Goal: Task Accomplishment & Management: Manage account settings

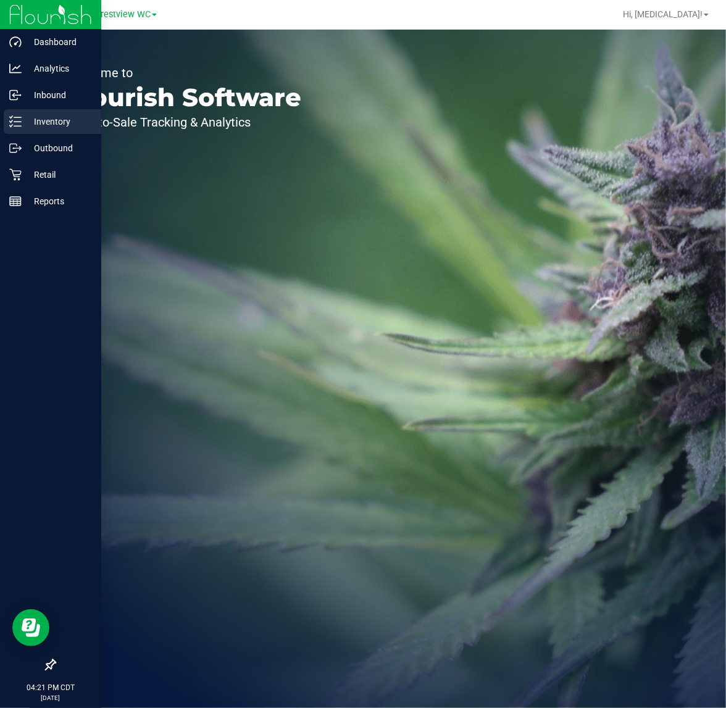
click at [38, 133] on div "Inventory" at bounding box center [53, 121] width 98 height 25
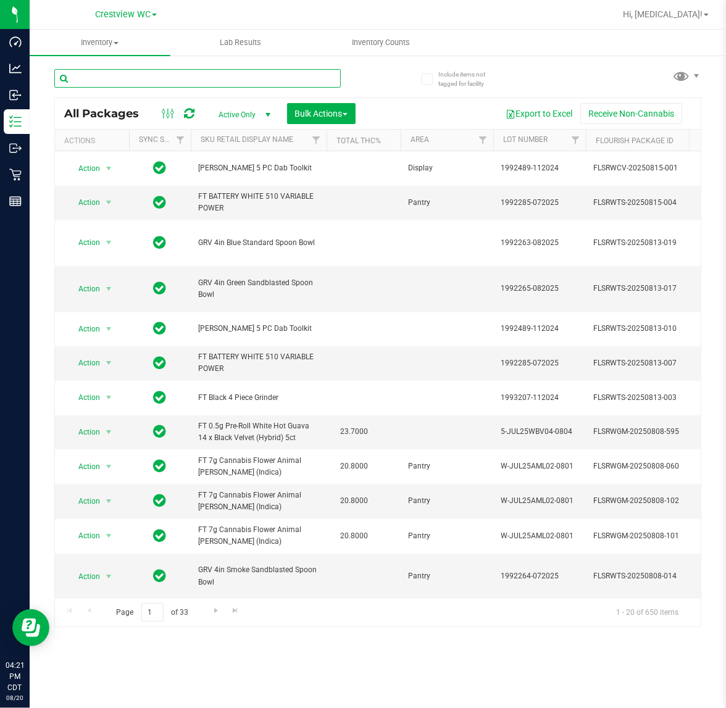
click at [188, 78] on input "text" at bounding box center [197, 78] width 286 height 19
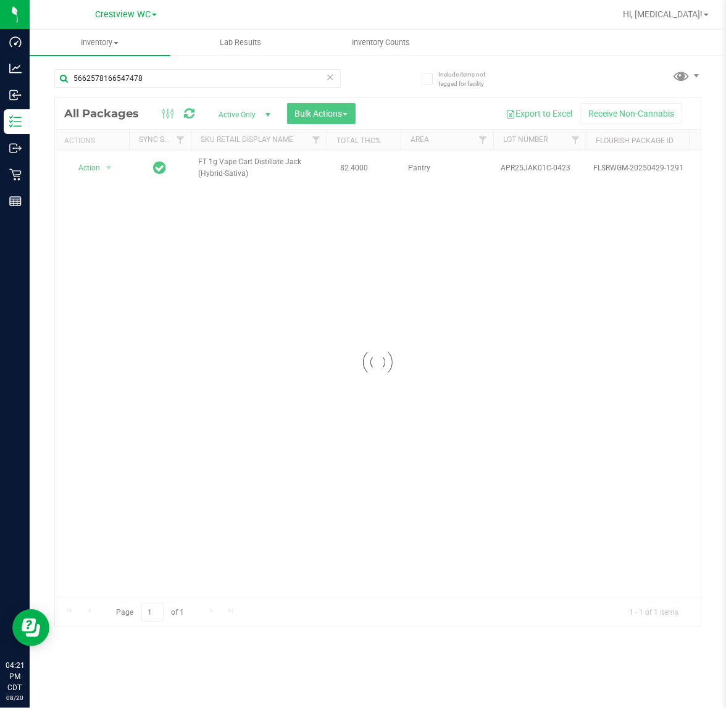
click at [85, 168] on div at bounding box center [378, 362] width 646 height 529
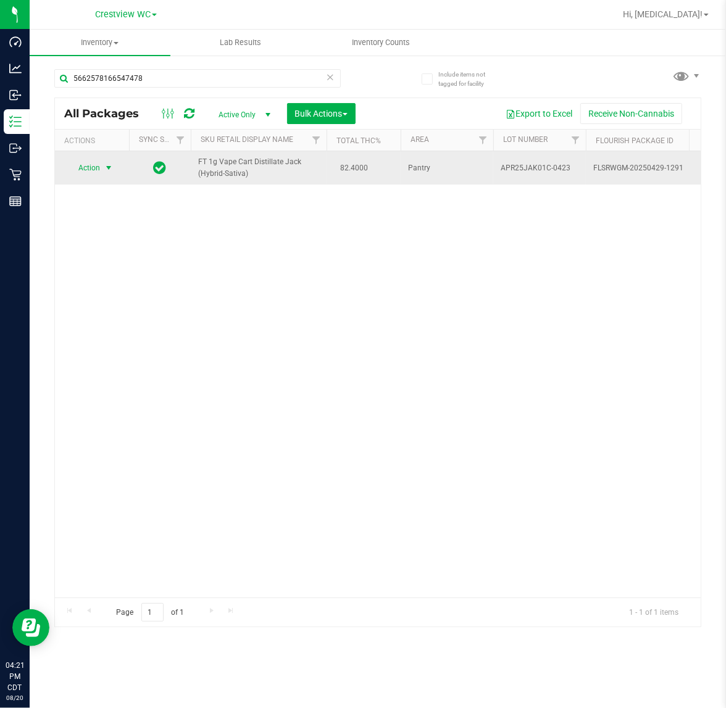
click at [99, 170] on span "Action" at bounding box center [83, 167] width 33 height 17
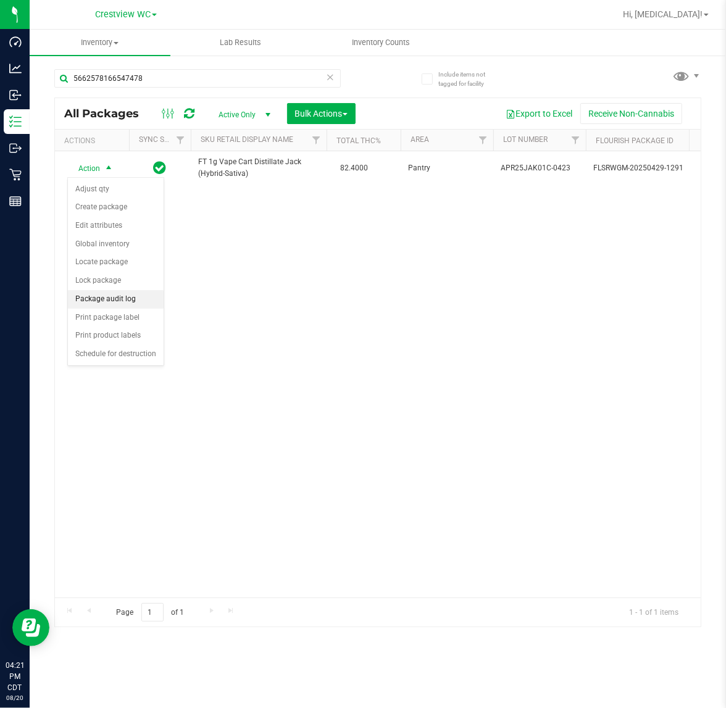
click at [112, 303] on li "Package audit log" at bounding box center [116, 299] width 96 height 19
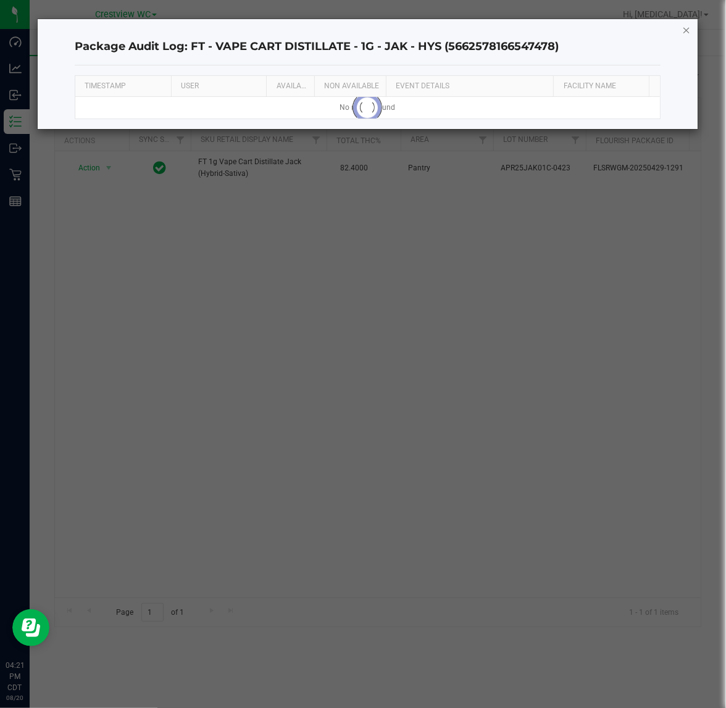
click at [685, 33] on icon "button" at bounding box center [686, 29] width 9 height 15
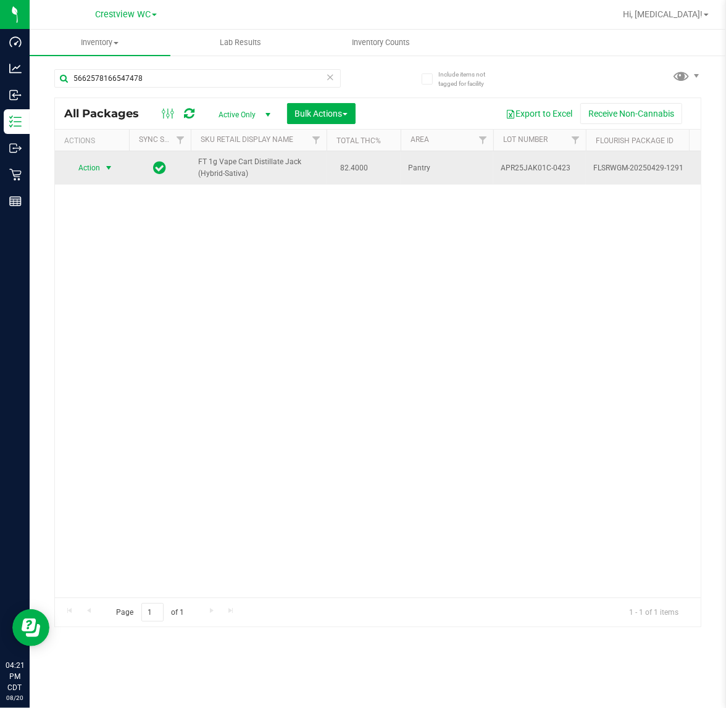
click at [111, 169] on span "select" at bounding box center [109, 168] width 10 height 10
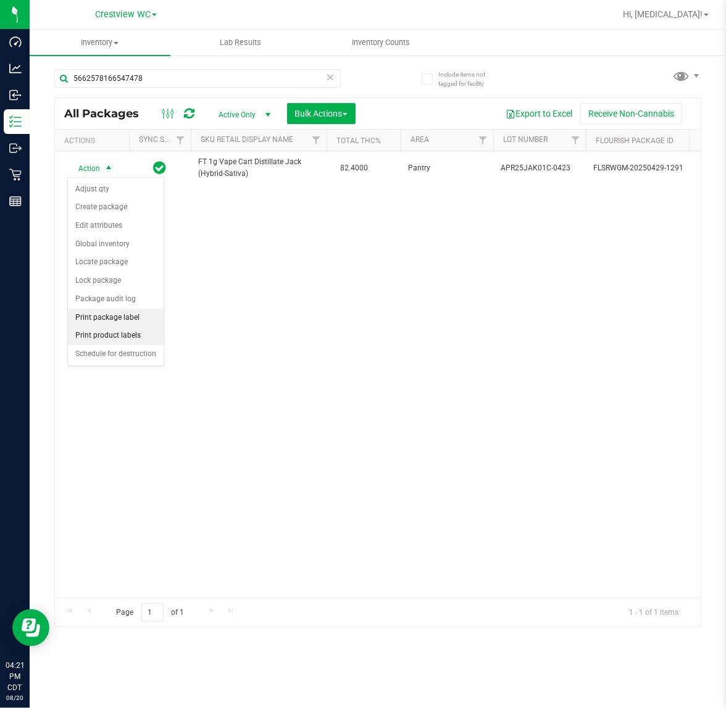
click at [125, 326] on li "Print package label" at bounding box center [116, 318] width 96 height 19
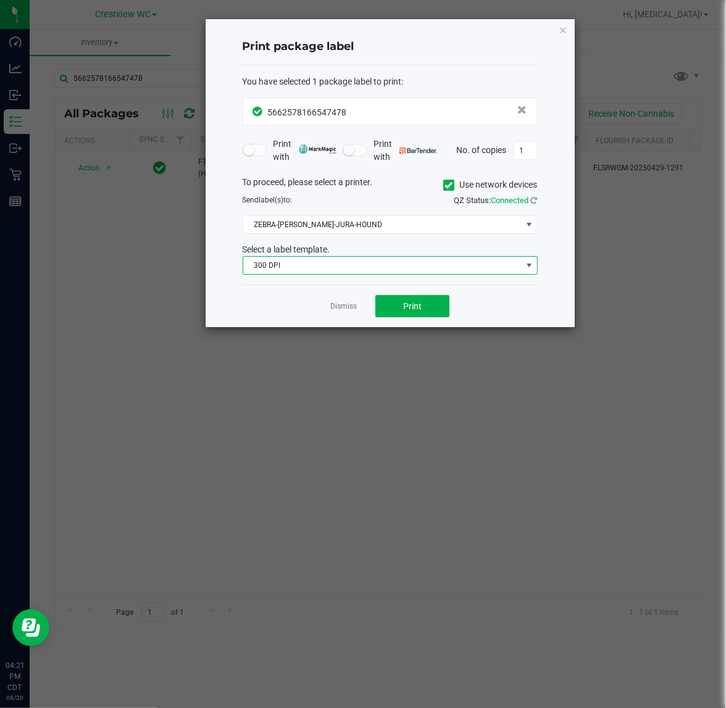
click at [351, 265] on span "300 DPI" at bounding box center [382, 265] width 278 height 17
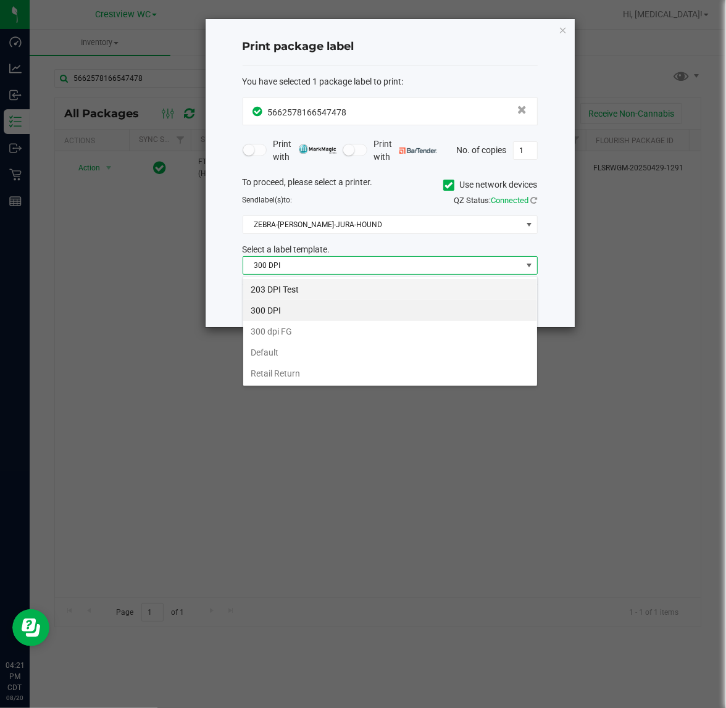
scroll to position [19, 294]
click at [306, 287] on li "203 DPI Test" at bounding box center [390, 289] width 294 height 21
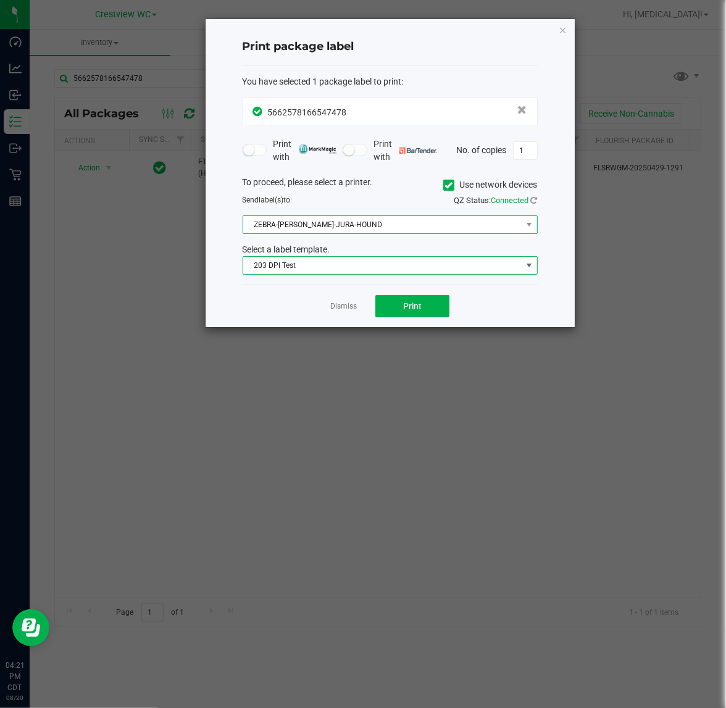
click at [320, 223] on span "ZEBRA-[PERSON_NAME]-JURA-HOUND" at bounding box center [382, 224] width 278 height 17
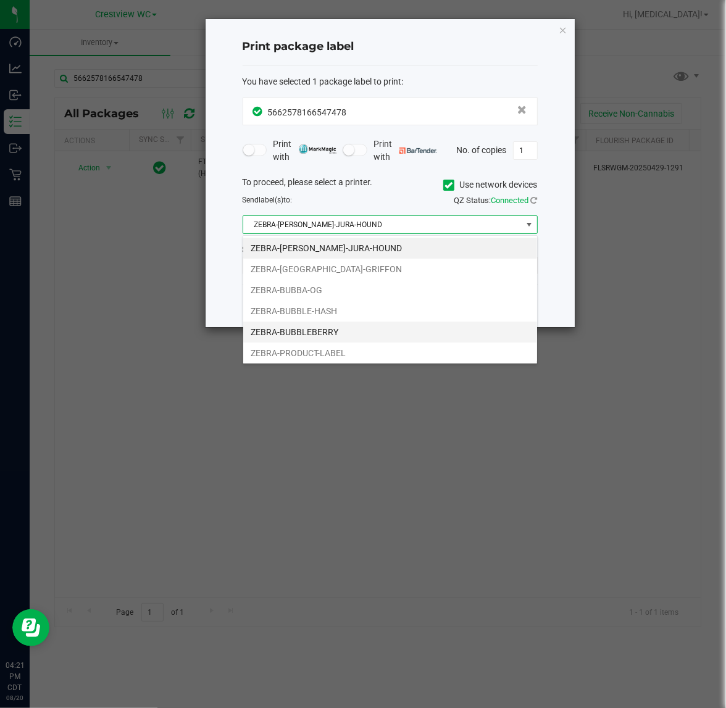
click at [334, 335] on li "ZEBRA-BUBBLEBERRY" at bounding box center [390, 332] width 294 height 21
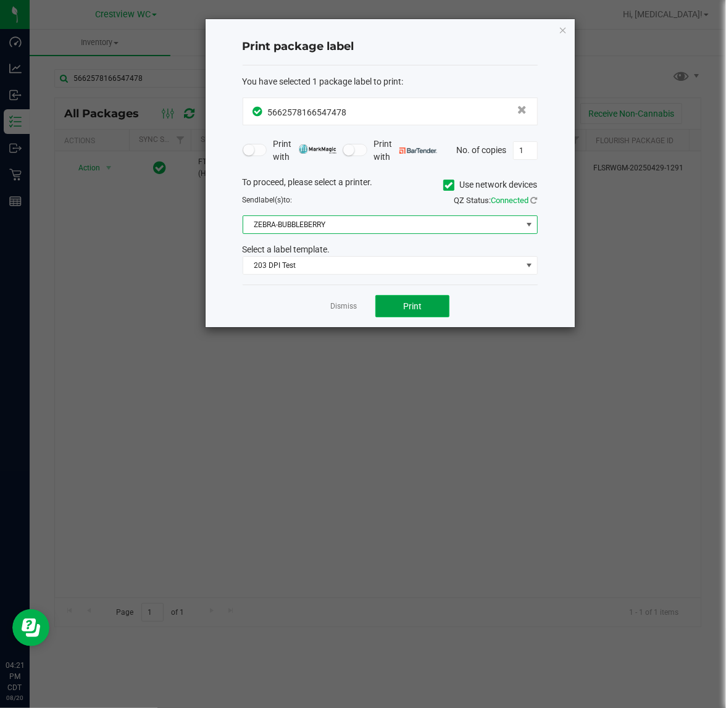
click at [402, 300] on button "Print" at bounding box center [412, 306] width 74 height 22
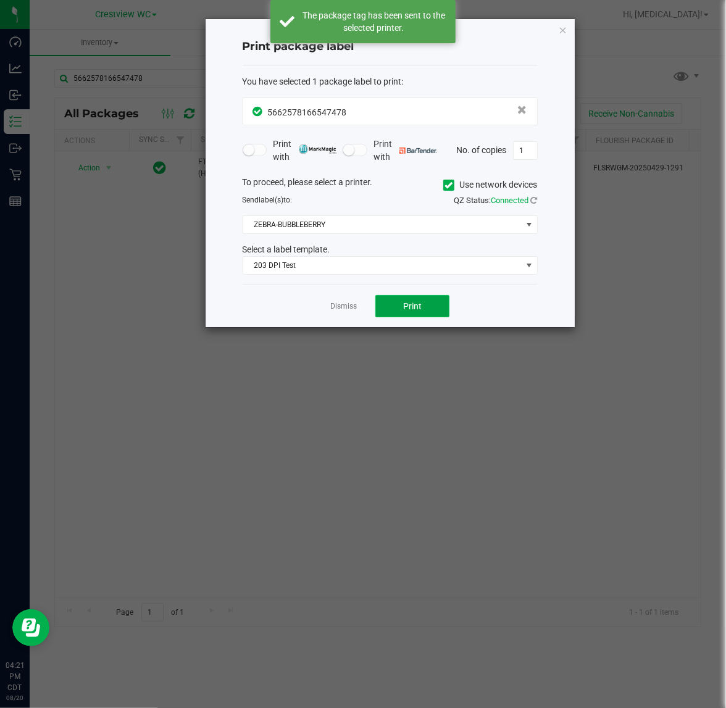
click at [404, 303] on span "Print" at bounding box center [412, 306] width 19 height 10
click at [161, 72] on div "Print package label You have selected 1 package label to print : 56625781665474…" at bounding box center [368, 173] width 415 height 309
click at [344, 309] on link "Dismiss" at bounding box center [343, 306] width 27 height 10
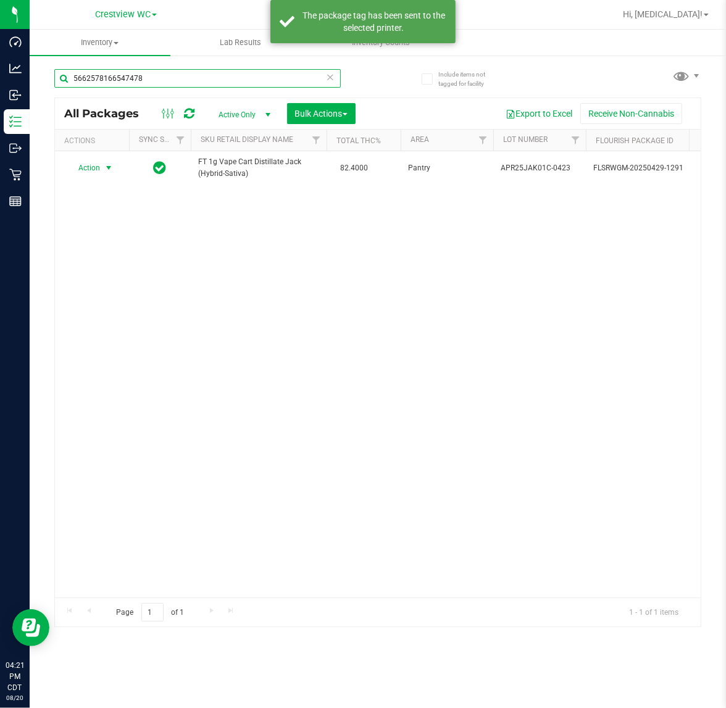
click at [155, 72] on input "5662578166547478" at bounding box center [197, 78] width 286 height 19
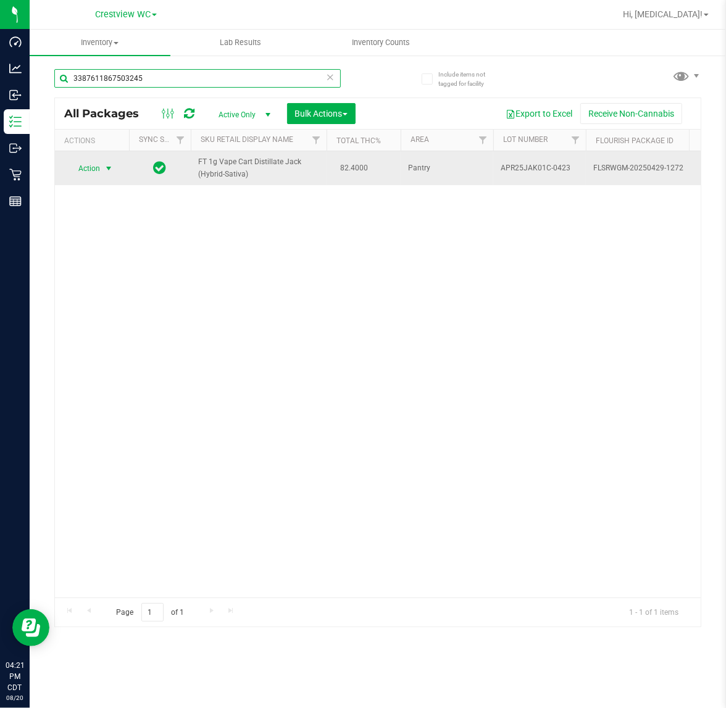
type input "3387611867503245"
click at [90, 165] on span "Action" at bounding box center [83, 168] width 33 height 17
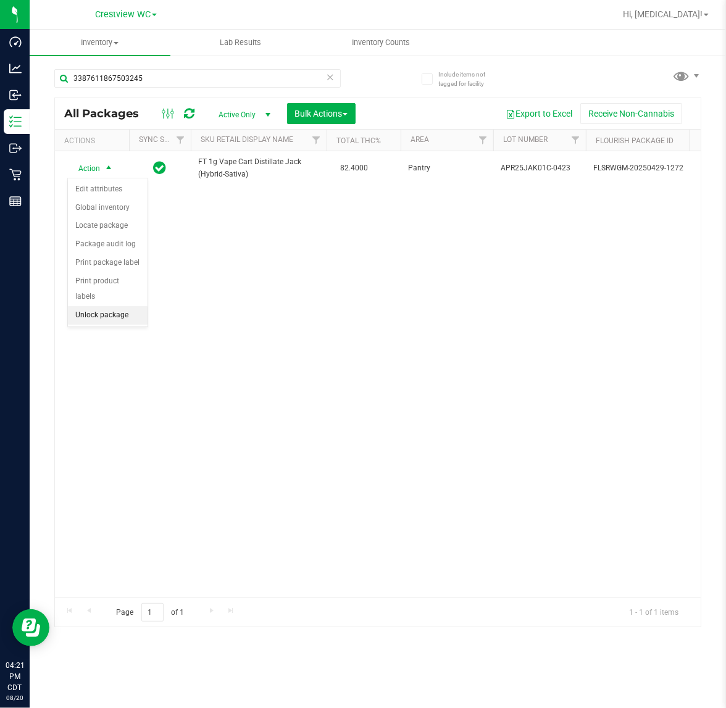
click at [106, 306] on li "Unlock package" at bounding box center [108, 315] width 80 height 19
click at [150, 309] on div "Action Action Adjust qty Create package Edit attributes Global inventory Locate…" at bounding box center [378, 374] width 646 height 446
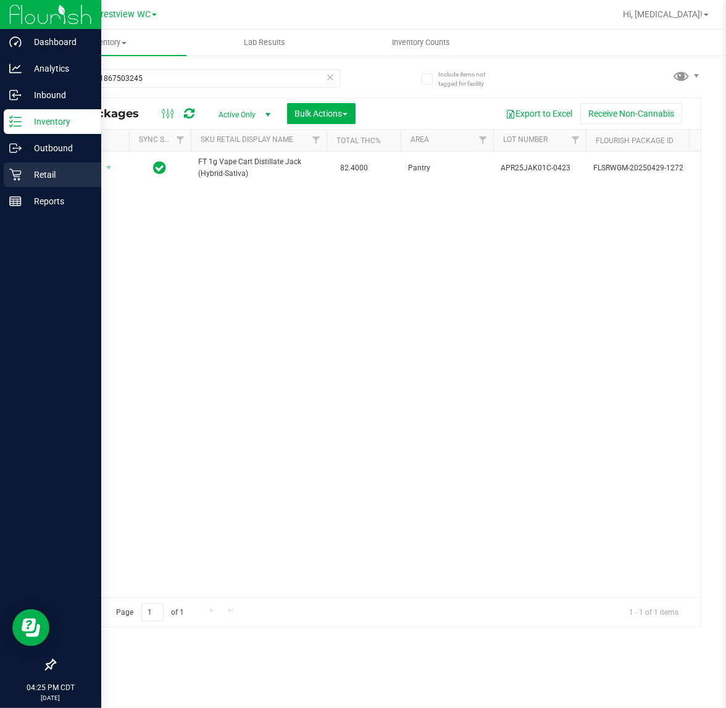
click at [25, 172] on p "Retail" at bounding box center [59, 174] width 74 height 15
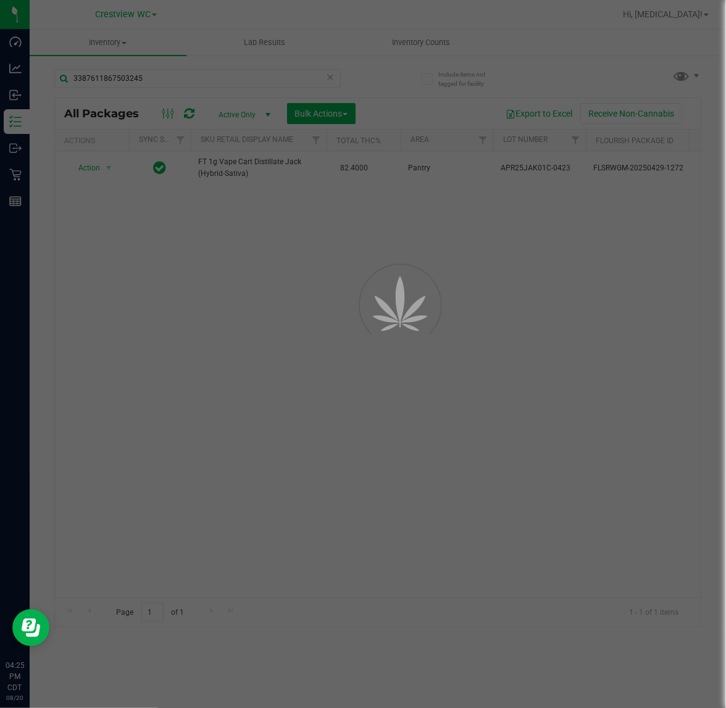
click at [411, 306] on div at bounding box center [384, 333] width 56 height 56
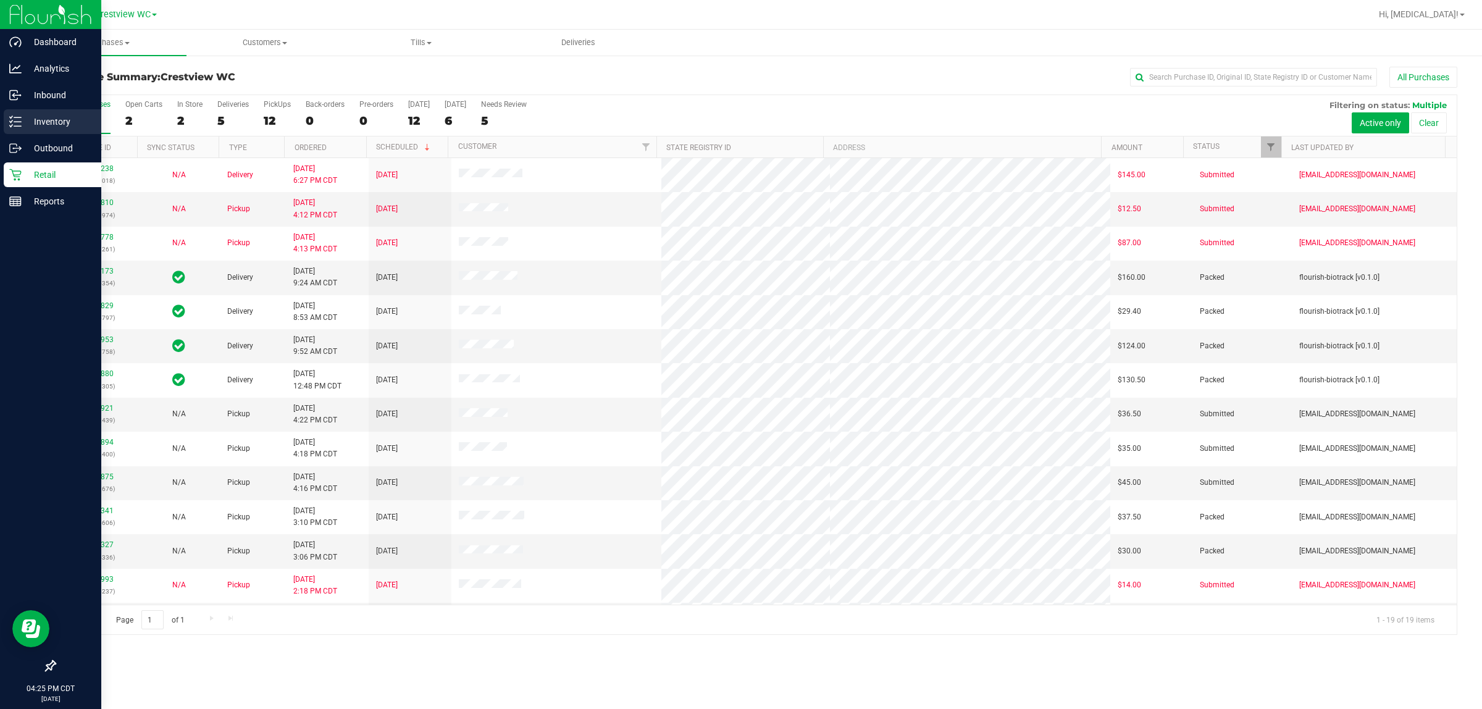
click at [22, 122] on p "Inventory" at bounding box center [59, 121] width 74 height 15
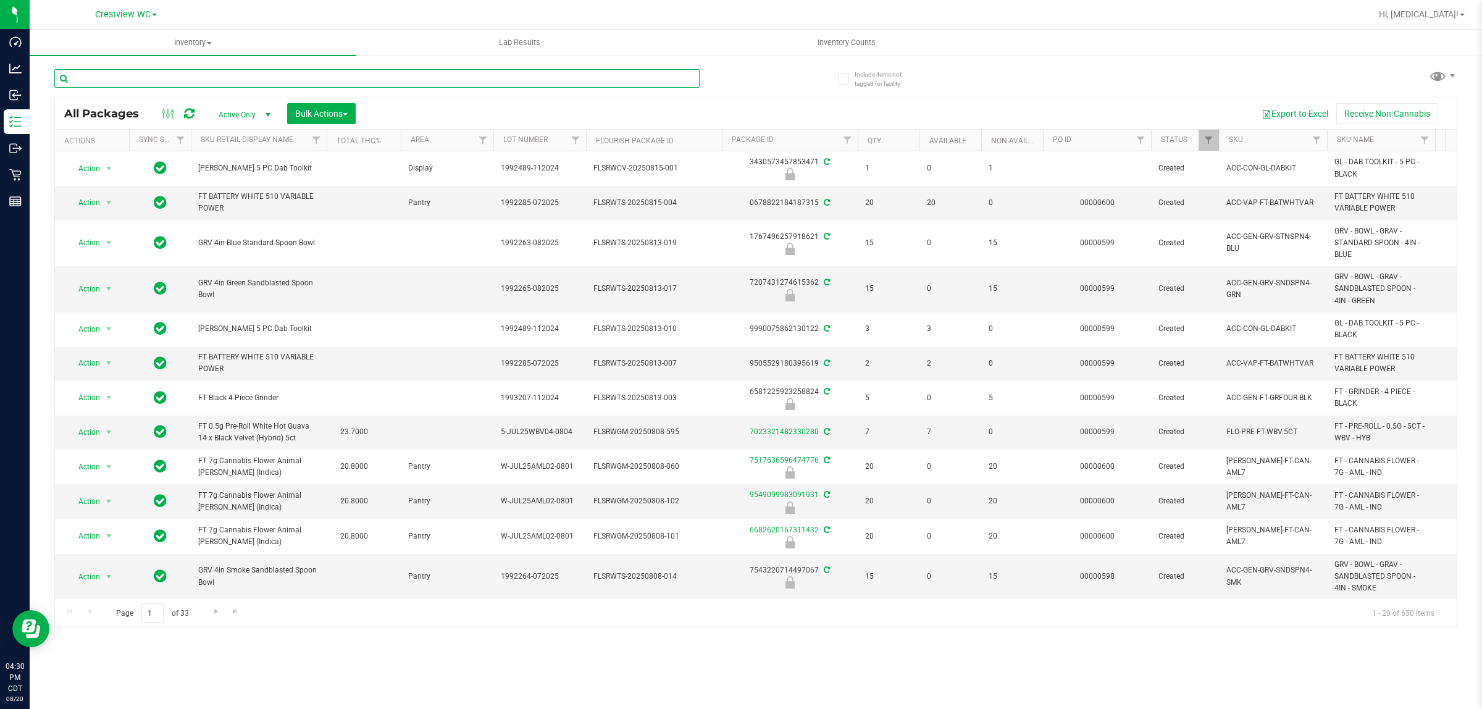
click at [184, 74] on input "text" at bounding box center [376, 78] width 645 height 19
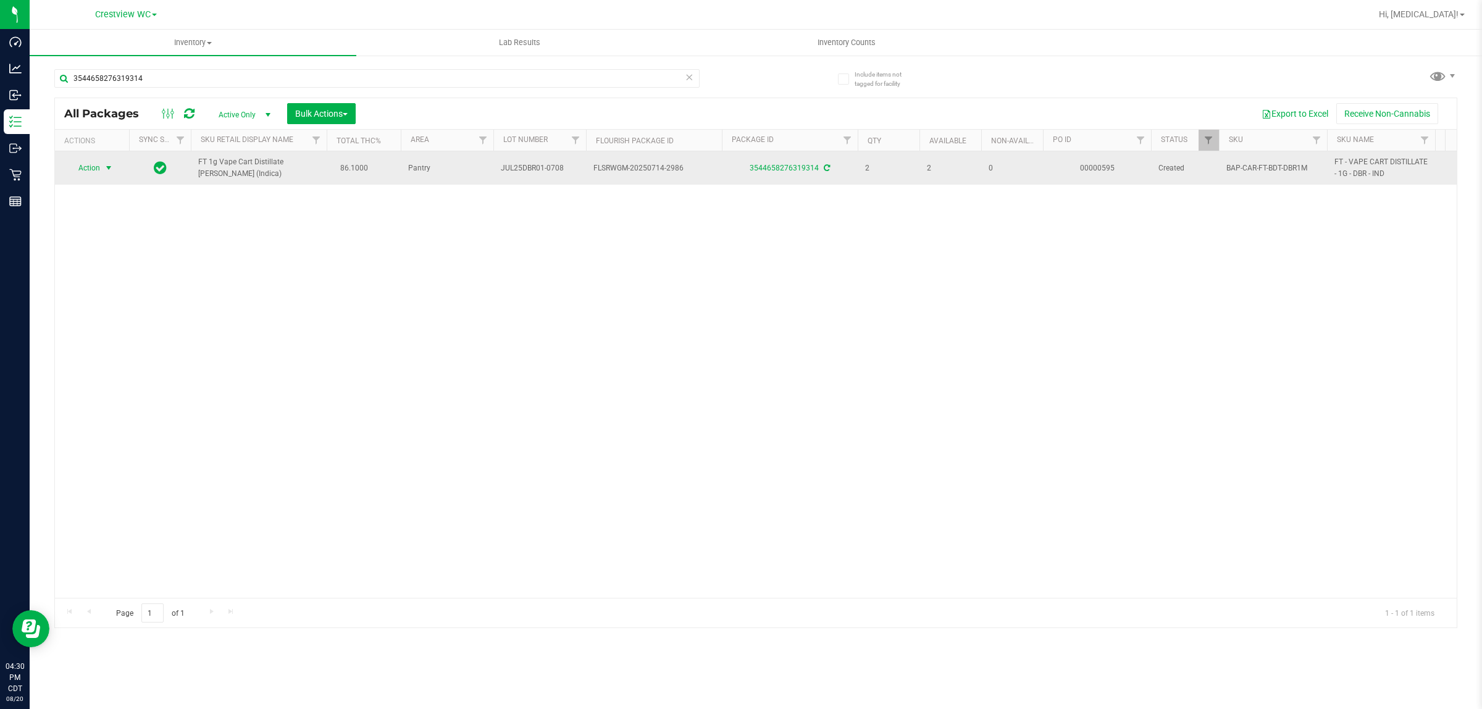
click at [97, 168] on span "Action" at bounding box center [83, 167] width 33 height 17
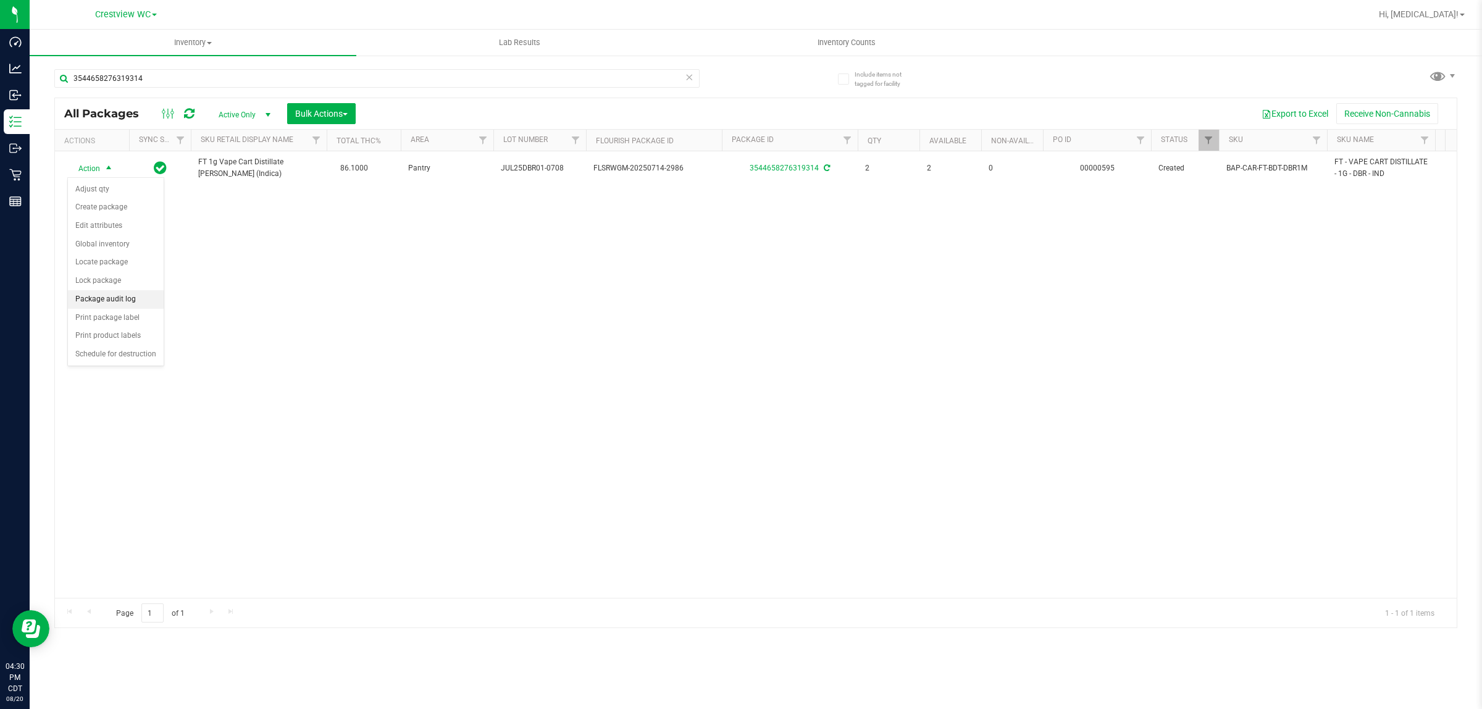
click at [115, 303] on li "Package audit log" at bounding box center [116, 299] width 96 height 19
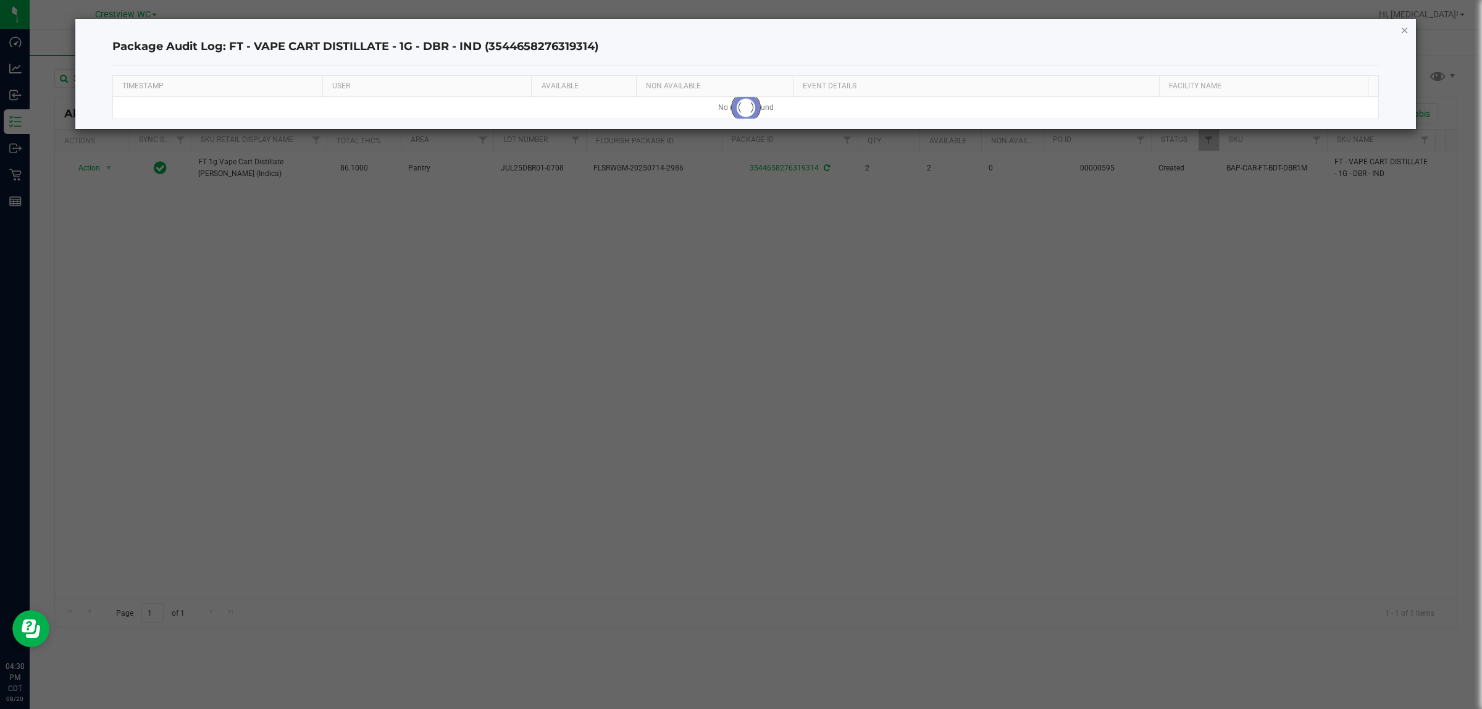
click at [725, 23] on icon "button" at bounding box center [1404, 29] width 9 height 15
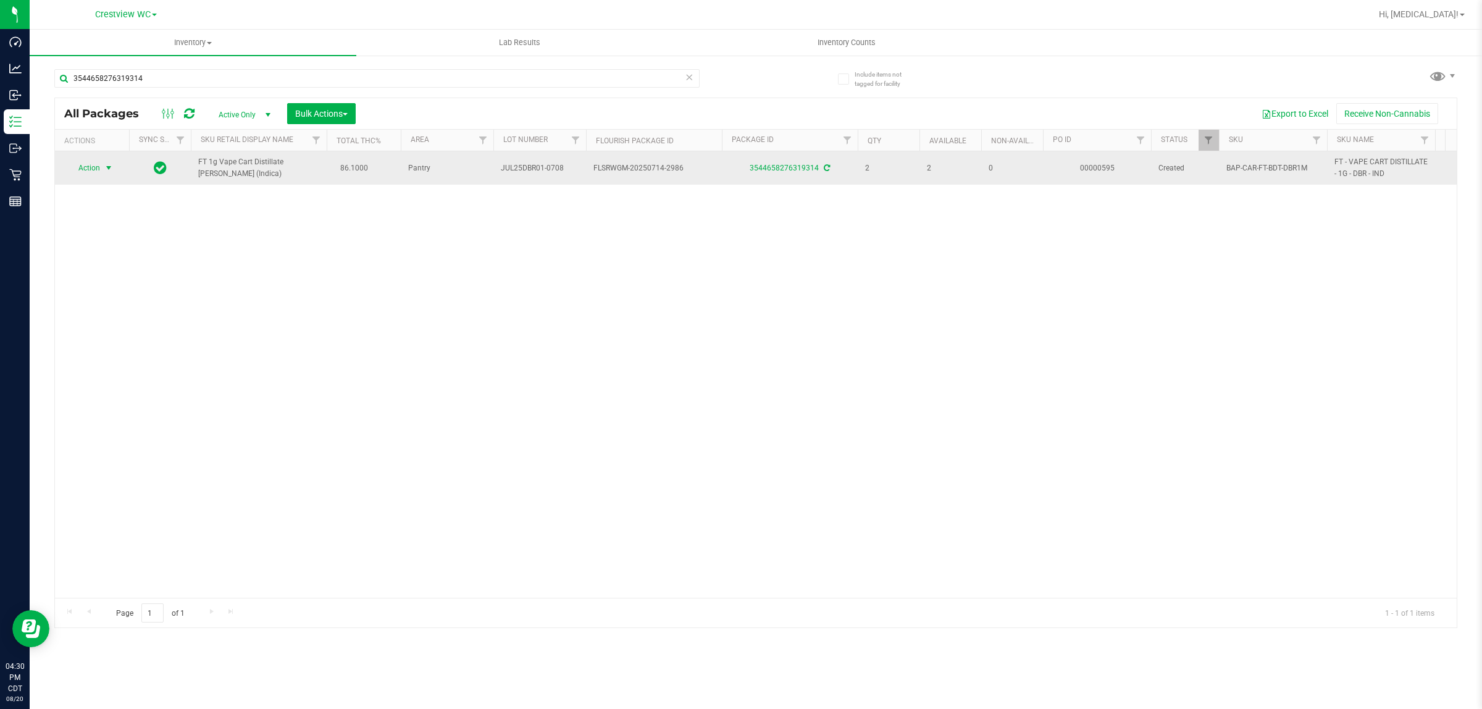
click at [83, 169] on span "Action" at bounding box center [83, 167] width 33 height 17
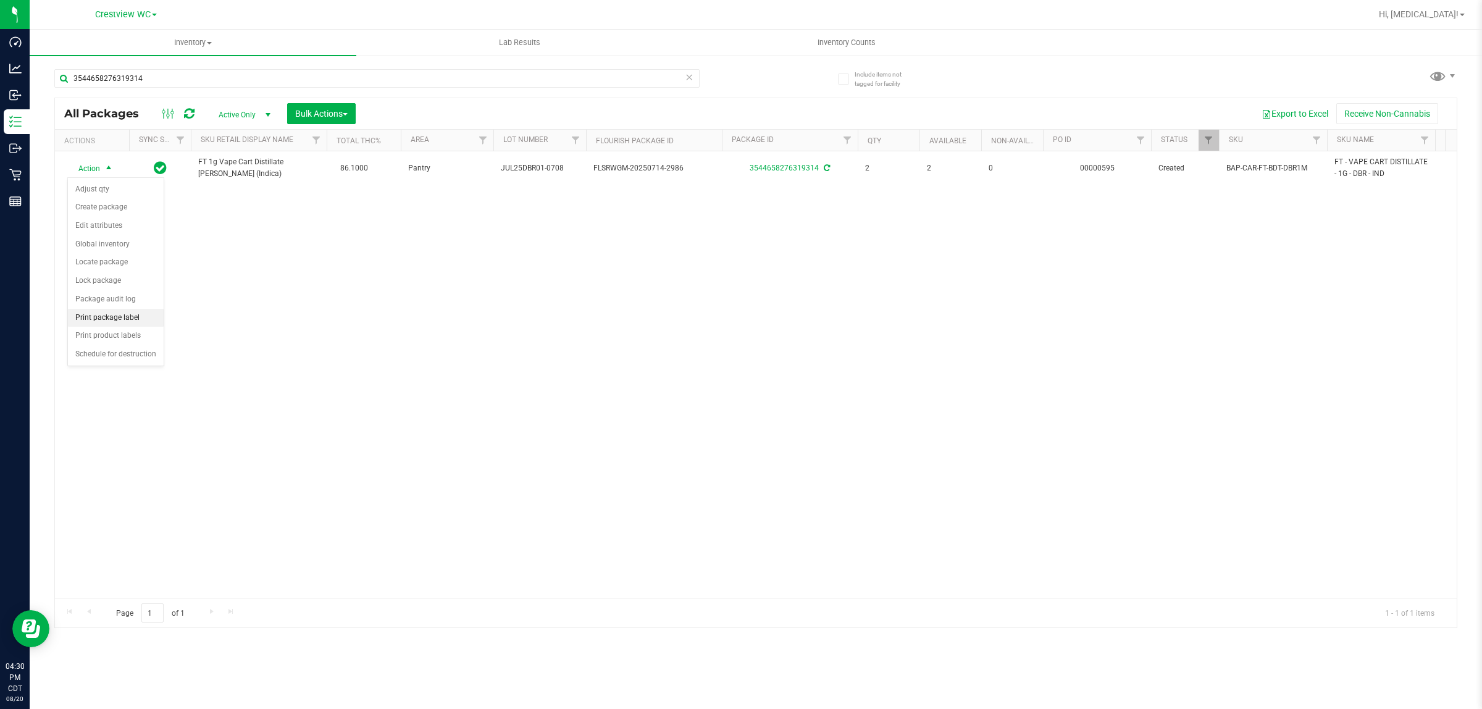
click at [136, 315] on li "Print package label" at bounding box center [116, 318] width 96 height 19
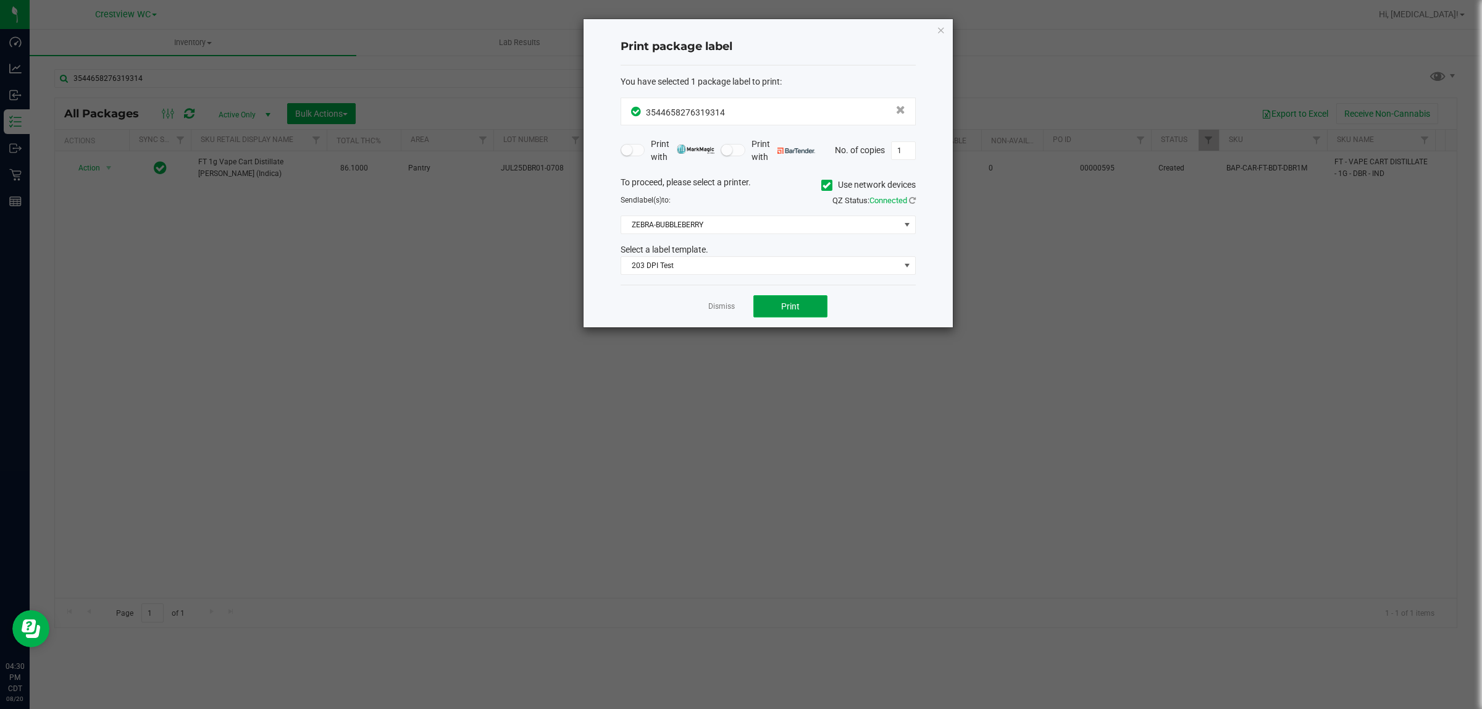
click at [725, 303] on span "Print" at bounding box center [790, 306] width 19 height 10
click at [723, 309] on link "Dismiss" at bounding box center [721, 306] width 27 height 10
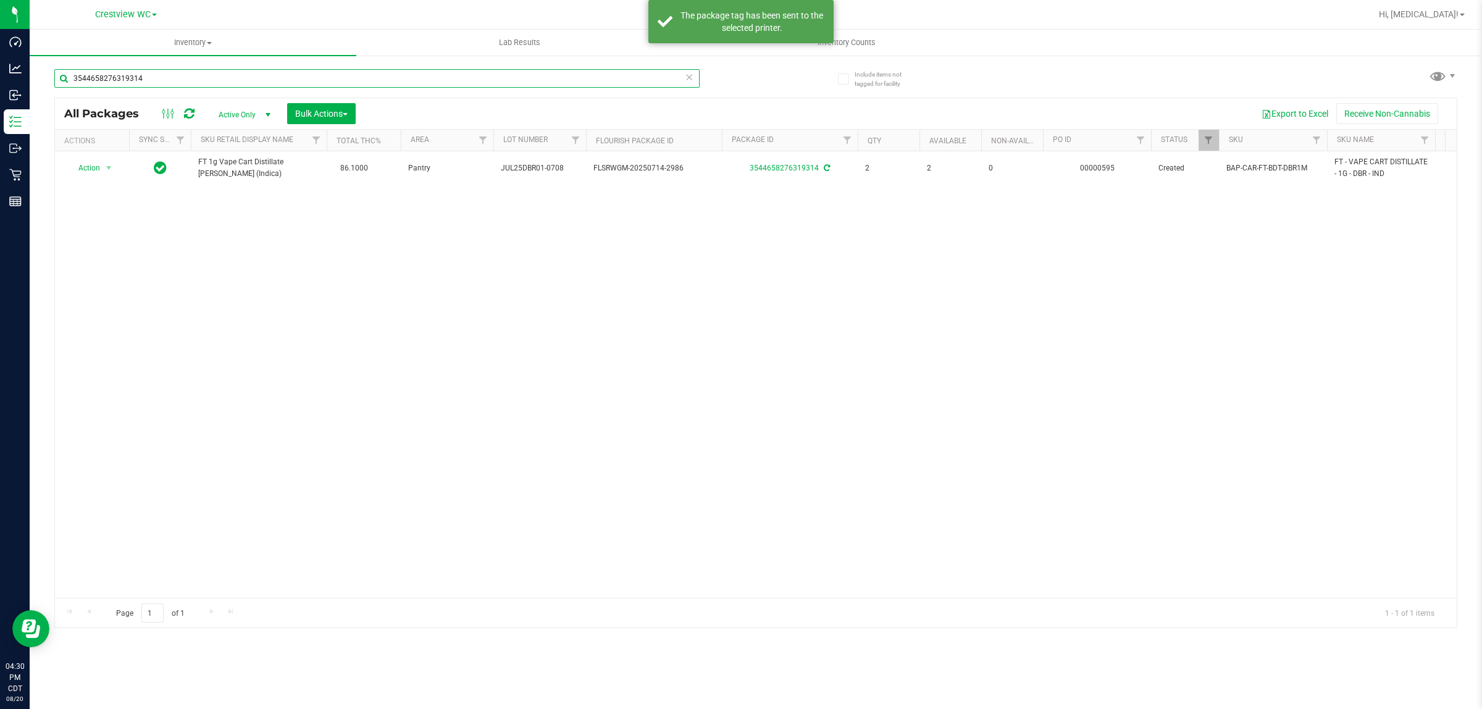
click at [323, 81] on input "3544658276319314" at bounding box center [376, 78] width 645 height 19
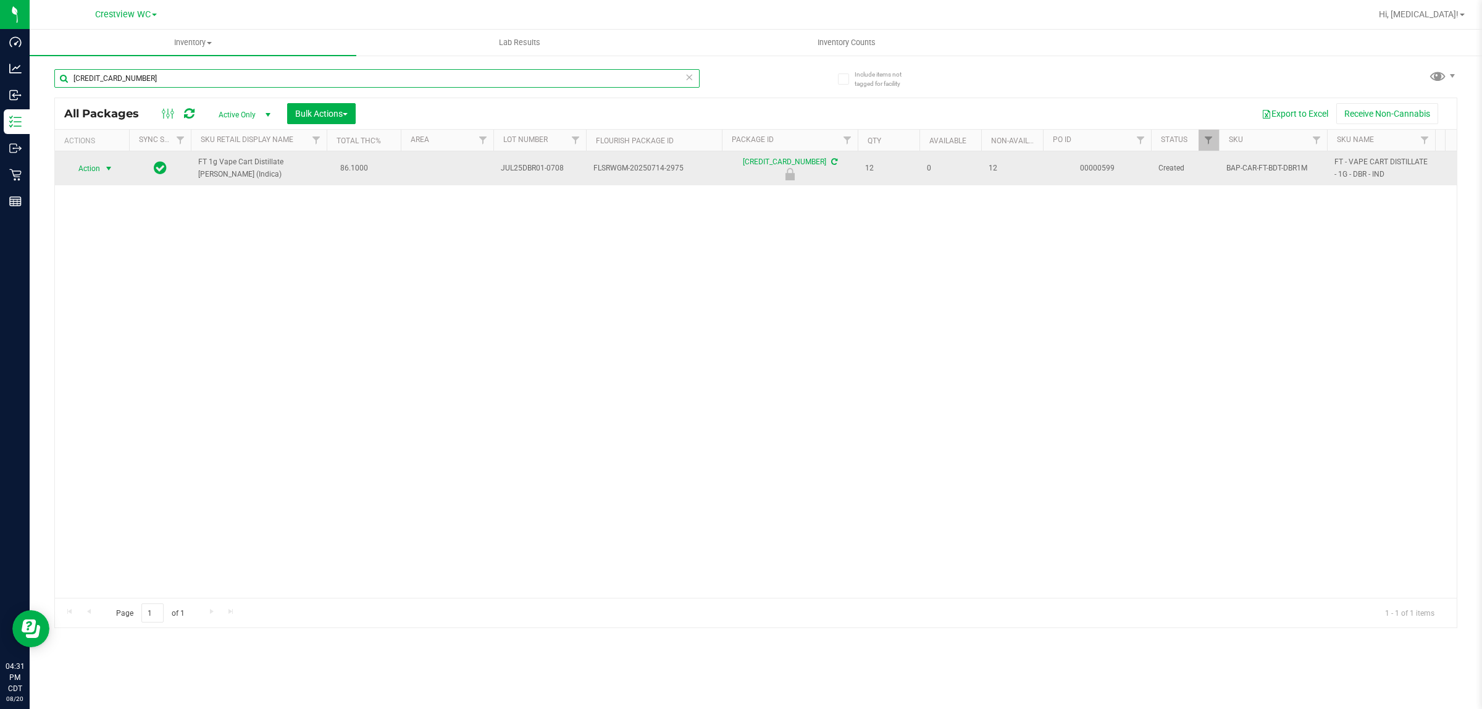
type input "[CREDIT_CARD_NUMBER]"
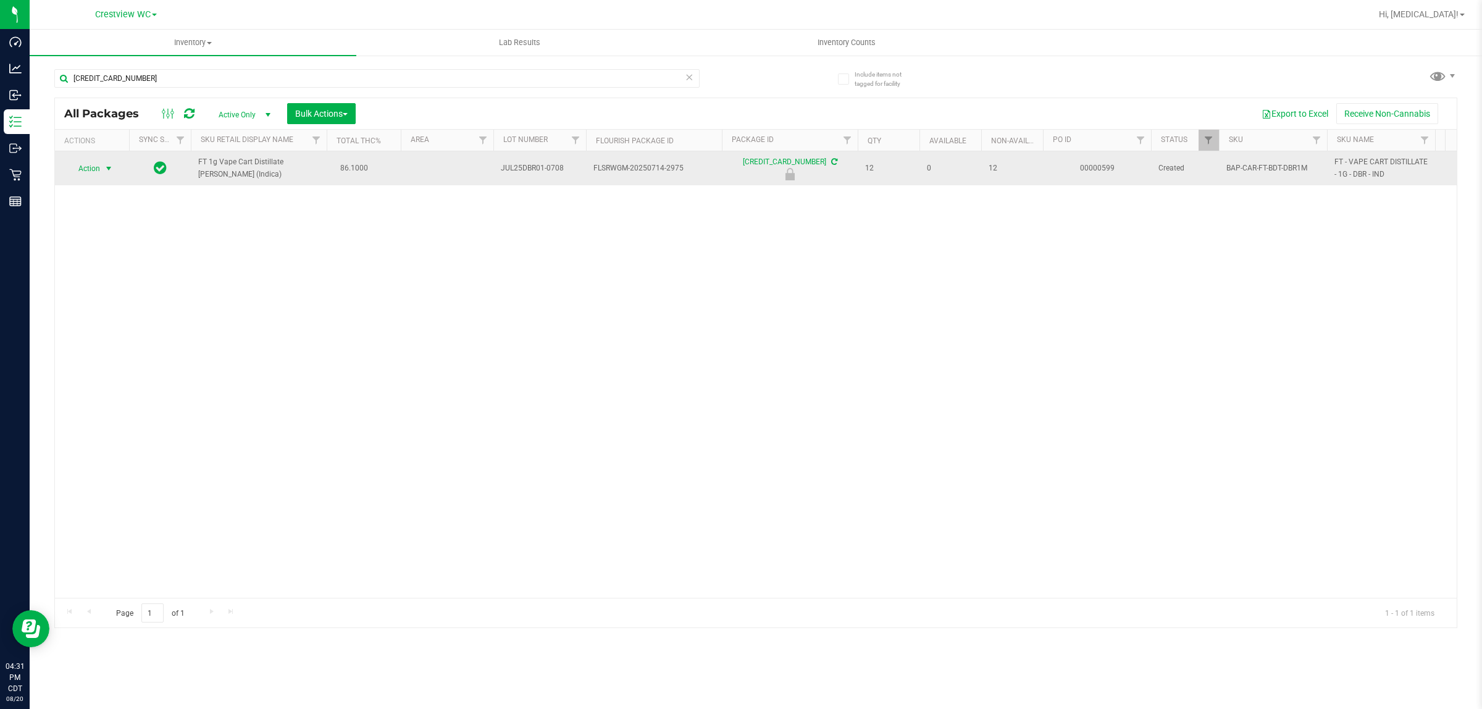
click at [91, 169] on span "Action" at bounding box center [83, 168] width 33 height 17
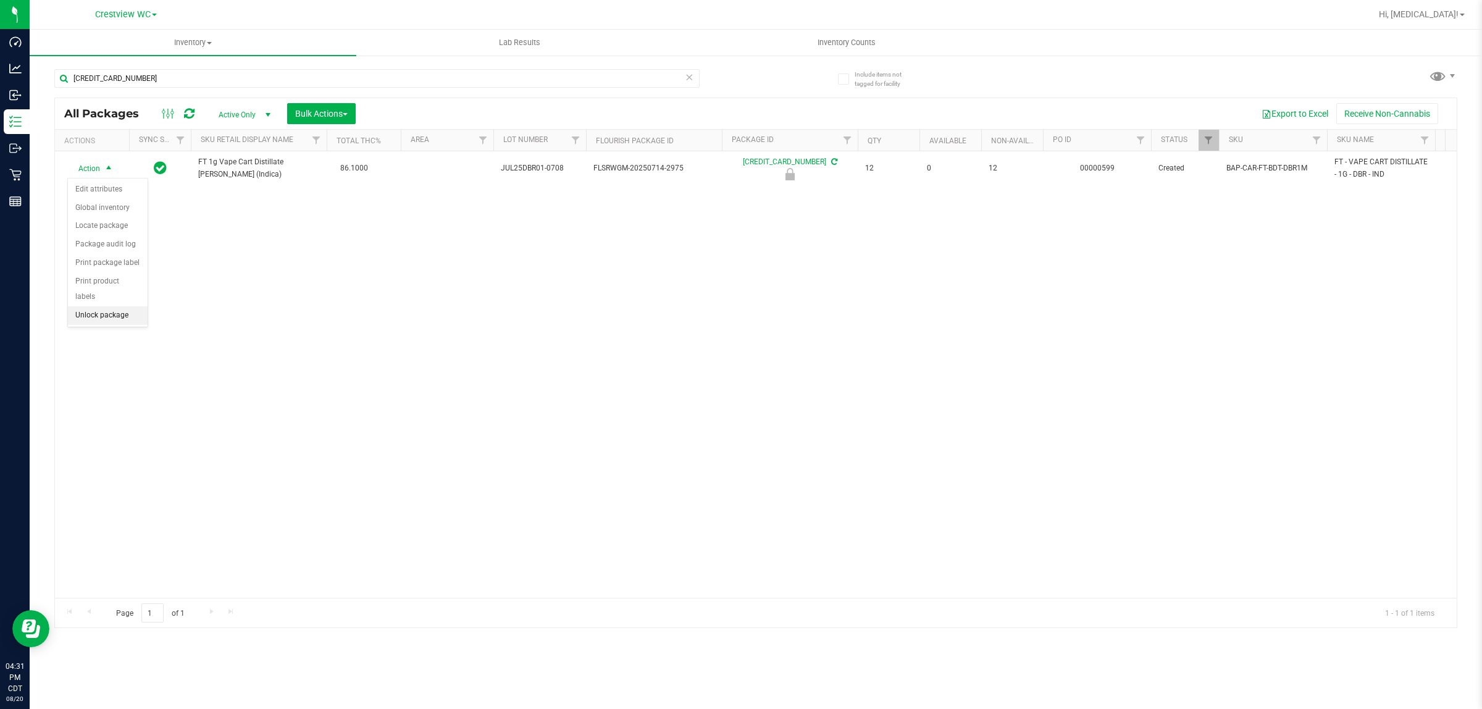
click at [80, 306] on li "Unlock package" at bounding box center [108, 315] width 80 height 19
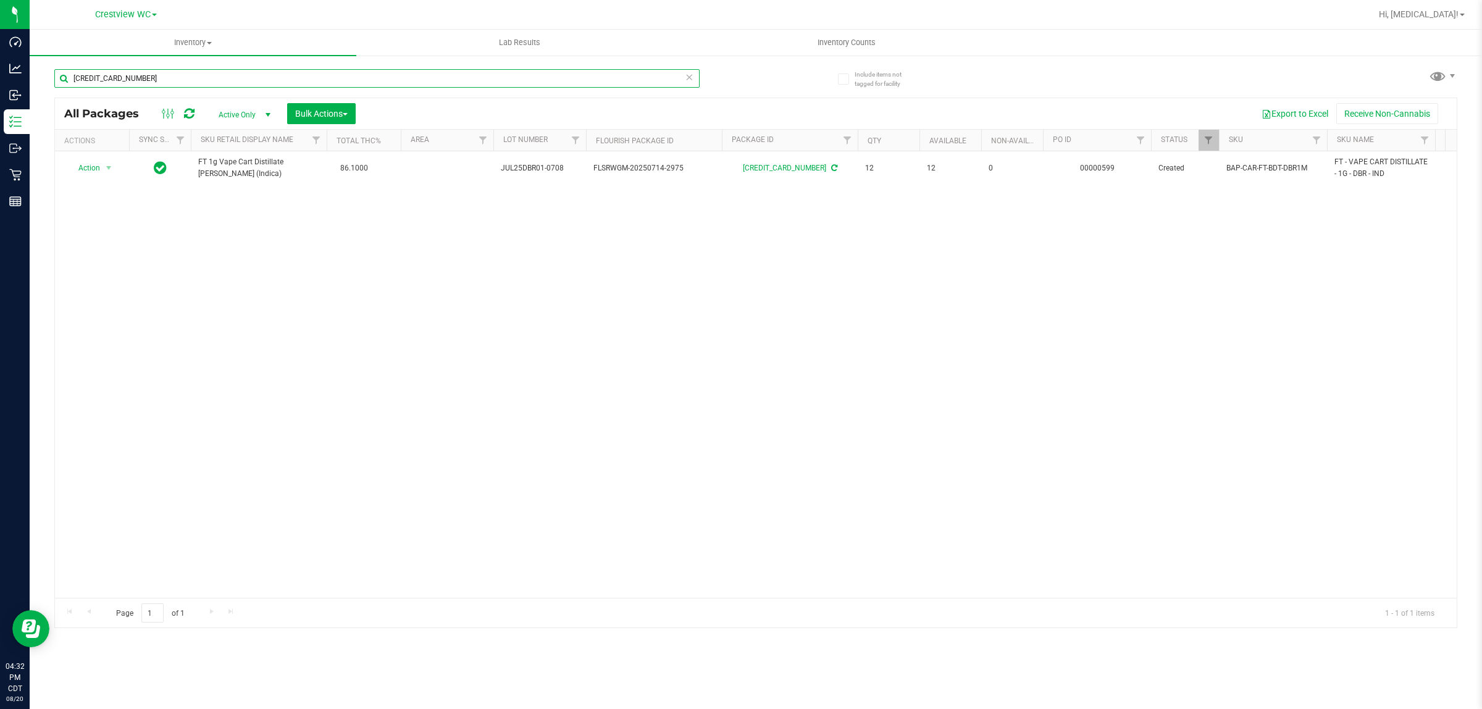
click at [312, 78] on input "[CREDIT_CARD_NUMBER]" at bounding box center [376, 78] width 645 height 19
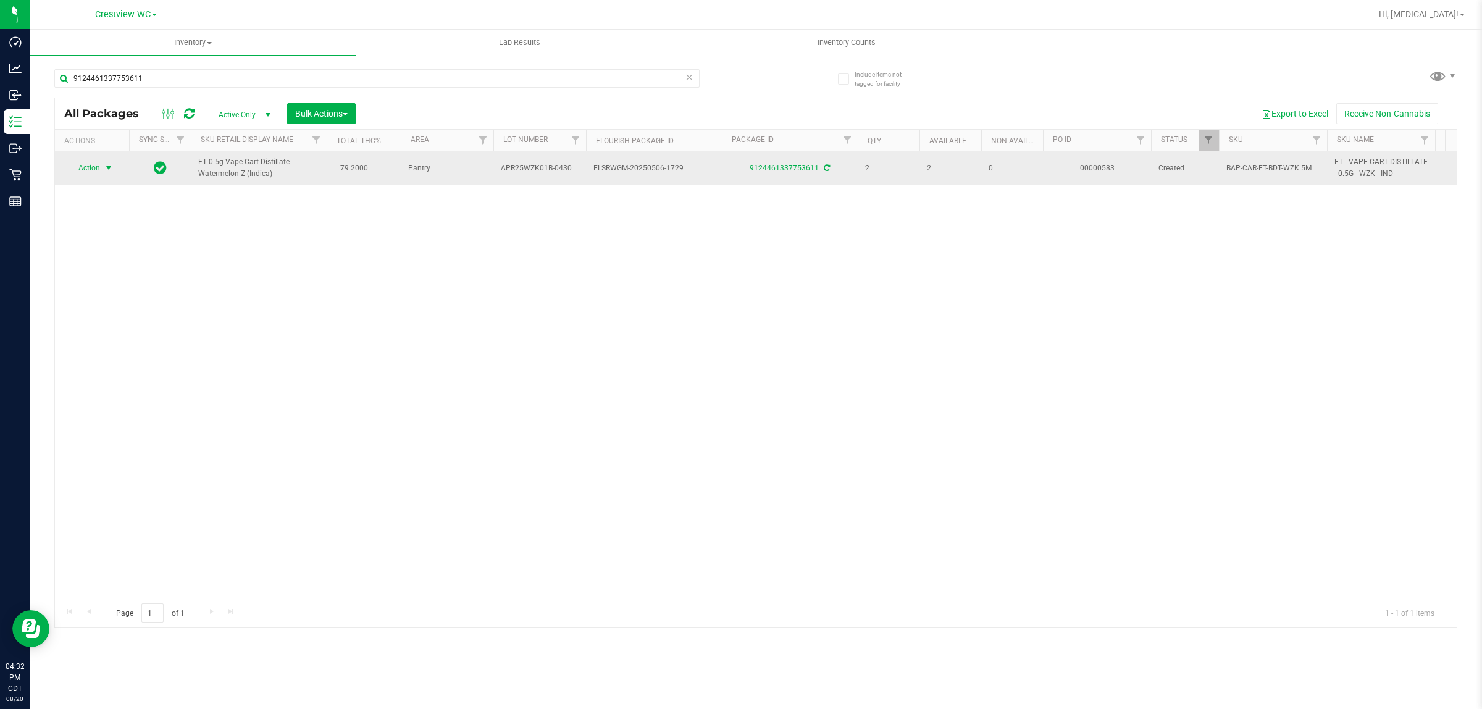
click at [97, 170] on span "Action" at bounding box center [83, 167] width 33 height 17
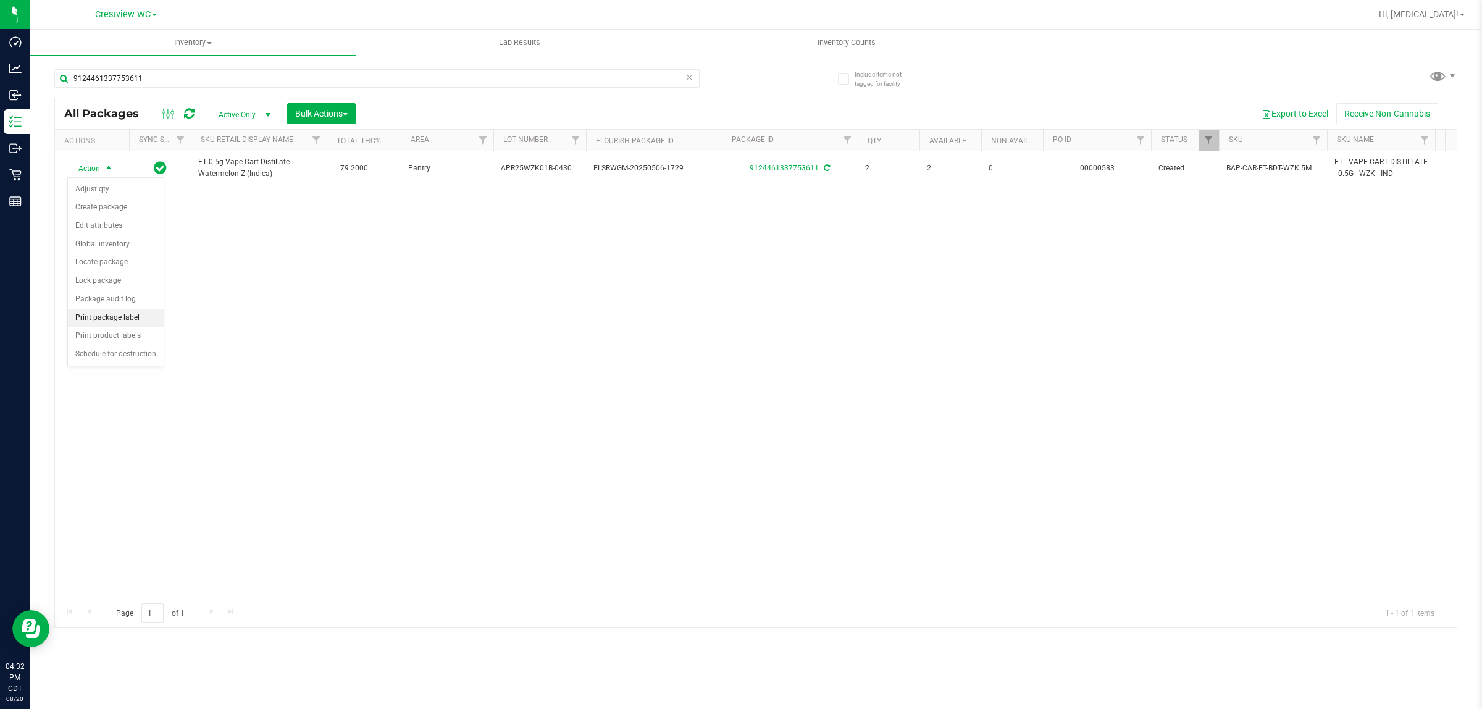
click at [119, 322] on li "Print package label" at bounding box center [116, 318] width 96 height 19
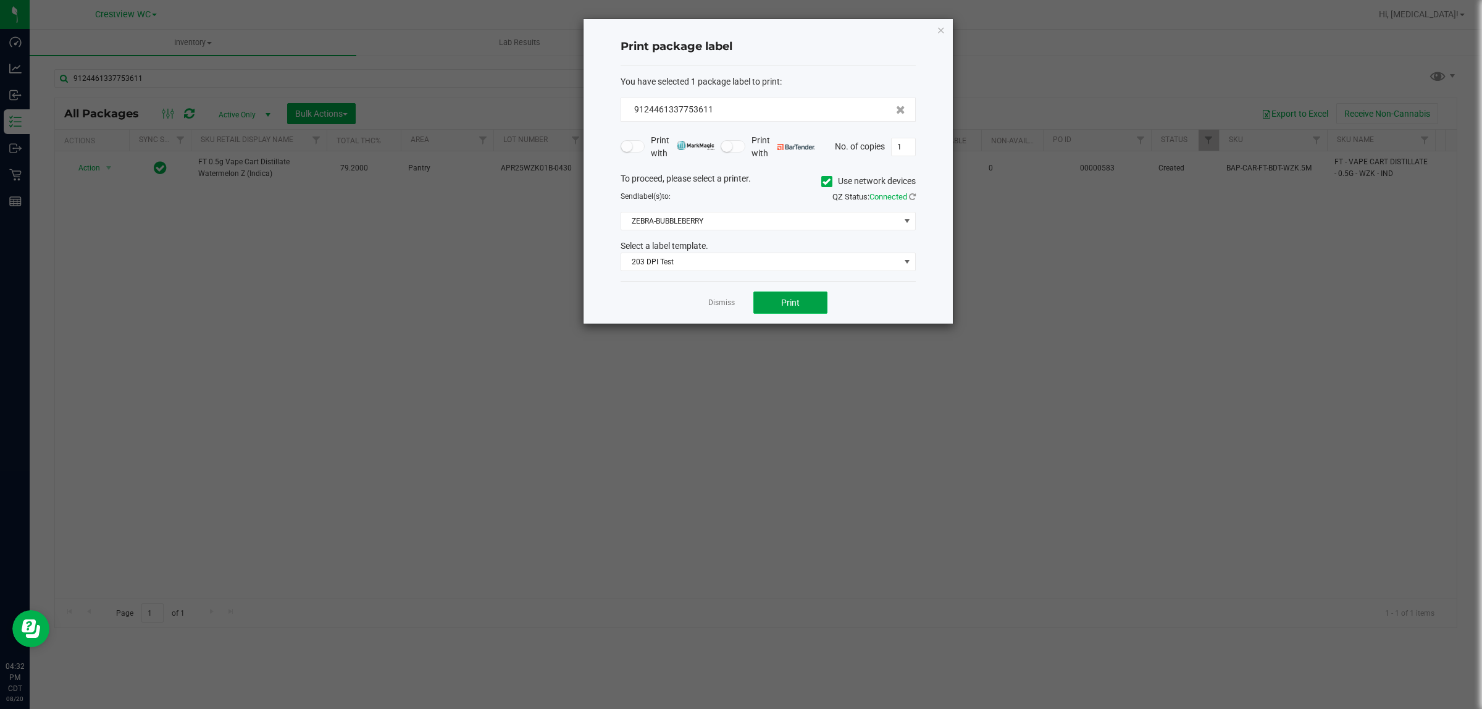
click at [725, 309] on button "Print" at bounding box center [790, 302] width 74 height 22
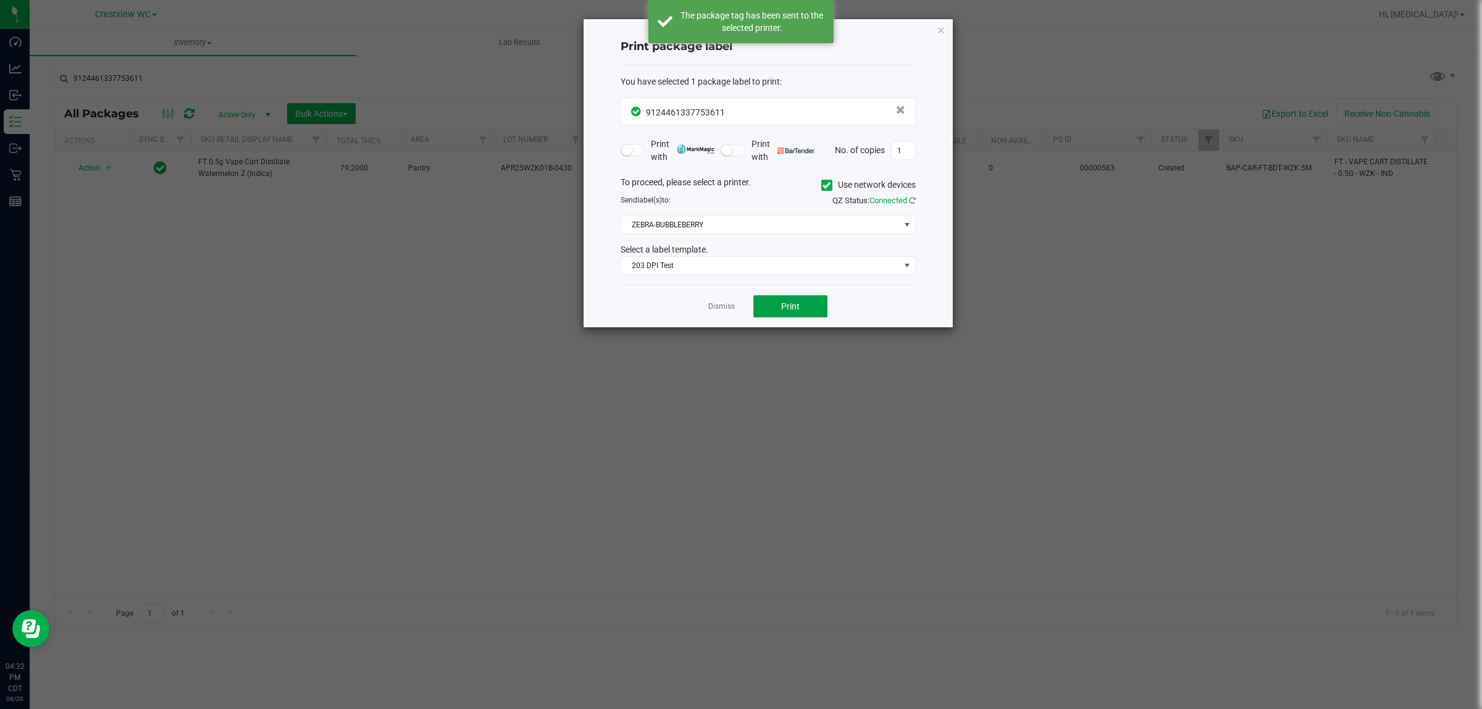
click at [725, 307] on span "Print" at bounding box center [790, 306] width 19 height 10
click at [725, 306] on link "Dismiss" at bounding box center [721, 306] width 27 height 10
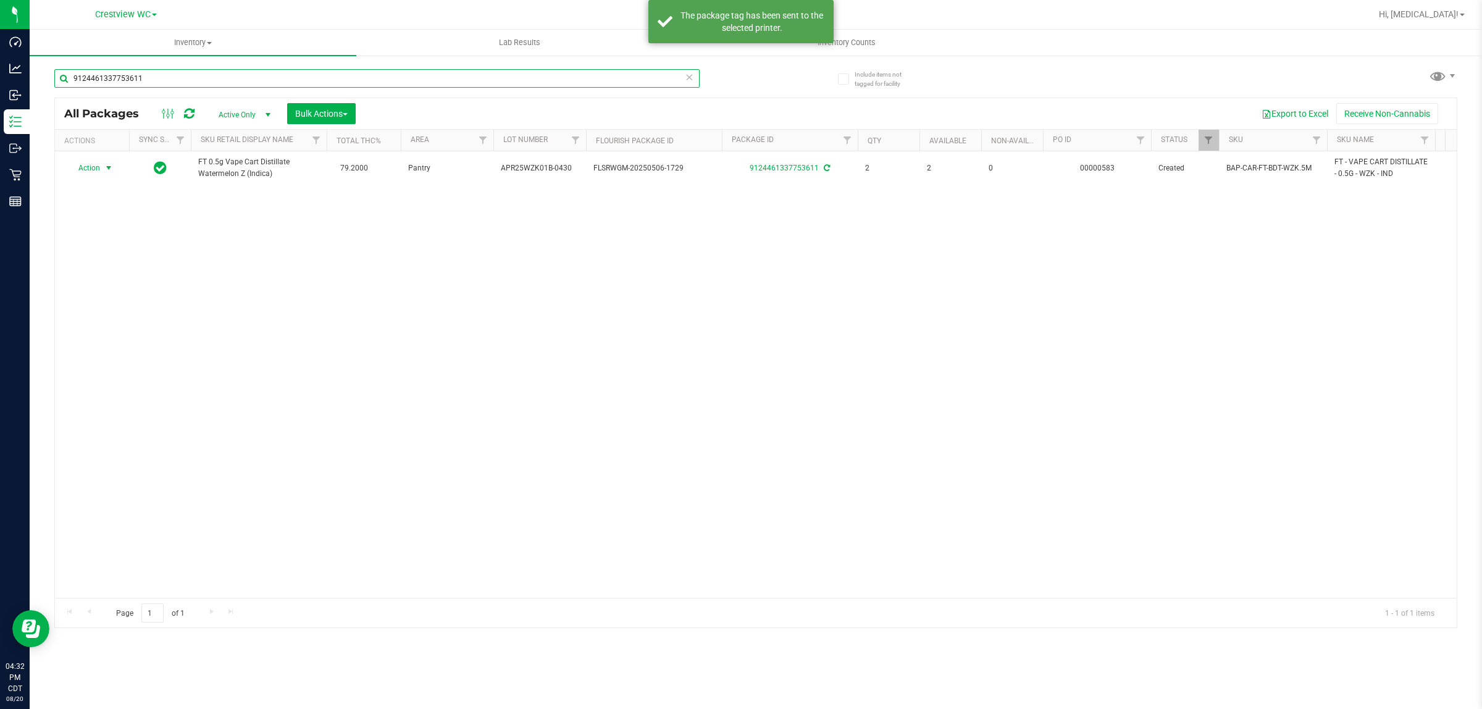
click at [414, 83] on input "9124461337753611" at bounding box center [376, 78] width 645 height 19
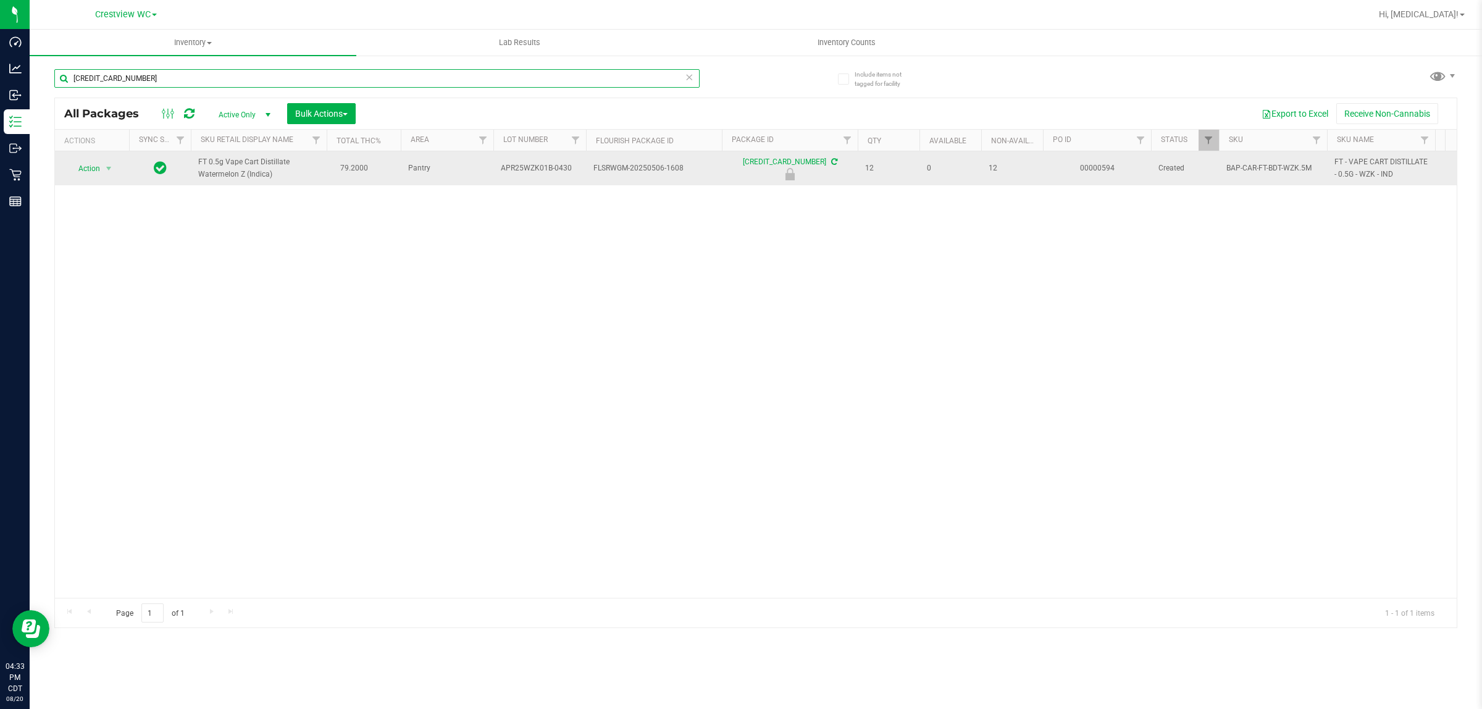
type input "[CREDIT_CARD_NUMBER]"
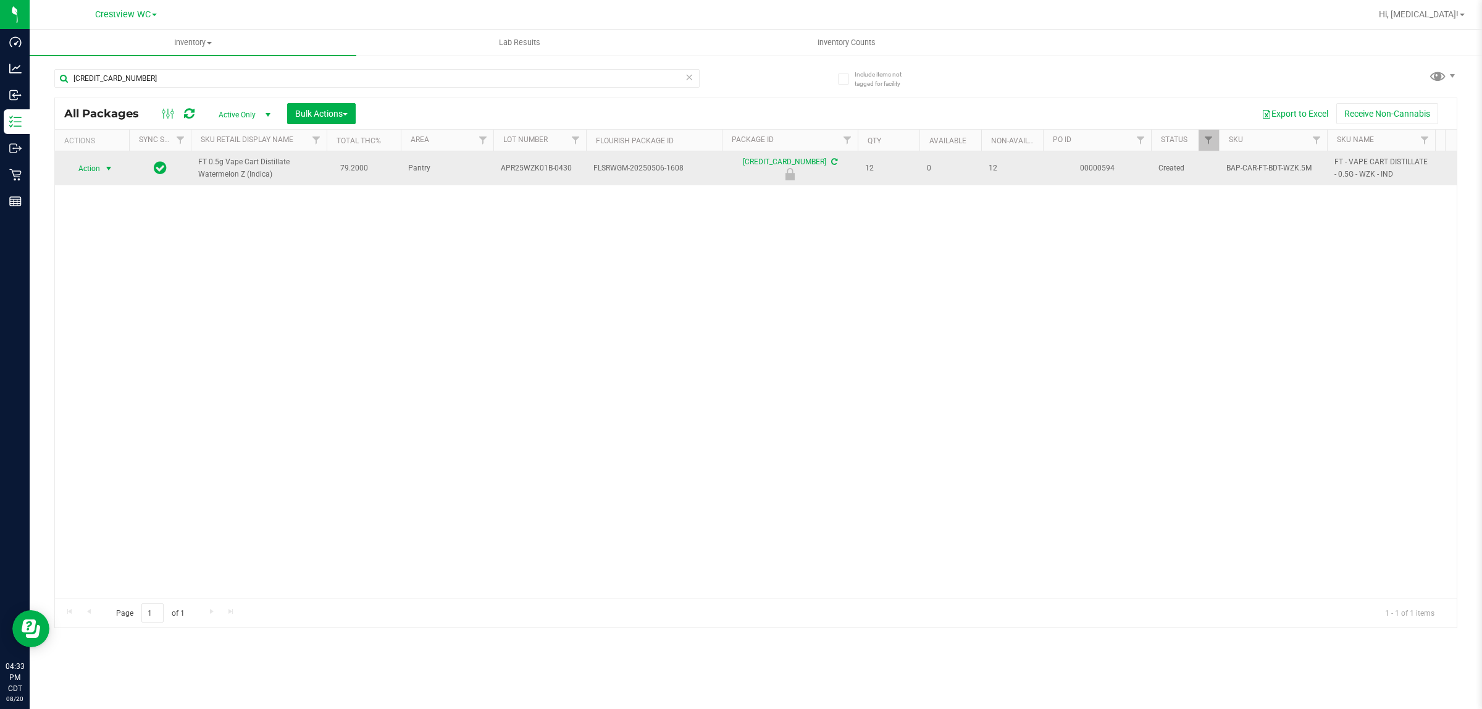
click at [102, 168] on span "select" at bounding box center [108, 168] width 15 height 17
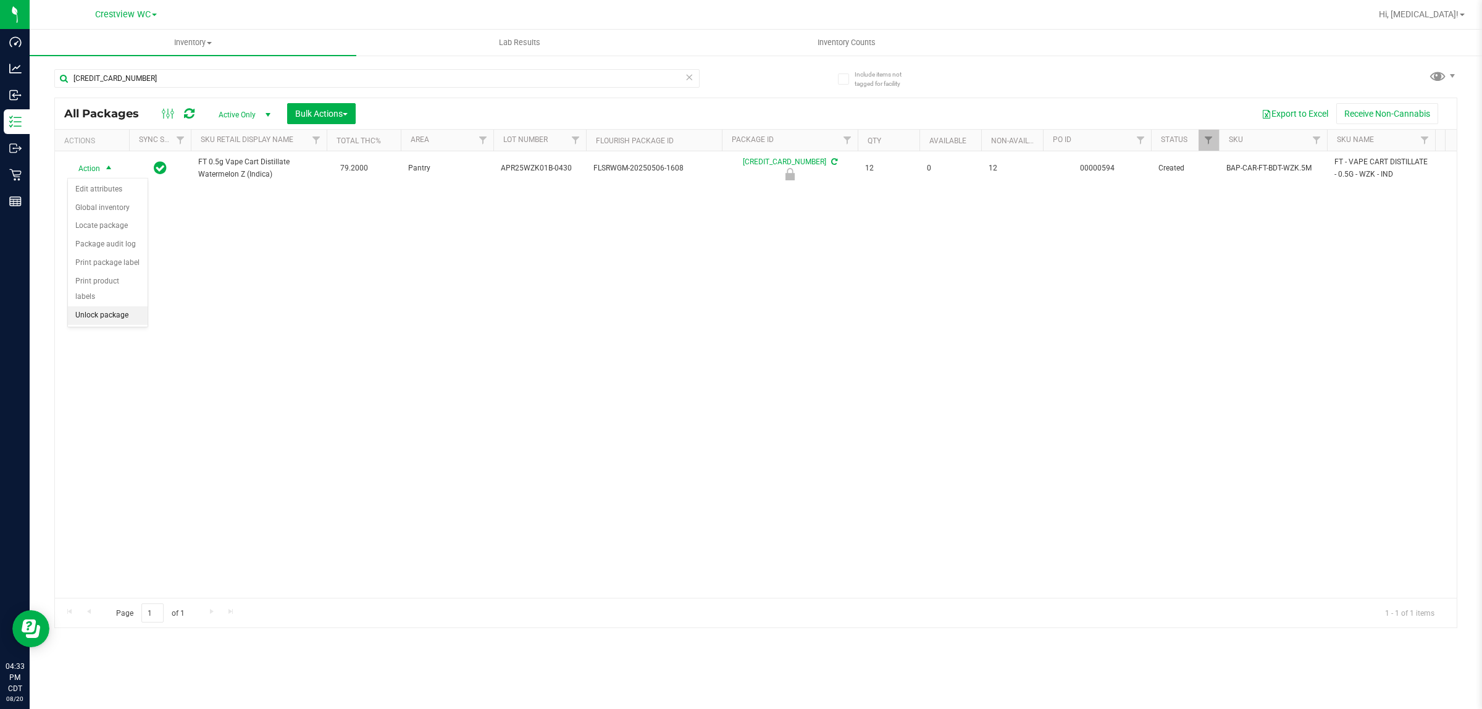
click at [110, 306] on li "Unlock package" at bounding box center [108, 315] width 80 height 19
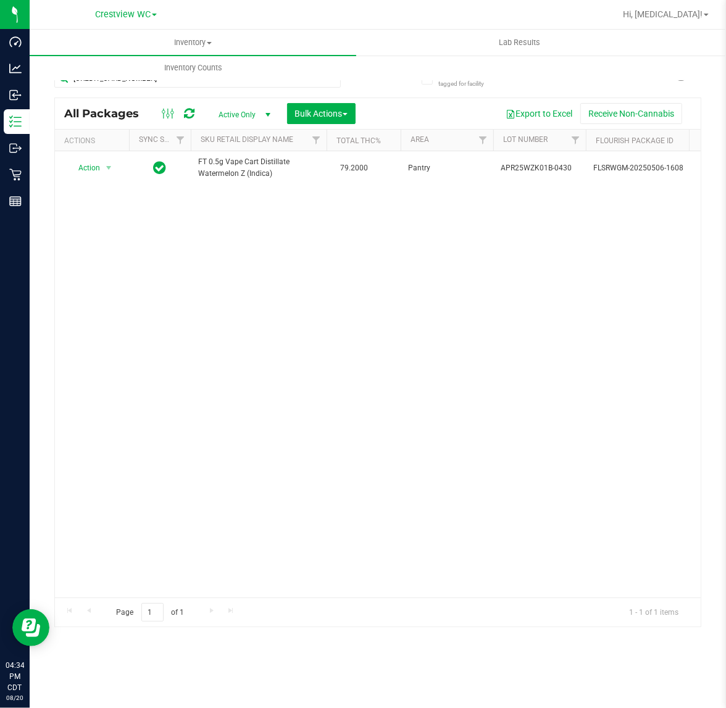
click at [350, 377] on div "Action Action Adjust qty Create package Edit attributes Global inventory Locate…" at bounding box center [378, 374] width 646 height 446
click at [144, 78] on uib-tab-heading "Inventory Counts" at bounding box center [192, 68] width 325 height 25
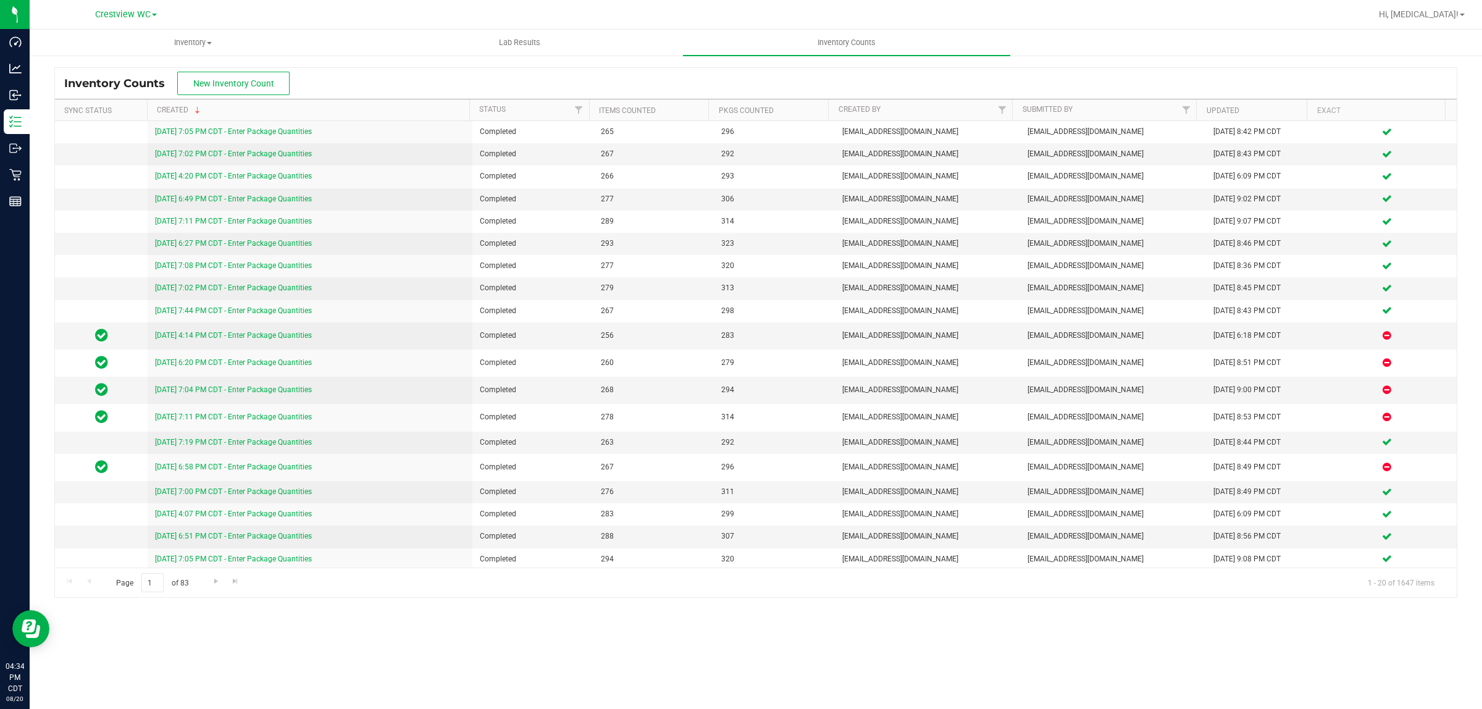
click at [30, 125] on div "Inventory Counts New Inventory Count Sync Status Created Status Items Counted P…" at bounding box center [756, 332] width 1452 height 556
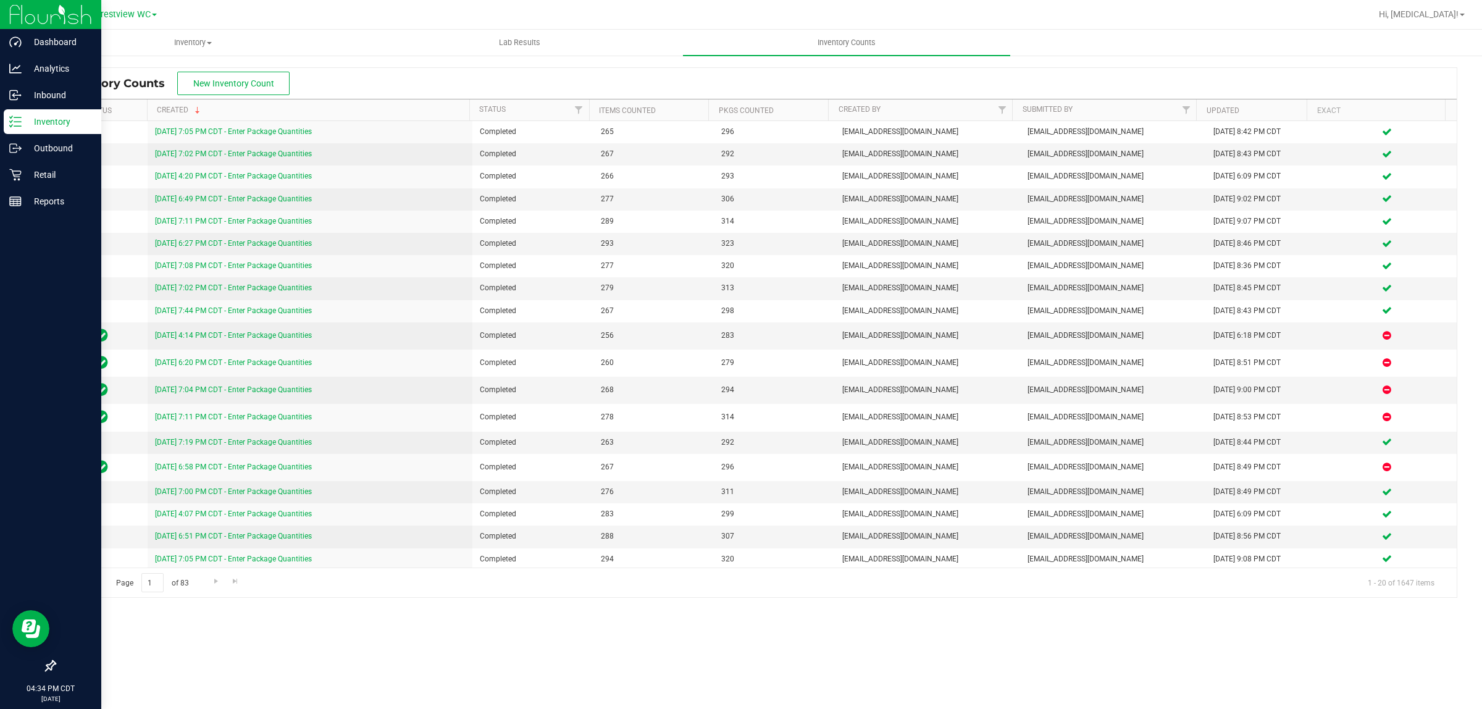
click at [27, 120] on p "Inventory" at bounding box center [59, 121] width 74 height 15
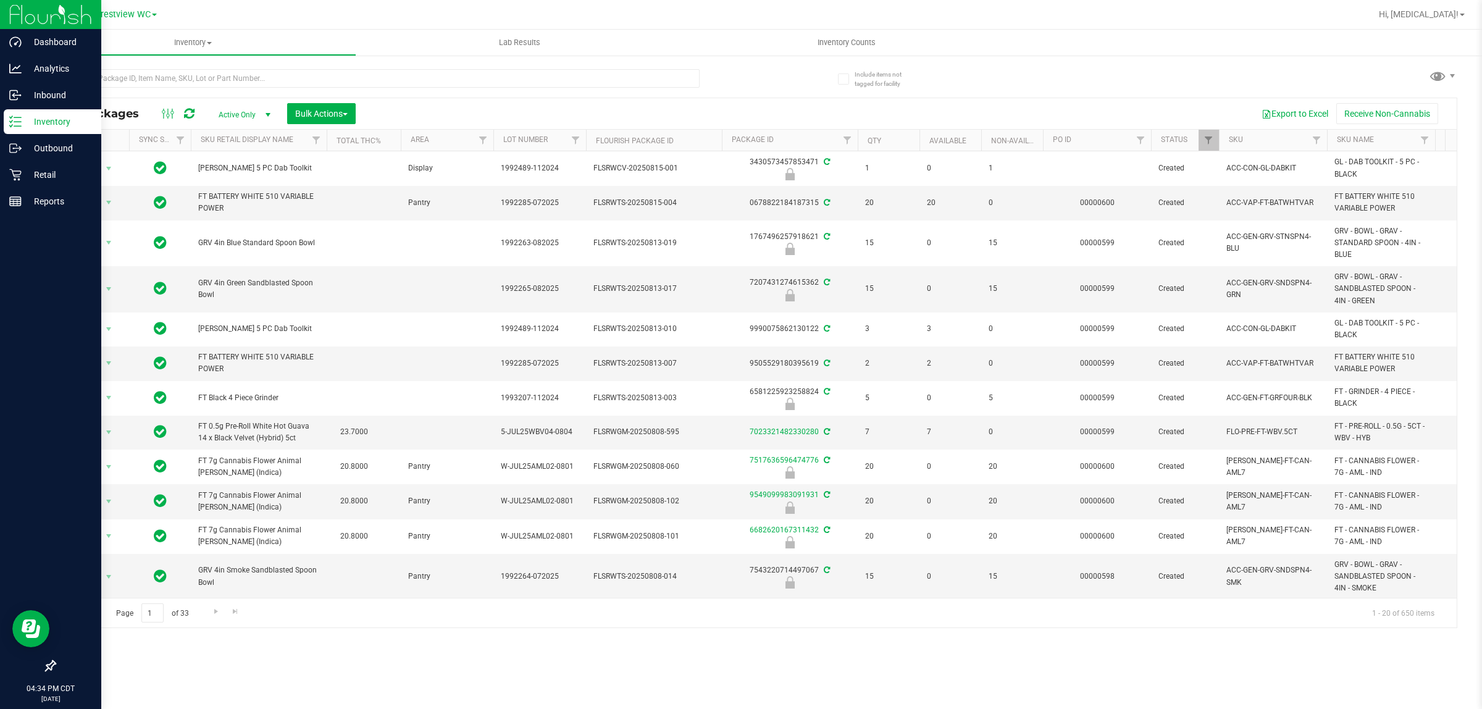
click at [52, 662] on icon at bounding box center [50, 665] width 11 height 11
click at [44, 667] on input "checkbox" at bounding box center [44, 667] width 0 height 0
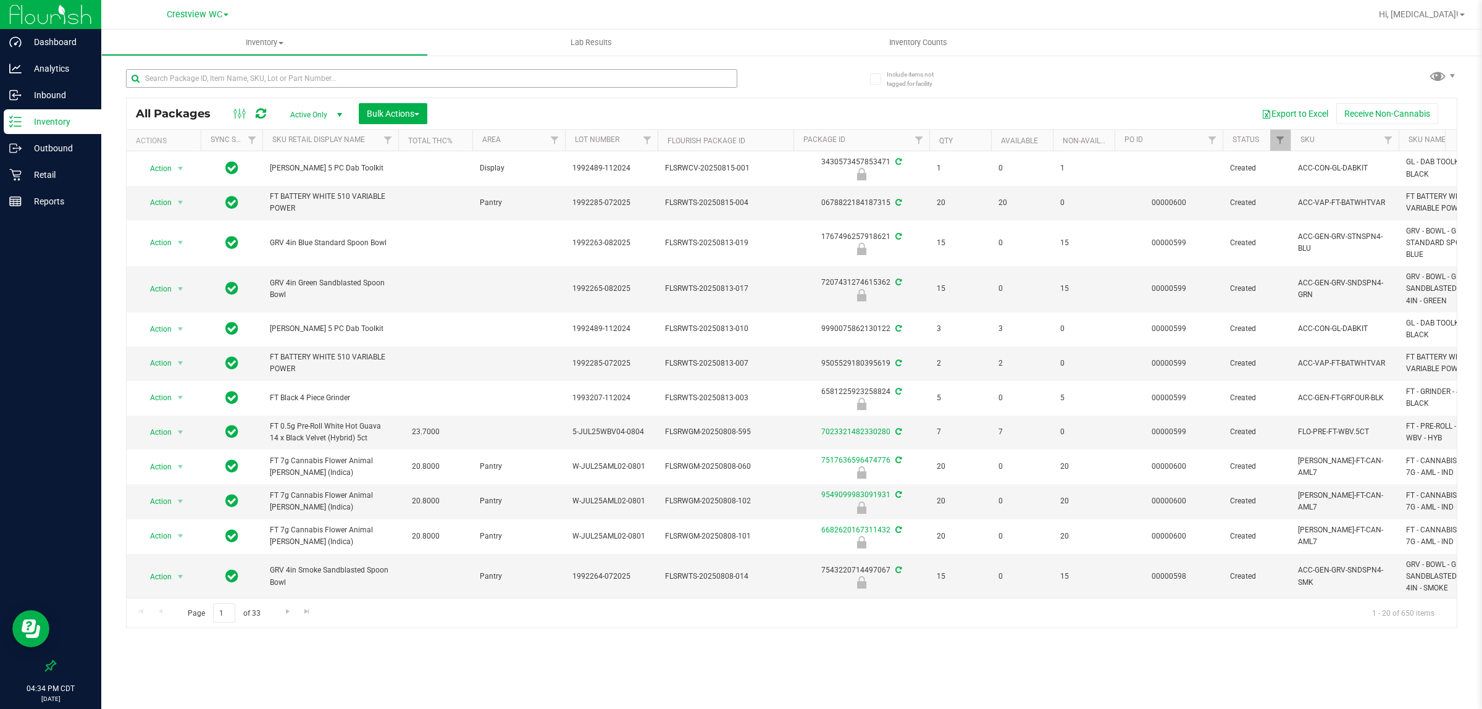
drag, startPoint x: 275, startPoint y: 90, endPoint x: 275, endPoint y: 80, distance: 9.3
click at [275, 85] on div at bounding box center [431, 83] width 611 height 28
click at [275, 80] on input "text" at bounding box center [431, 78] width 611 height 19
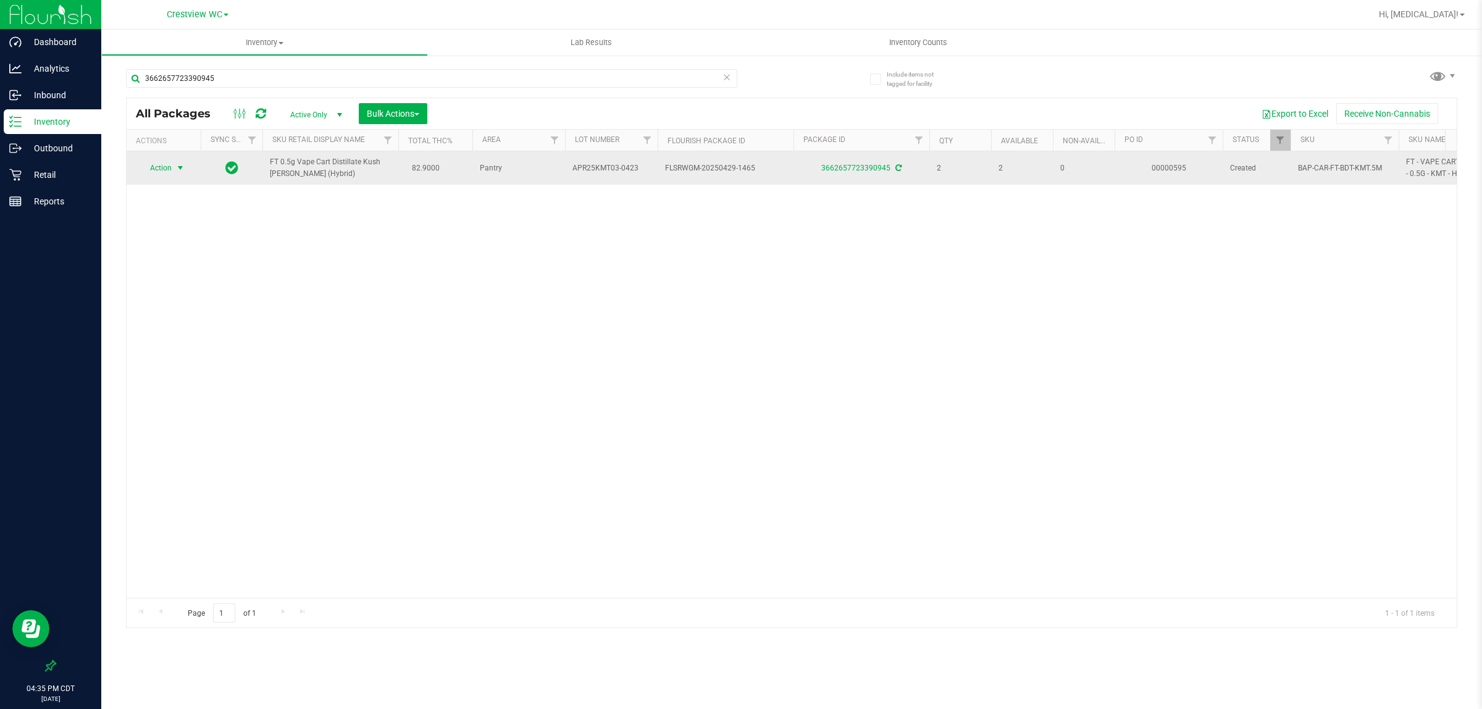
click at [169, 167] on span "Action" at bounding box center [155, 167] width 33 height 17
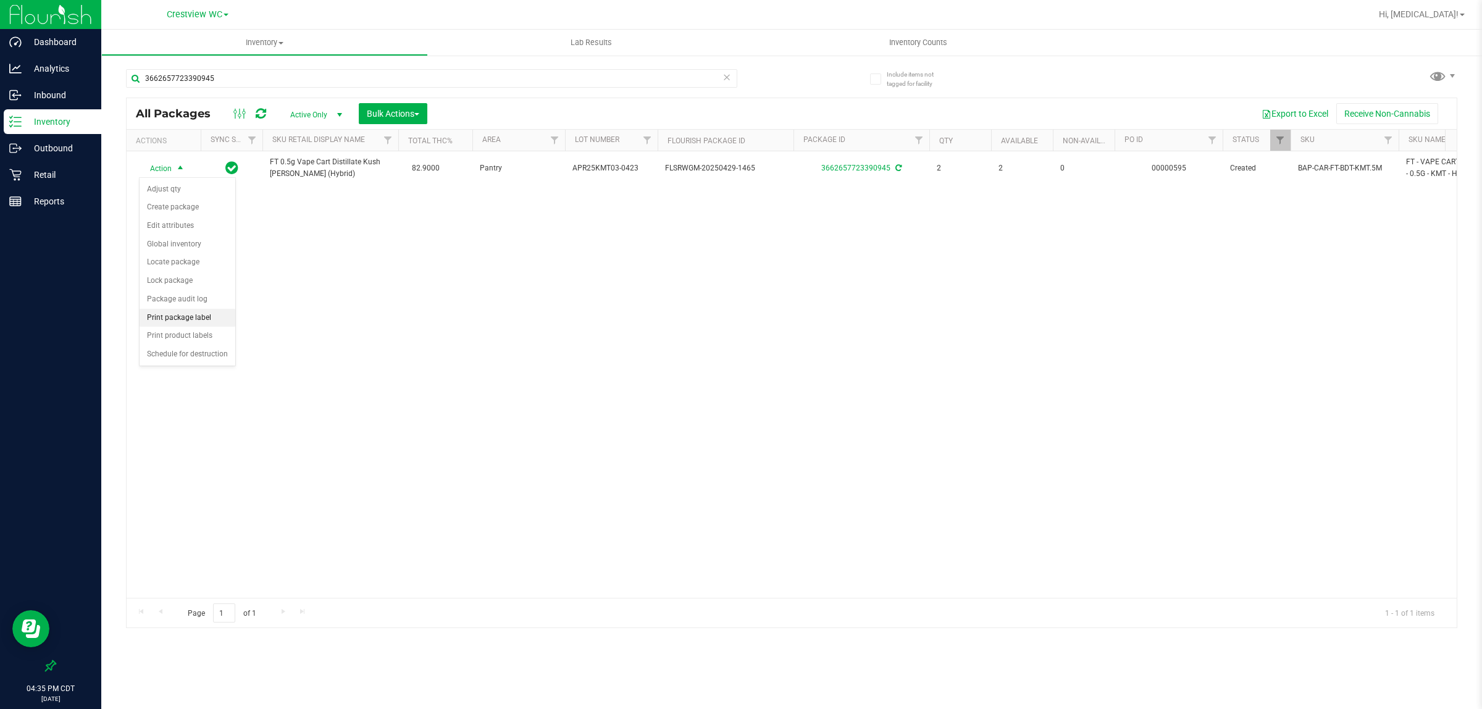
click at [196, 311] on li "Print package label" at bounding box center [188, 318] width 96 height 19
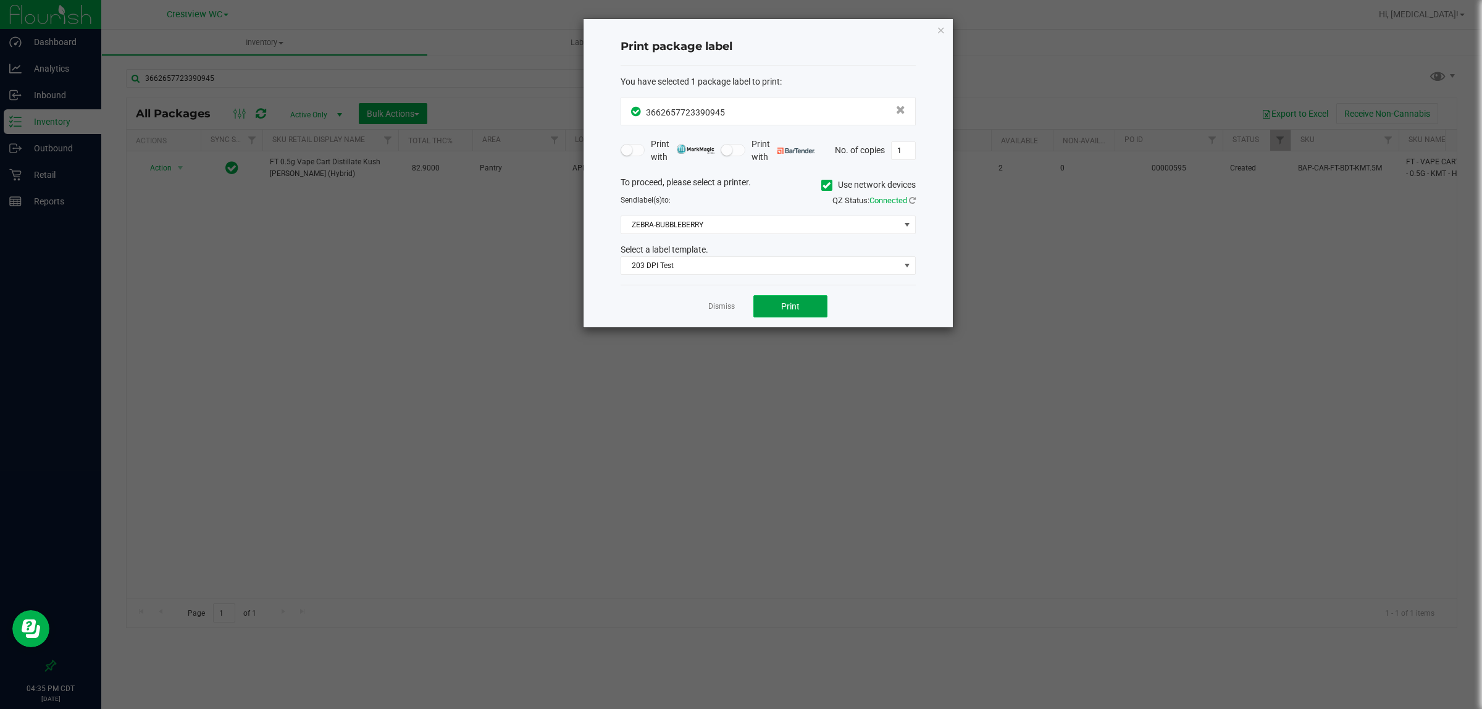
click at [725, 311] on button "Print" at bounding box center [790, 306] width 74 height 22
click at [725, 310] on span "Print" at bounding box center [790, 306] width 19 height 10
click at [717, 307] on link "Dismiss" at bounding box center [721, 306] width 27 height 10
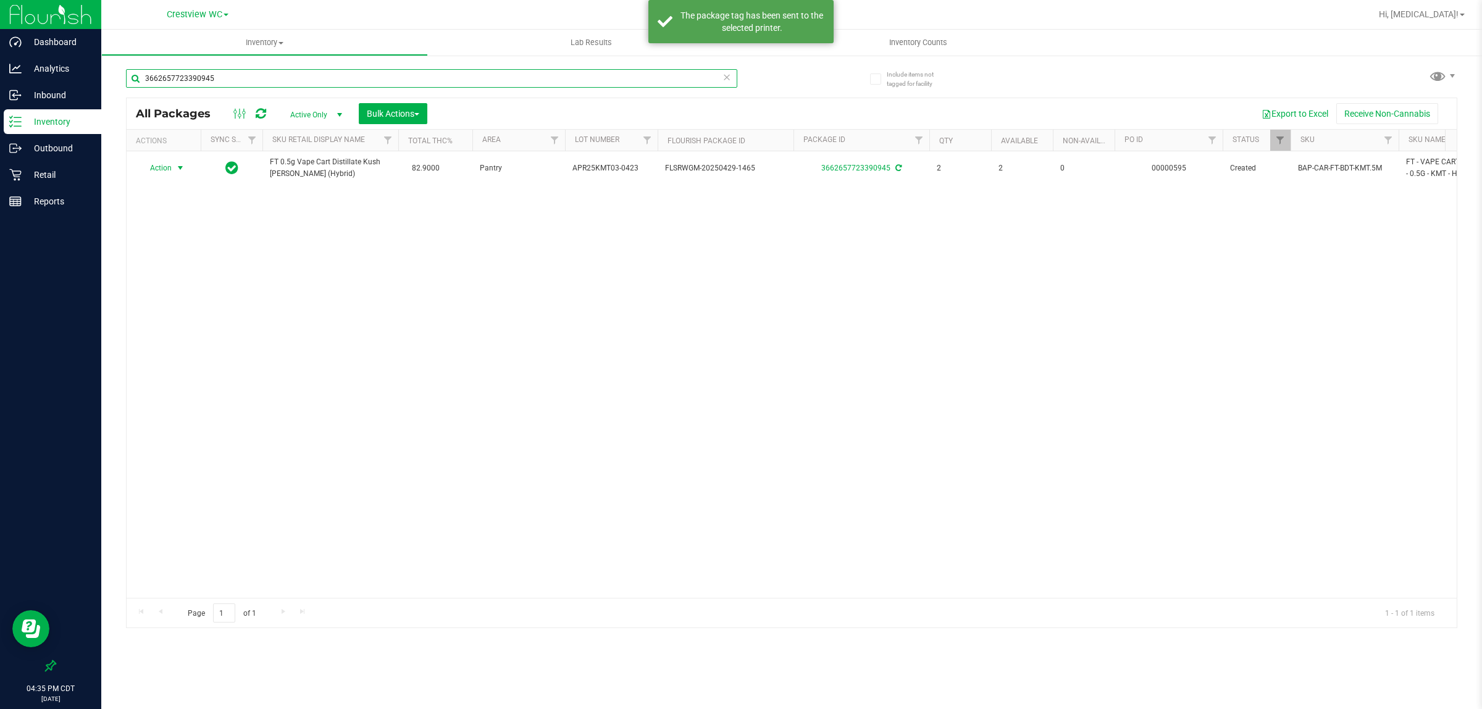
click at [356, 78] on input "3662657723390945" at bounding box center [431, 78] width 611 height 19
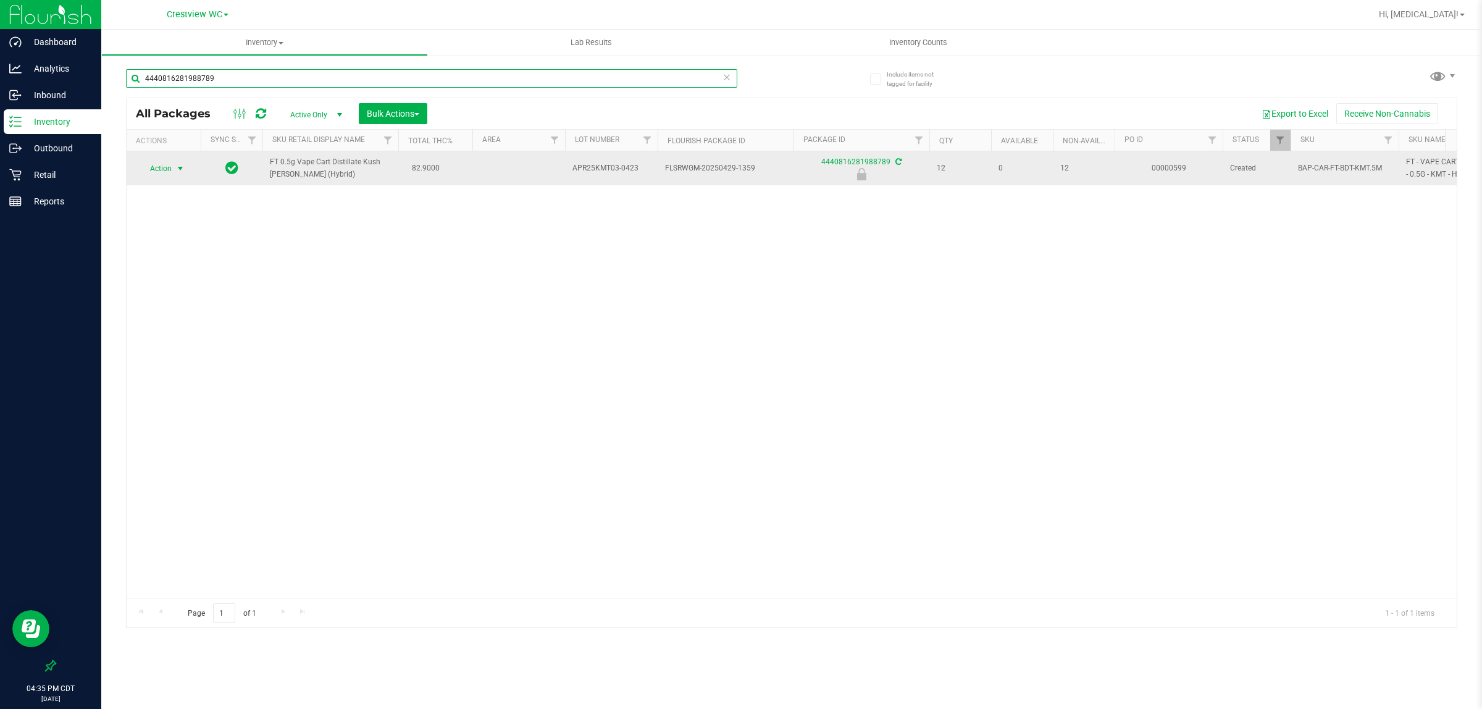
type input "4440816281988789"
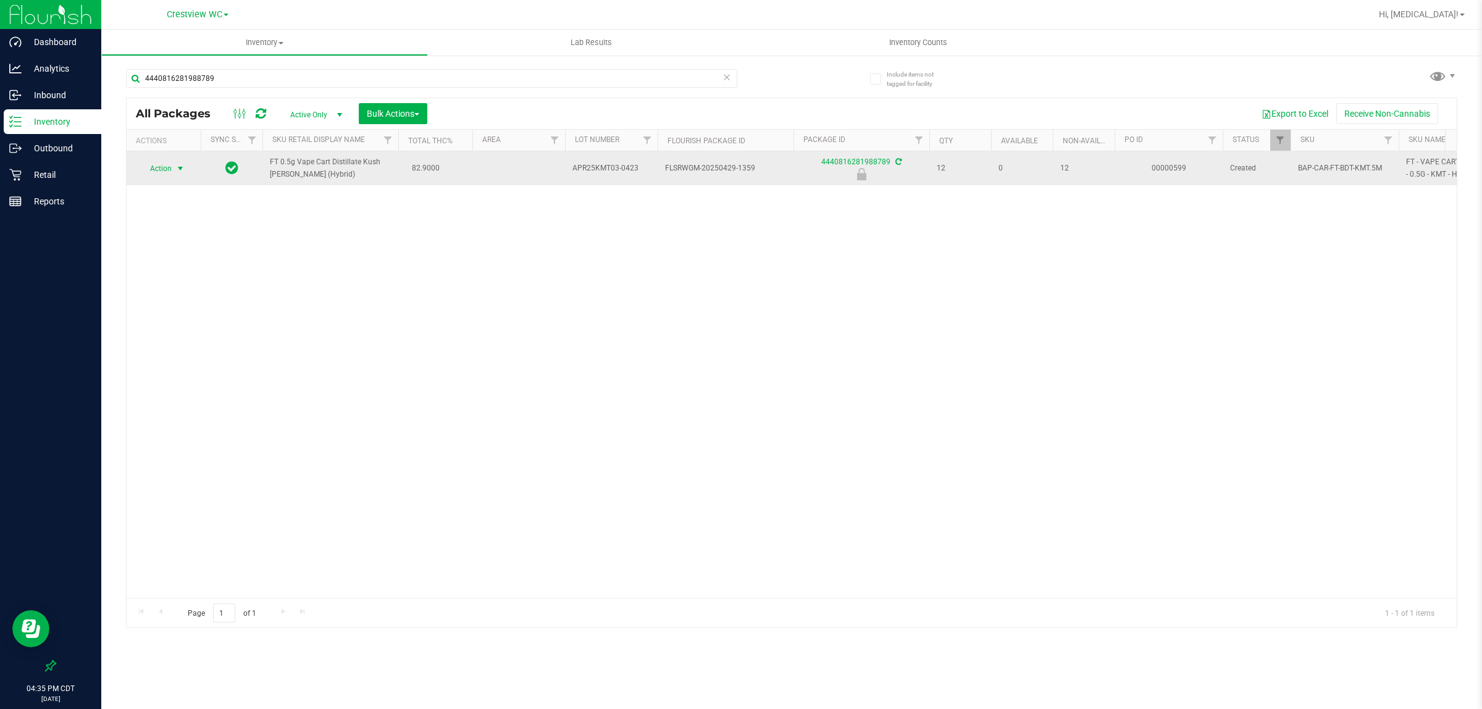
click at [178, 169] on span "select" at bounding box center [180, 169] width 10 height 10
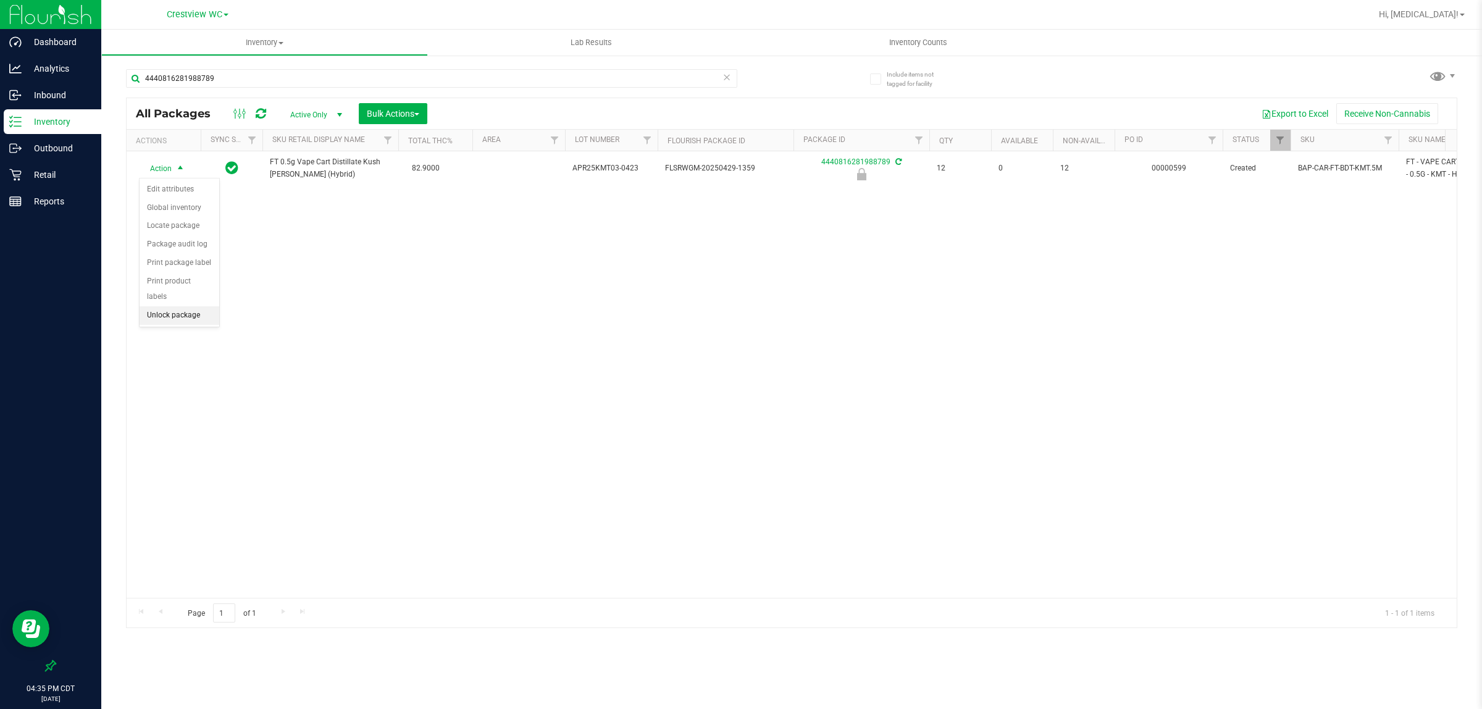
click at [184, 306] on li "Unlock package" at bounding box center [180, 315] width 80 height 19
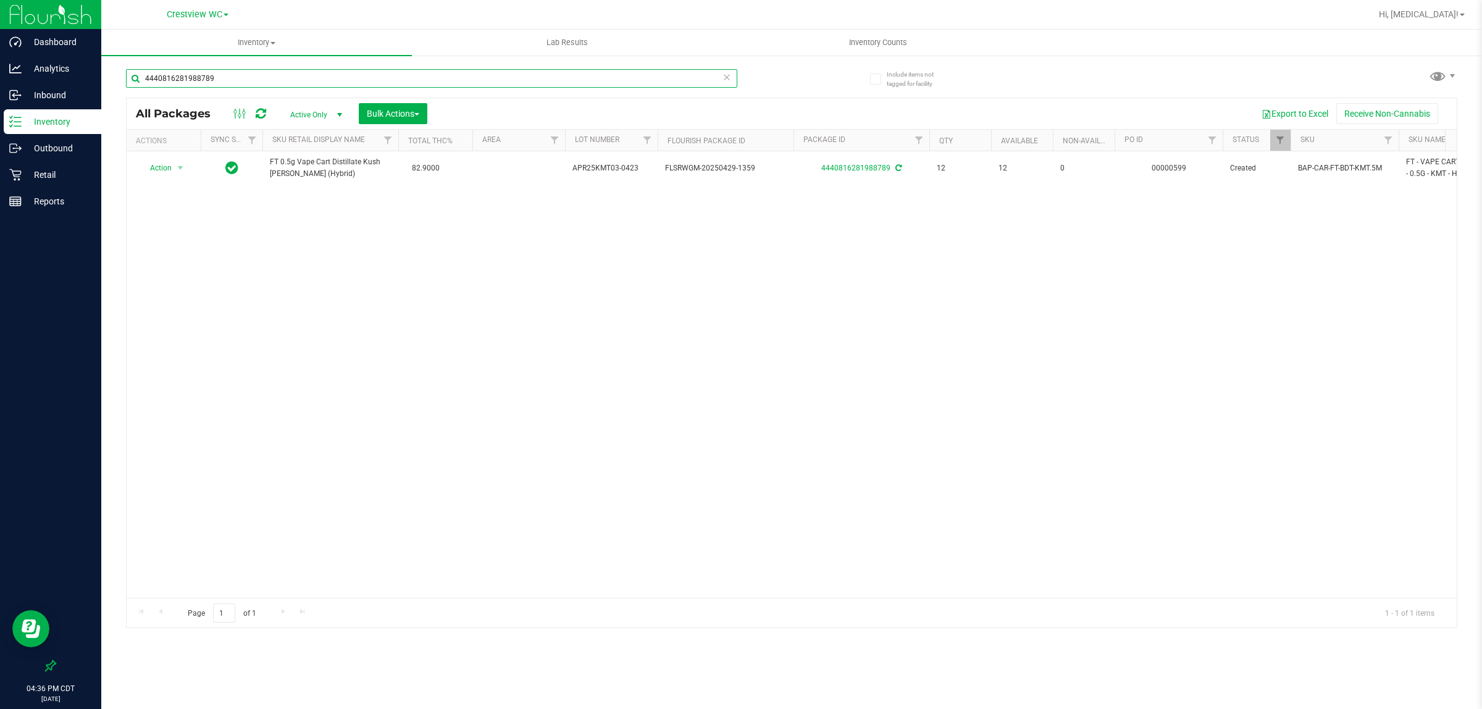
click at [372, 76] on input "4440816281988789" at bounding box center [431, 78] width 611 height 19
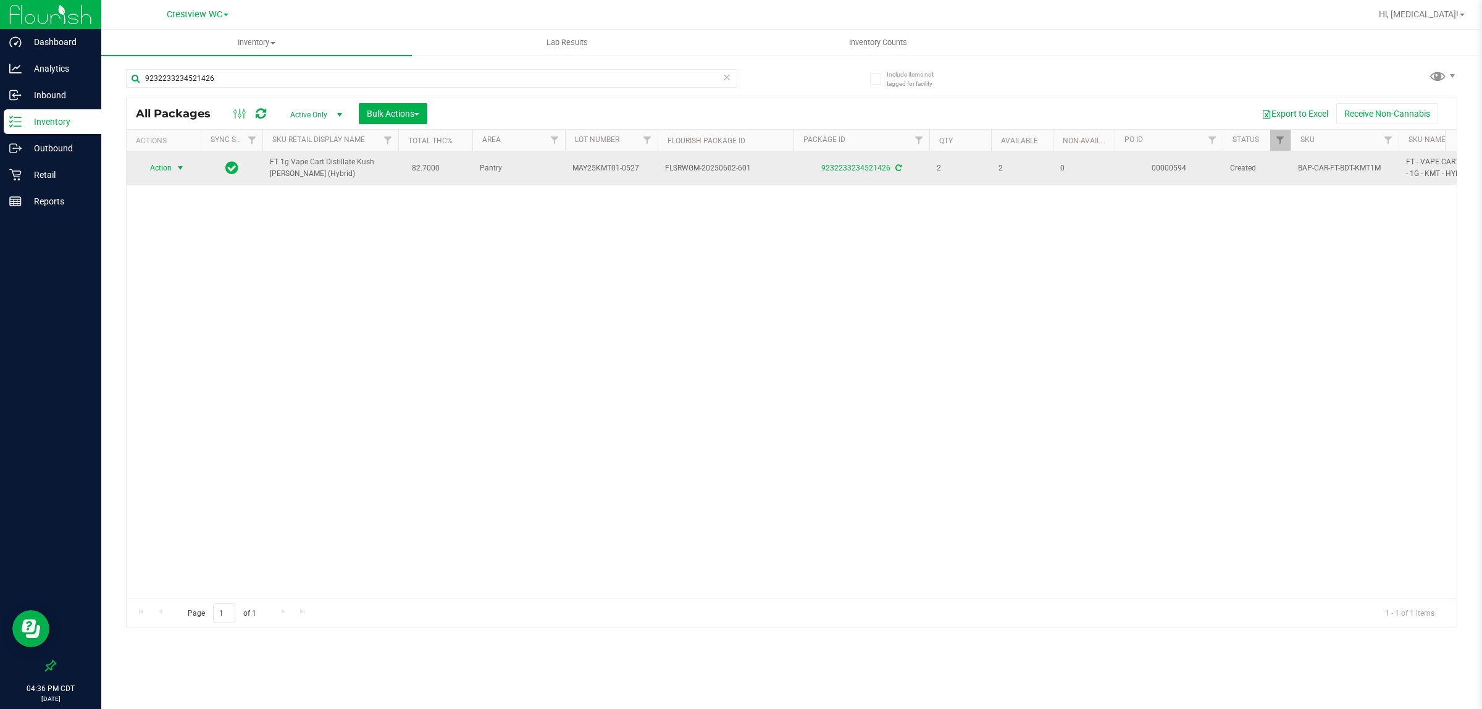
click at [156, 168] on span "Action" at bounding box center [155, 167] width 33 height 17
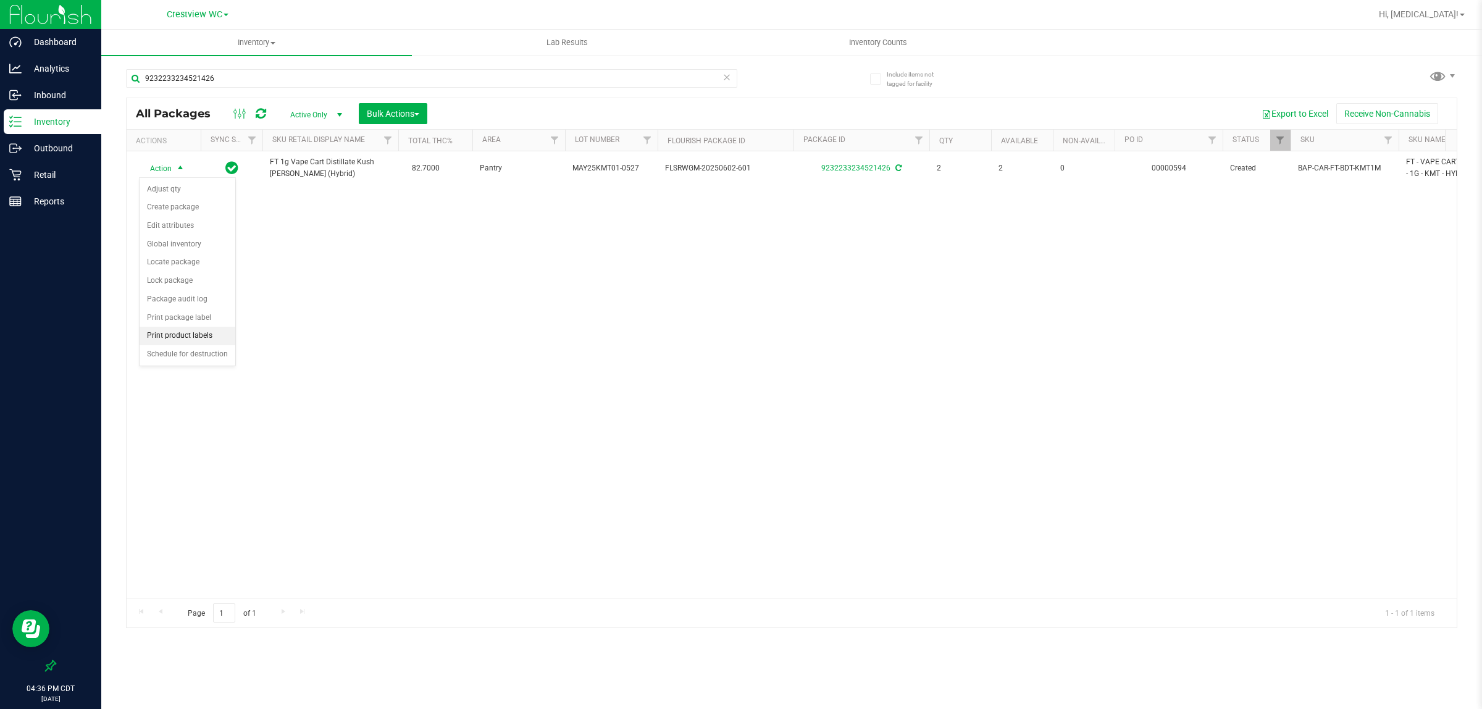
click at [190, 341] on li "Print product labels" at bounding box center [188, 336] width 96 height 19
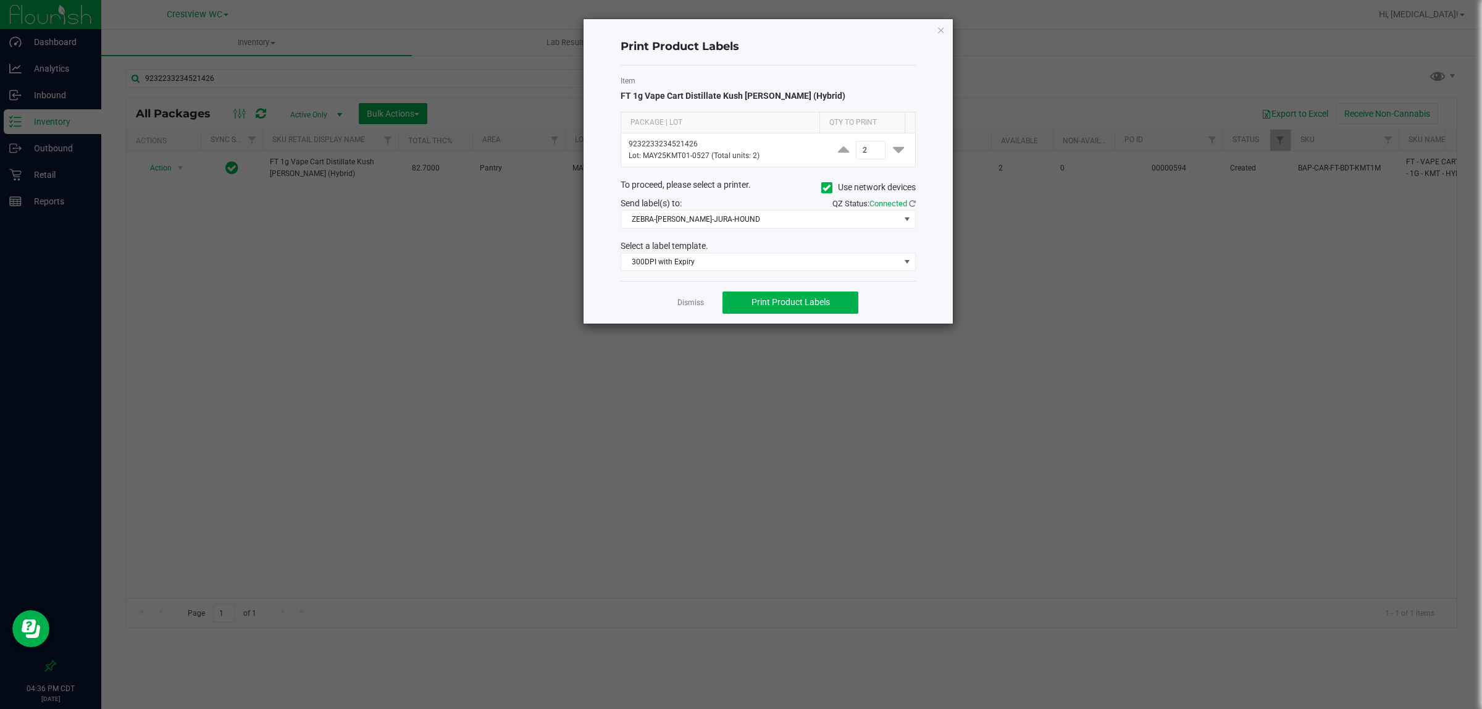
click at [688, 311] on div "Dismiss Print Product Labels" at bounding box center [767, 302] width 295 height 43
click at [688, 308] on link "Dismiss" at bounding box center [690, 303] width 27 height 10
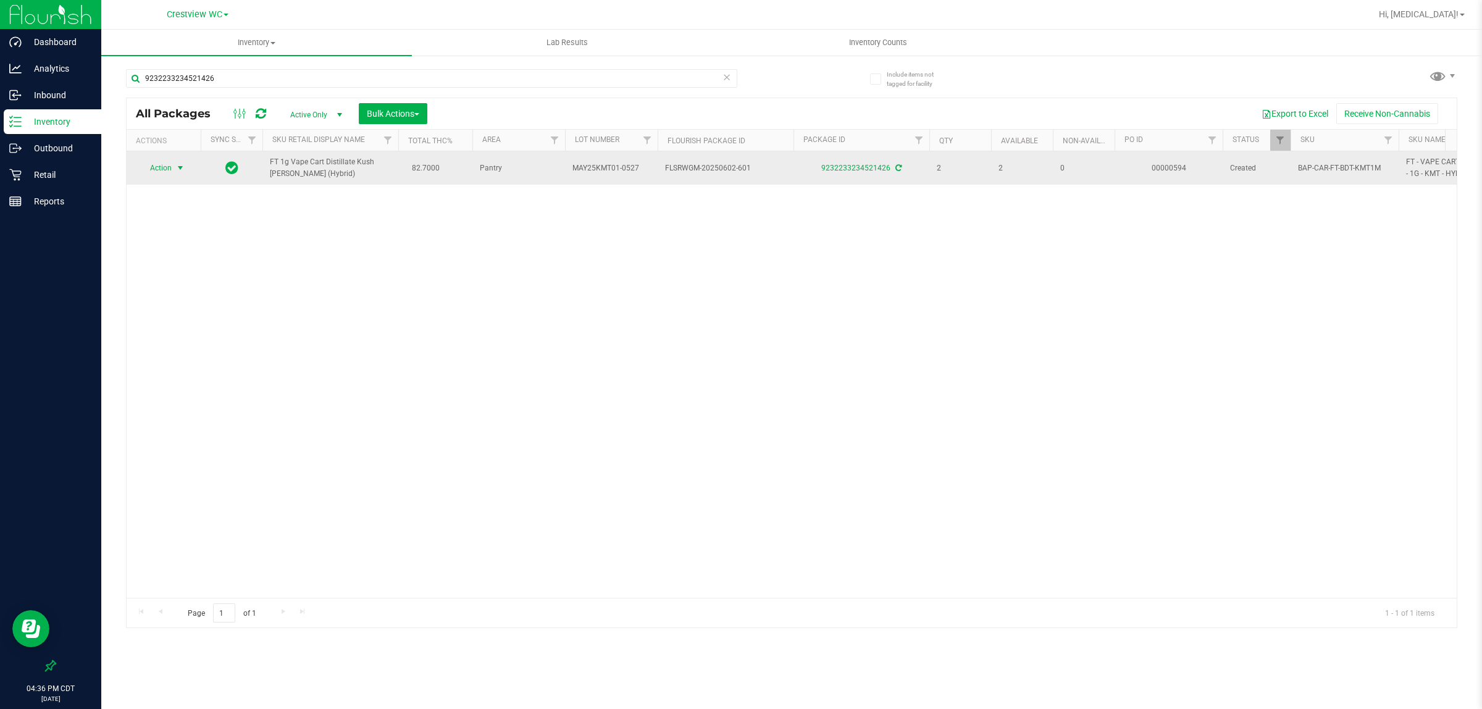
click at [161, 169] on span "Action" at bounding box center [155, 167] width 33 height 17
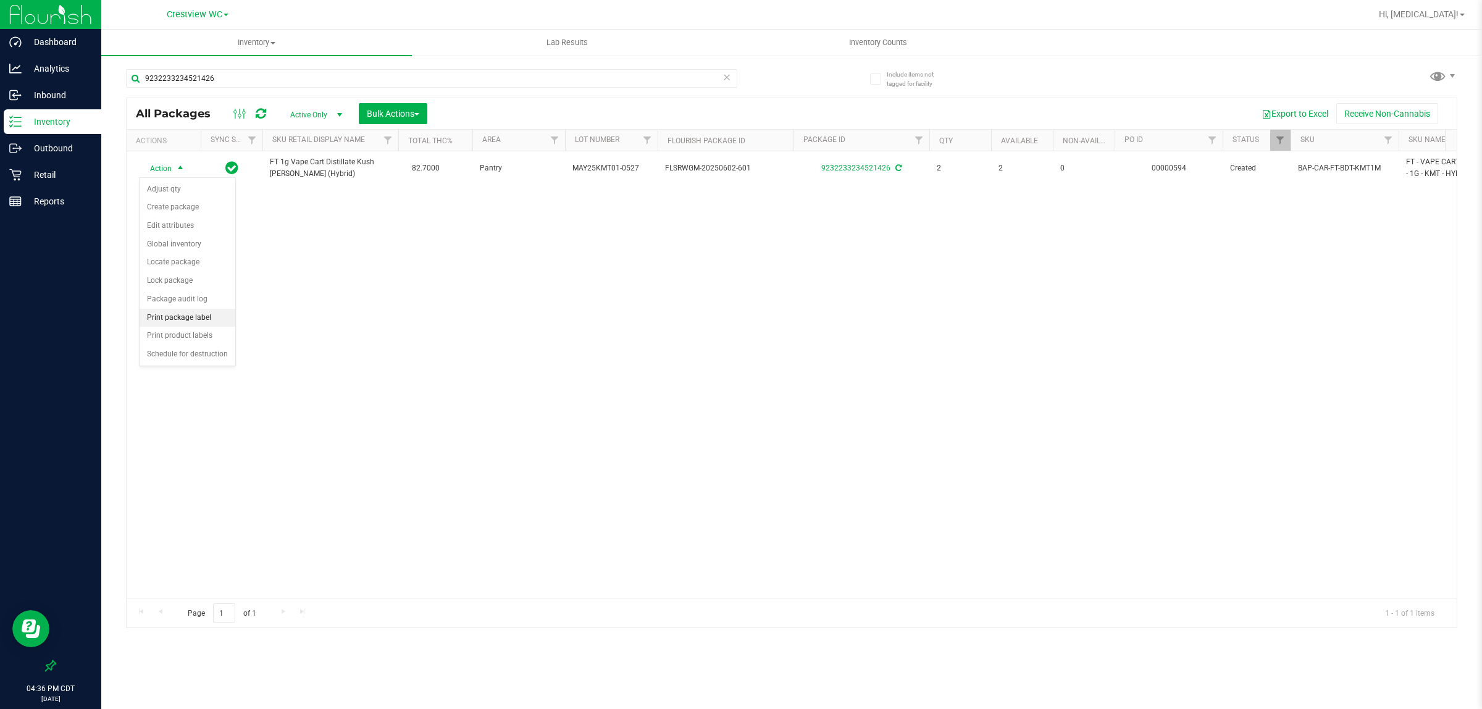
click at [195, 319] on li "Print package label" at bounding box center [188, 318] width 96 height 19
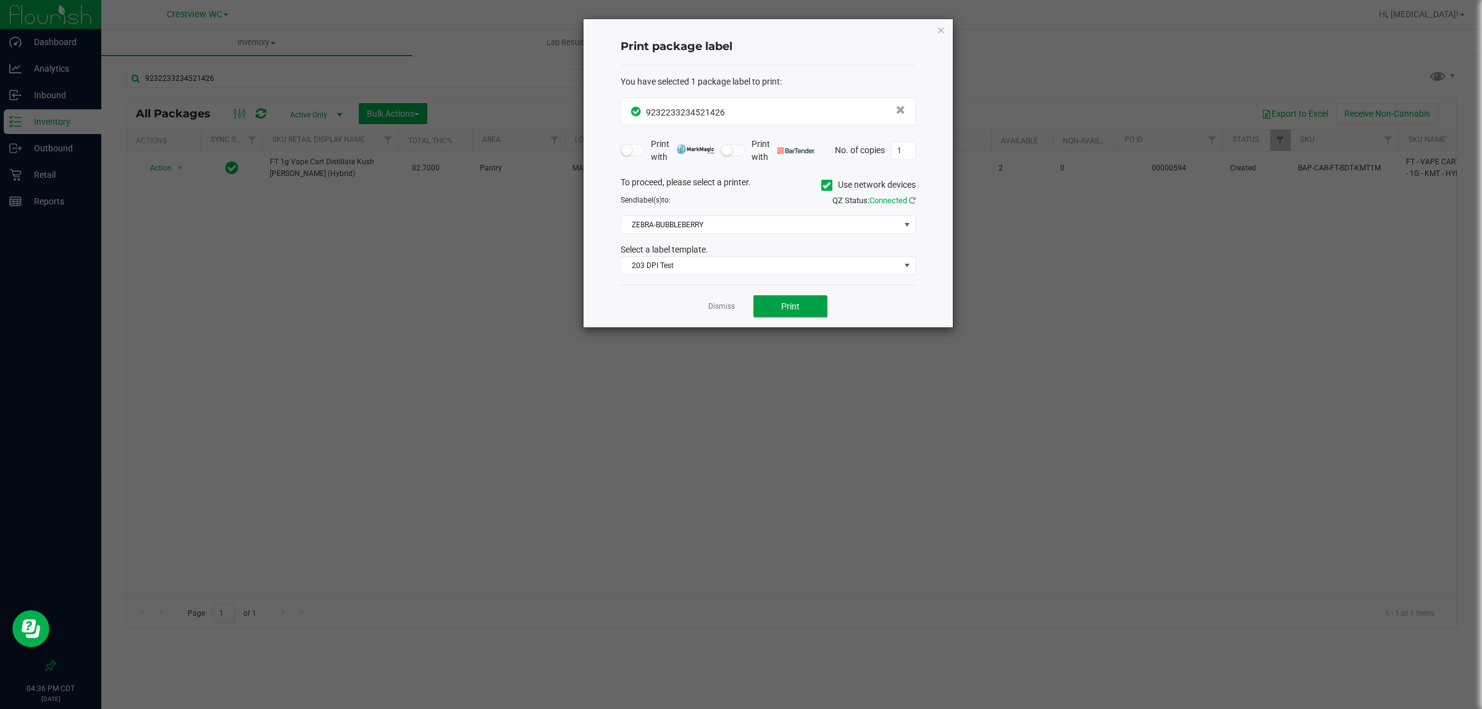
click at [725, 304] on span "Print" at bounding box center [790, 306] width 19 height 10
click at [725, 309] on span "Print" at bounding box center [790, 306] width 19 height 10
click at [263, 76] on ngb-modal-window "Print package label You have selected 1 package label to print : 92322332345214…" at bounding box center [745, 354] width 1491 height 709
click at [725, 311] on link "Dismiss" at bounding box center [721, 306] width 27 height 10
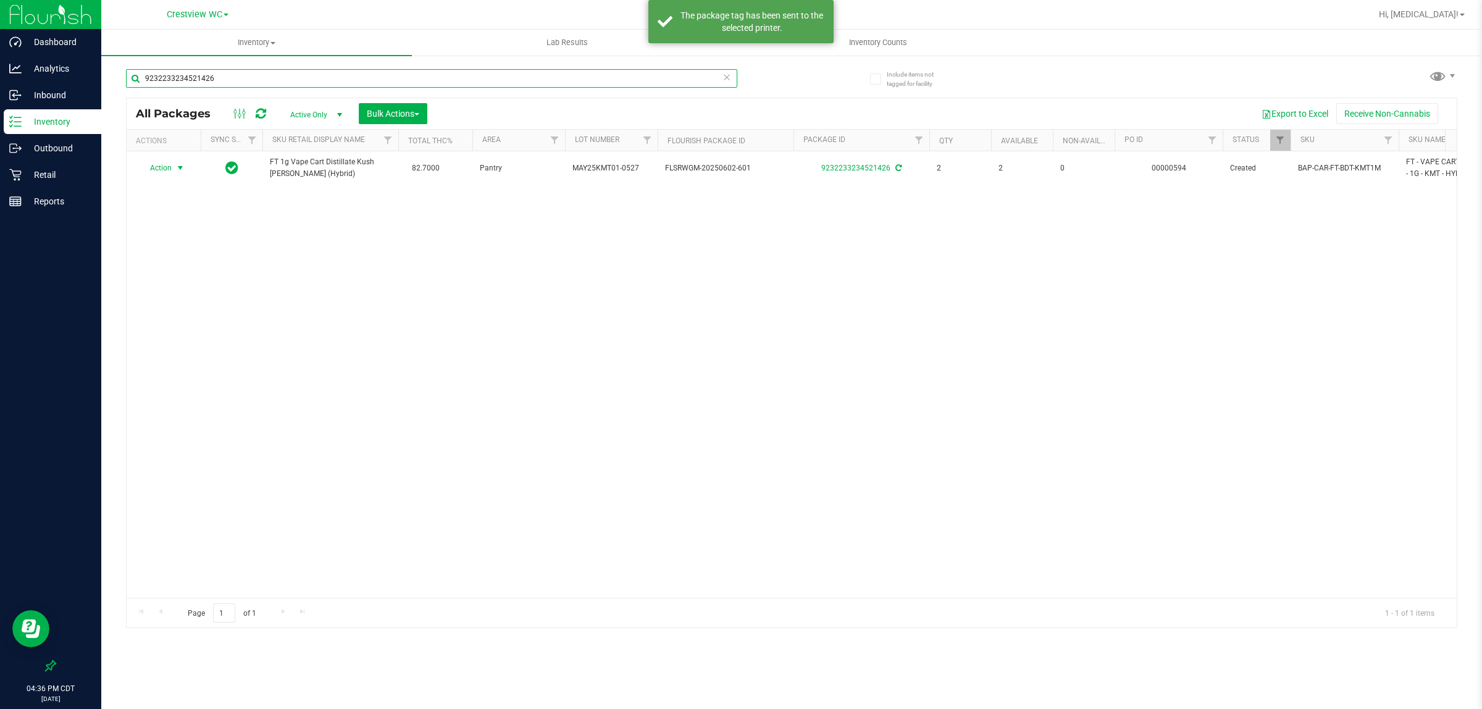
click at [322, 74] on input "9232233234521426" at bounding box center [431, 78] width 611 height 19
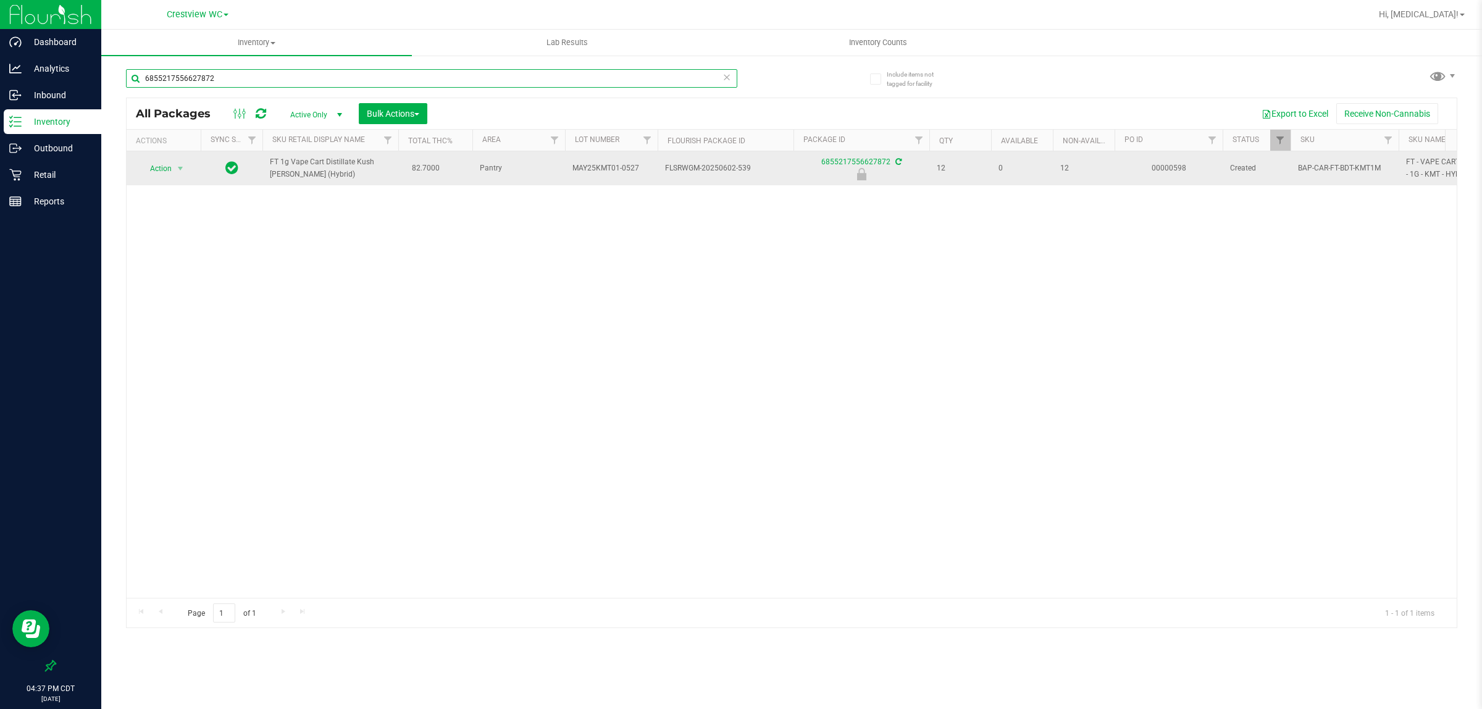
type input "6855217556627872"
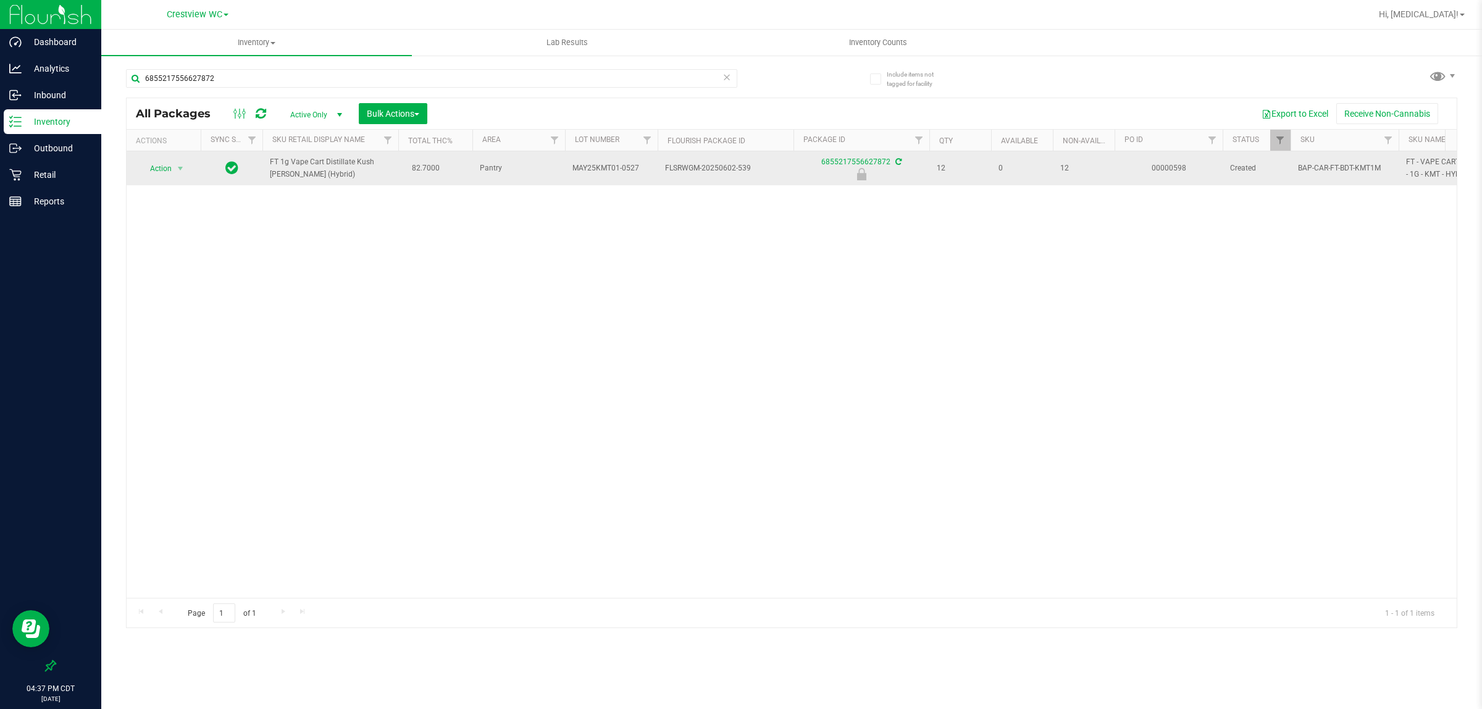
click at [152, 164] on span "Action" at bounding box center [155, 168] width 33 height 17
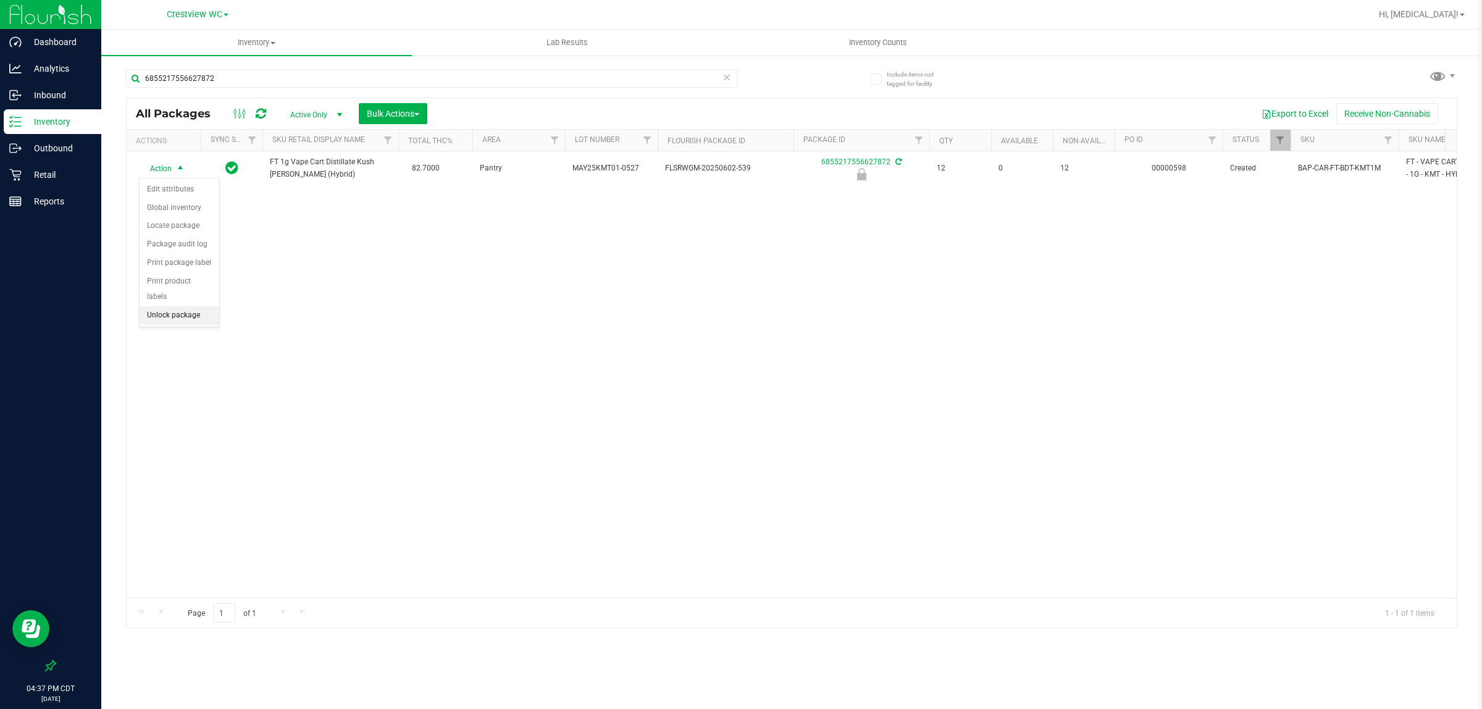
click at [174, 307] on li "Unlock package" at bounding box center [180, 315] width 80 height 19
click at [44, 165] on div "Retail" at bounding box center [53, 174] width 98 height 25
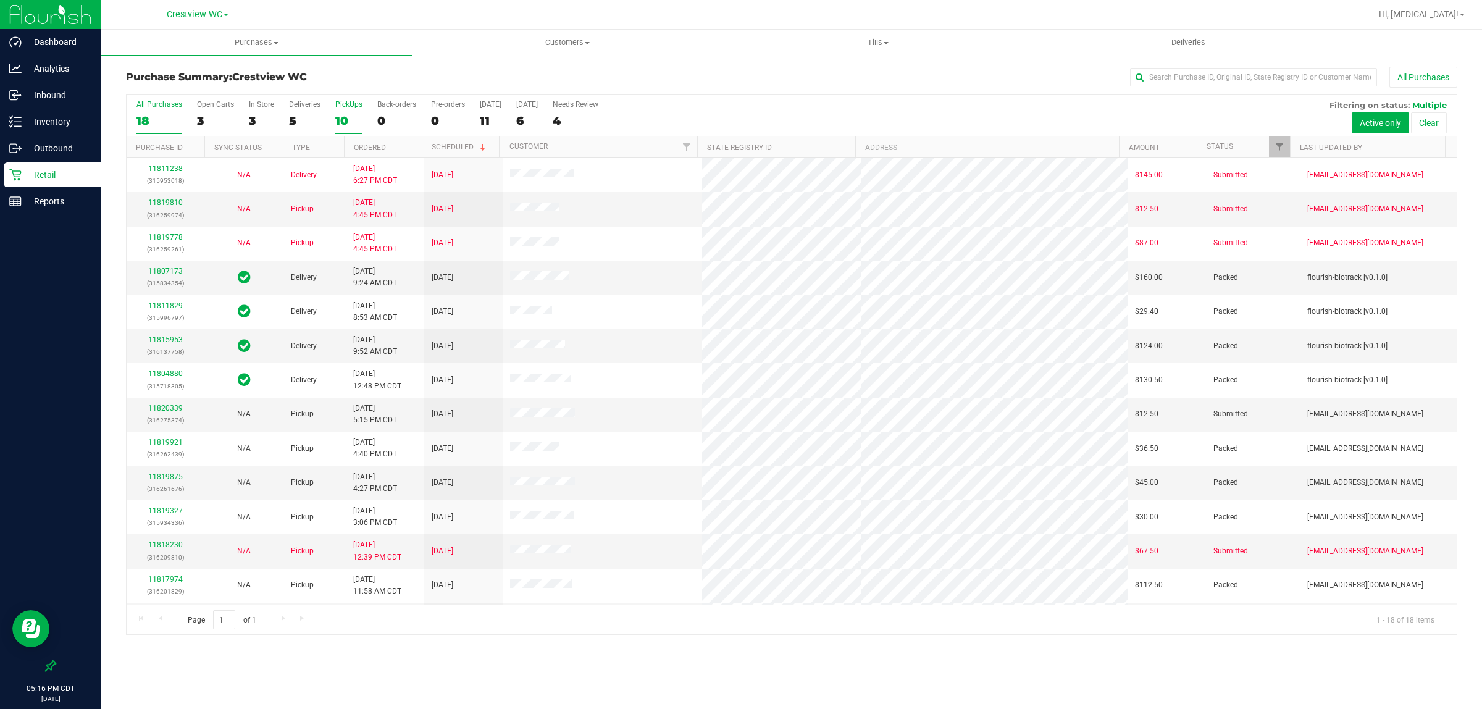
click at [346, 119] on div "10" at bounding box center [348, 121] width 27 height 14
click at [0, 0] on input "PickUps 10" at bounding box center [0, 0] width 0 height 0
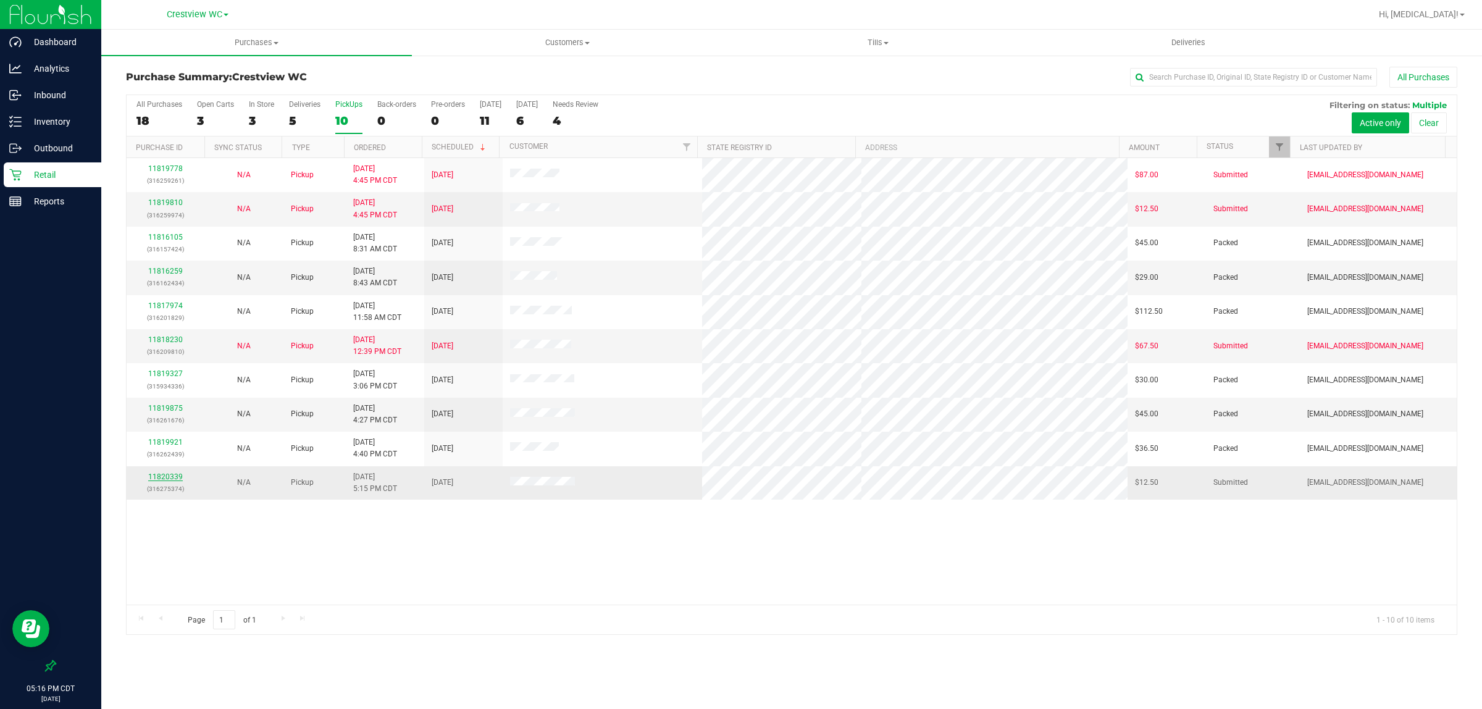
click at [173, 474] on link "11820339" at bounding box center [165, 476] width 35 height 9
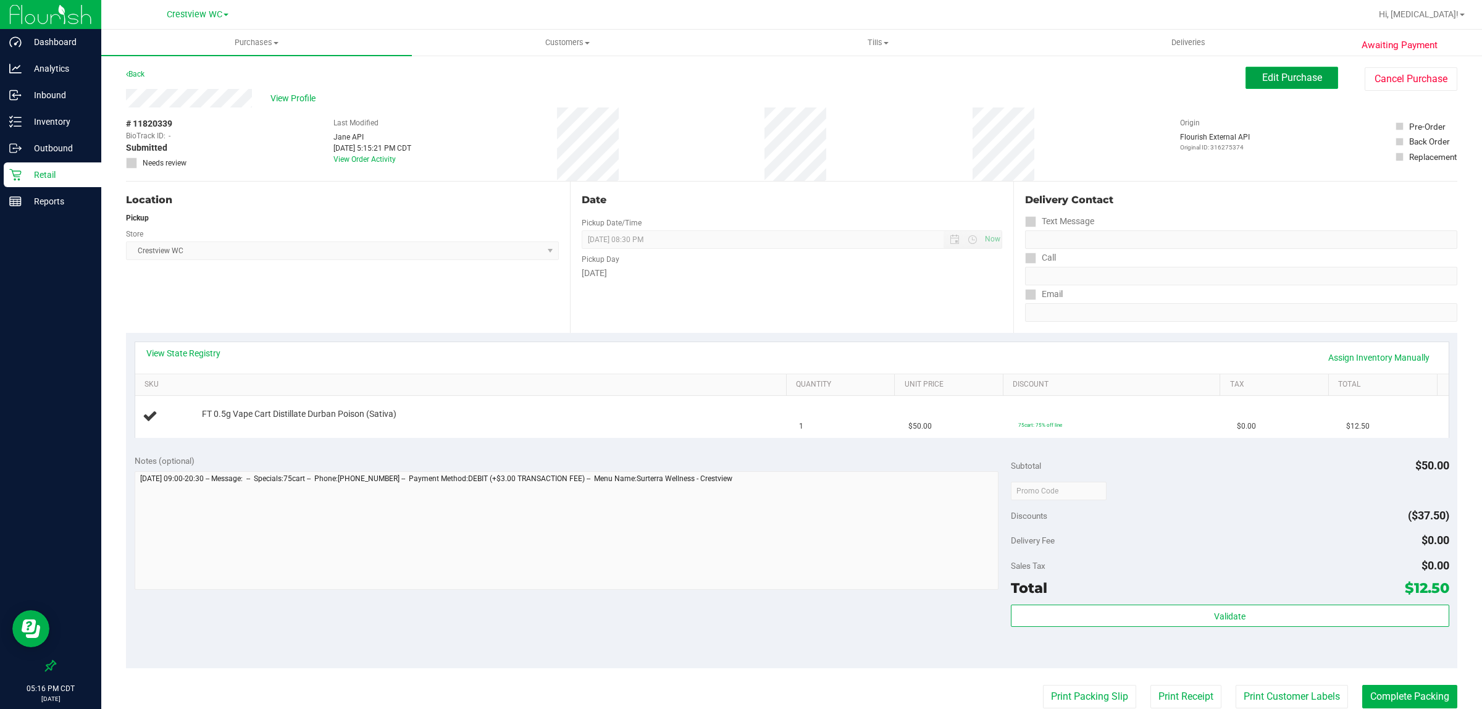
click at [725, 74] on span "Edit Purchase" at bounding box center [1292, 78] width 60 height 12
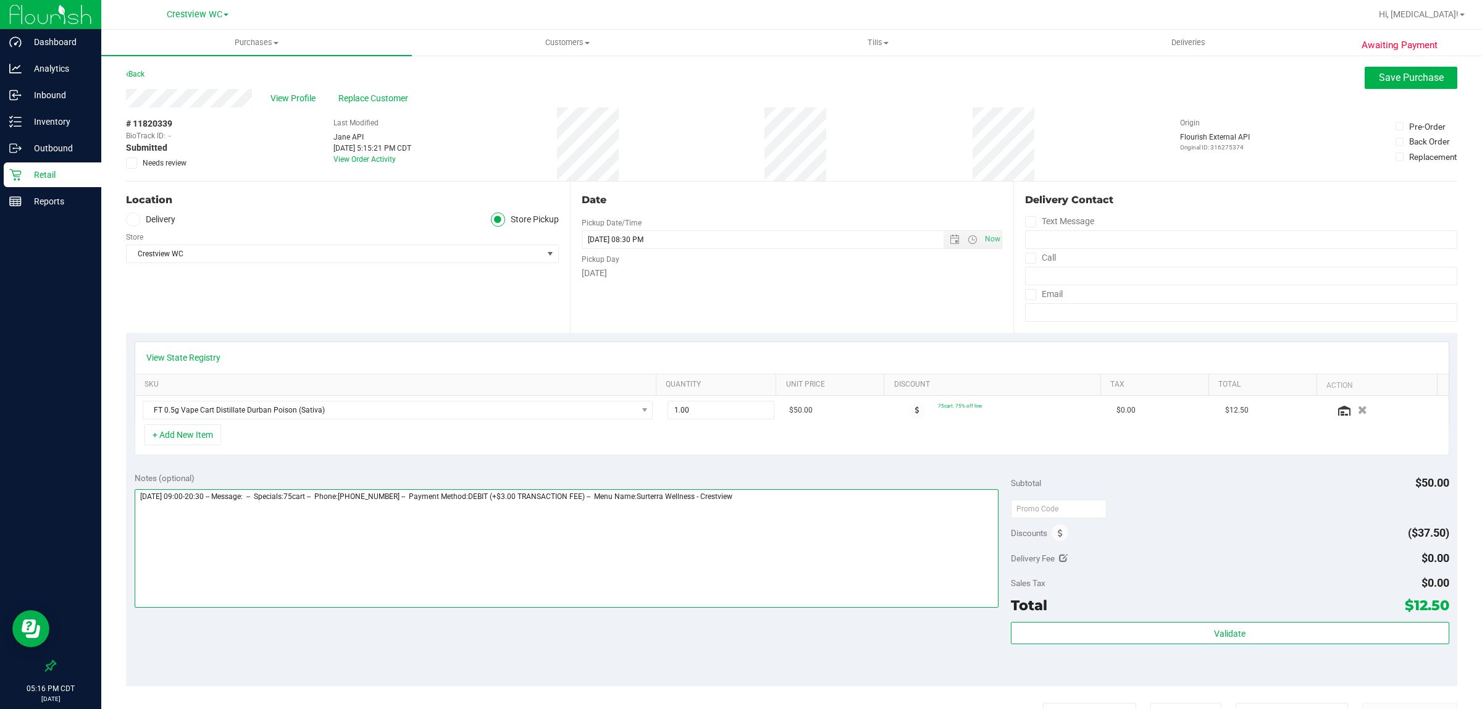
click at [725, 523] on textarea at bounding box center [567, 548] width 864 height 119
type textarea "[DATE] 09:00-20:30 -- Message: -- Specials:75cart -- Phone:[PHONE_NUMBER] -- Pa…"
click at [725, 82] on span "Save Purchase" at bounding box center [1411, 78] width 65 height 12
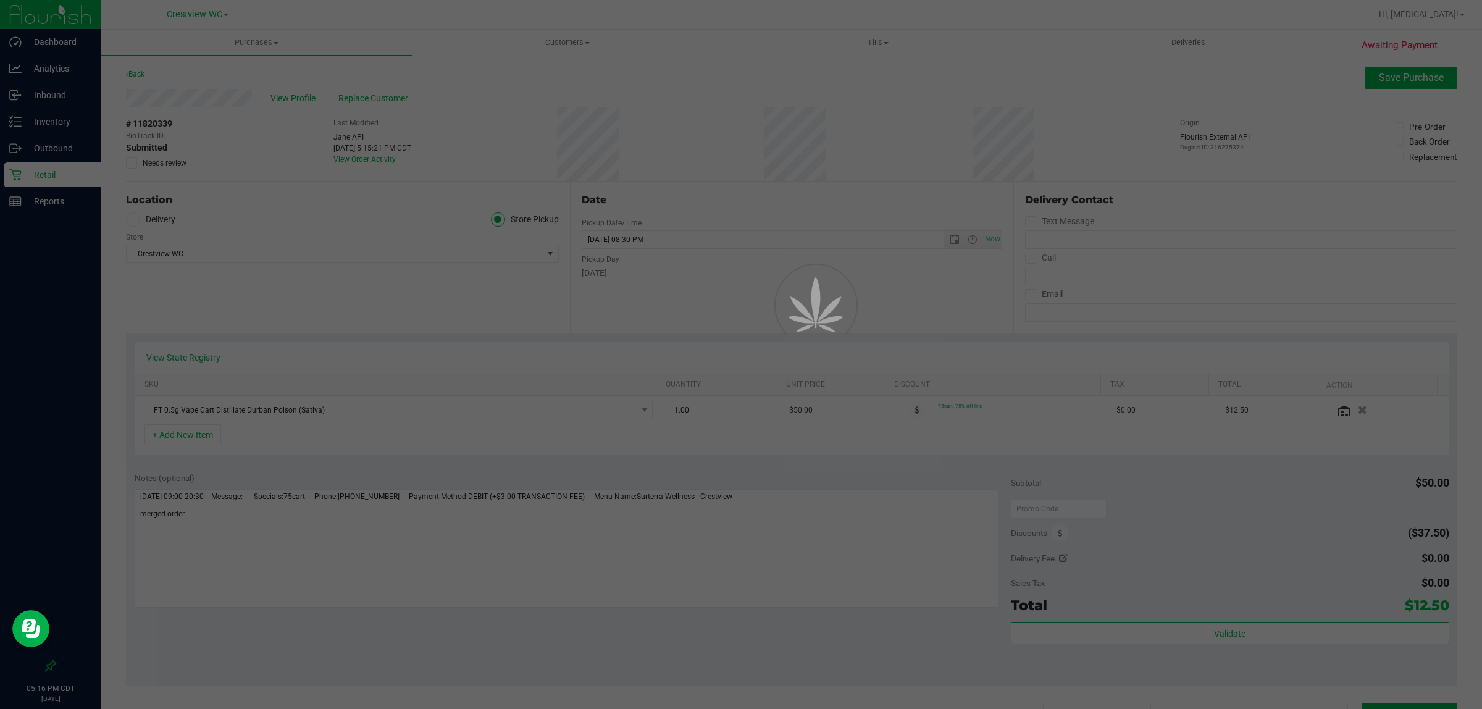
click at [297, 99] on div at bounding box center [741, 354] width 1482 height 709
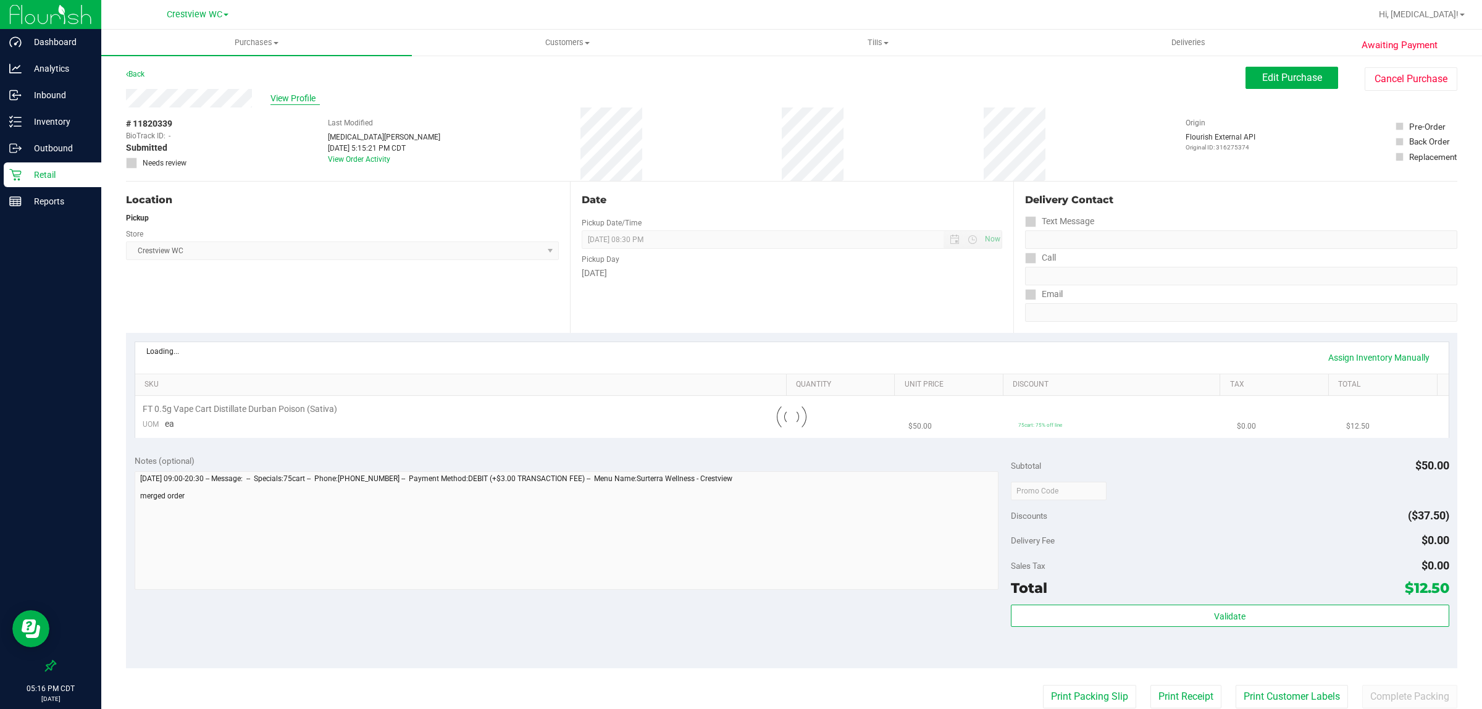
click at [289, 97] on span "View Profile" at bounding box center [294, 98] width 49 height 13
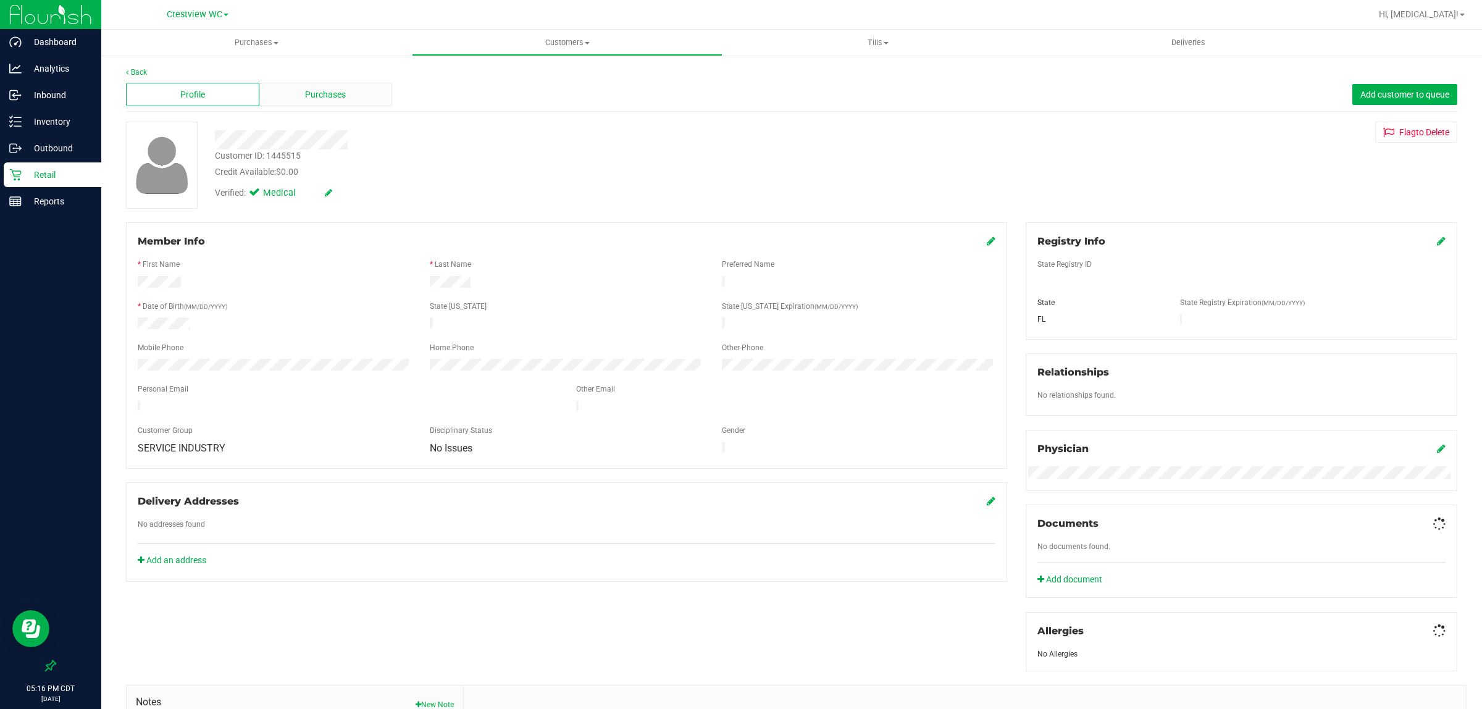
click at [341, 88] on span "Purchases" at bounding box center [325, 94] width 41 height 13
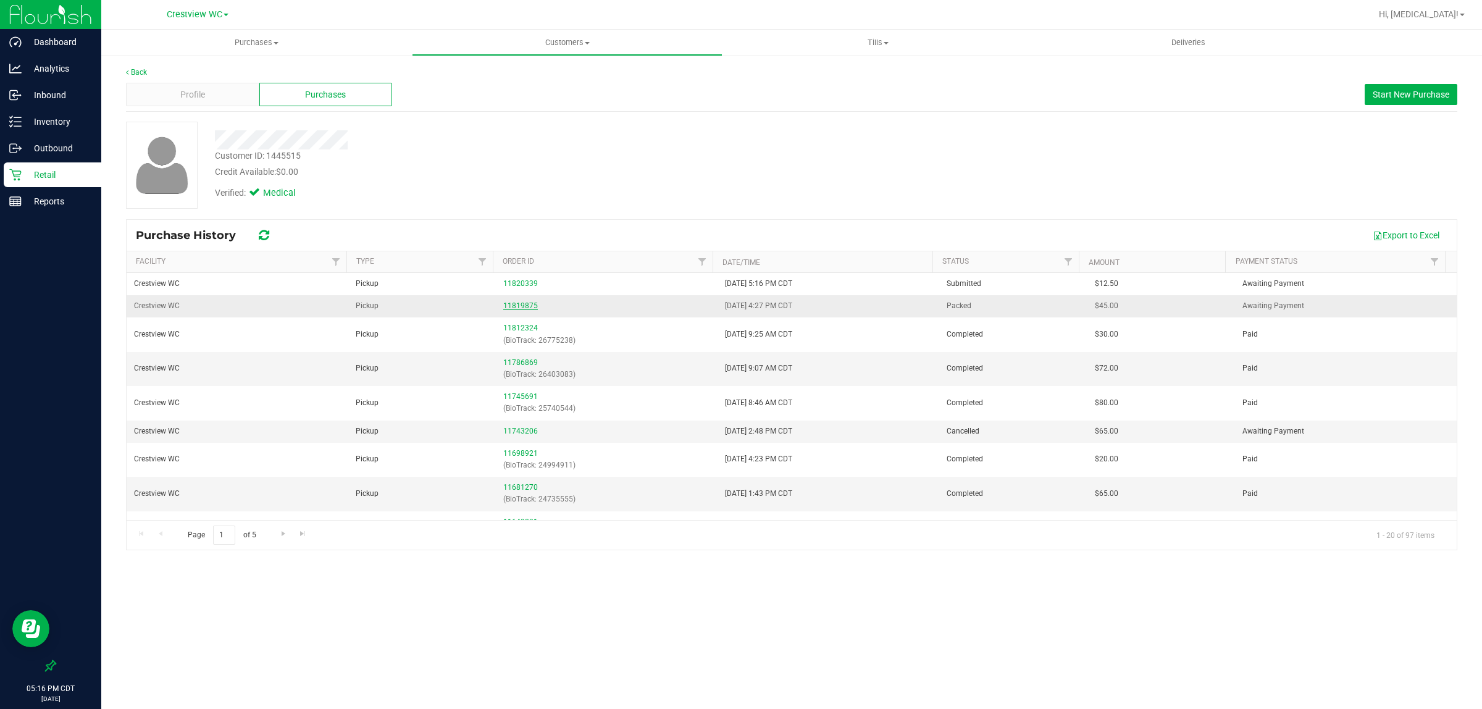
click at [517, 309] on link "11819875" at bounding box center [520, 305] width 35 height 9
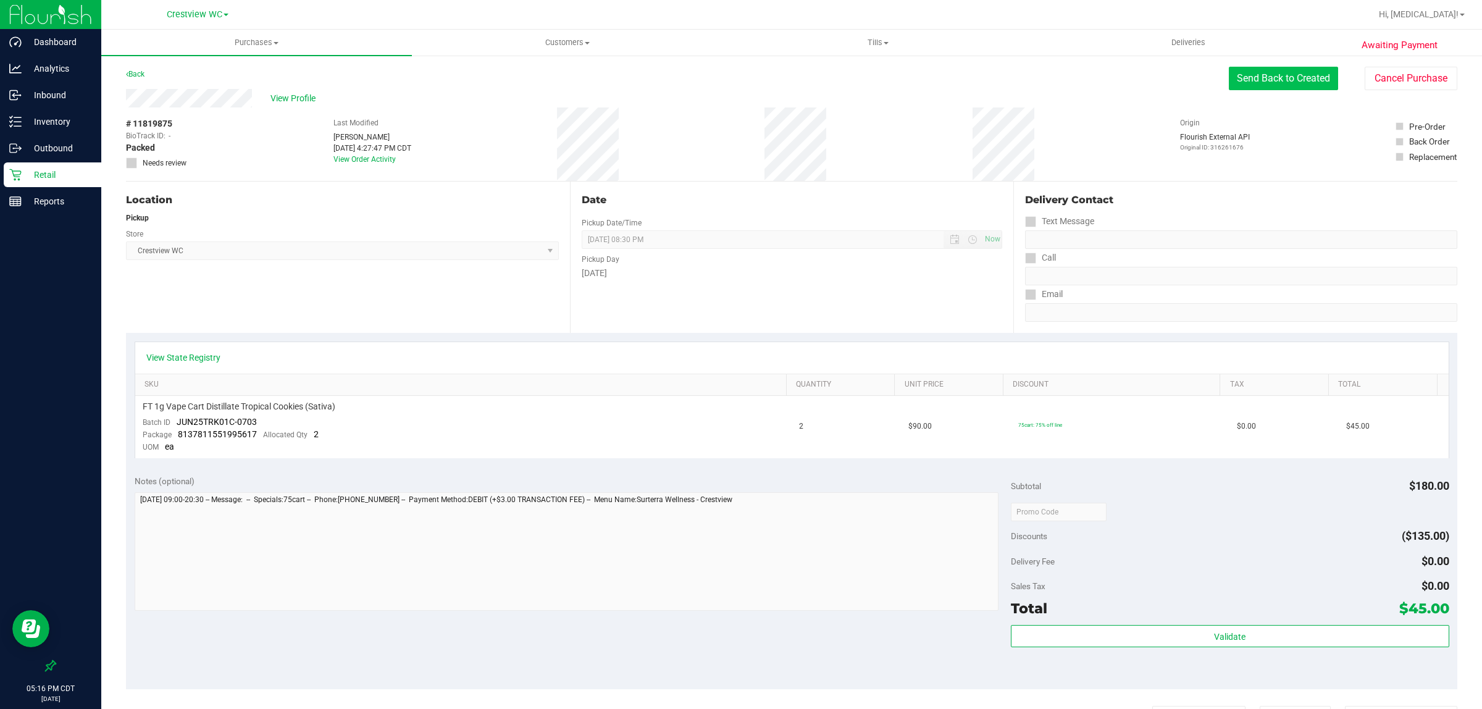
click at [725, 84] on button "Send Back to Created" at bounding box center [1283, 78] width 109 height 23
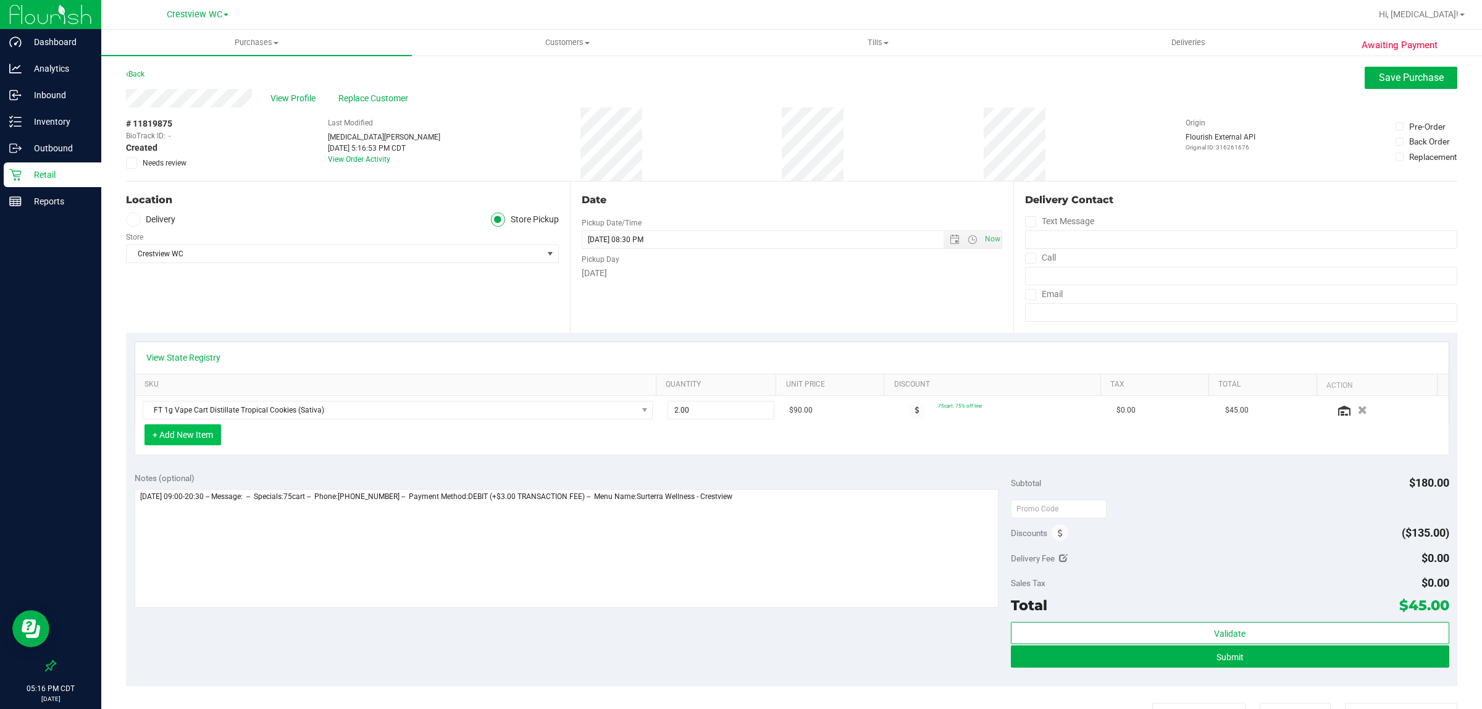
click at [181, 438] on button "+ Add New Item" at bounding box center [182, 434] width 77 height 21
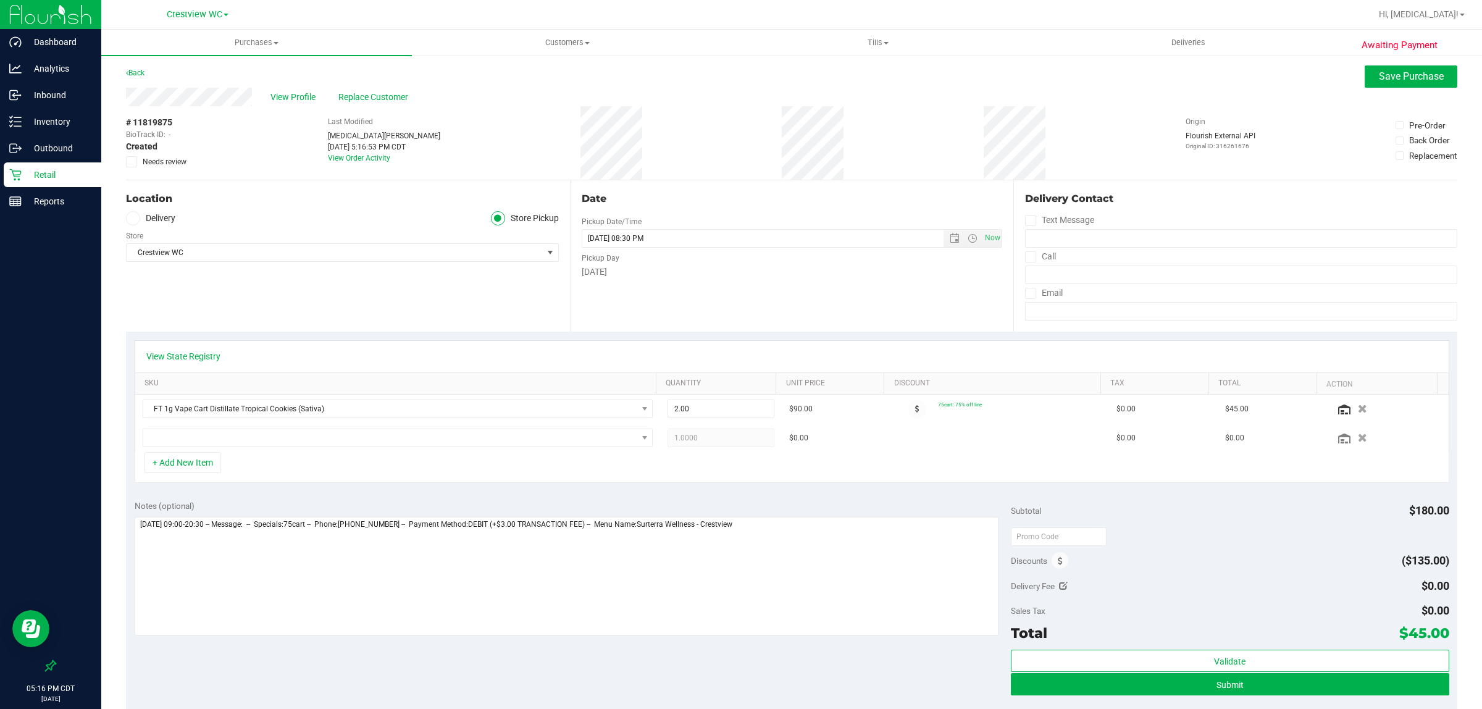
scroll to position [7, 0]
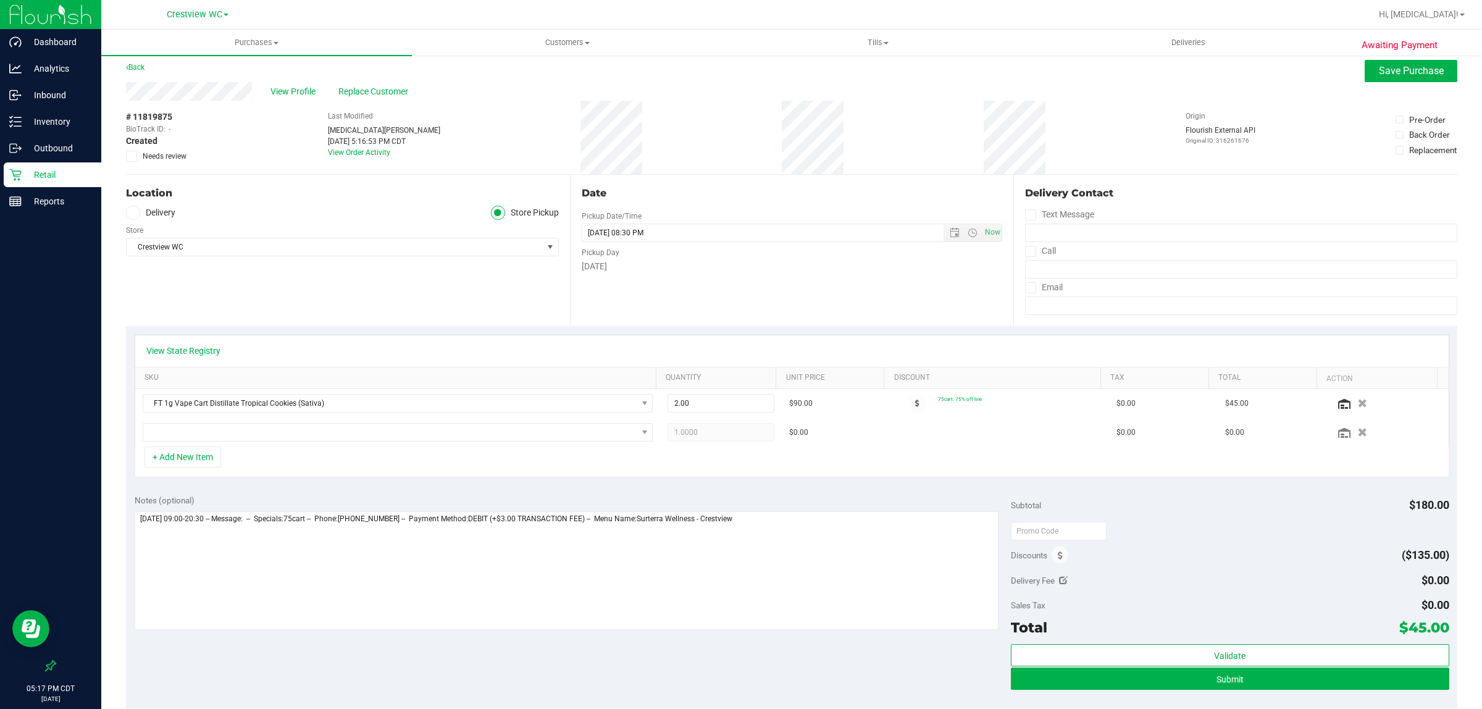
drag, startPoint x: 294, startPoint y: 90, endPoint x: 264, endPoint y: 121, distance: 43.2
click at [222, 182] on div "Location Delivery Store Pickup Store Crestview WC Select Store [PERSON_NAME][GE…" at bounding box center [348, 250] width 444 height 151
click at [281, 90] on span "View Profile" at bounding box center [294, 91] width 49 height 13
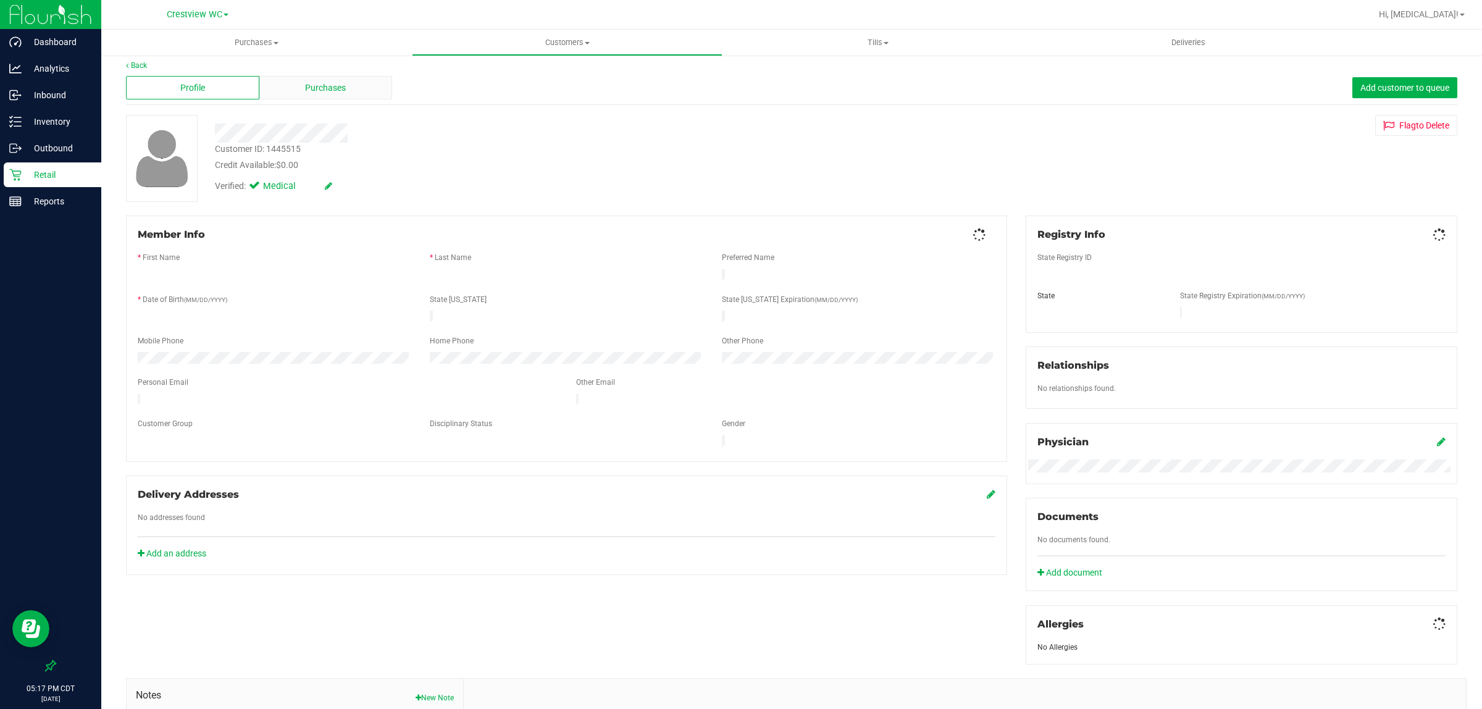
click at [294, 90] on div "Purchases" at bounding box center [325, 87] width 133 height 23
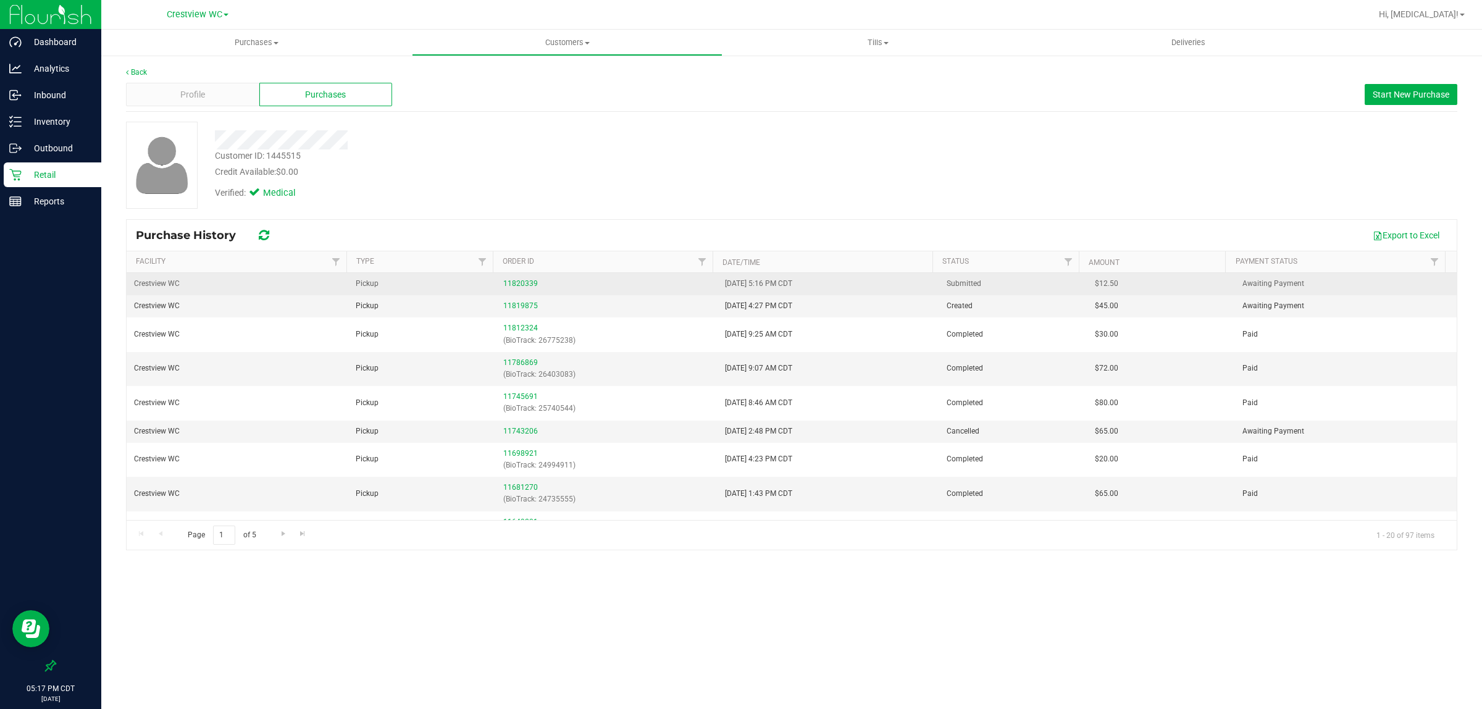
click at [523, 275] on td "11820339" at bounding box center [607, 284] width 222 height 22
click at [514, 282] on link "11820339" at bounding box center [520, 283] width 35 height 9
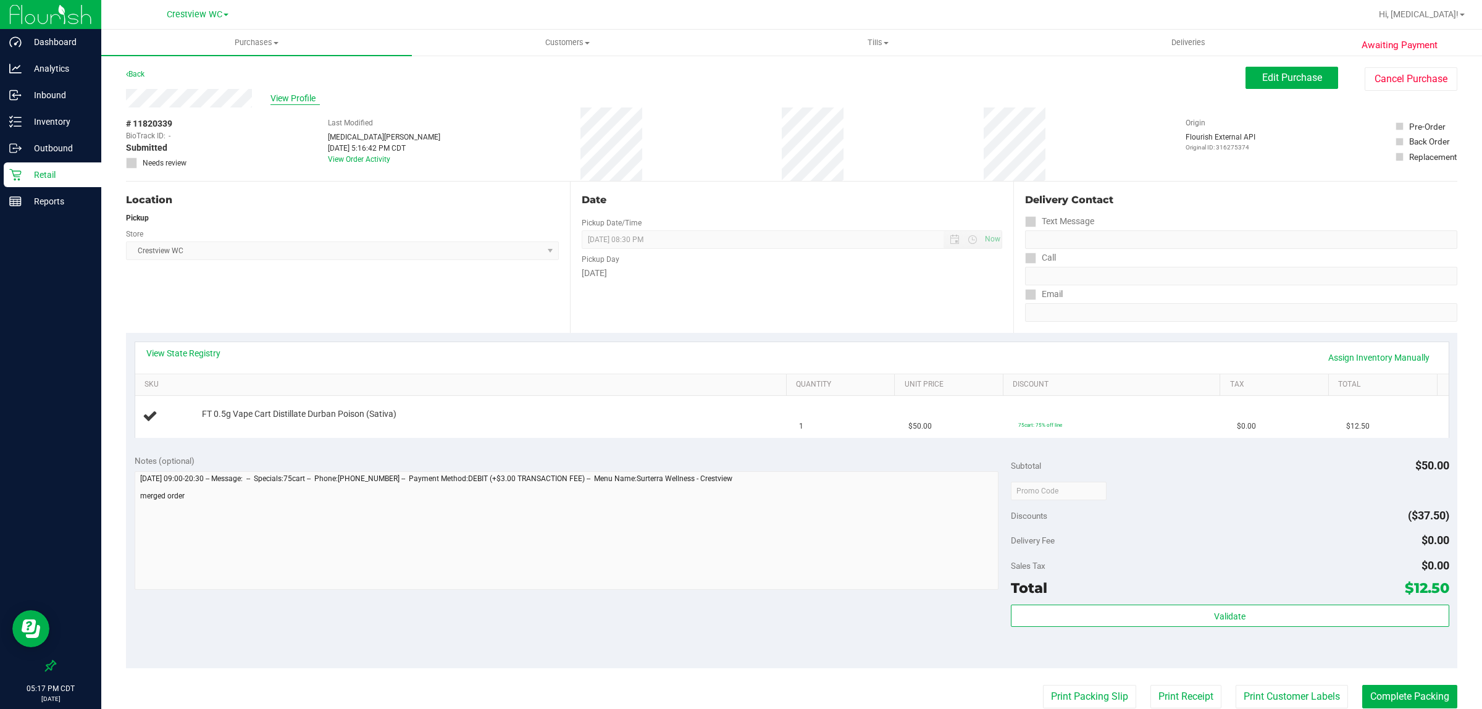
click at [300, 93] on span "View Profile" at bounding box center [294, 98] width 49 height 13
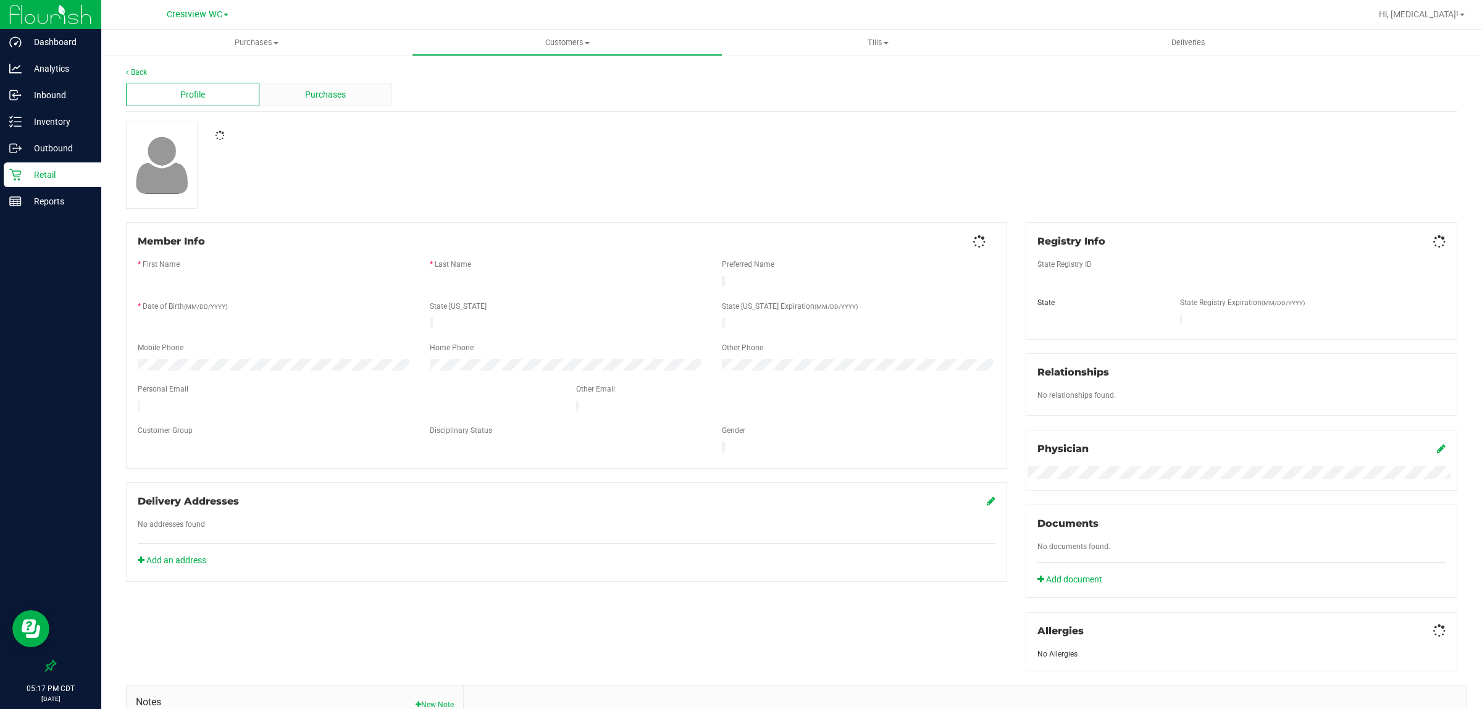
click at [303, 97] on div "Purchases" at bounding box center [325, 94] width 133 height 23
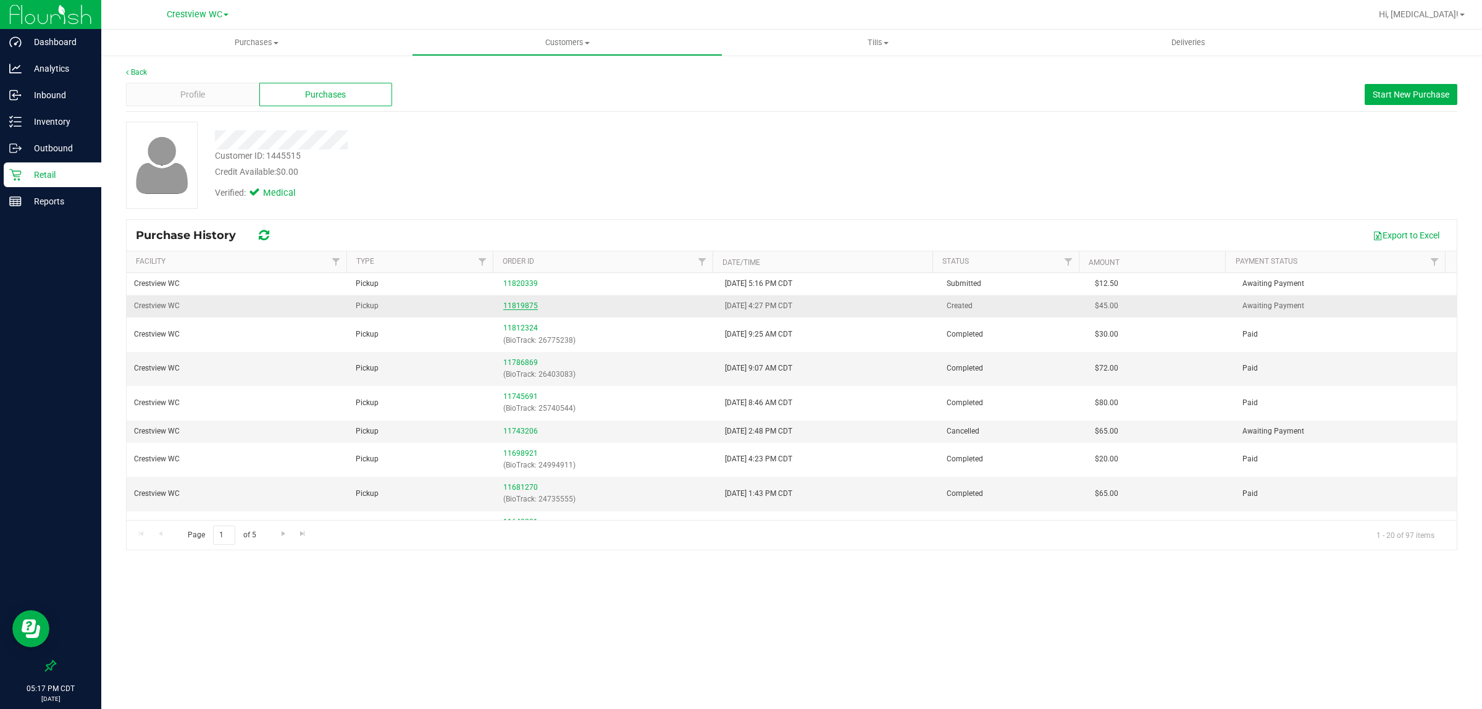
click at [522, 306] on link "11819875" at bounding box center [520, 305] width 35 height 9
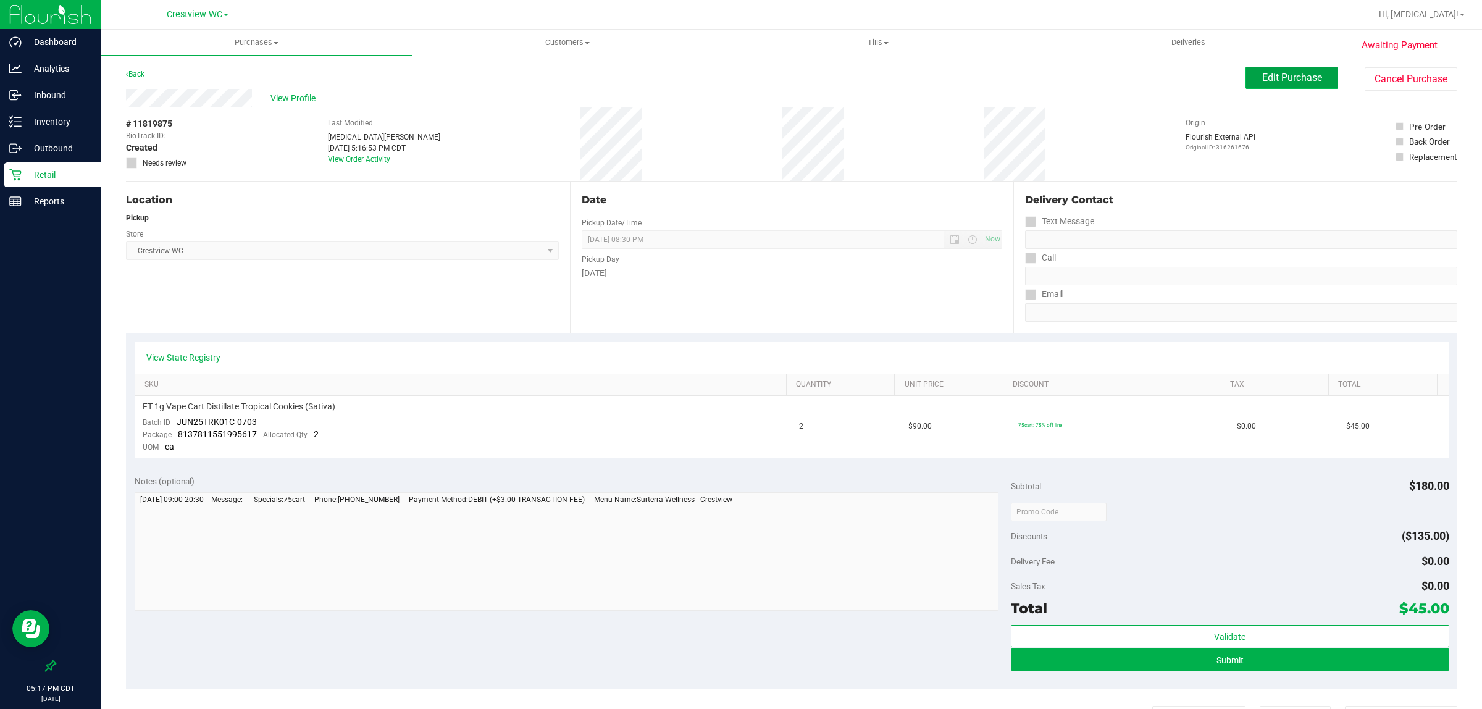
click at [725, 82] on span "Edit Purchase" at bounding box center [1292, 78] width 60 height 12
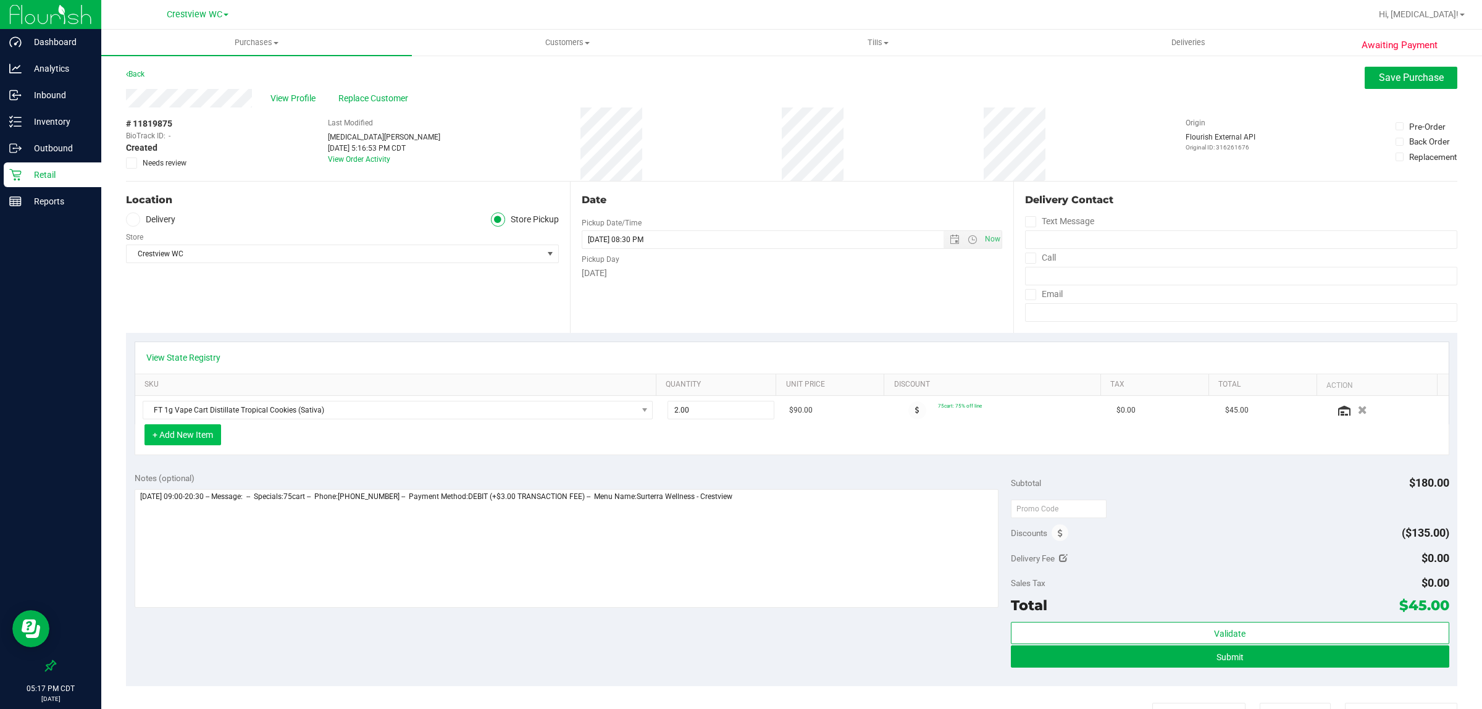
click at [179, 439] on button "+ Add New Item" at bounding box center [182, 434] width 77 height 21
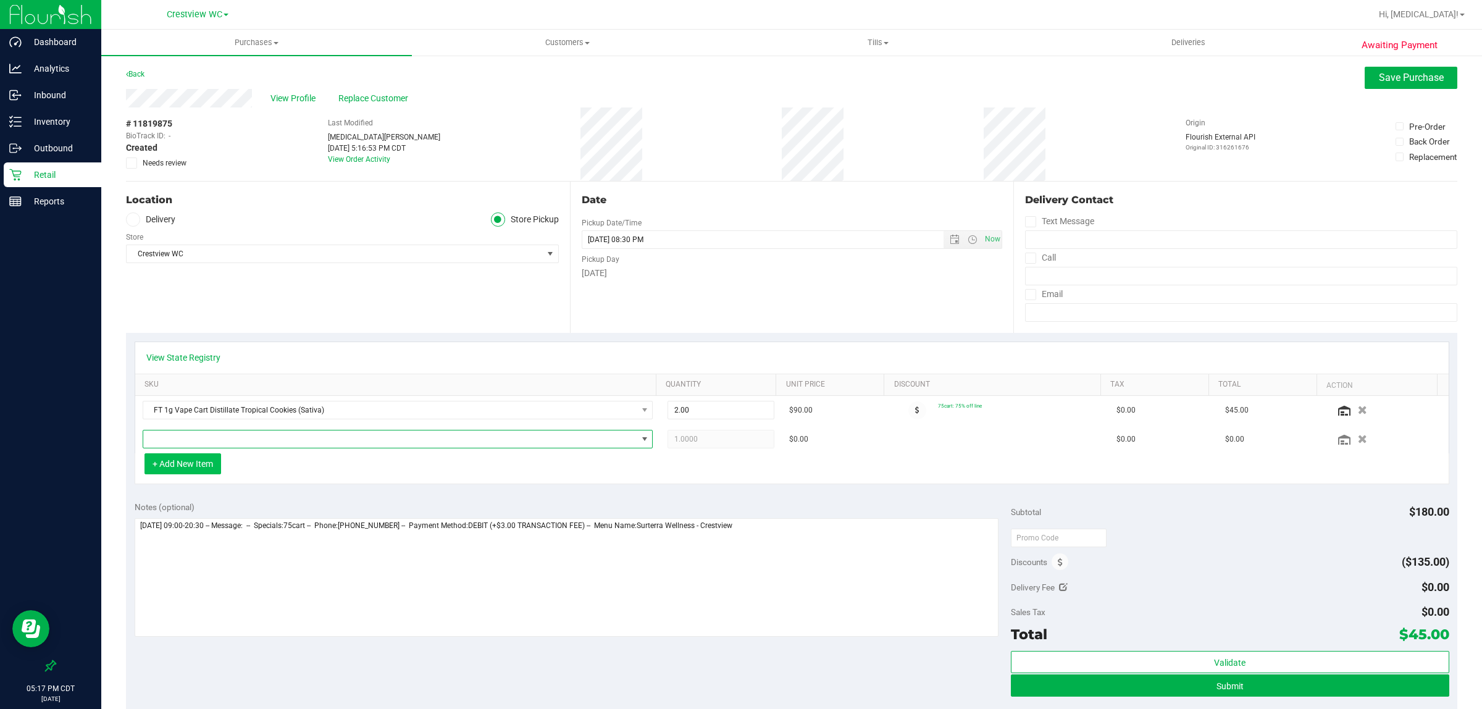
click at [215, 446] on span "NO DATA FOUND" at bounding box center [390, 438] width 494 height 17
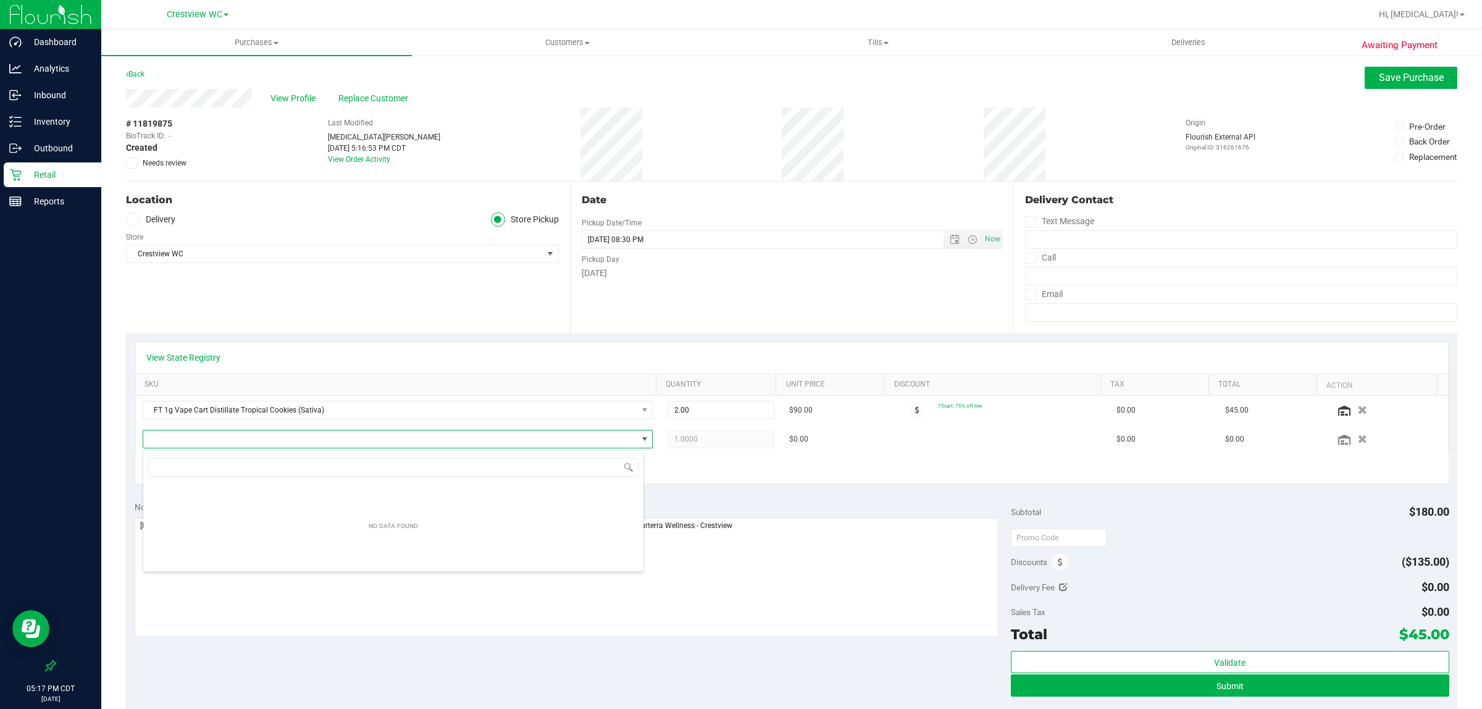
scroll to position [19, 501]
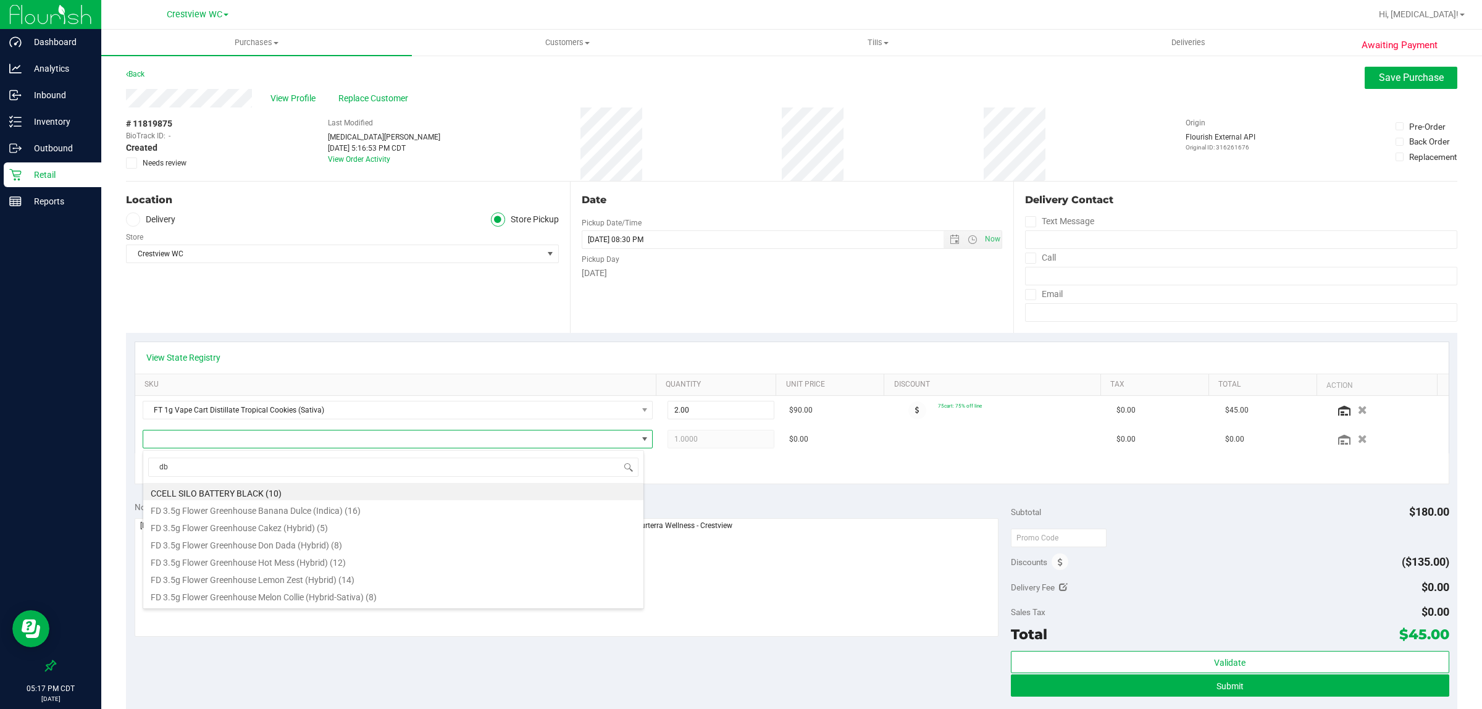
type input "dbp"
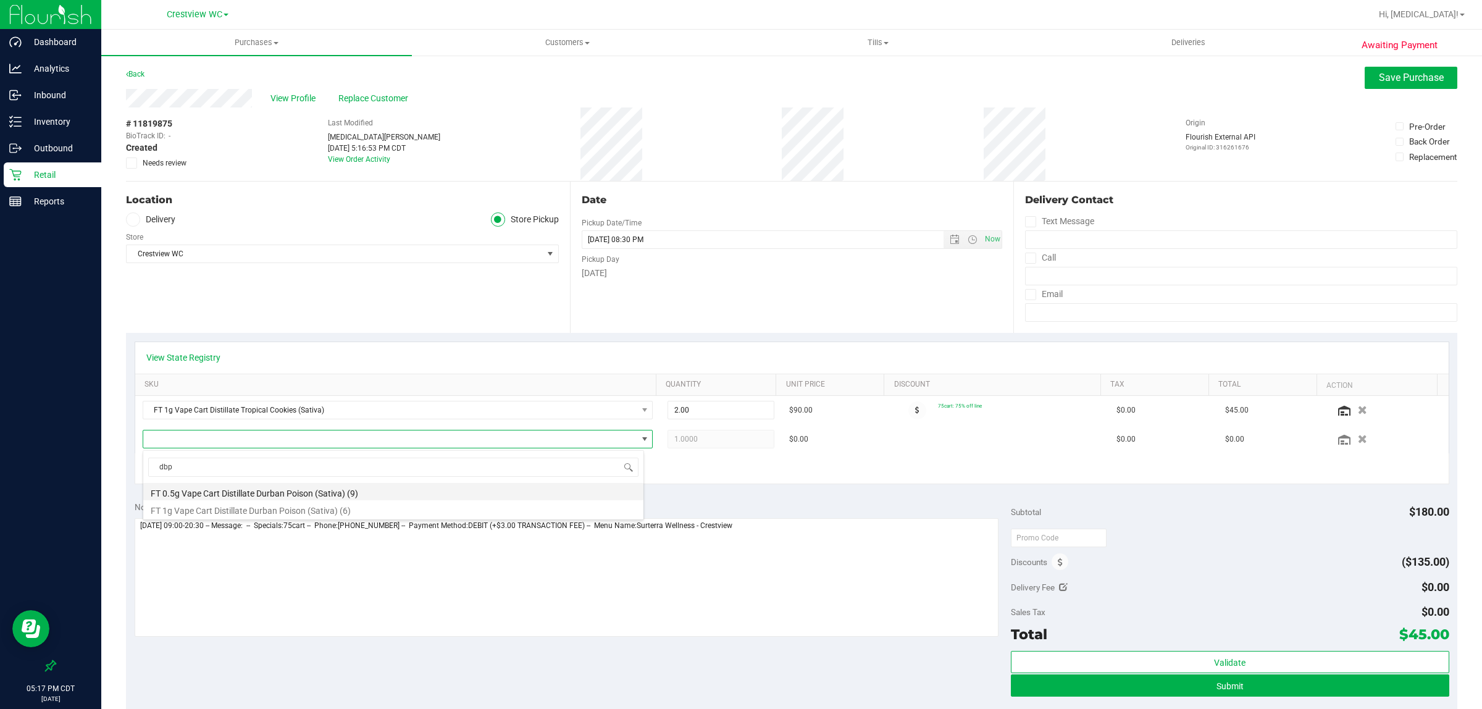
click at [369, 492] on li "FT 0.5g Vape Cart Distillate Durban Poison (Sativa) (9)" at bounding box center [393, 491] width 500 height 17
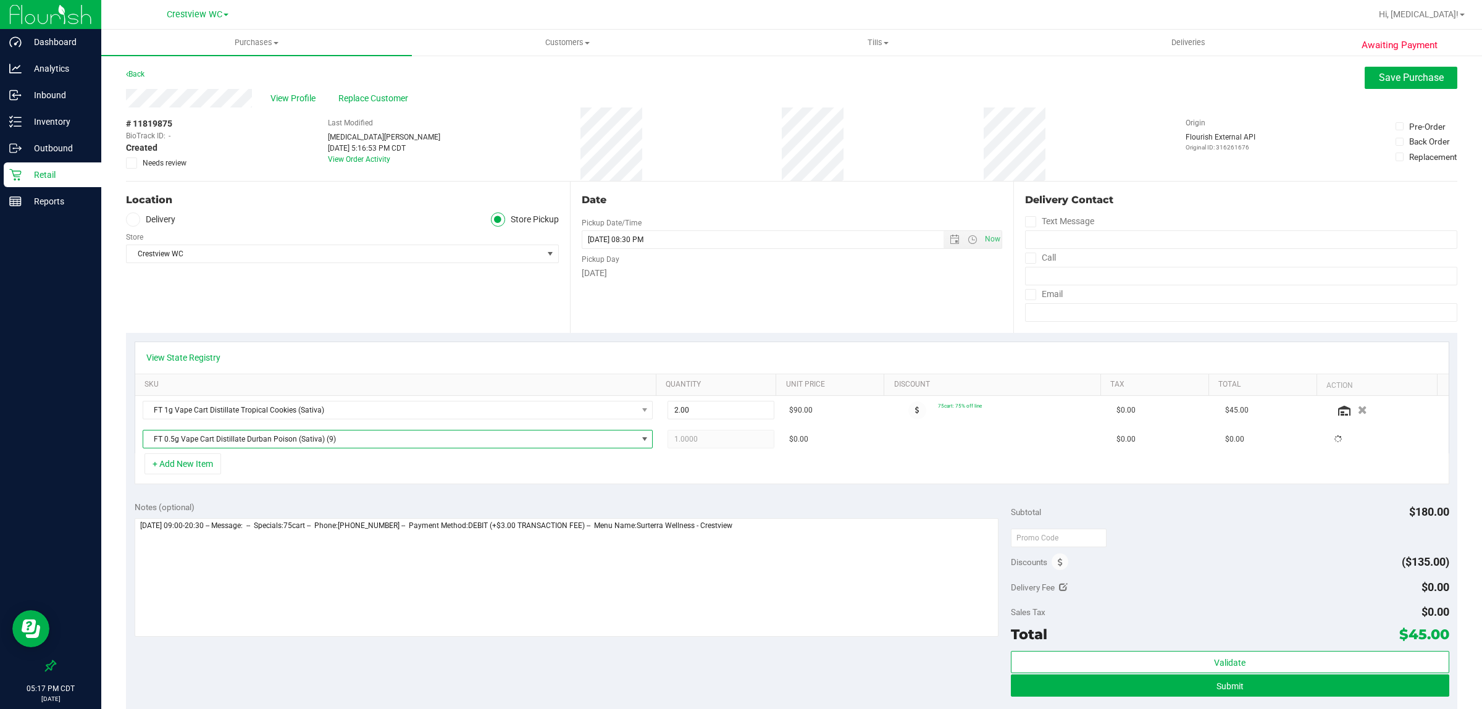
click at [451, 483] on div "+ Add New Item" at bounding box center [792, 468] width 1314 height 31
click at [725, 78] on span "Save Purchase" at bounding box center [1411, 78] width 65 height 12
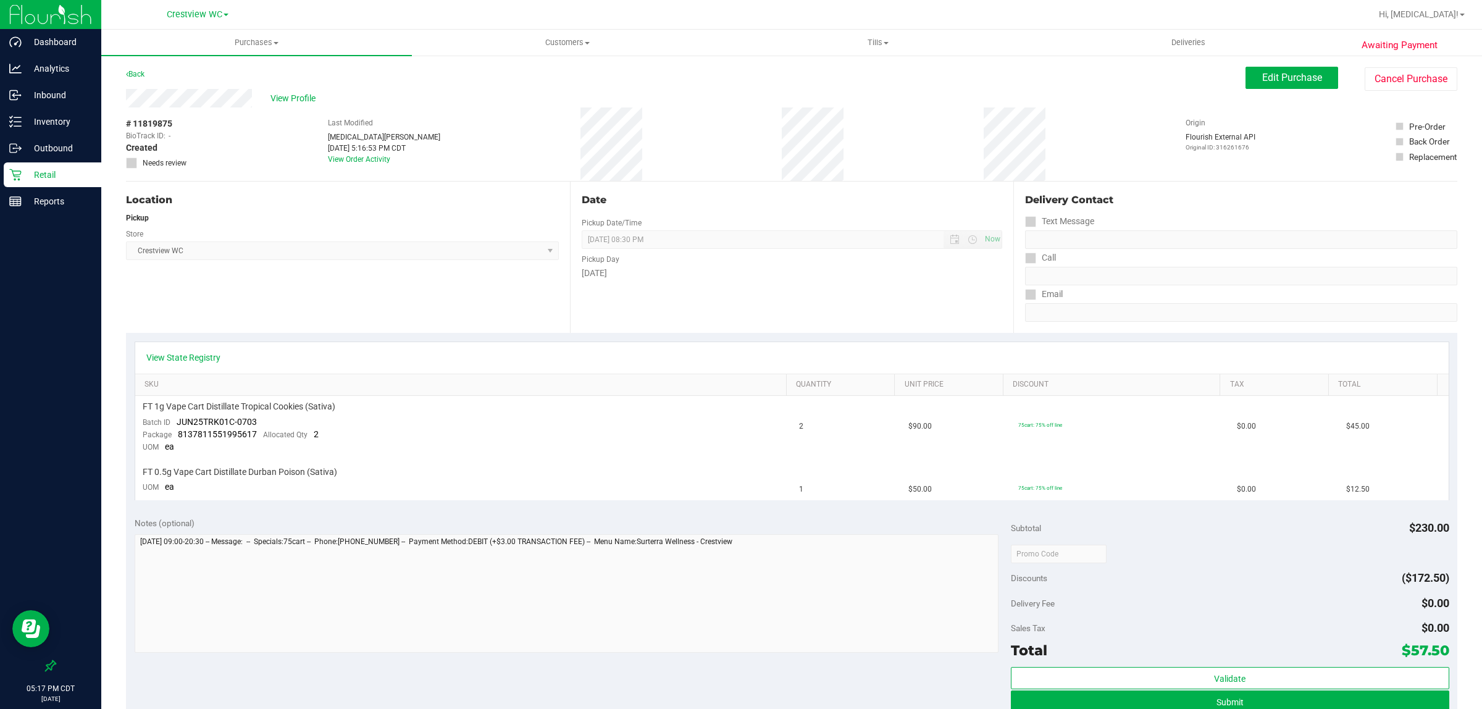
scroll to position [90, 0]
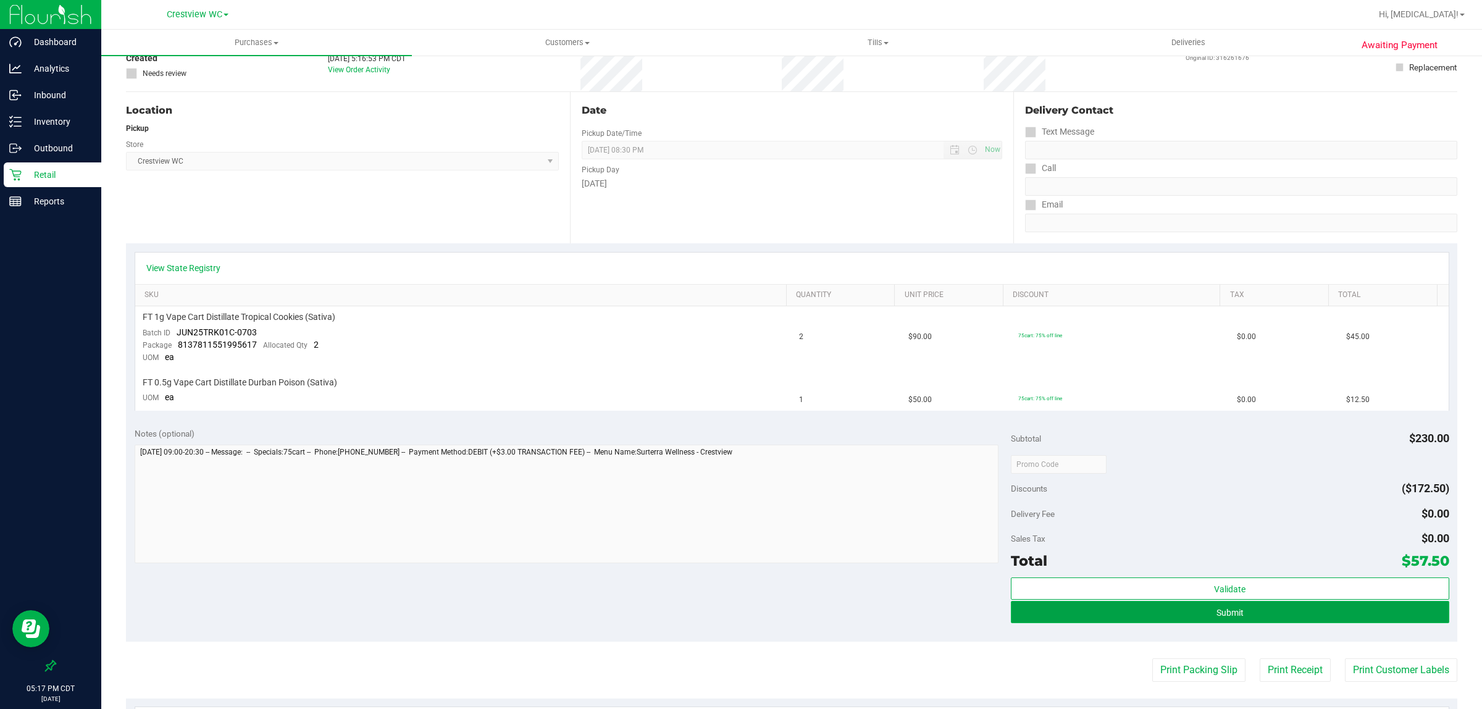
click at [725, 614] on button "Submit" at bounding box center [1230, 612] width 438 height 22
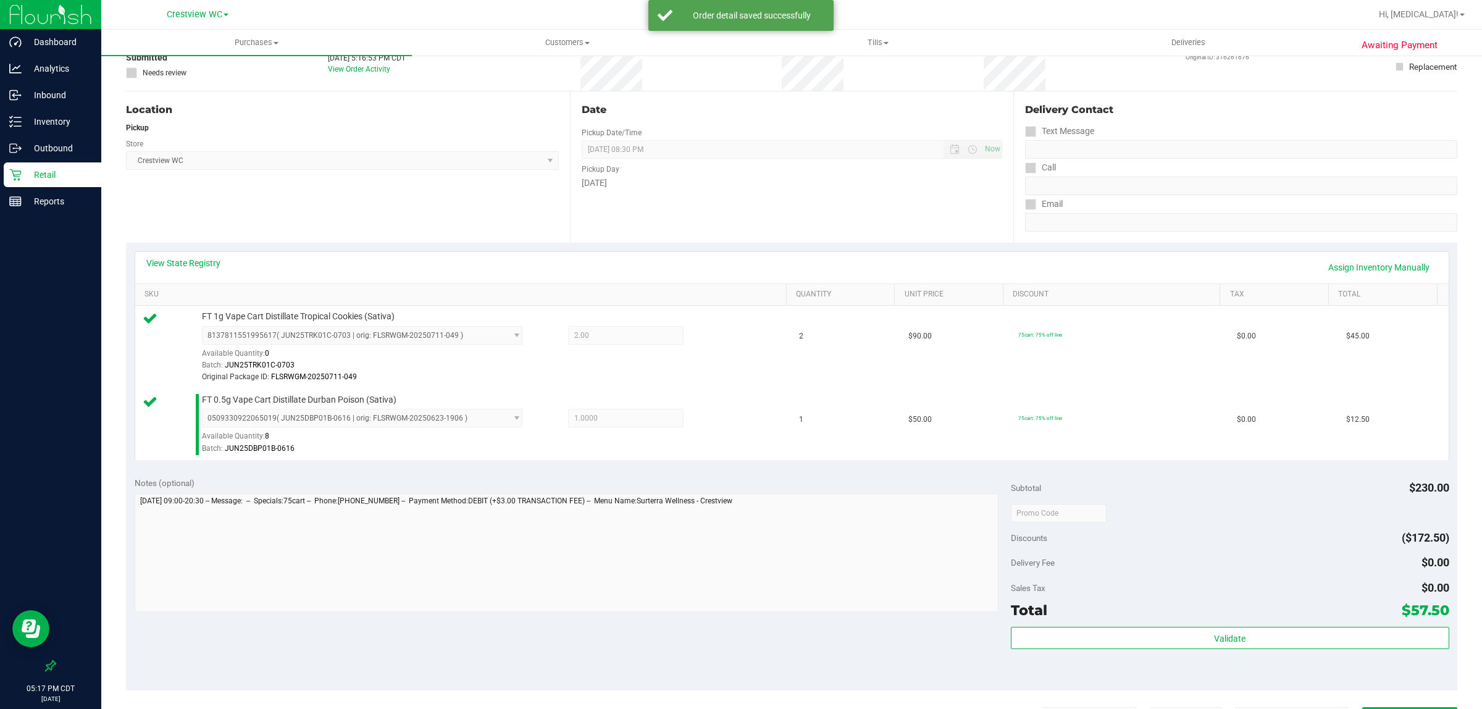
scroll to position [136, 0]
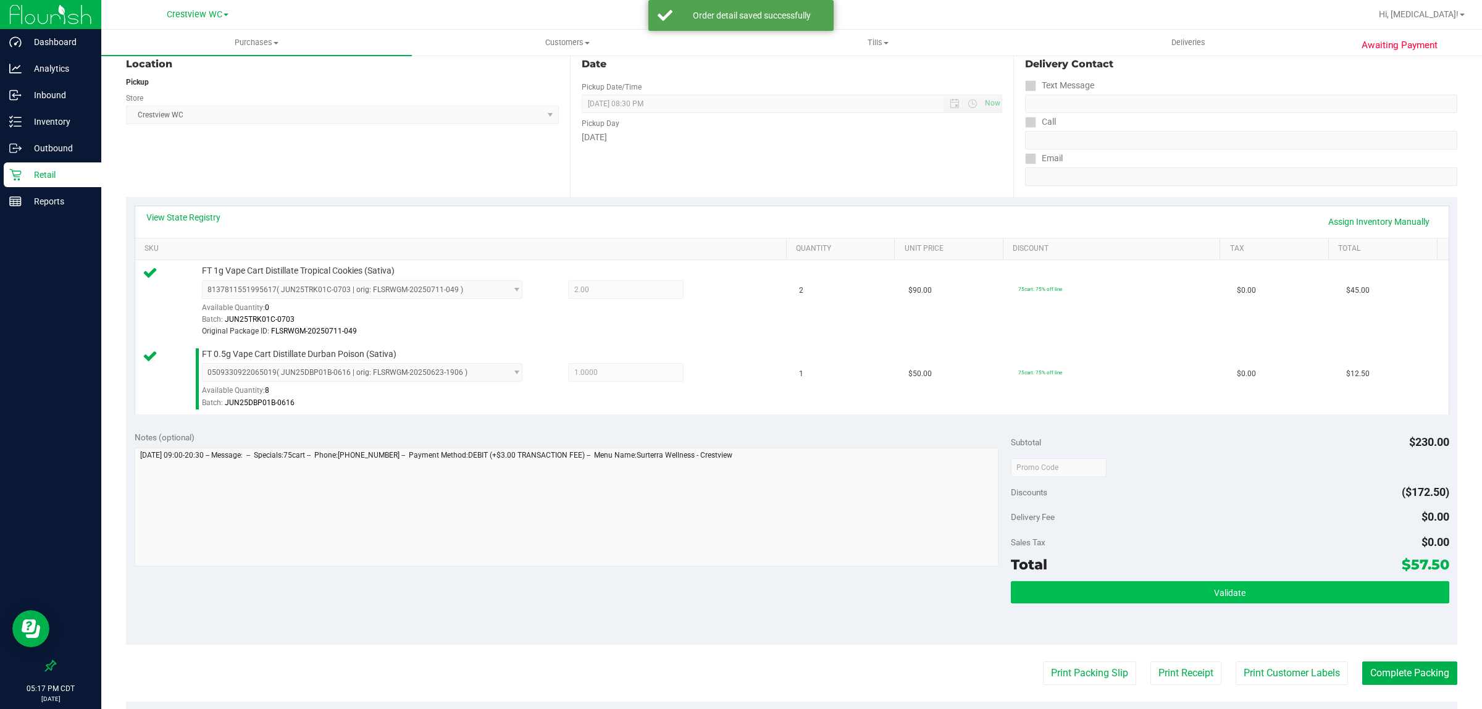
click at [725, 587] on button "Validate" at bounding box center [1230, 592] width 438 height 22
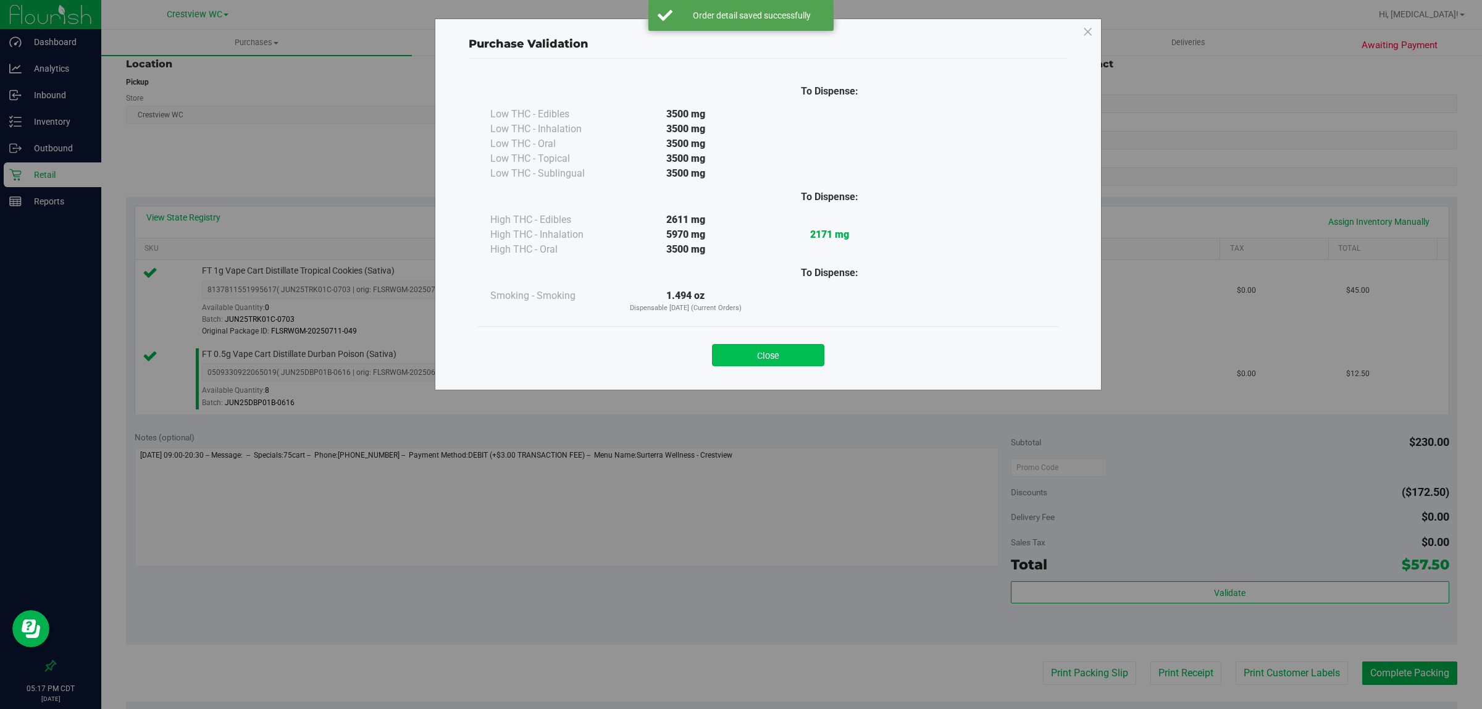
click at [725, 358] on button "Close" at bounding box center [768, 355] width 112 height 22
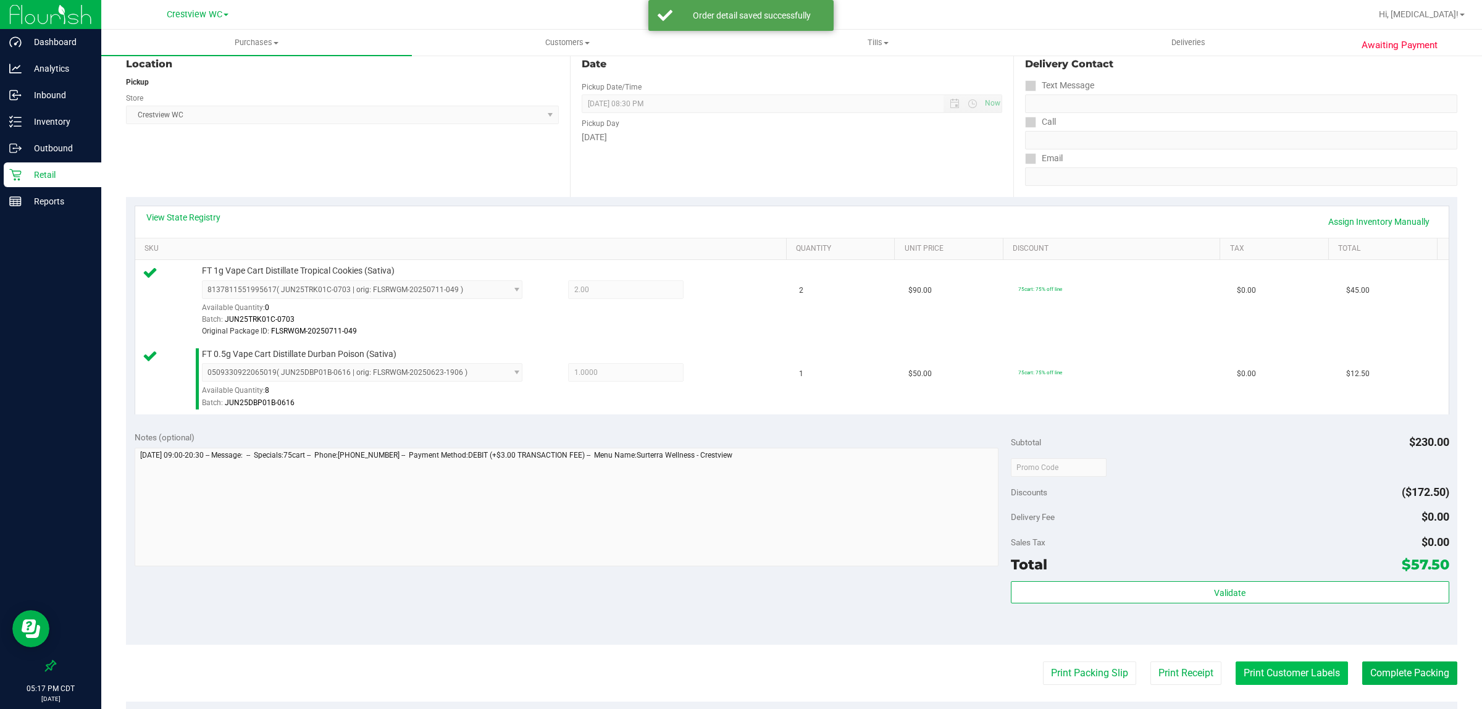
click at [725, 669] on button "Print Customer Labels" at bounding box center [1291, 672] width 112 height 23
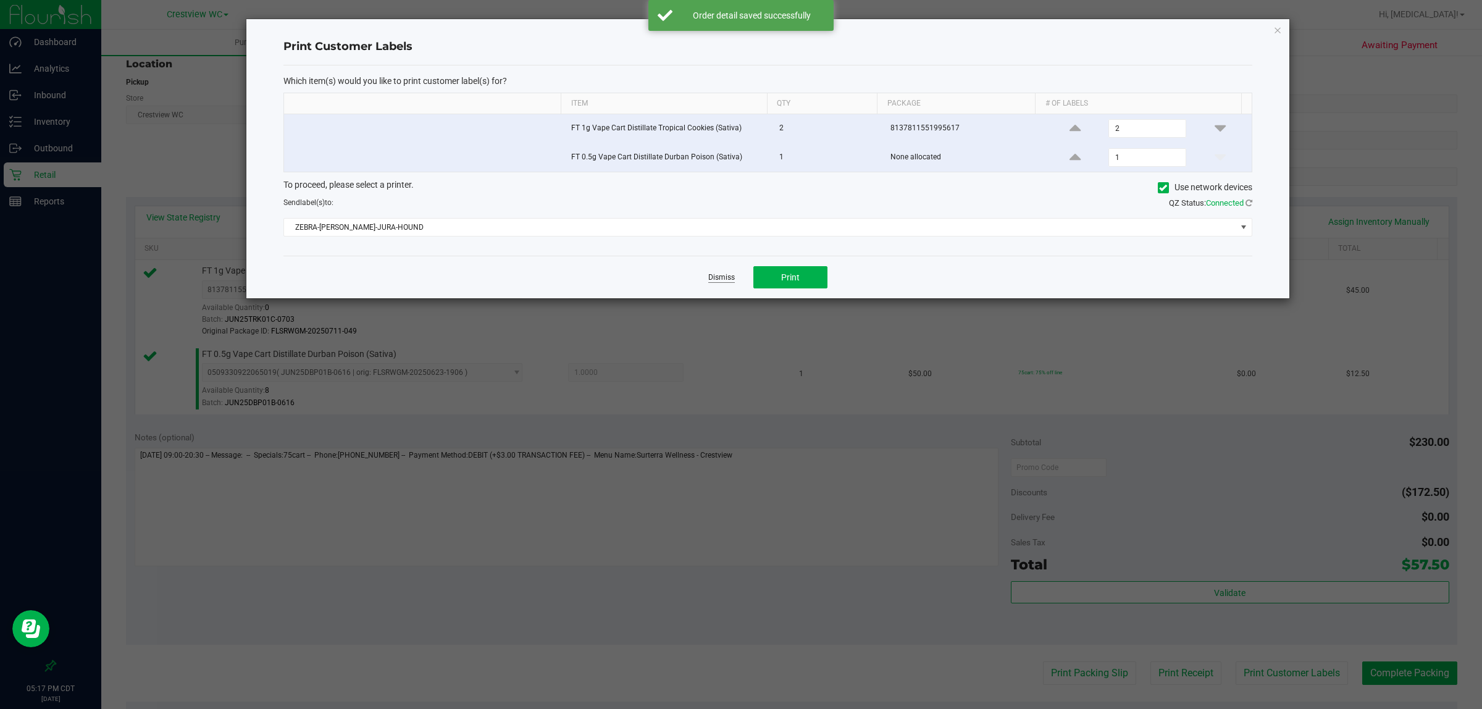
click at [720, 283] on link "Dismiss" at bounding box center [721, 277] width 27 height 10
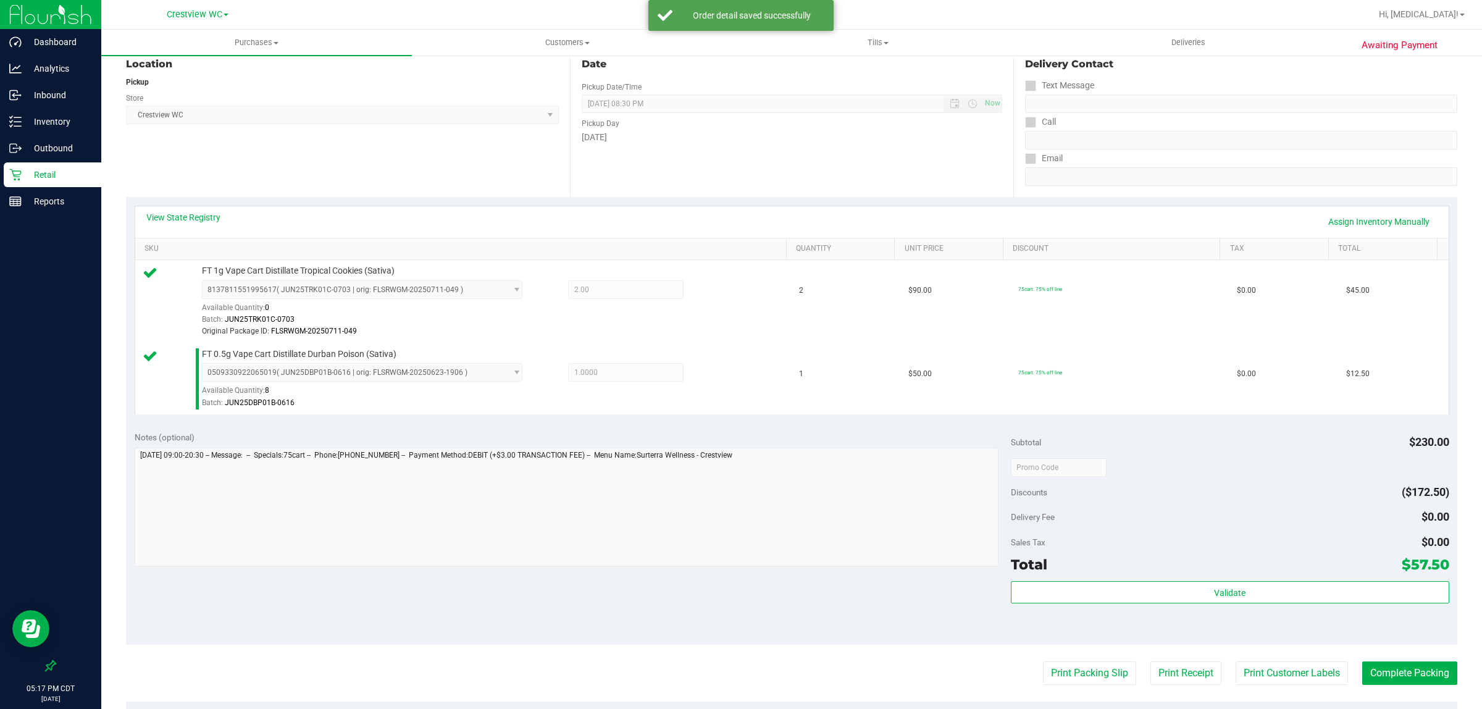
click at [725, 588] on div "Notes (optional) Subtotal $230.00 Discounts ($172.50) Delivery Fee $0.00 Sales …" at bounding box center [791, 533] width 1331 height 222
click at [725, 682] on button "Print Packing Slip" at bounding box center [1089, 672] width 93 height 23
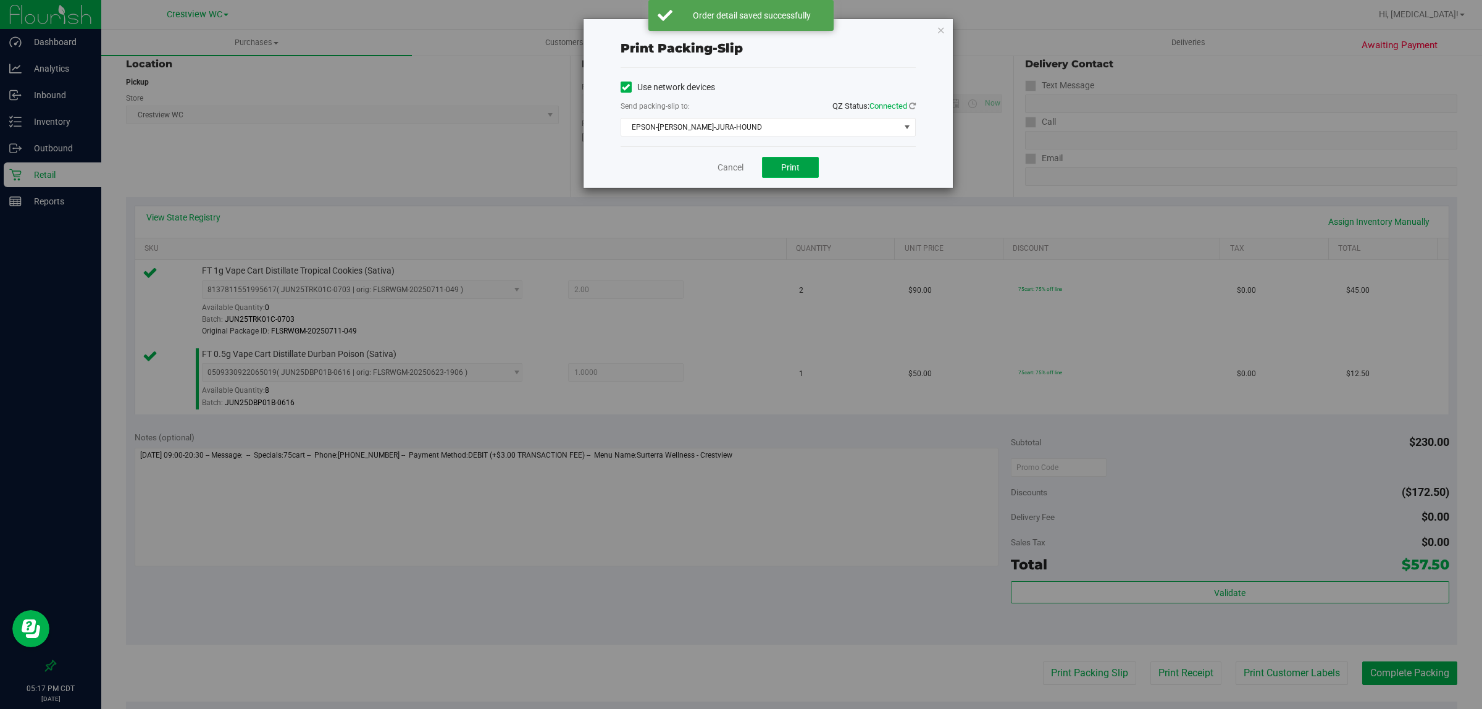
click at [725, 169] on span "Print" at bounding box center [790, 167] width 19 height 10
click at [725, 132] on span "EPSON-[PERSON_NAME]-JURA-HOUND" at bounding box center [760, 127] width 278 height 17
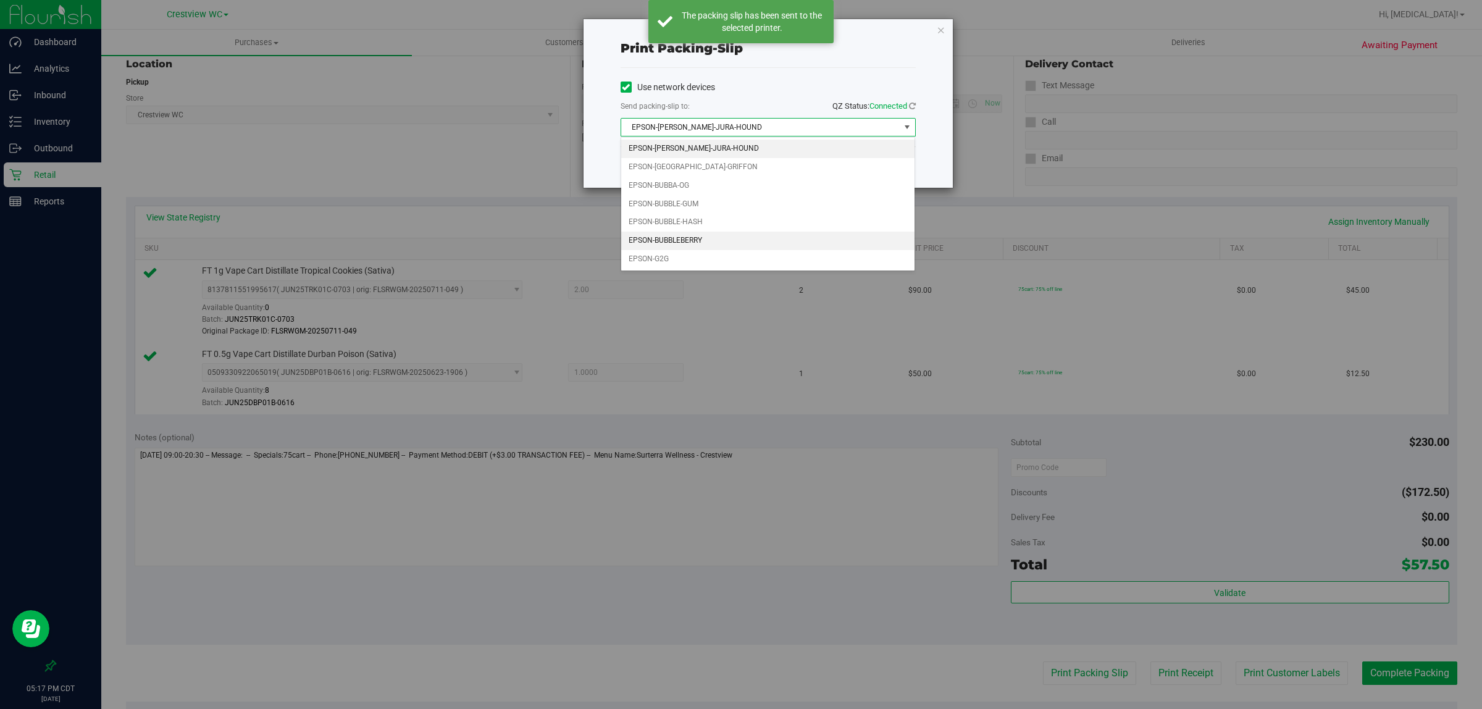
click at [699, 238] on li "EPSON-BUBBLEBERRY" at bounding box center [768, 241] width 294 height 19
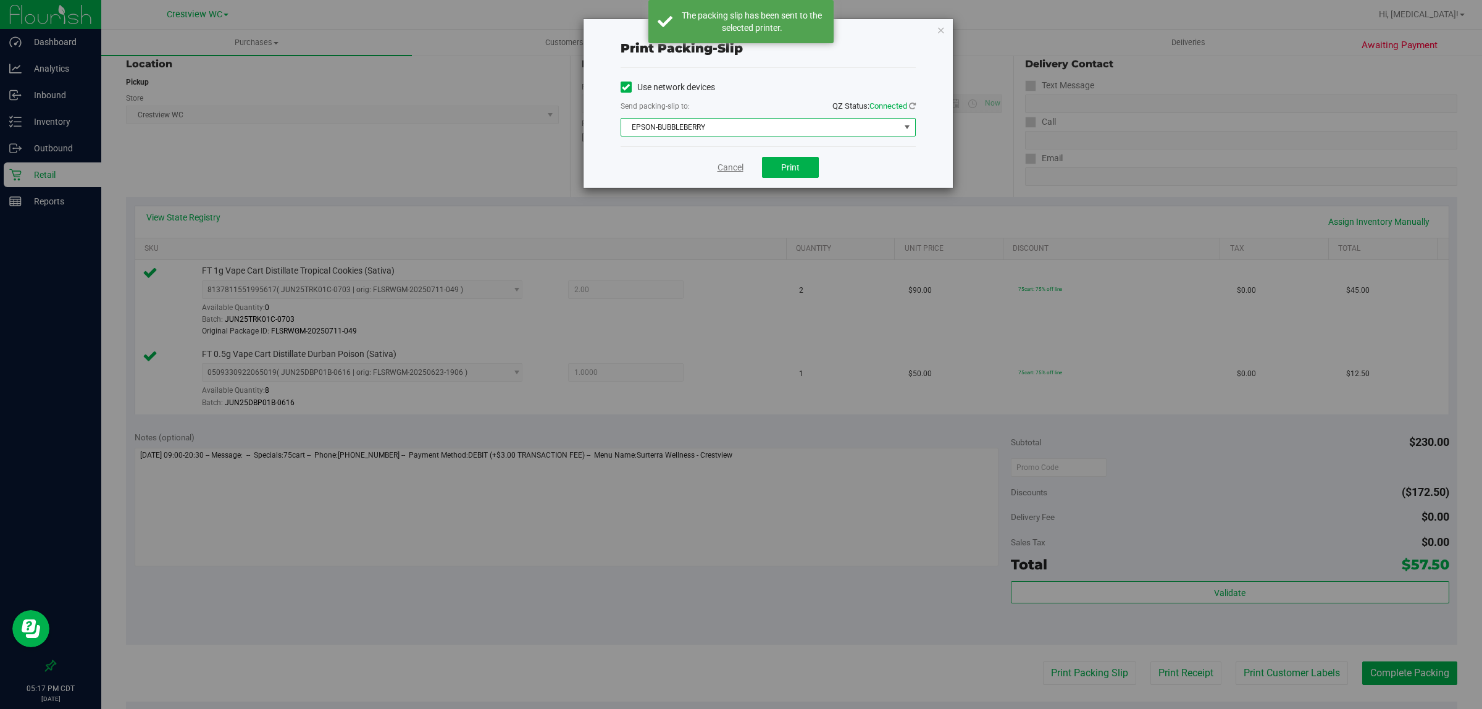
click at [725, 167] on link "Cancel" at bounding box center [730, 167] width 26 height 13
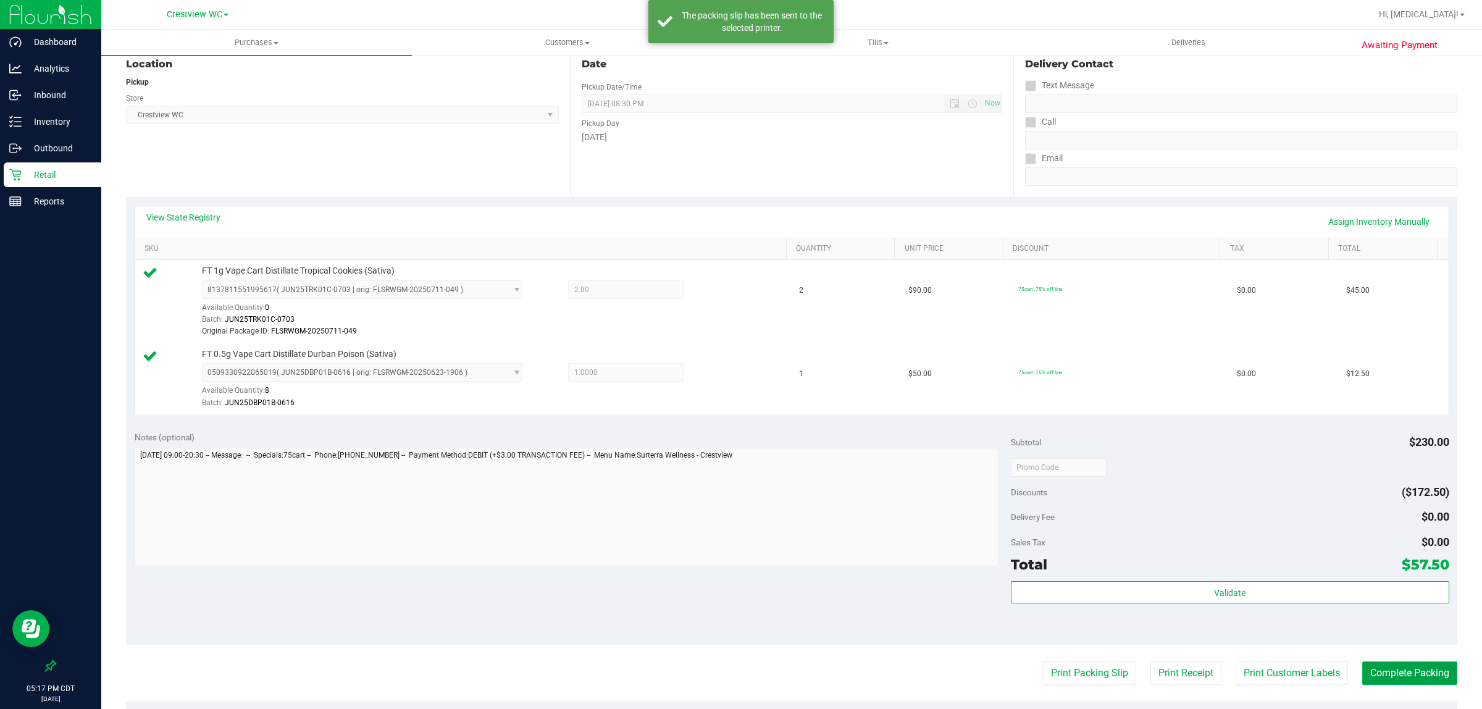
click at [725, 672] on button "Complete Packing" at bounding box center [1409, 672] width 95 height 23
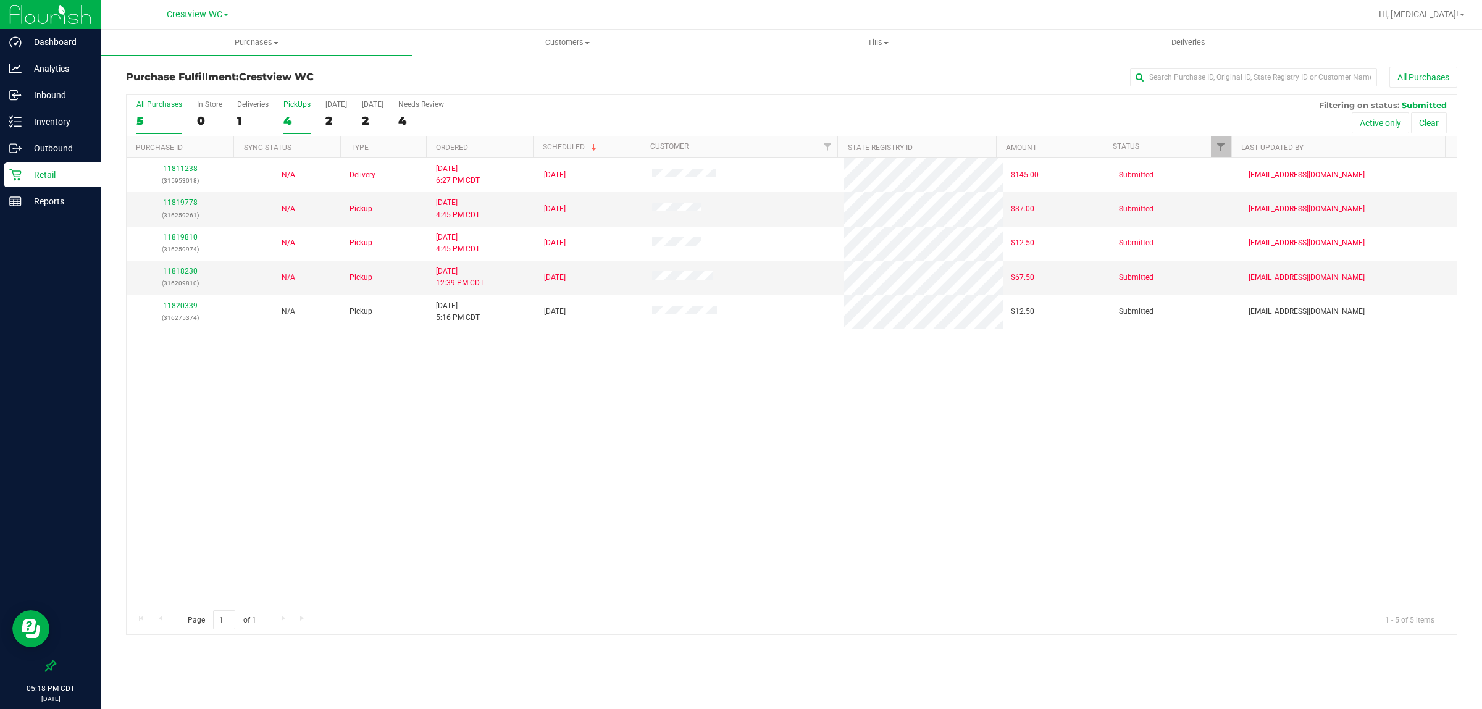
click at [290, 110] on label "PickUps 4" at bounding box center [296, 117] width 27 height 34
click at [0, 0] on input "PickUps 4" at bounding box center [0, 0] width 0 height 0
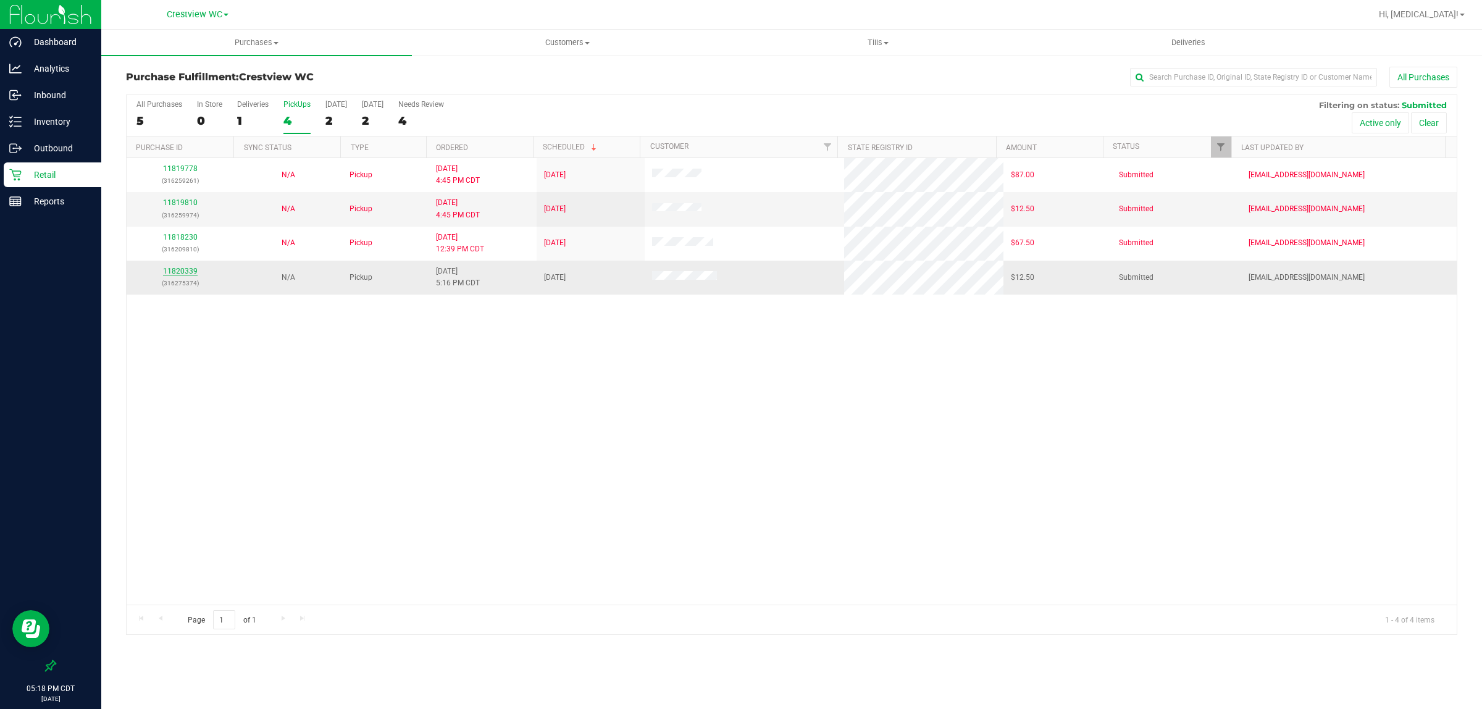
click at [186, 275] on link "11820339" at bounding box center [180, 271] width 35 height 9
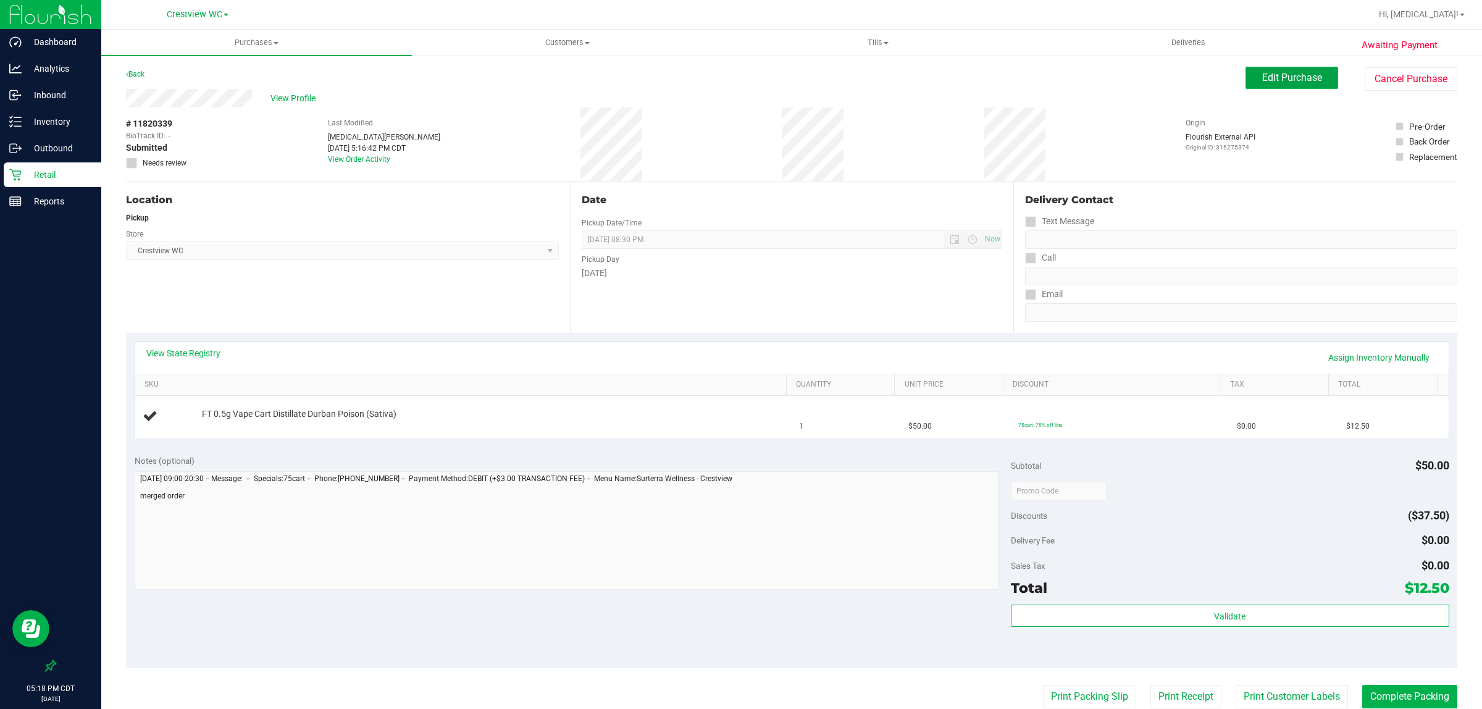
click at [725, 75] on span "Edit Purchase" at bounding box center [1292, 78] width 60 height 12
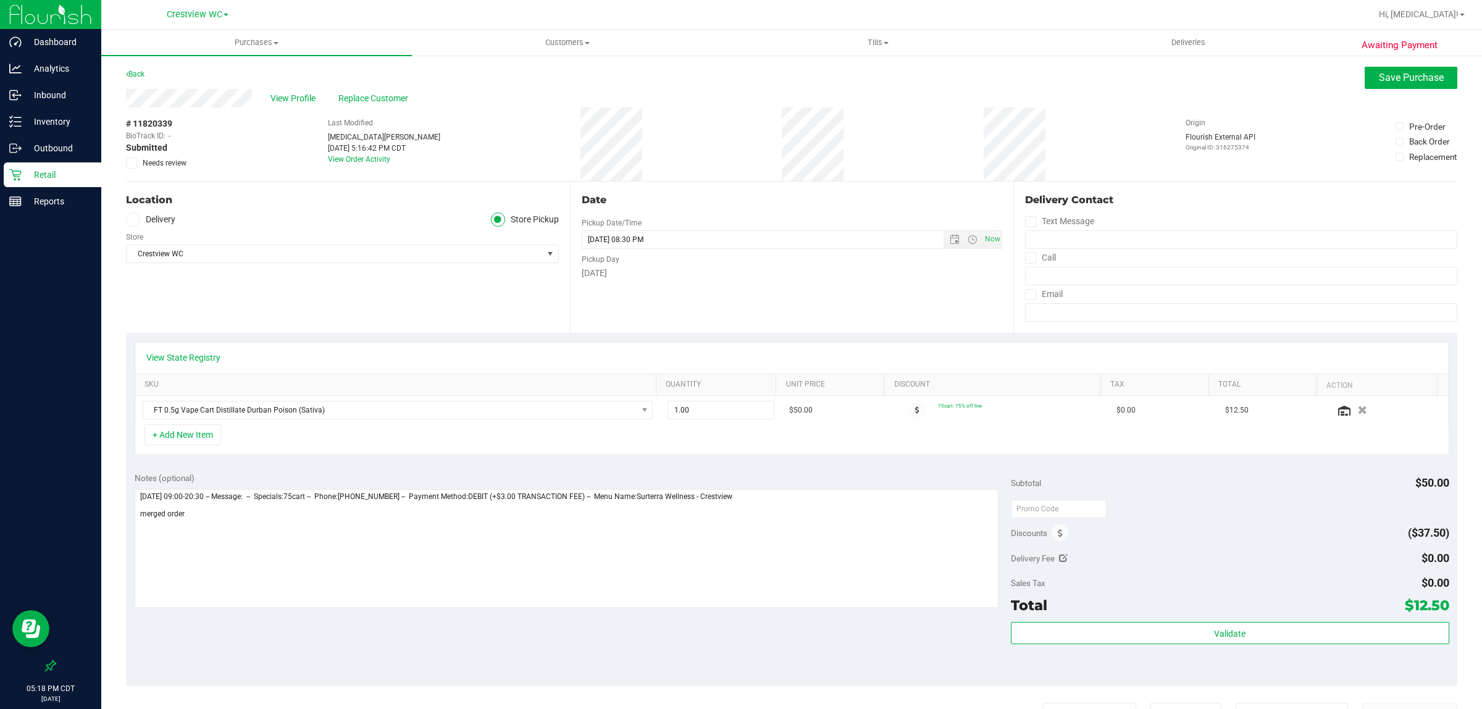
click at [168, 162] on span "Needs review" at bounding box center [165, 162] width 44 height 11
click at [0, 0] on input "Needs review" at bounding box center [0, 0] width 0 height 0
click at [725, 75] on span "Save Purchase" at bounding box center [1411, 78] width 65 height 12
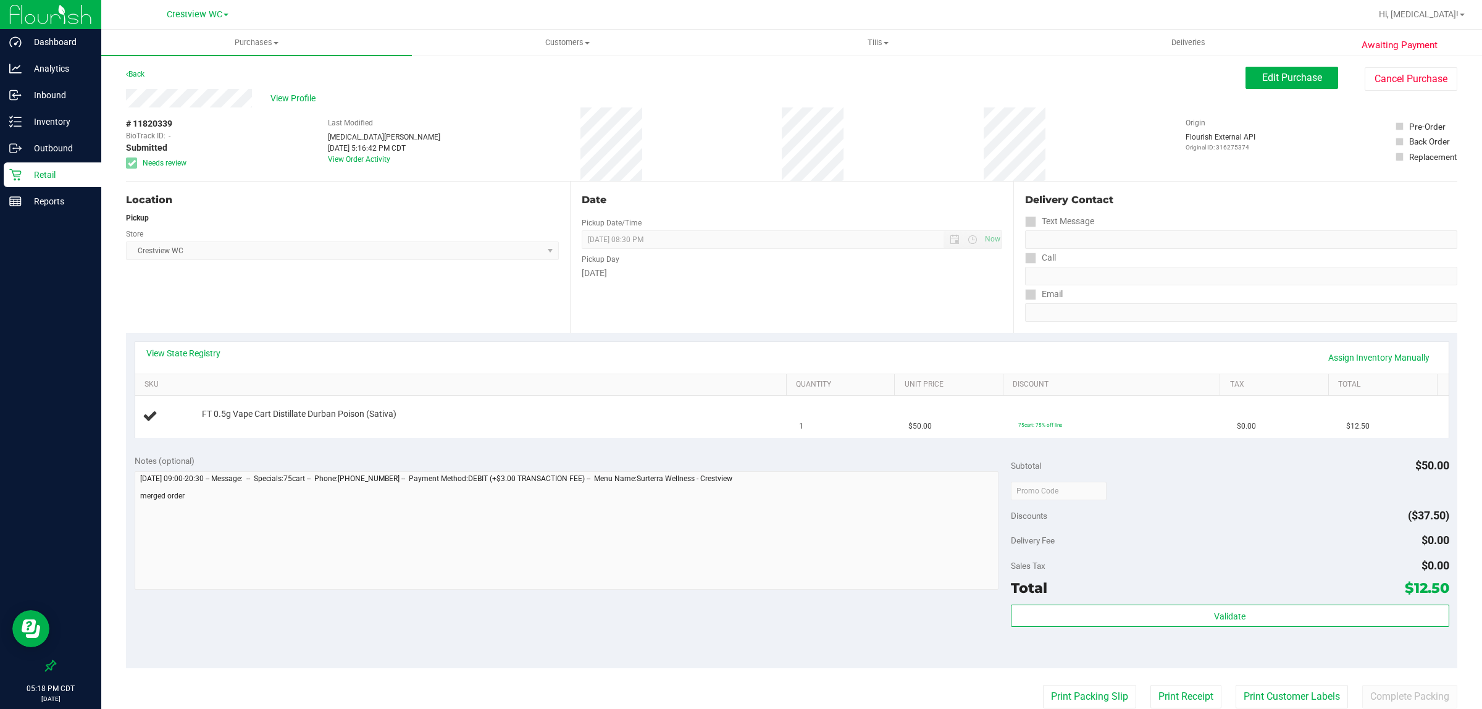
click at [59, 170] on p "Retail" at bounding box center [59, 174] width 74 height 15
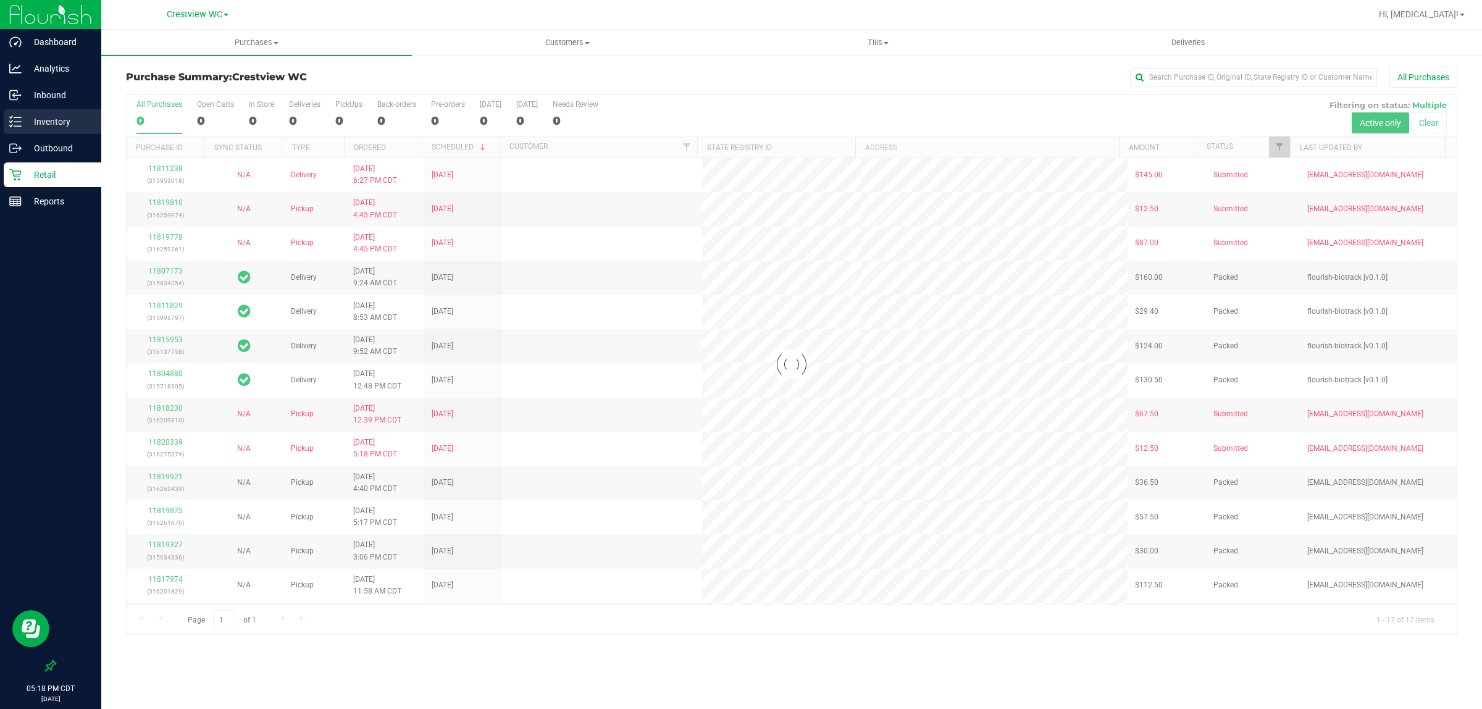
click at [60, 125] on p "Inventory" at bounding box center [59, 121] width 74 height 15
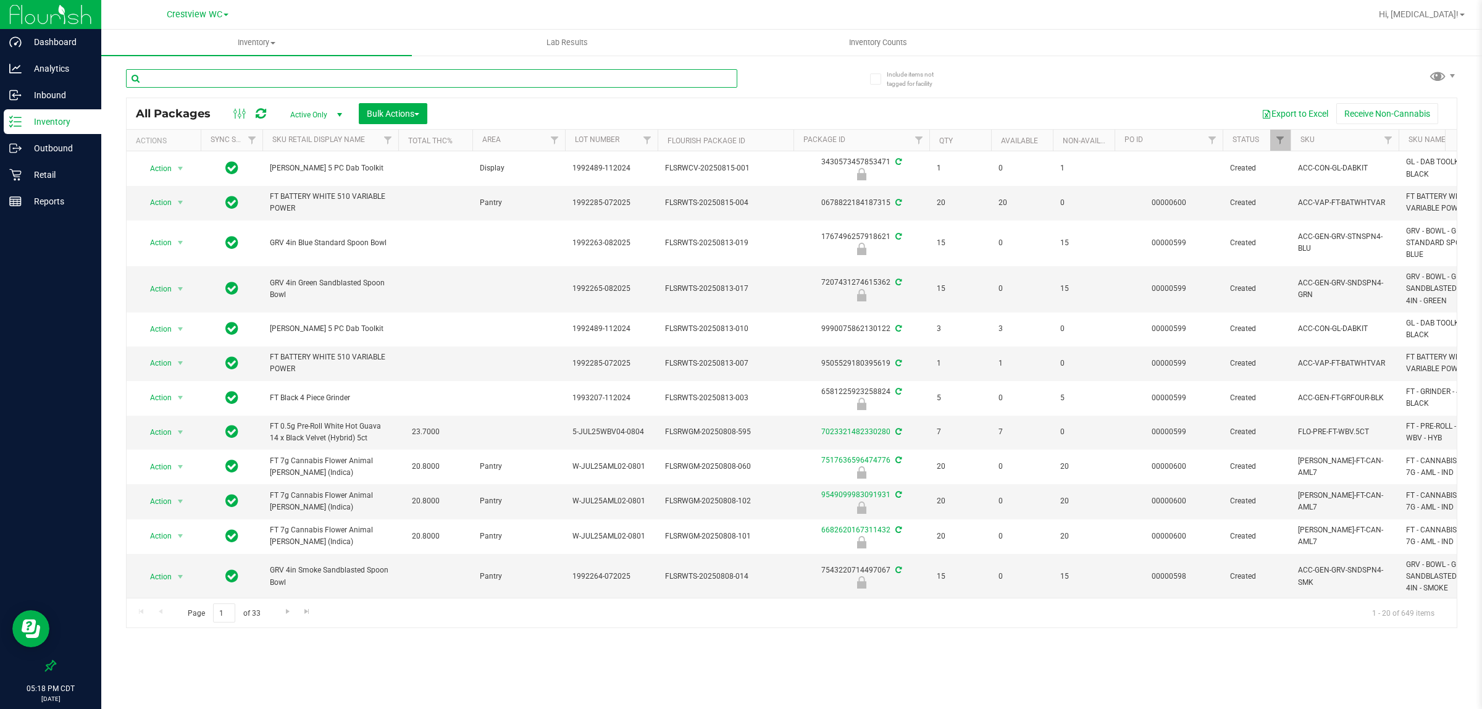
click at [232, 73] on input "text" at bounding box center [431, 78] width 611 height 19
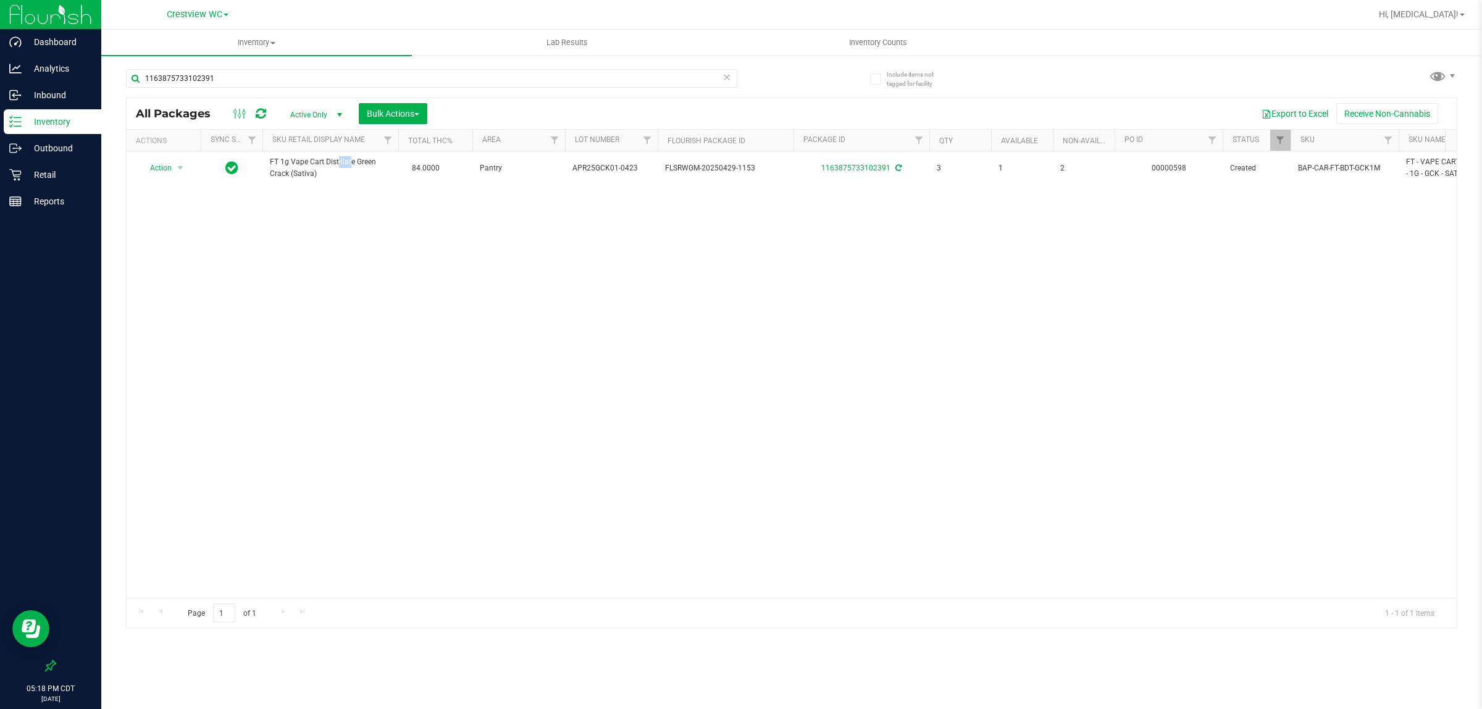
click at [312, 167] on span "FT 1g Vape Cart Distillate Green Crack (Sativa)" at bounding box center [330, 167] width 121 height 23
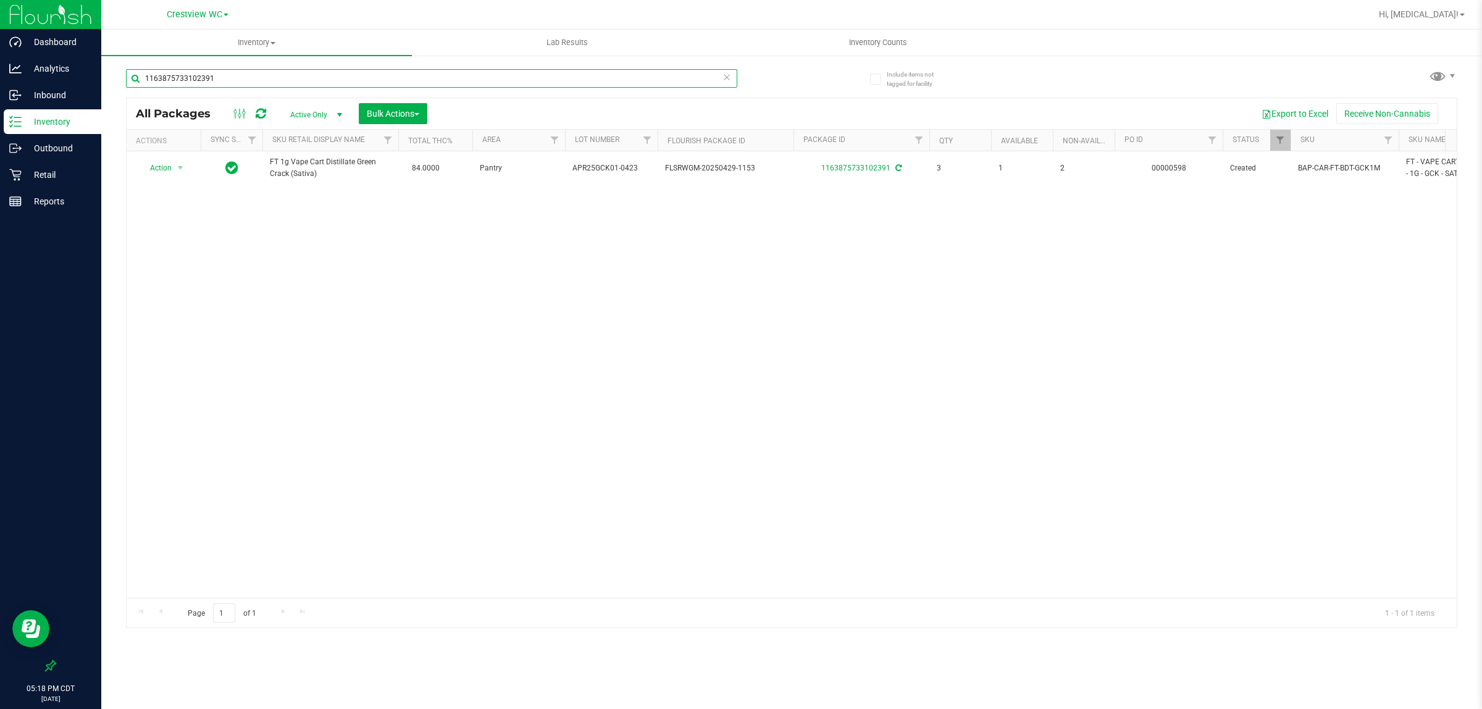
click at [306, 71] on input "1163875733102391" at bounding box center [431, 78] width 611 height 19
paste input "FT 1g Vape Cart Distillate Green Crack (Sativa)"
type input "FT 1g Vape Cart Distillate Green Crack (Sativa)"
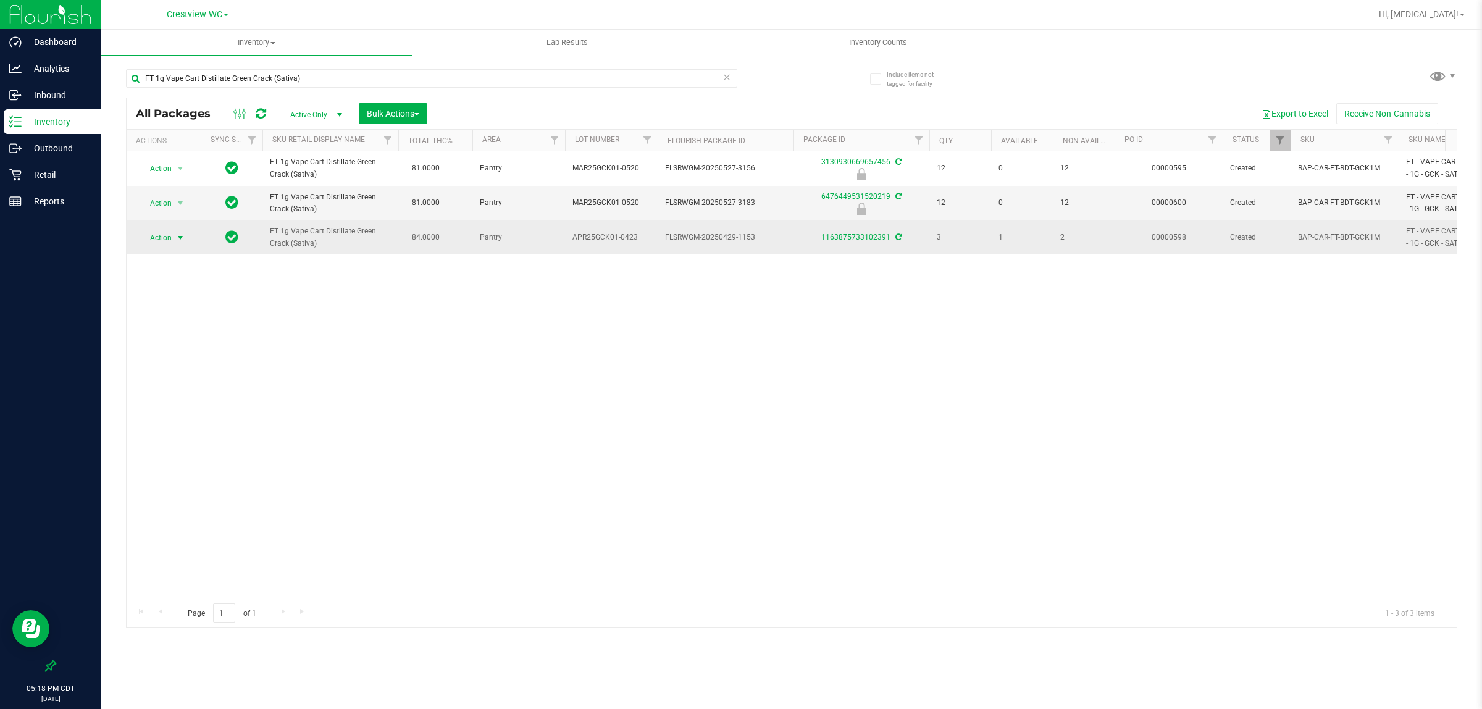
click at [169, 238] on span "Action" at bounding box center [155, 237] width 33 height 17
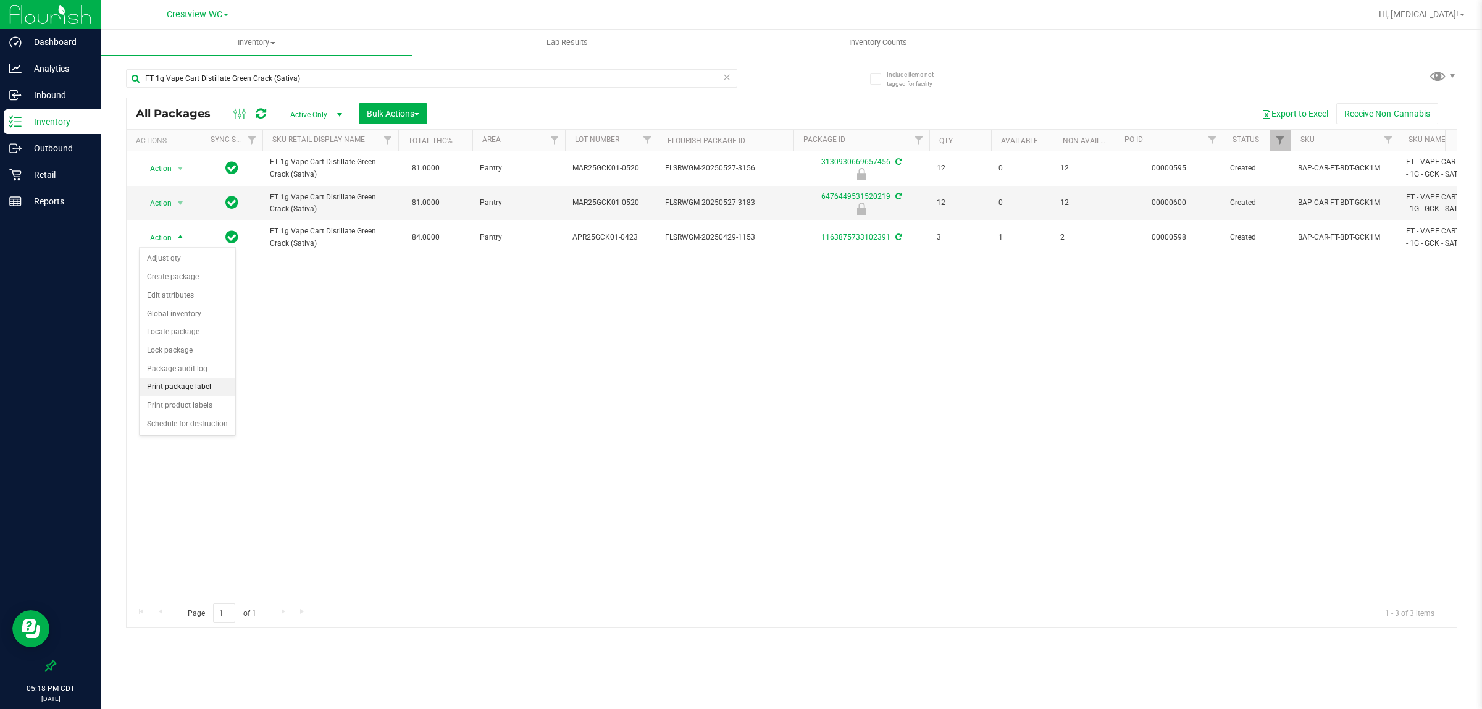
click at [204, 394] on li "Print package label" at bounding box center [188, 387] width 96 height 19
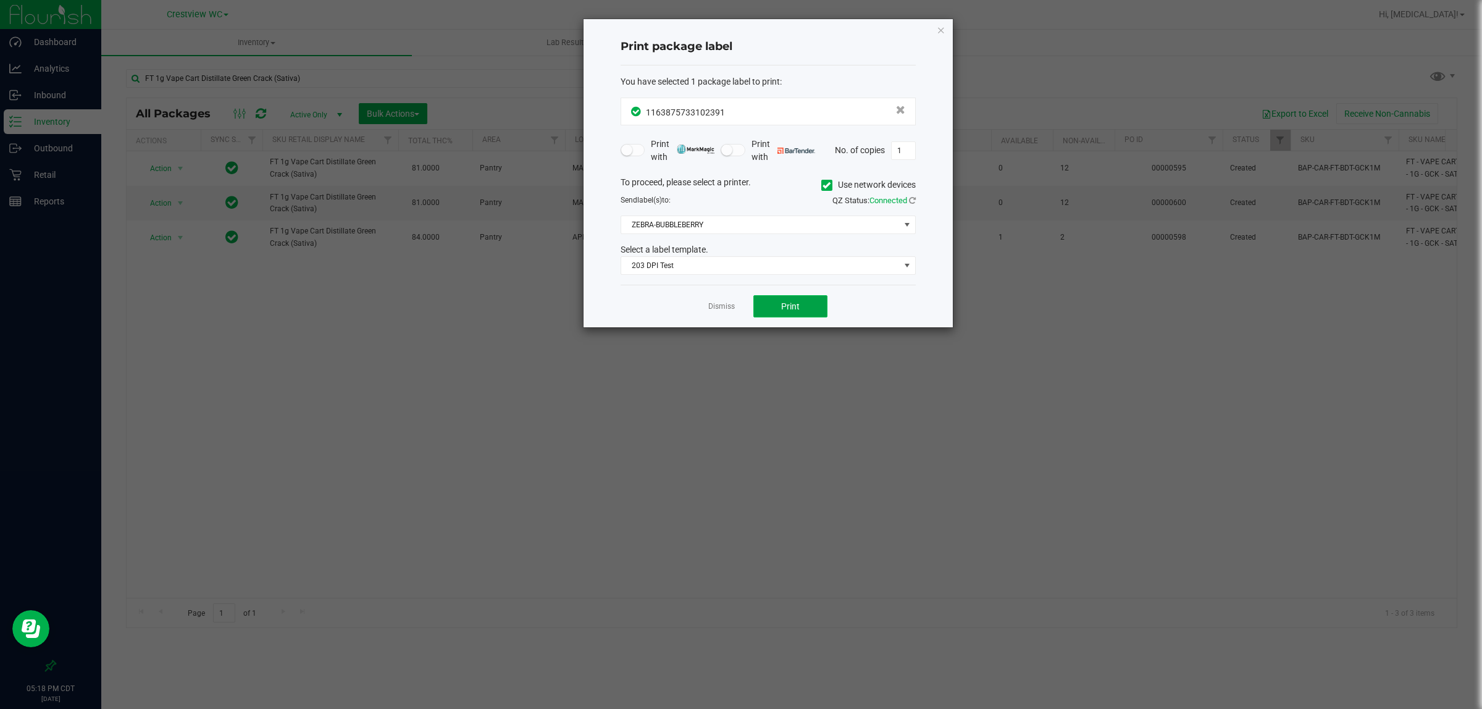
click at [725, 303] on button "Print" at bounding box center [790, 306] width 74 height 22
click at [720, 307] on link "Dismiss" at bounding box center [721, 306] width 27 height 10
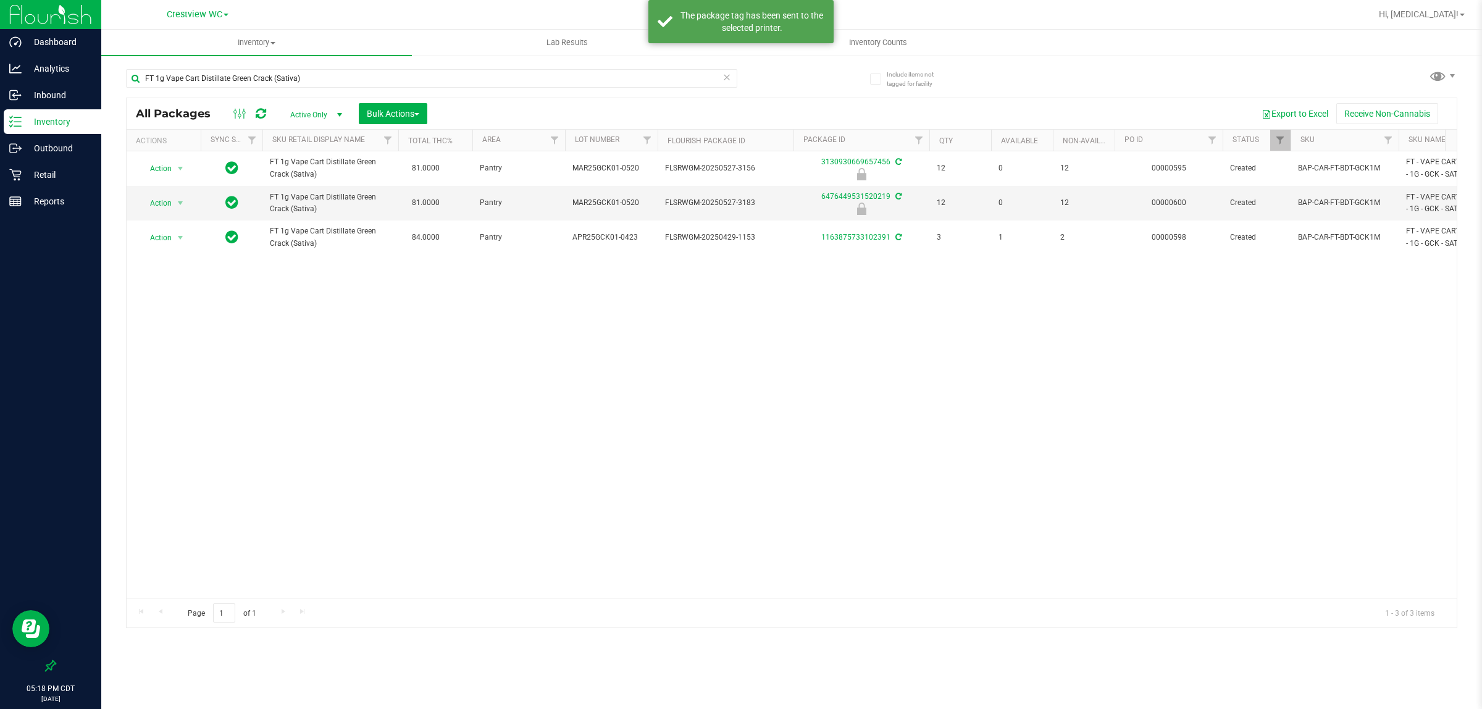
click at [712, 377] on div "Action Action Edit attributes Global inventory Locate package Package audit log…" at bounding box center [792, 374] width 1330 height 446
click at [174, 203] on span "select" at bounding box center [180, 202] width 15 height 17
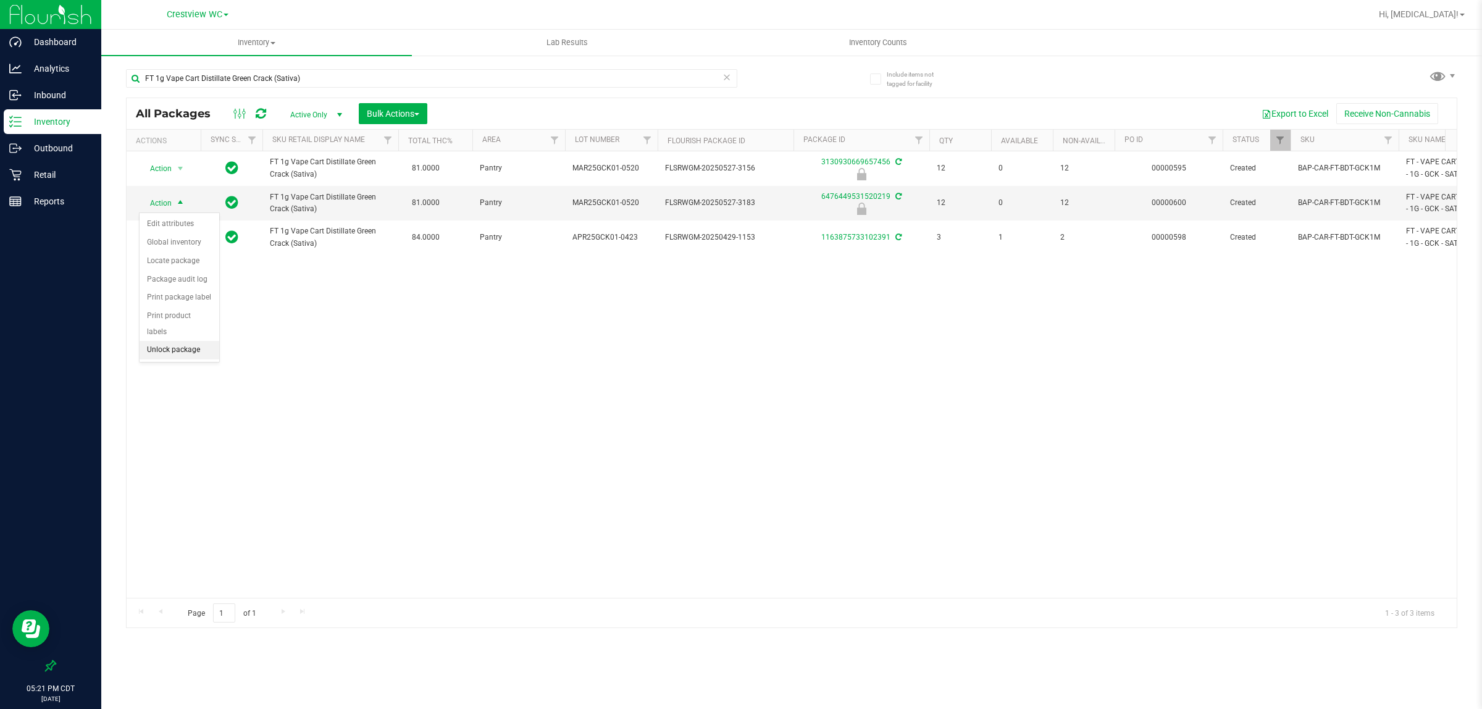
click at [158, 341] on li "Unlock package" at bounding box center [180, 350] width 80 height 19
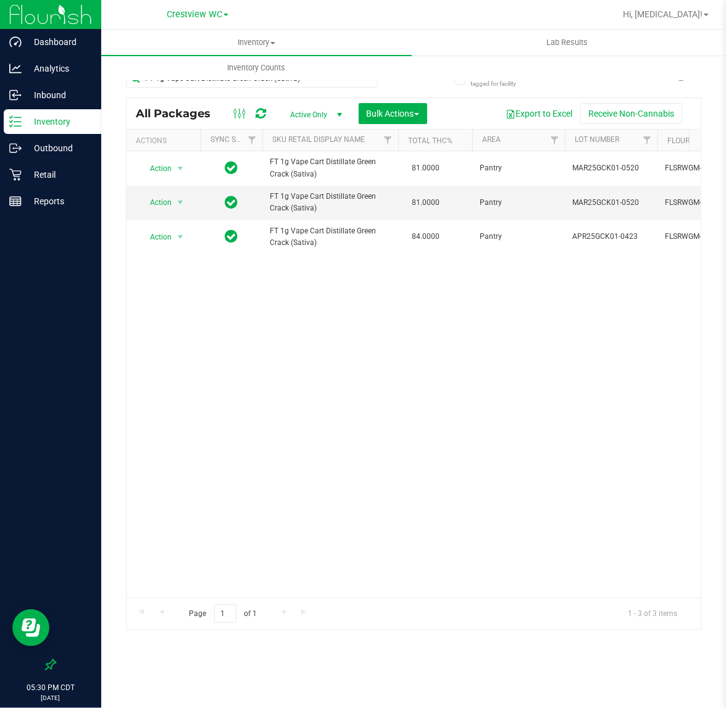
click at [385, 403] on div "Action Action Edit attributes Global inventory Locate package Package audit log…" at bounding box center [414, 374] width 574 height 446
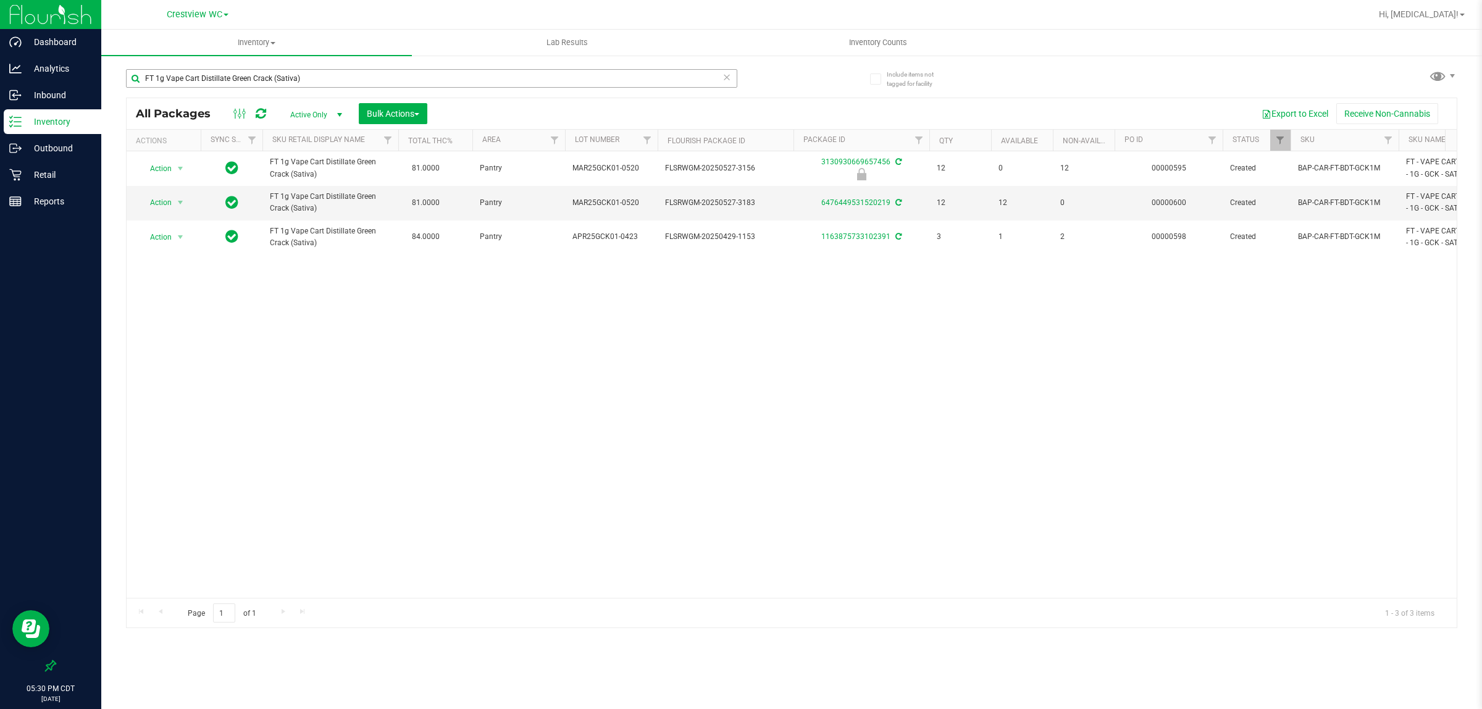
click at [335, 93] on div "FT 1g Vape Cart Distillate Green Crack (Sativa)" at bounding box center [431, 83] width 611 height 28
click at [333, 74] on input "FT 1g Vape Cart Distillate Green Crack (Sativa)" at bounding box center [431, 78] width 611 height 19
type input "hdw"
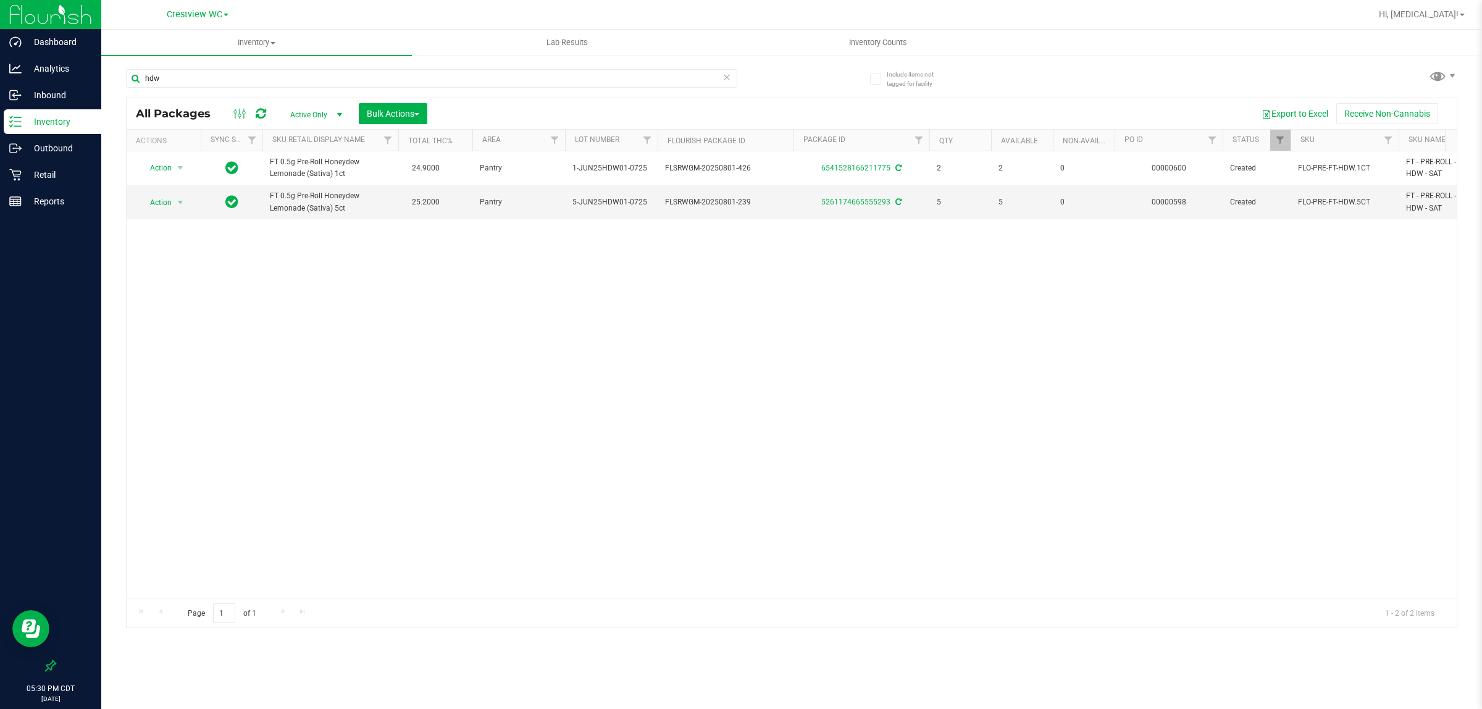
click at [573, 344] on div "Action Action Adjust qty Create package Edit attributes Global inventory Locate…" at bounding box center [792, 374] width 1330 height 446
click at [47, 182] on div "Retail" at bounding box center [53, 174] width 98 height 25
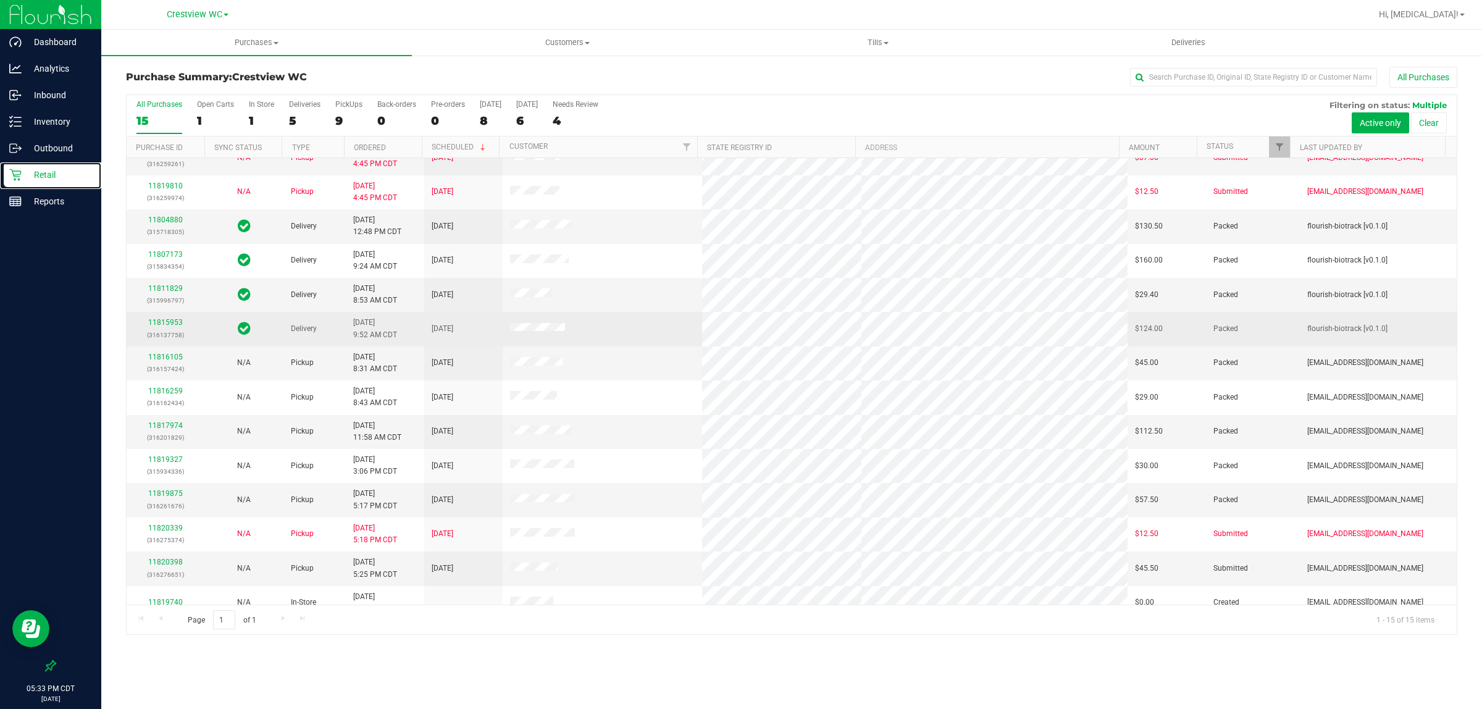
scroll to position [67, 0]
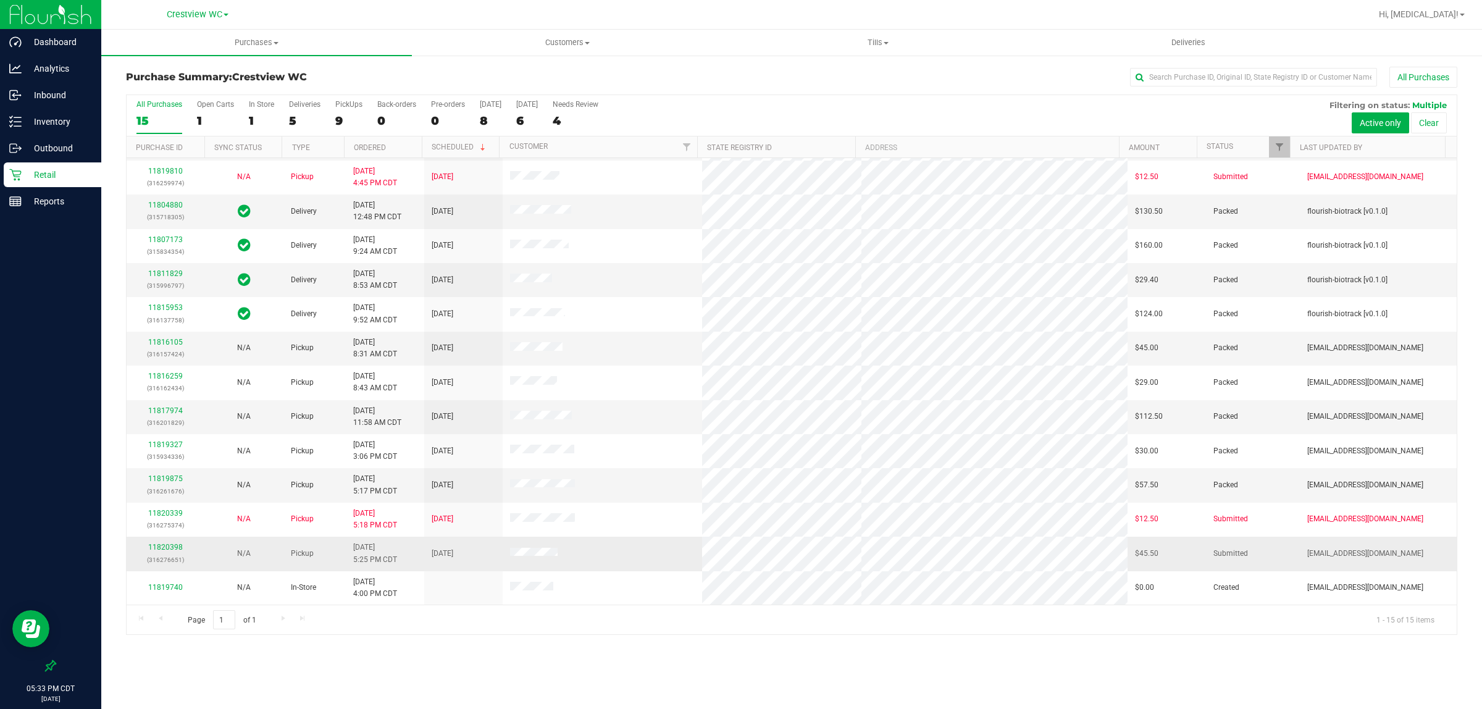
click at [161, 554] on div "11820398 (316276651)" at bounding box center [166, 552] width 64 height 23
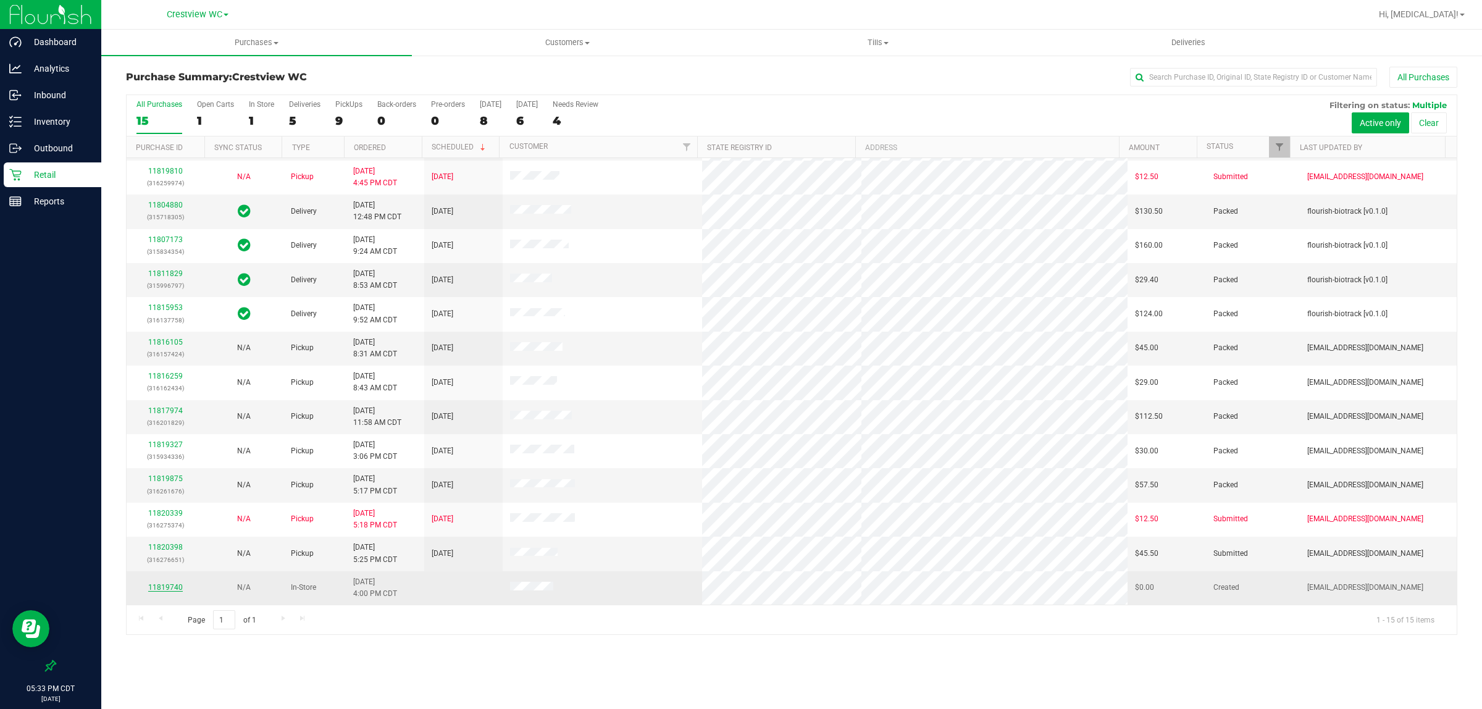
click at [170, 590] on link "11819740" at bounding box center [165, 587] width 35 height 9
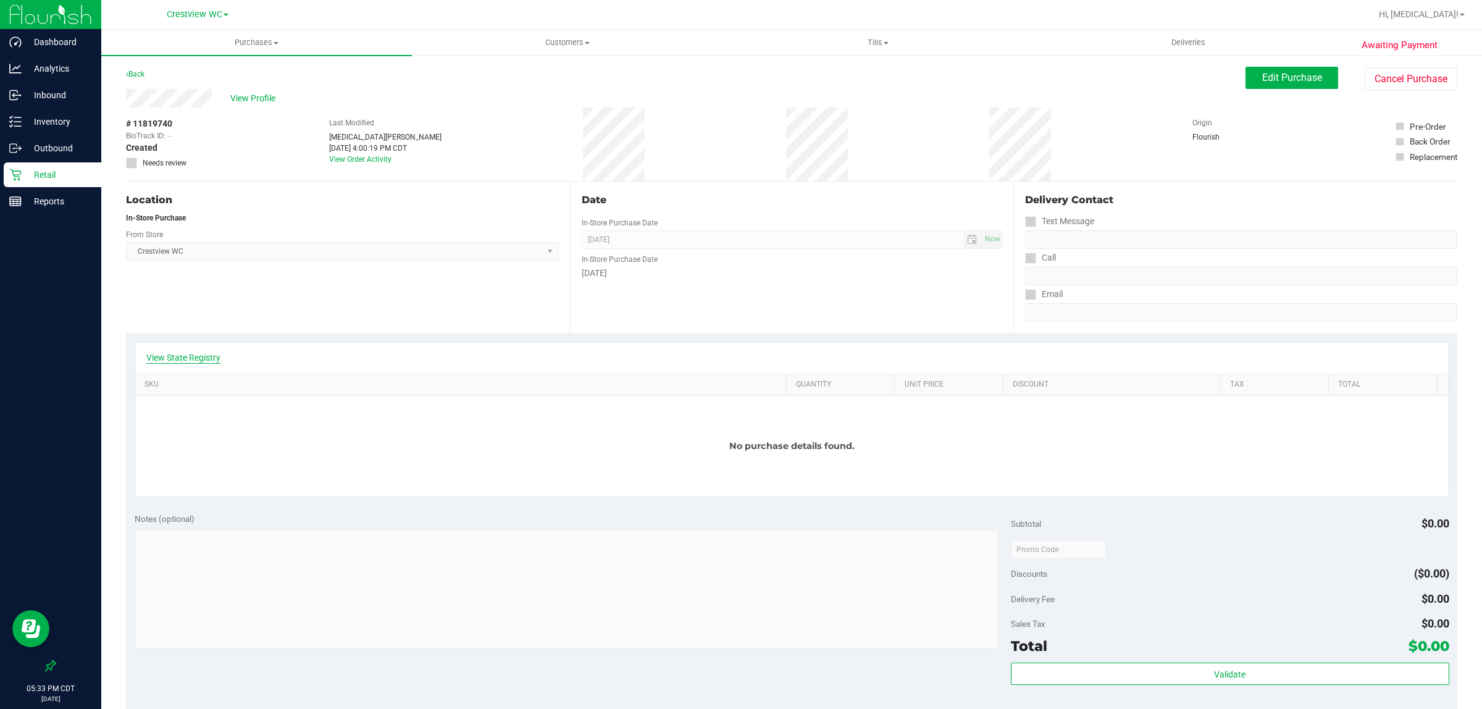
drag, startPoint x: 207, startPoint y: 365, endPoint x: 199, endPoint y: 361, distance: 9.4
click at [202, 362] on div "View State Registry" at bounding box center [791, 357] width 1313 height 31
click at [198, 360] on link "View State Registry" at bounding box center [183, 357] width 74 height 12
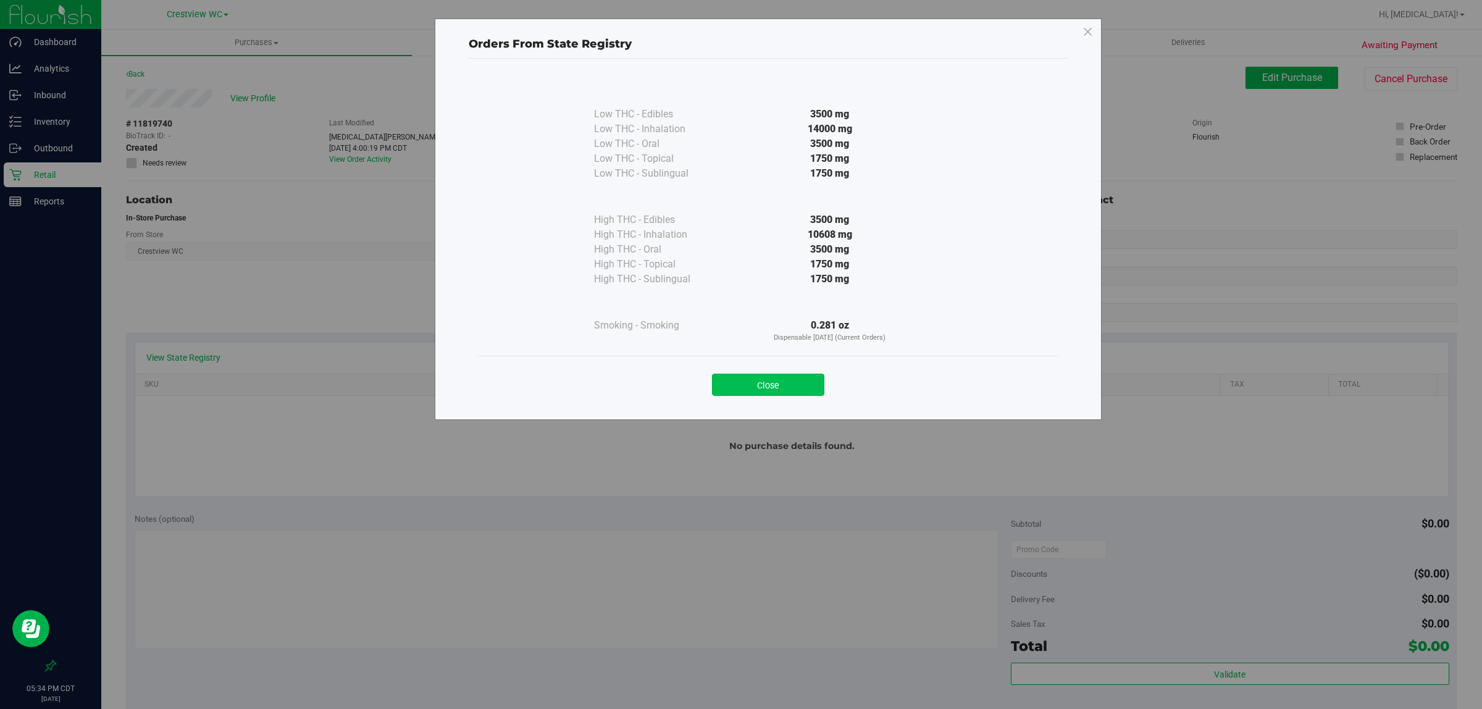
click at [725, 388] on button "Close" at bounding box center [768, 385] width 112 height 22
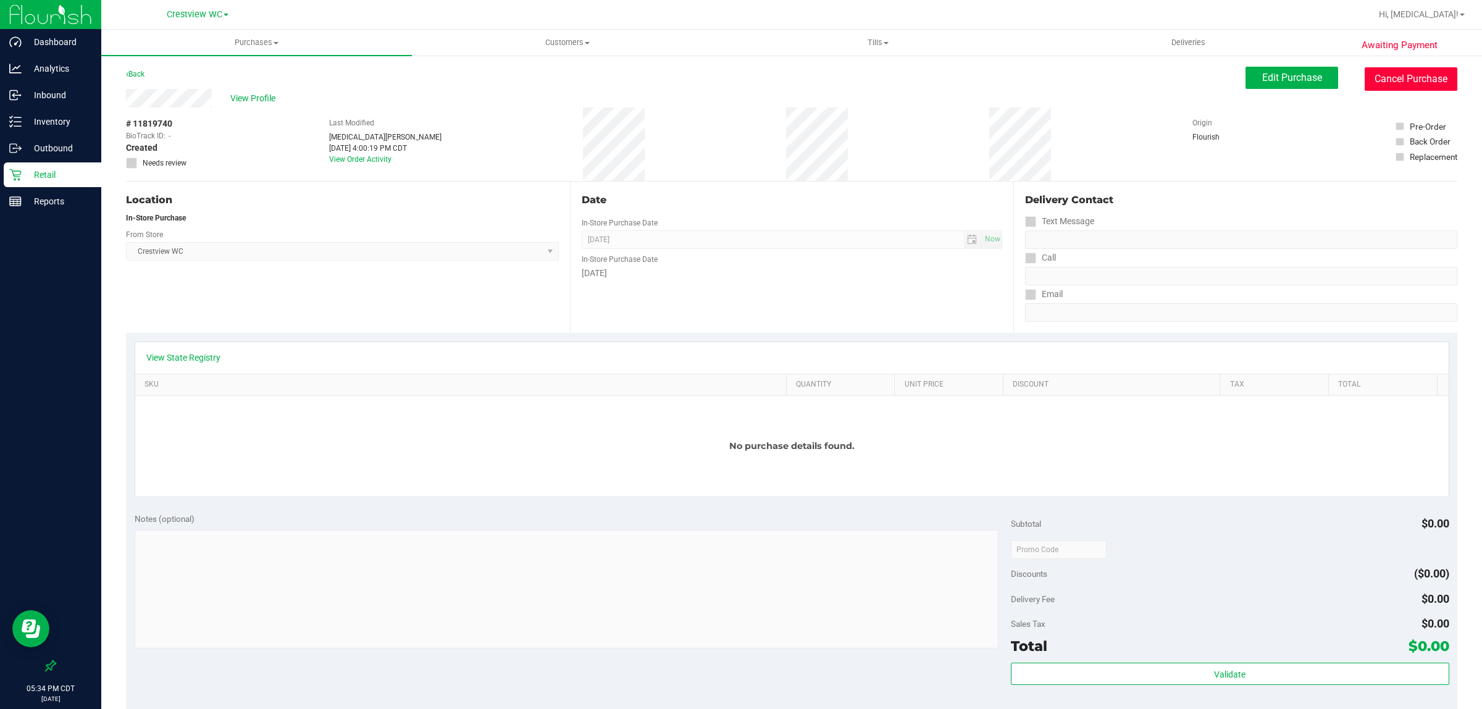
click at [725, 78] on button "Cancel Purchase" at bounding box center [1410, 78] width 93 height 23
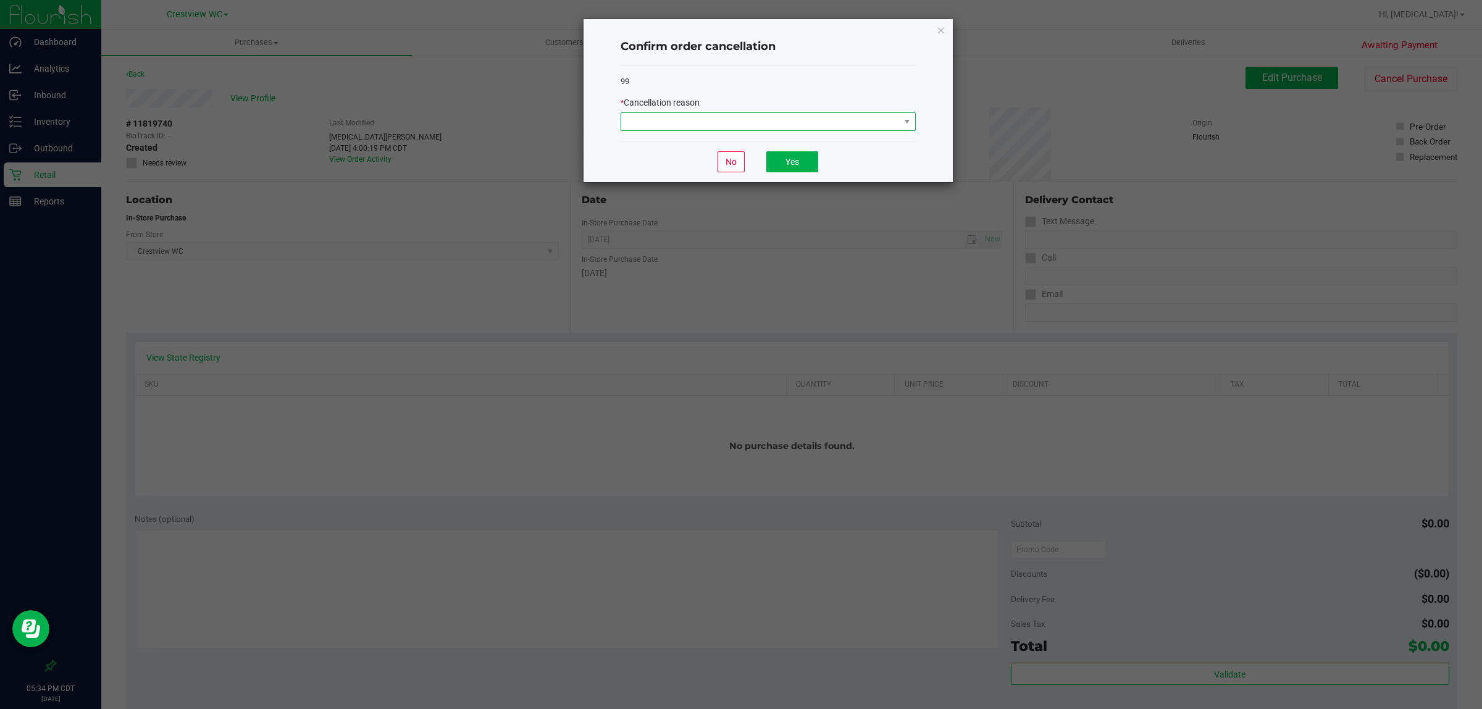
drag, startPoint x: 874, startPoint y: 125, endPoint x: 866, endPoint y: 125, distance: 8.0
click at [725, 124] on span at bounding box center [760, 121] width 278 height 17
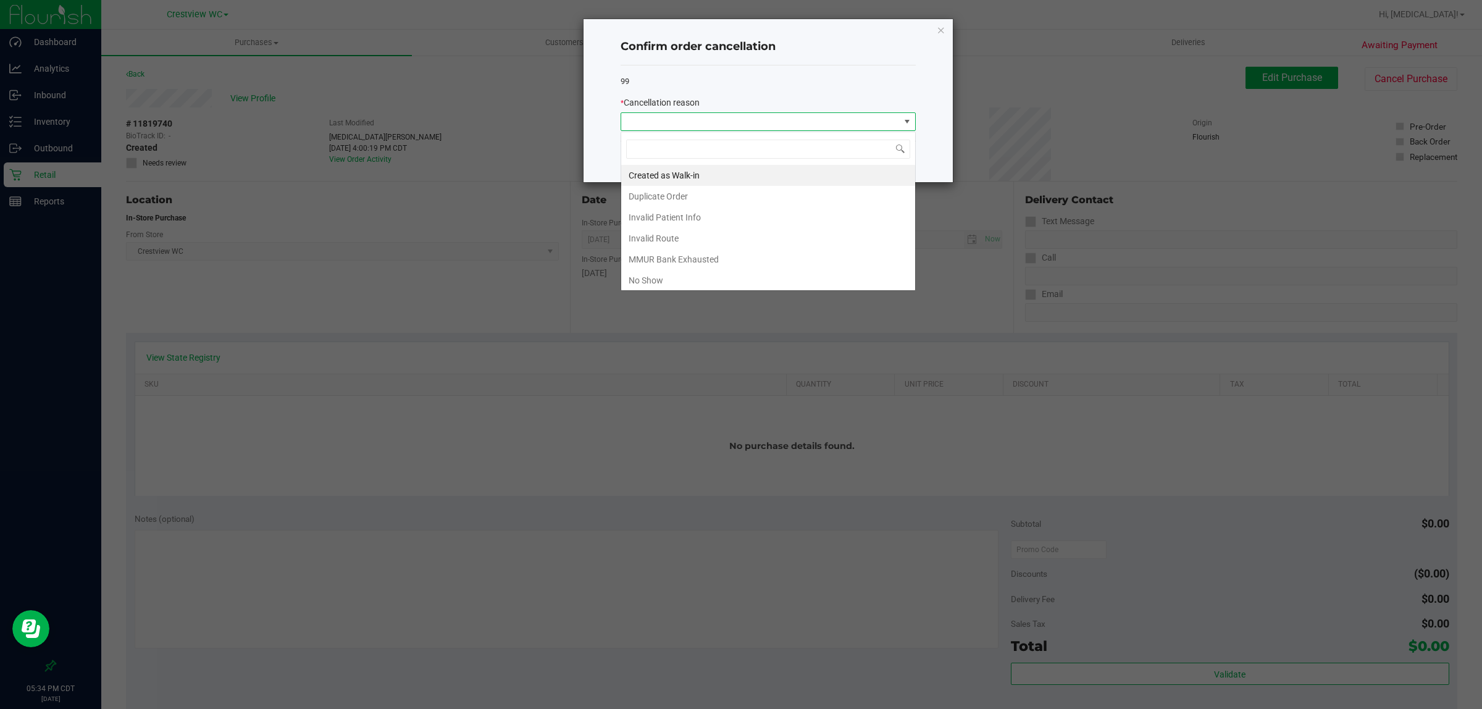
scroll to position [19, 294]
click at [655, 285] on li "No Show" at bounding box center [768, 280] width 294 height 21
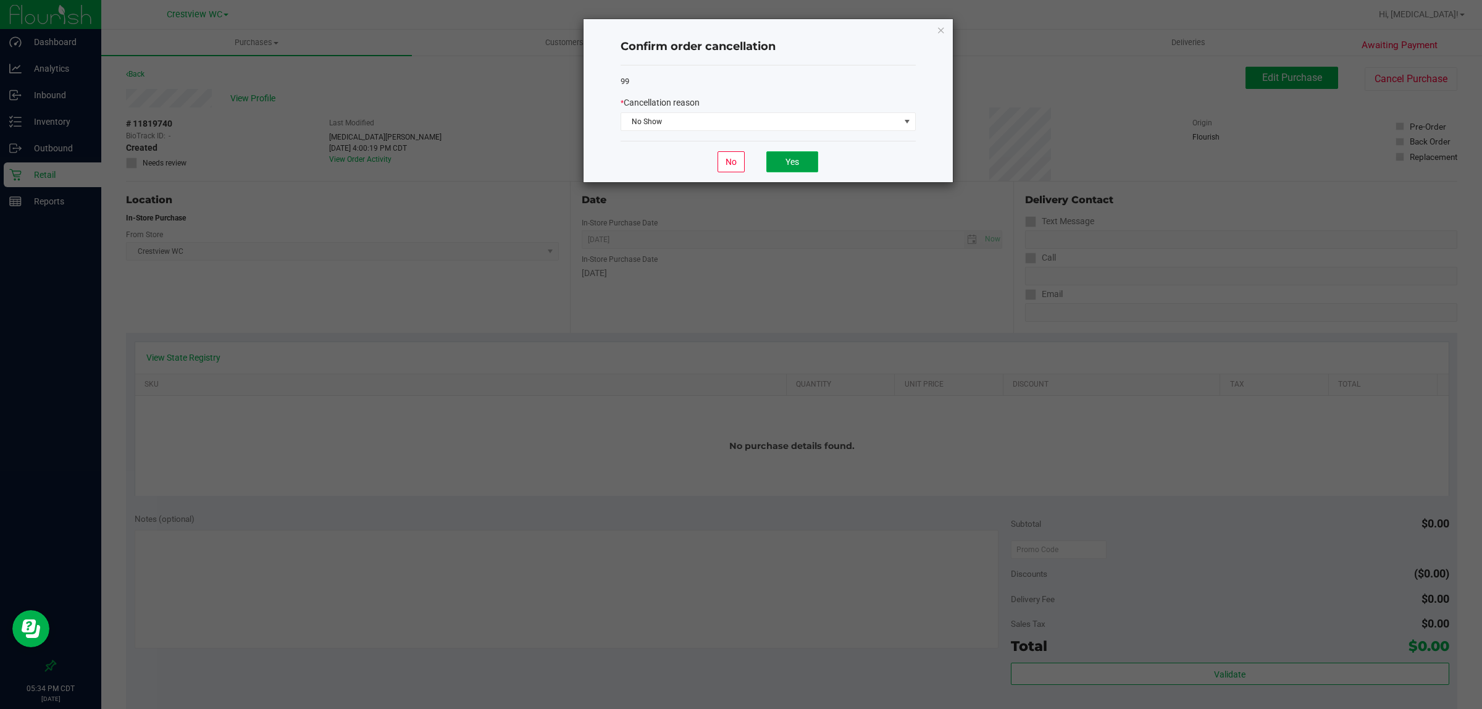
click at [725, 162] on button "Yes" at bounding box center [792, 161] width 52 height 21
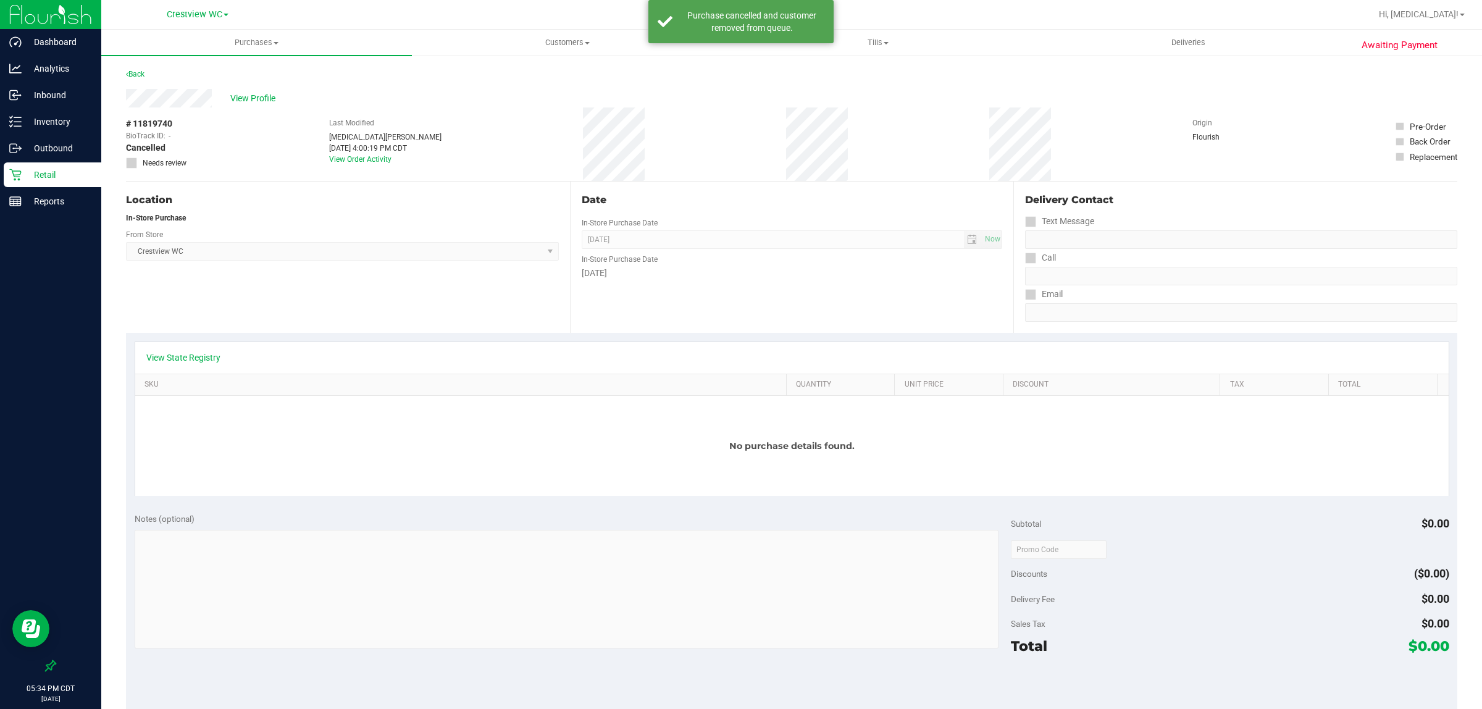
click at [22, 170] on p "Retail" at bounding box center [59, 174] width 74 height 15
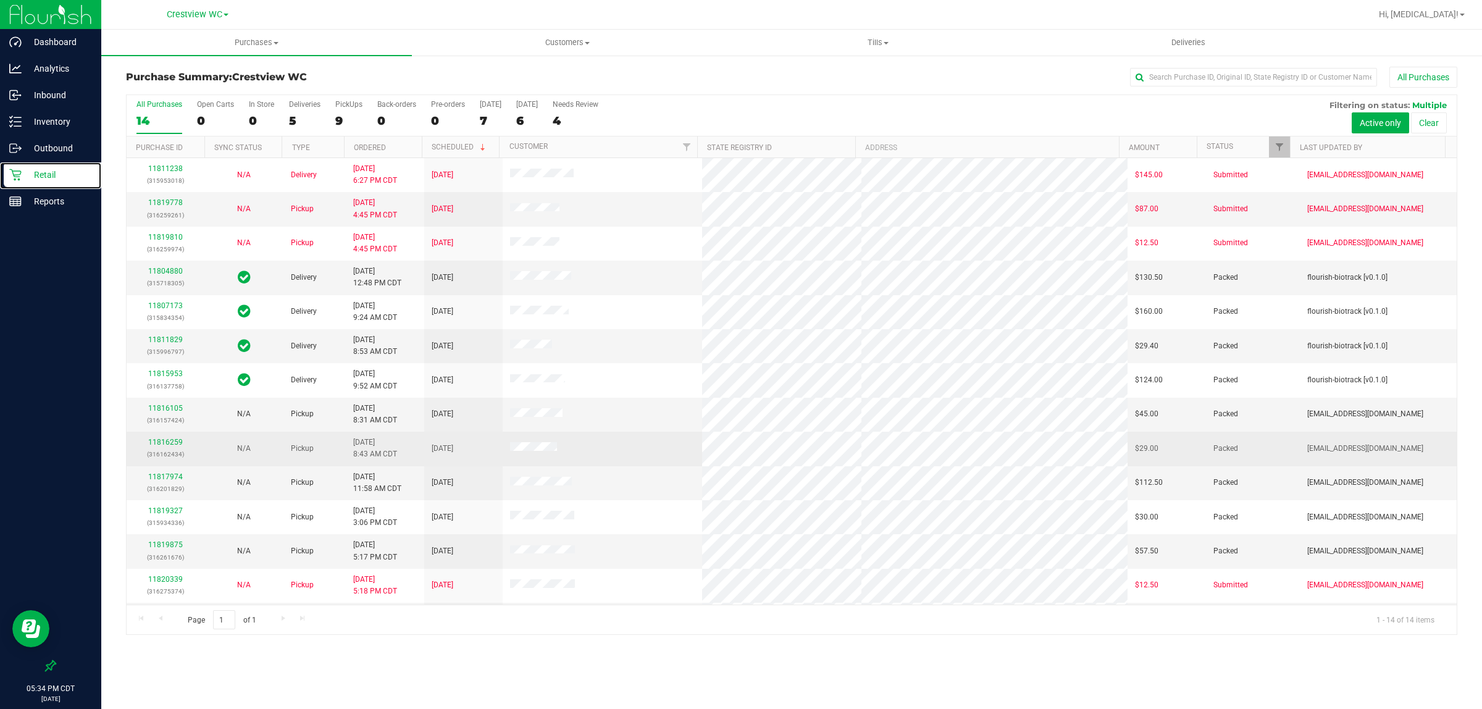
scroll to position [33, 0]
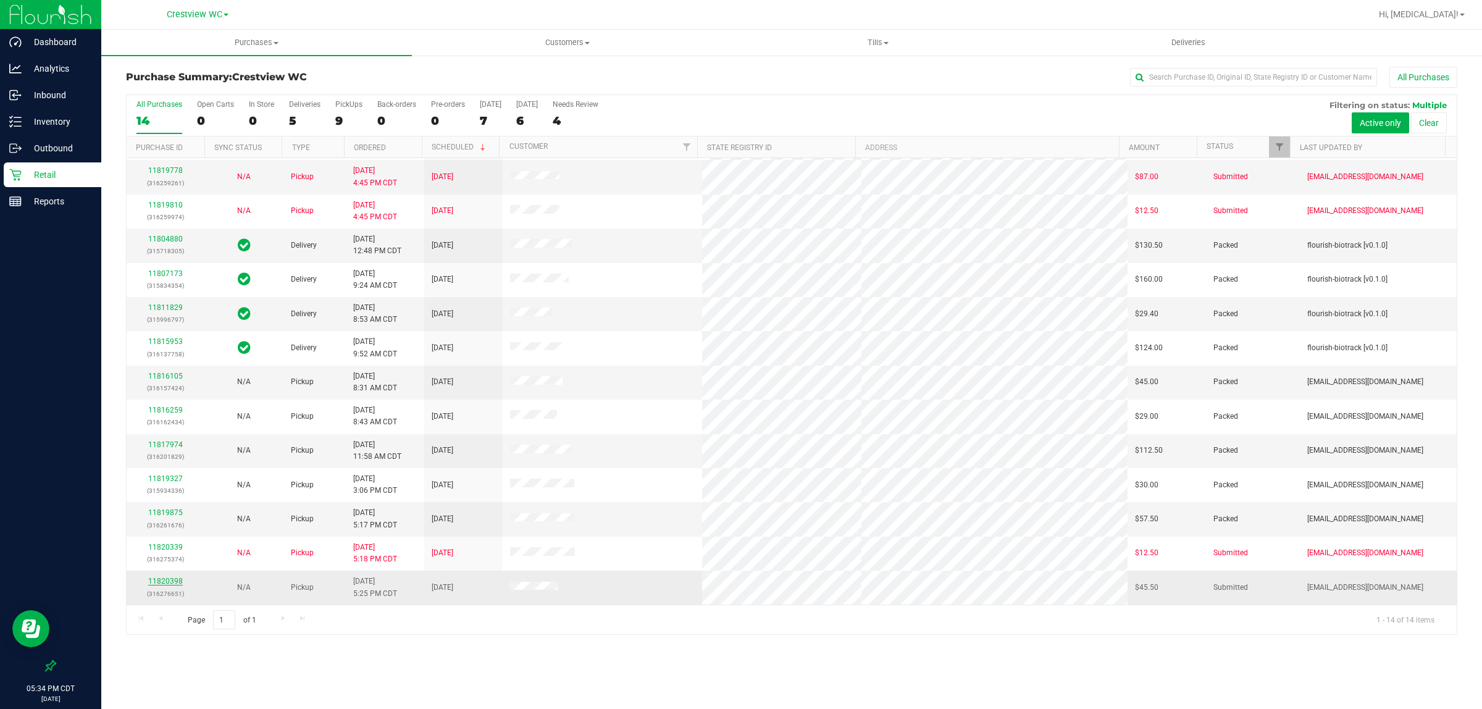
click at [173, 581] on link "11820398" at bounding box center [165, 581] width 35 height 9
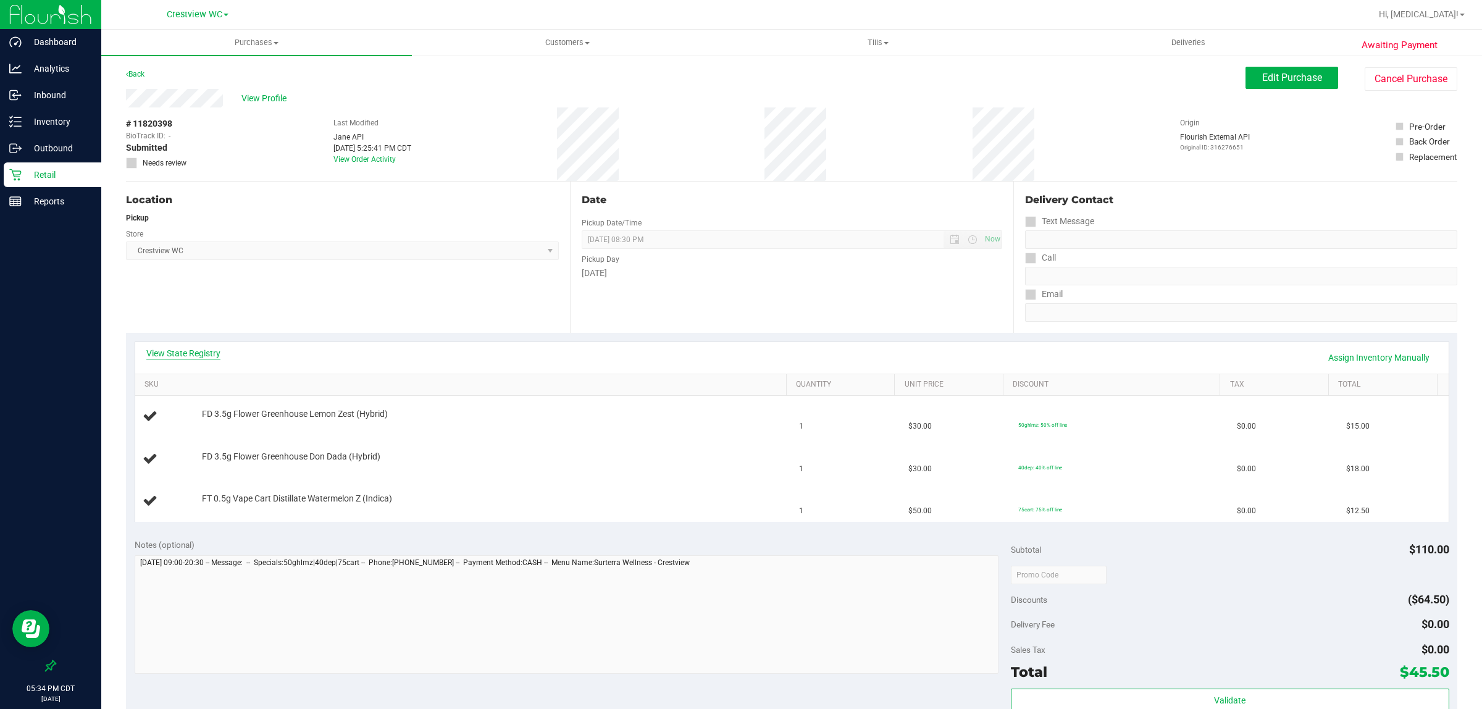
click at [207, 349] on link "View State Registry" at bounding box center [183, 353] width 74 height 12
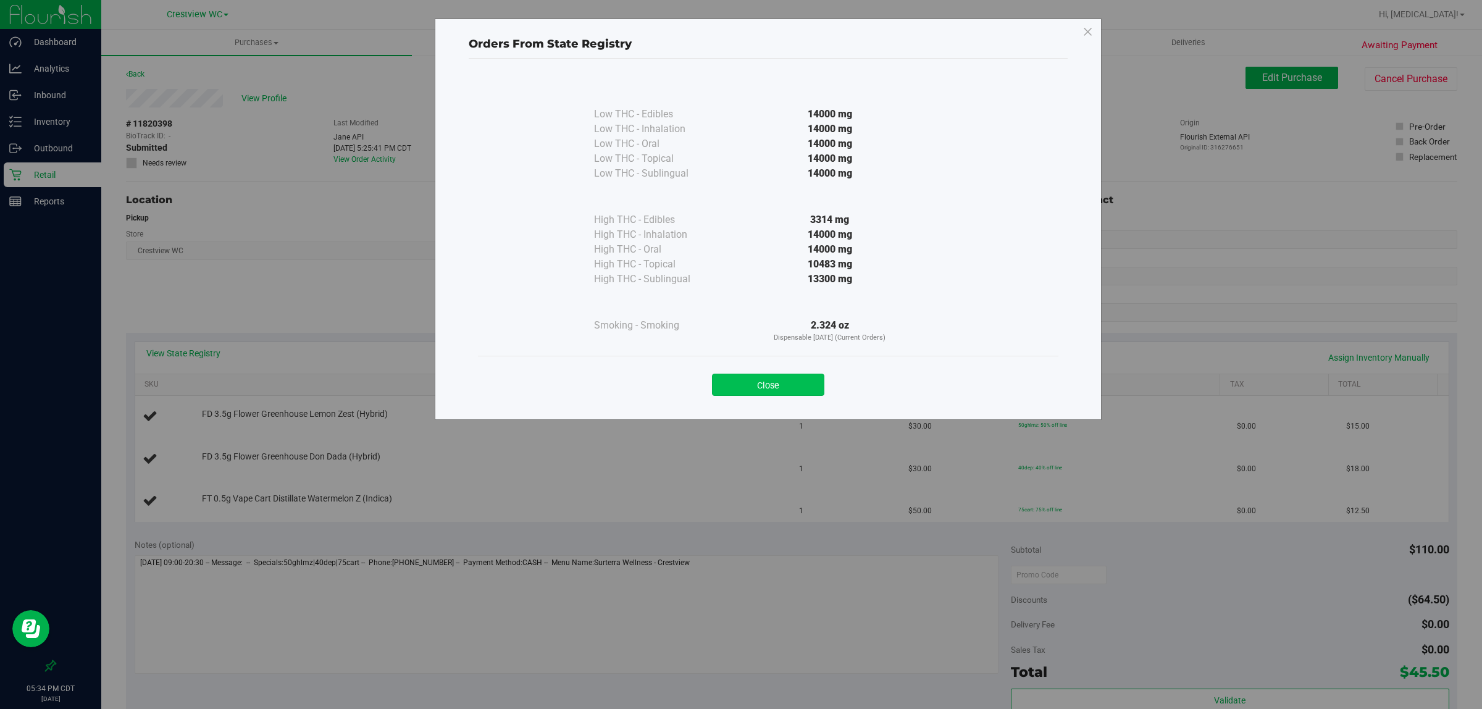
click at [725, 386] on button "Close" at bounding box center [768, 385] width 112 height 22
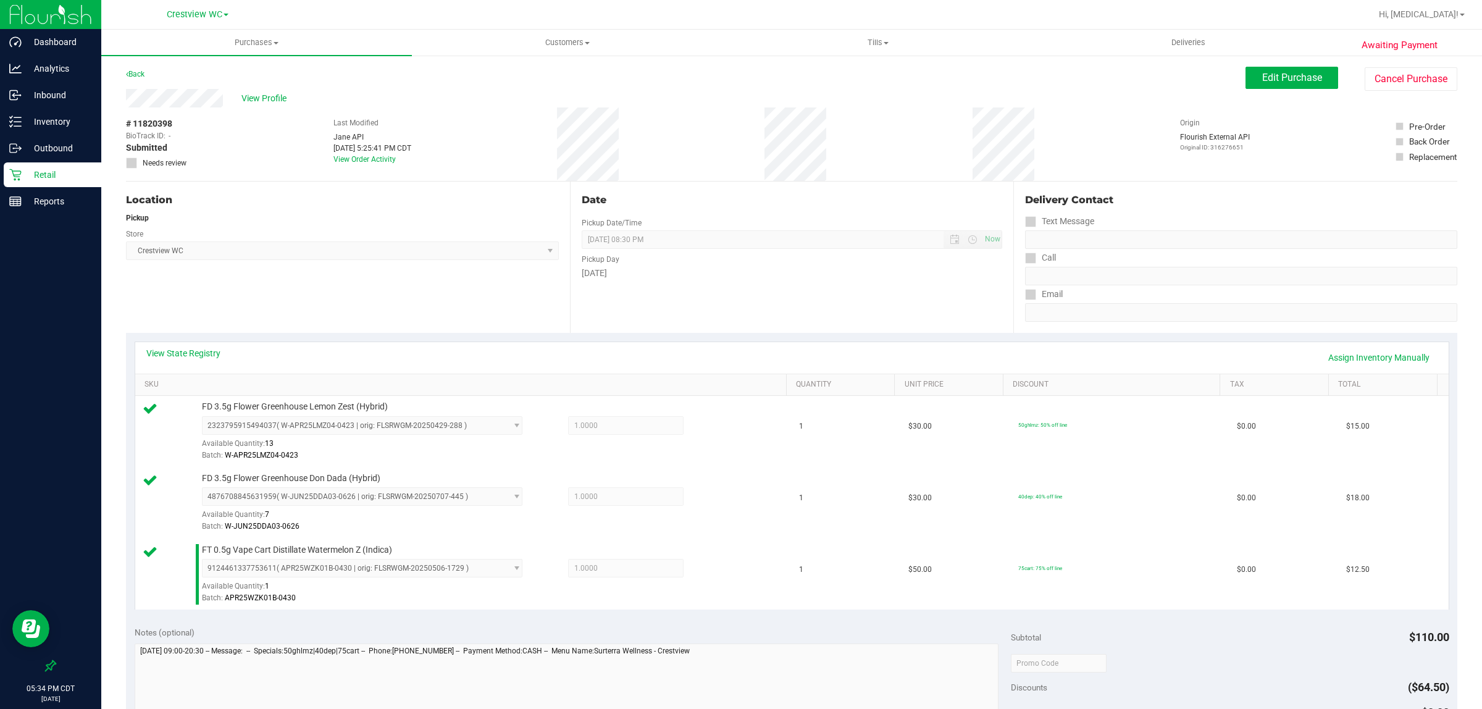
scroll to position [232, 0]
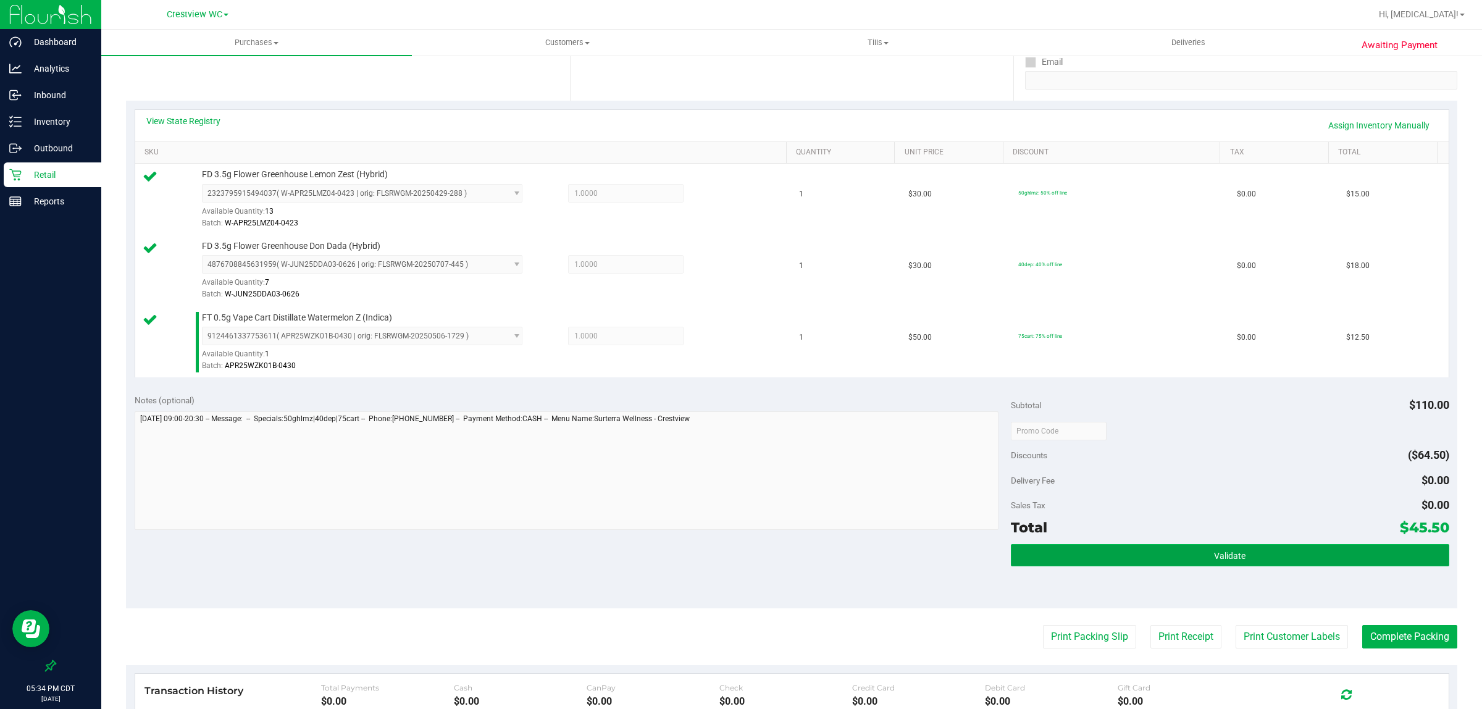
click at [725, 565] on button "Validate" at bounding box center [1230, 555] width 438 height 22
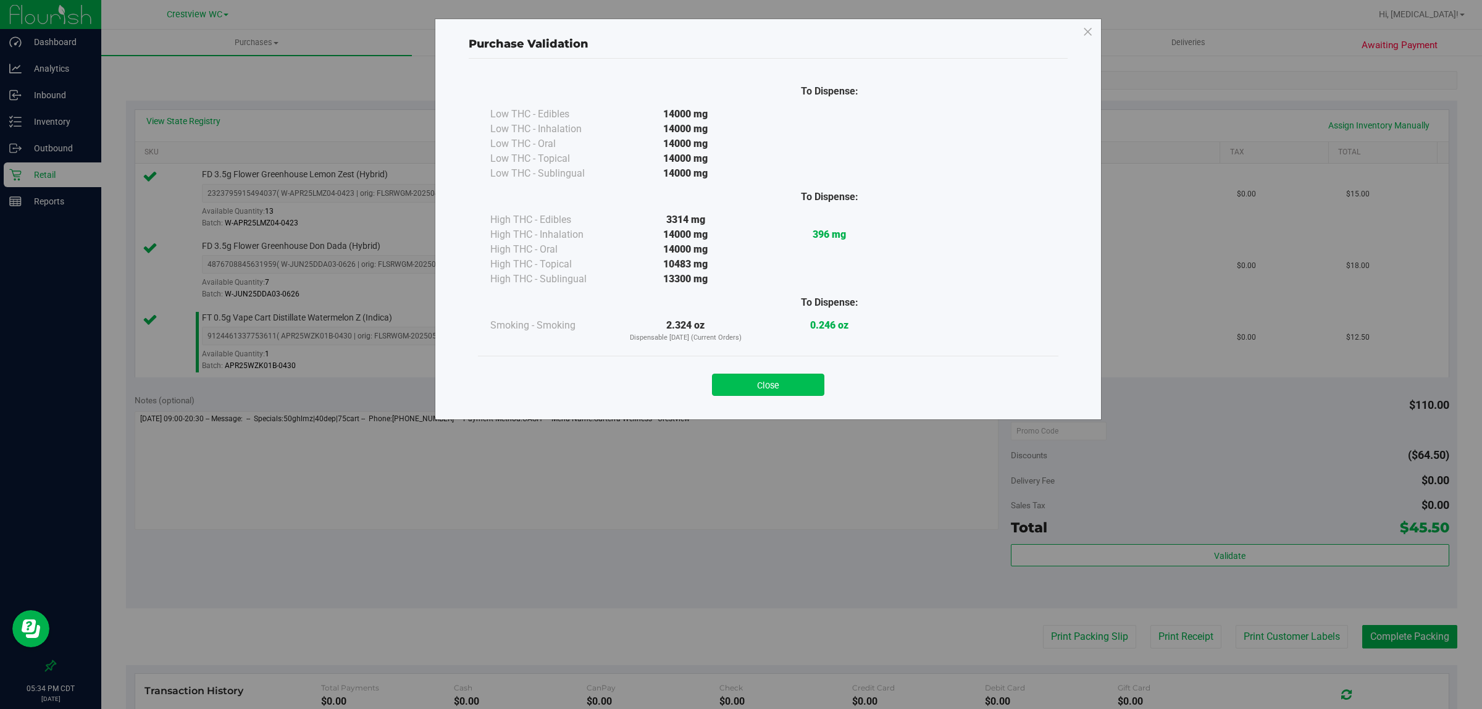
click at [725, 378] on button "Close" at bounding box center [768, 385] width 112 height 22
click at [725, 550] on div "Notes (optional) Subtotal $110.00 Discounts ($64.50) Delivery Fee $0.00 Sales T…" at bounding box center [791, 497] width 1331 height 222
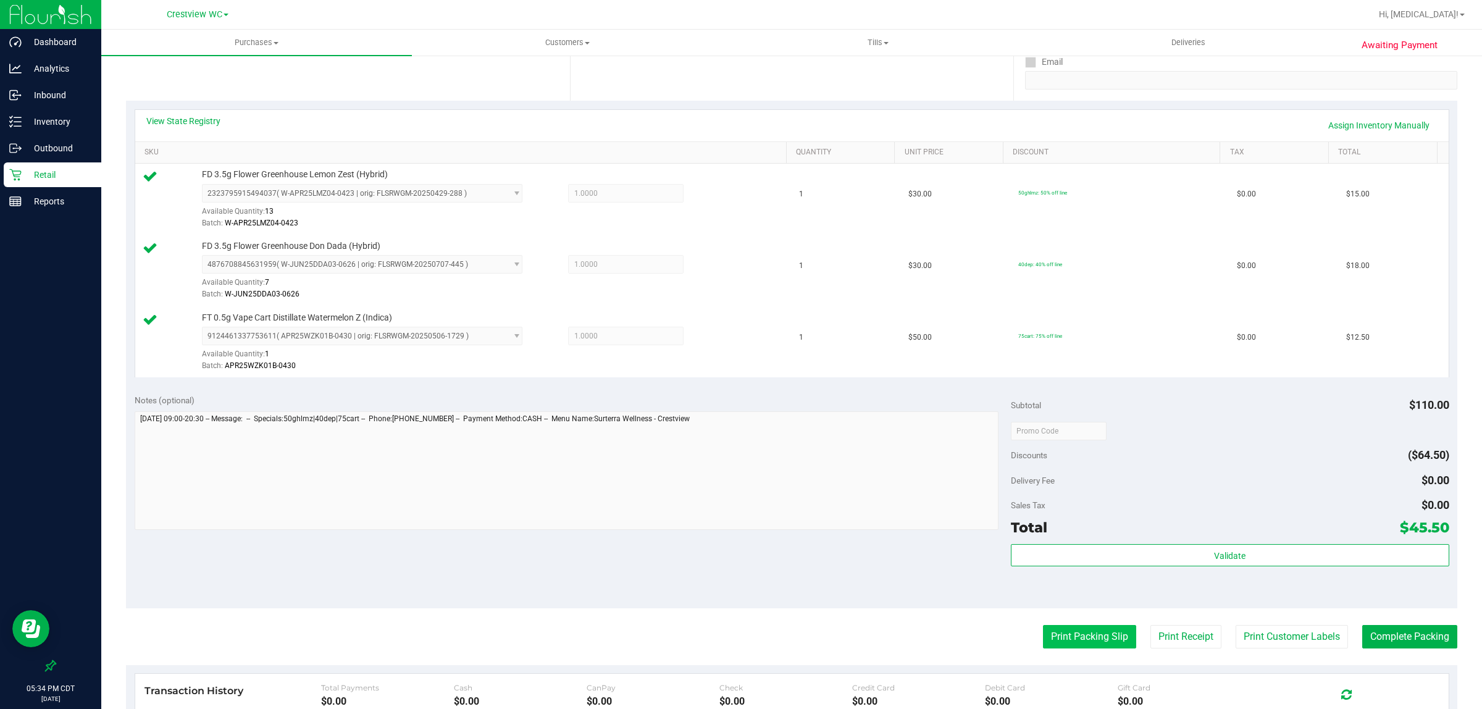
click at [725, 631] on button "Print Packing Slip" at bounding box center [1089, 636] width 93 height 23
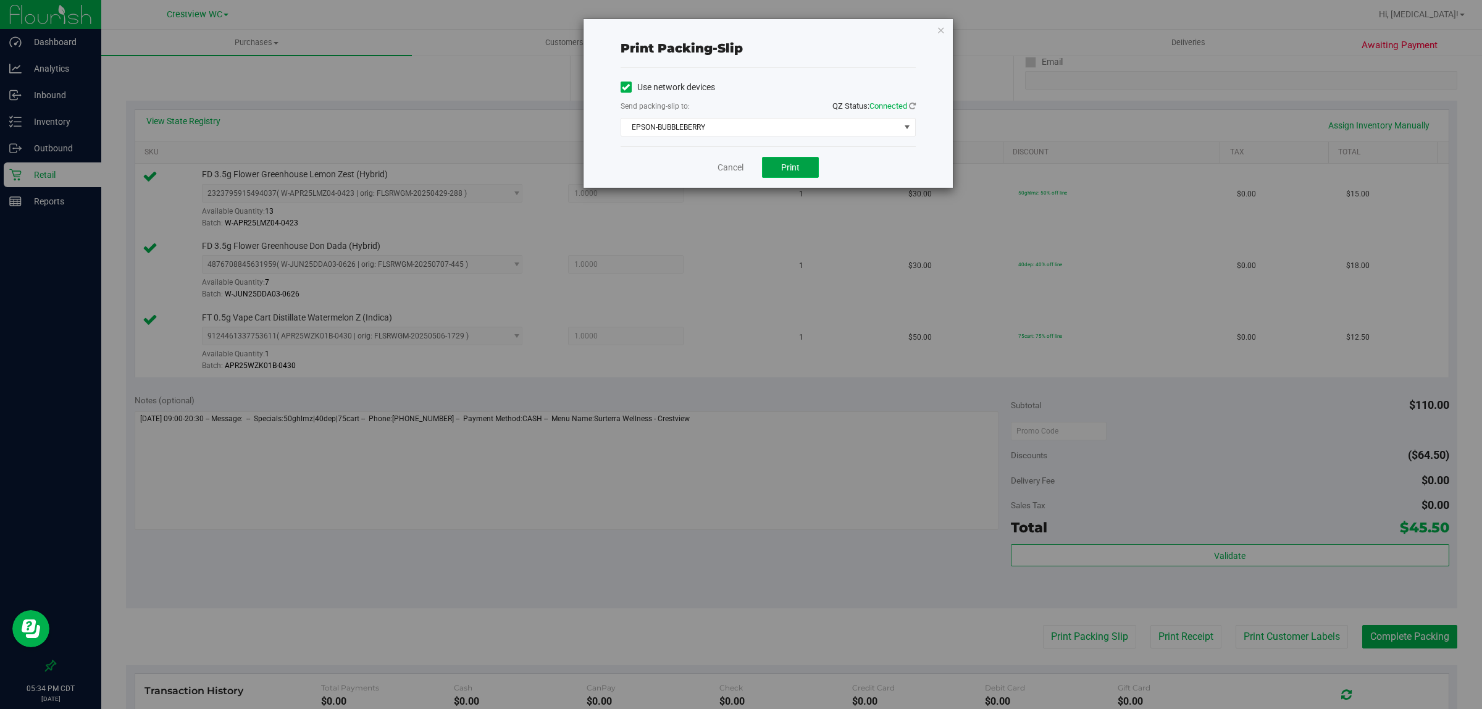
click at [725, 167] on span "Print" at bounding box center [790, 167] width 19 height 10
click at [723, 169] on link "Cancel" at bounding box center [730, 167] width 26 height 13
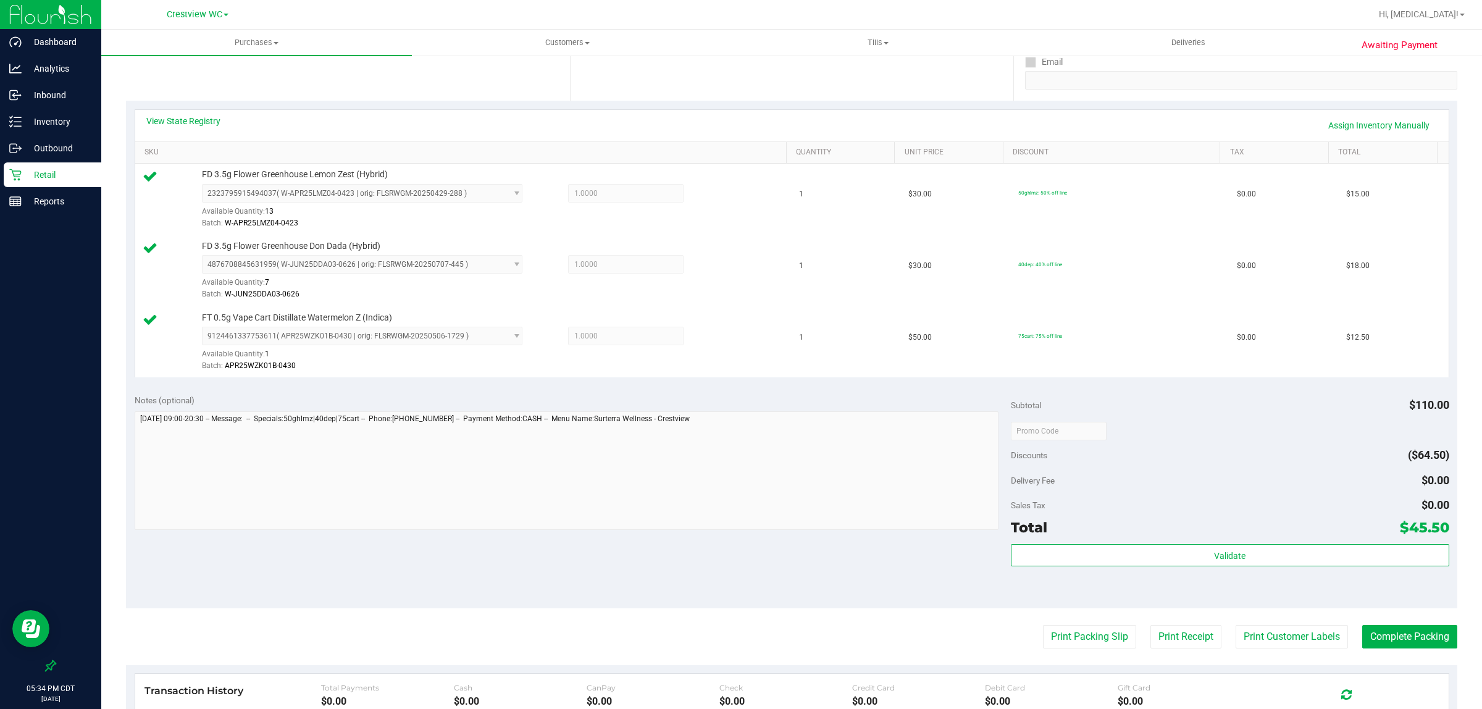
click at [659, 553] on div "Notes (optional) Subtotal $110.00 Discounts ($64.50) Delivery Fee $0.00 Sales T…" at bounding box center [791, 497] width 1331 height 222
click at [725, 647] on button "Complete Packing" at bounding box center [1409, 636] width 95 height 23
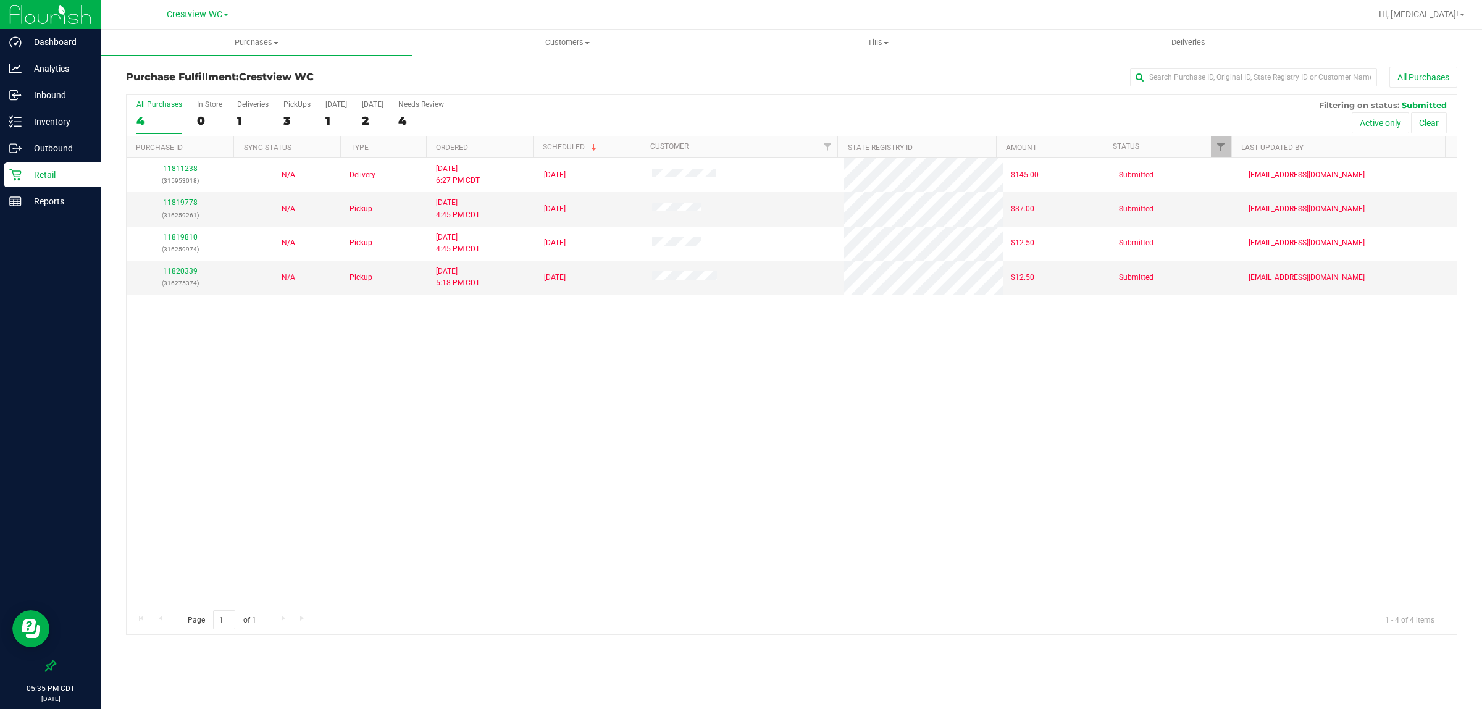
click at [51, 170] on p "Retail" at bounding box center [59, 174] width 74 height 15
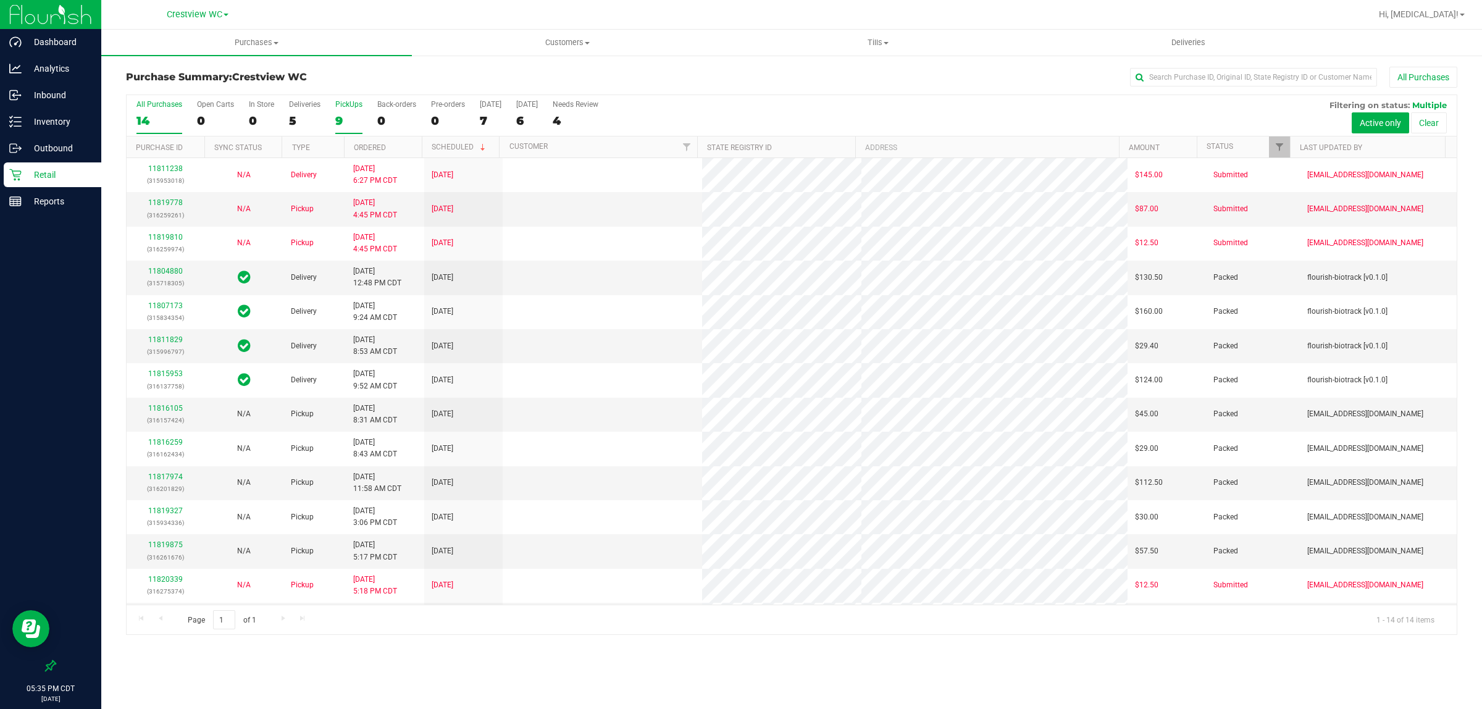
click at [340, 115] on div "9" at bounding box center [348, 121] width 27 height 14
click at [0, 0] on input "PickUps 9" at bounding box center [0, 0] width 0 height 0
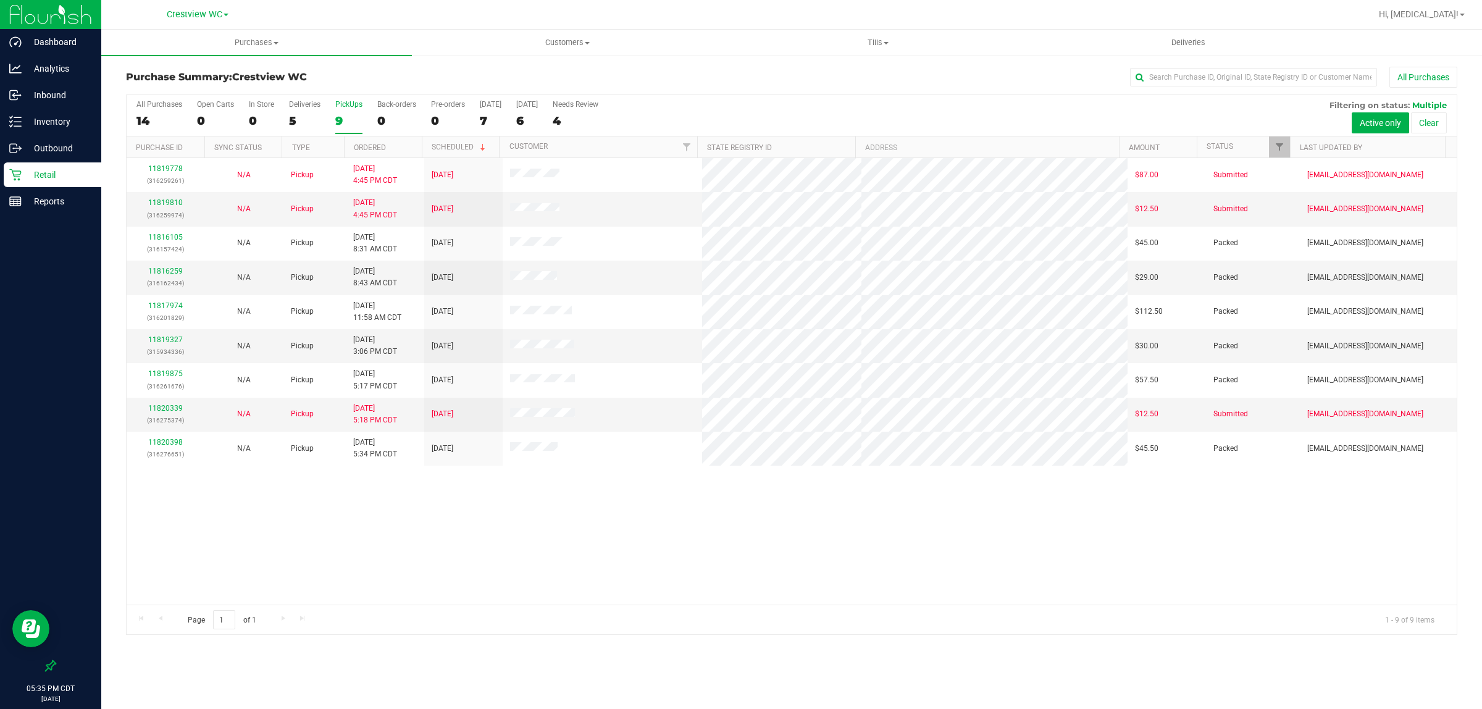
click at [598, 520] on div "11819778 (316259261) N/A Pickup [DATE] 4:45 PM CDT 8/21/2025 $87.00 Submitted […" at bounding box center [792, 381] width 1330 height 446
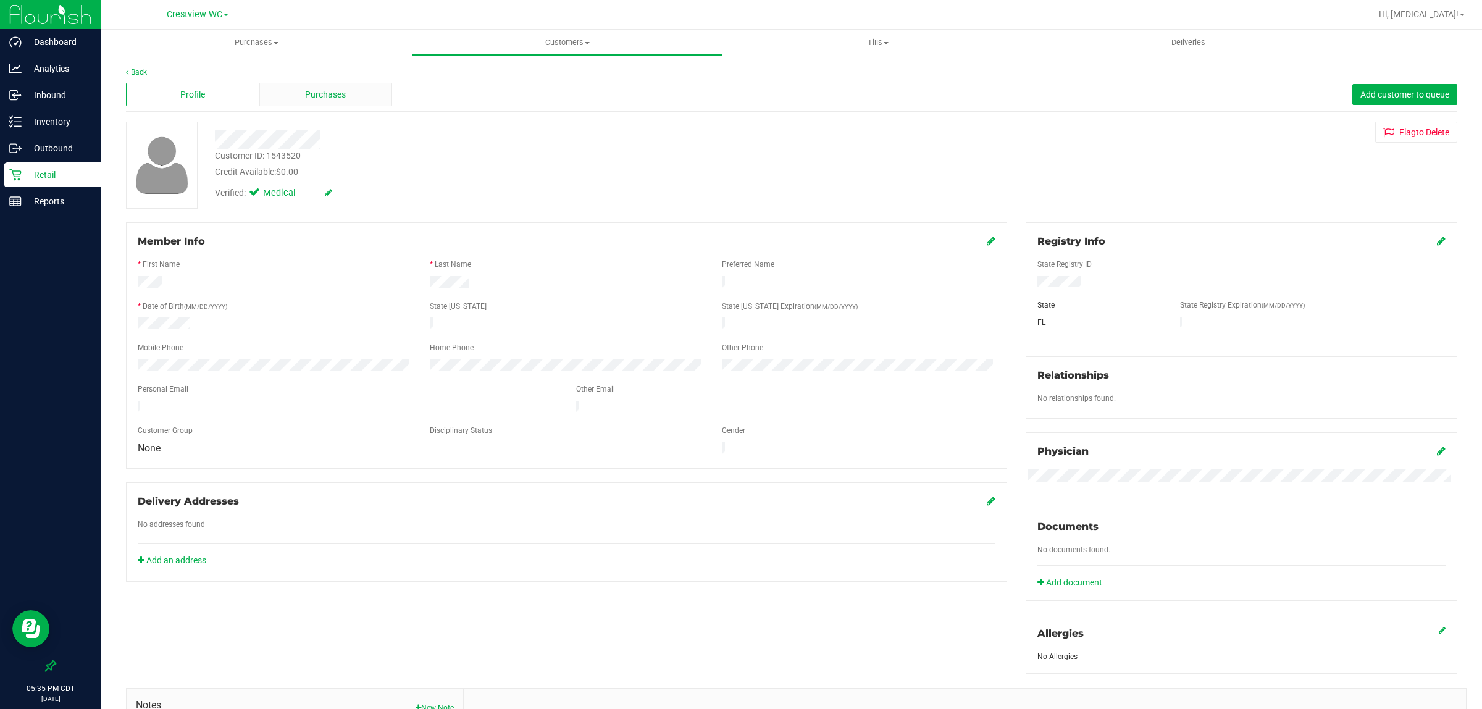
click at [328, 99] on span "Purchases" at bounding box center [325, 94] width 41 height 13
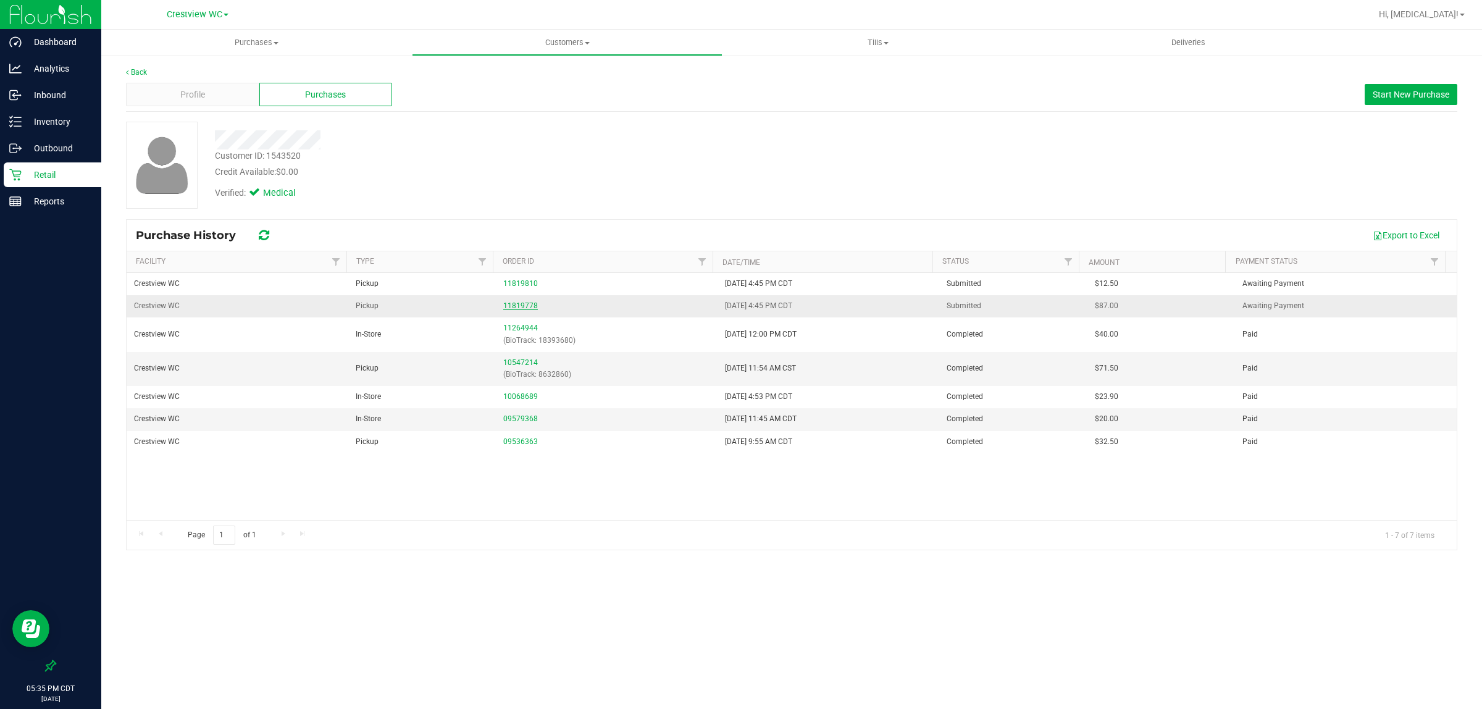
click at [506, 310] on link "11819778" at bounding box center [520, 305] width 35 height 9
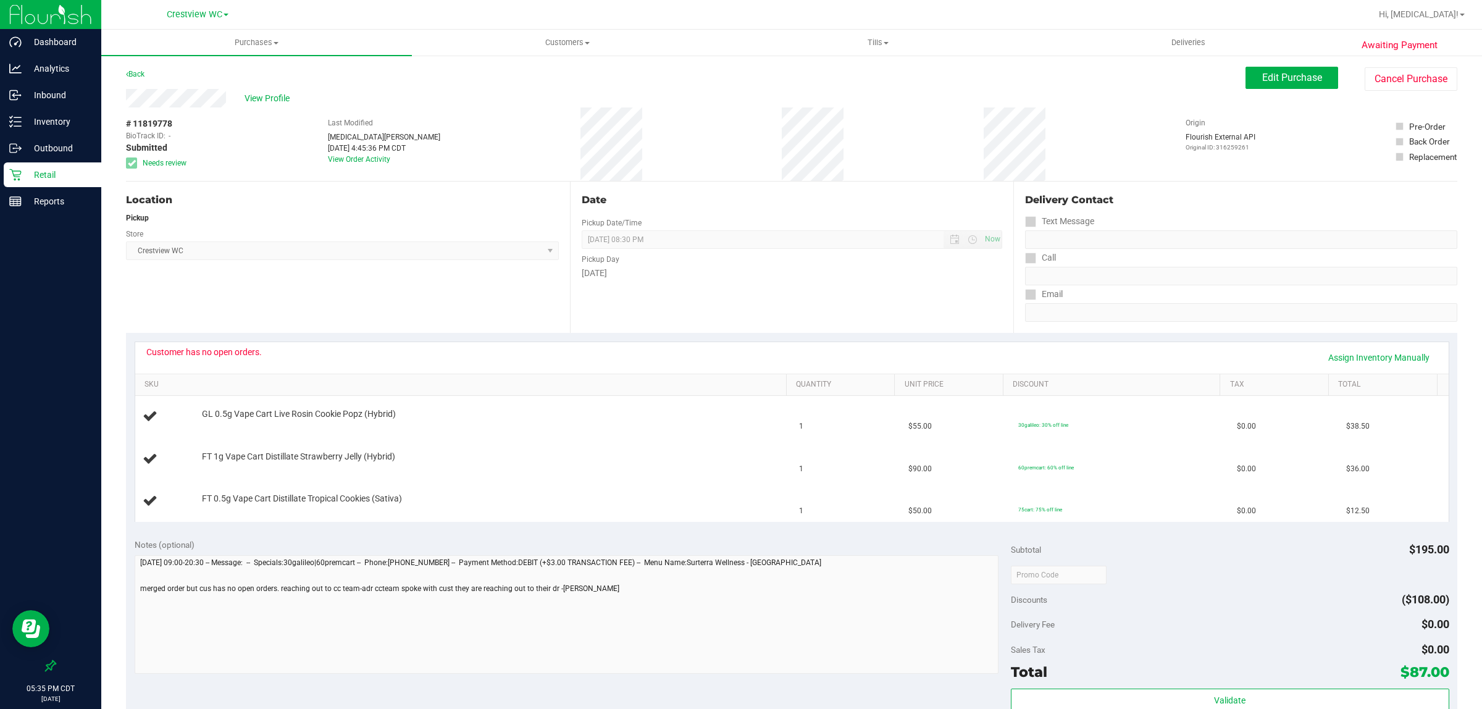
drag, startPoint x: 232, startPoint y: 353, endPoint x: 130, endPoint y: 255, distance: 141.0
click at [230, 353] on div "Customer has no open orders." at bounding box center [203, 352] width 115 height 10
click at [23, 180] on p "Retail" at bounding box center [59, 174] width 74 height 15
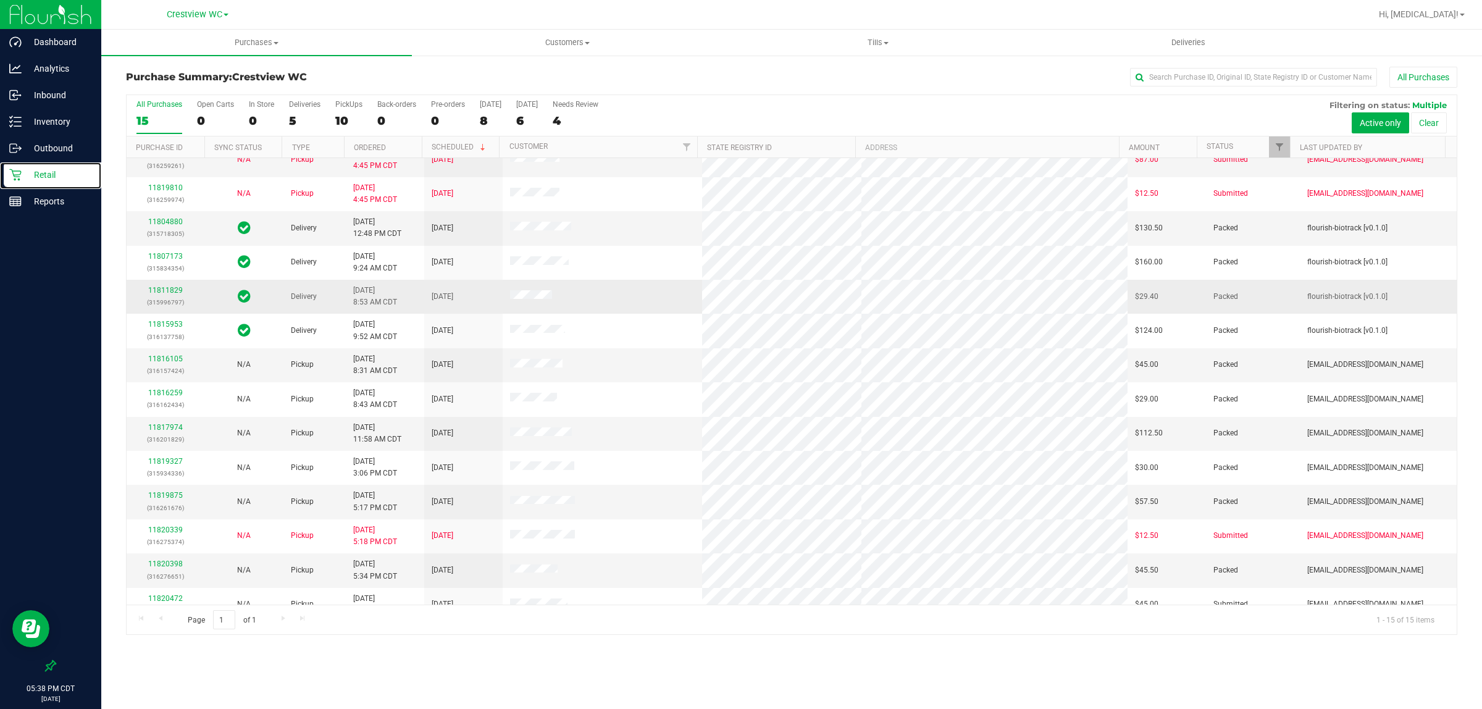
scroll to position [67, 0]
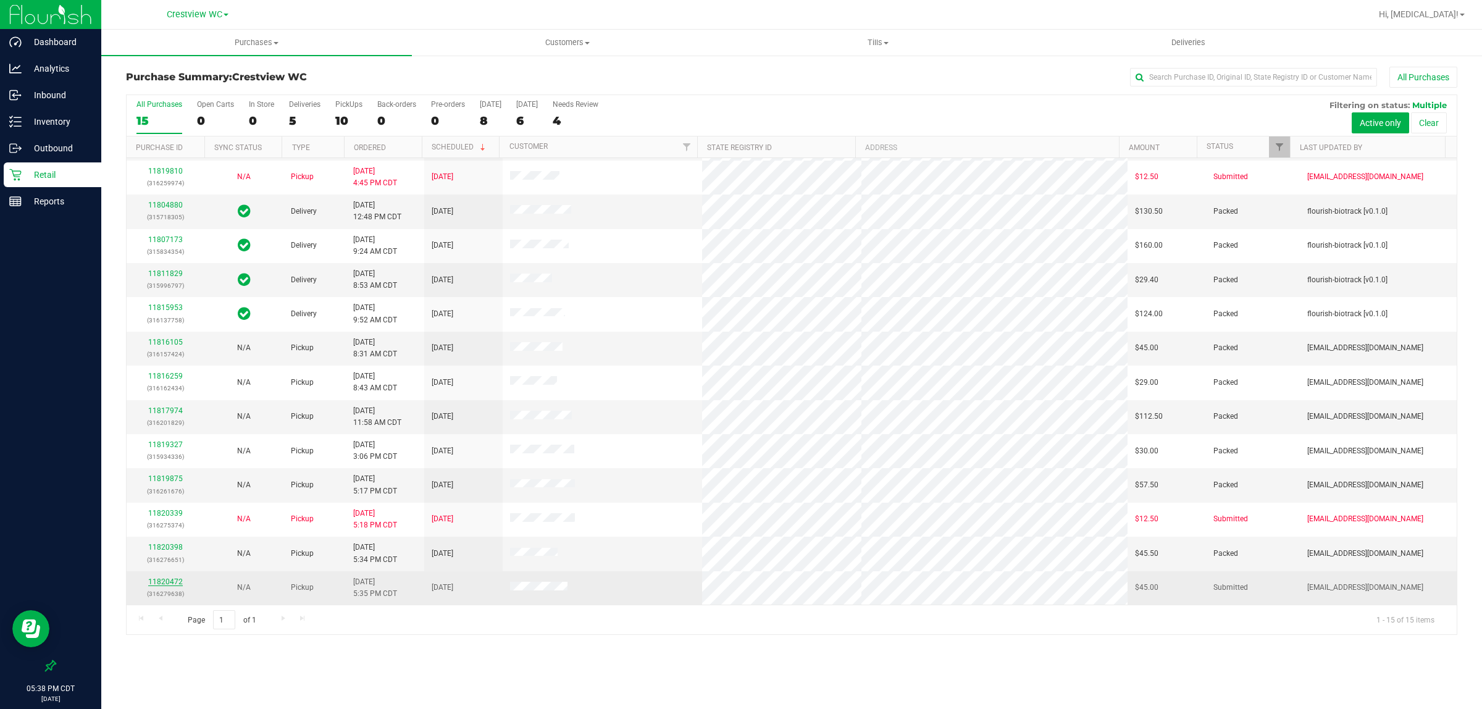
click at [172, 580] on link "11820472" at bounding box center [165, 581] width 35 height 9
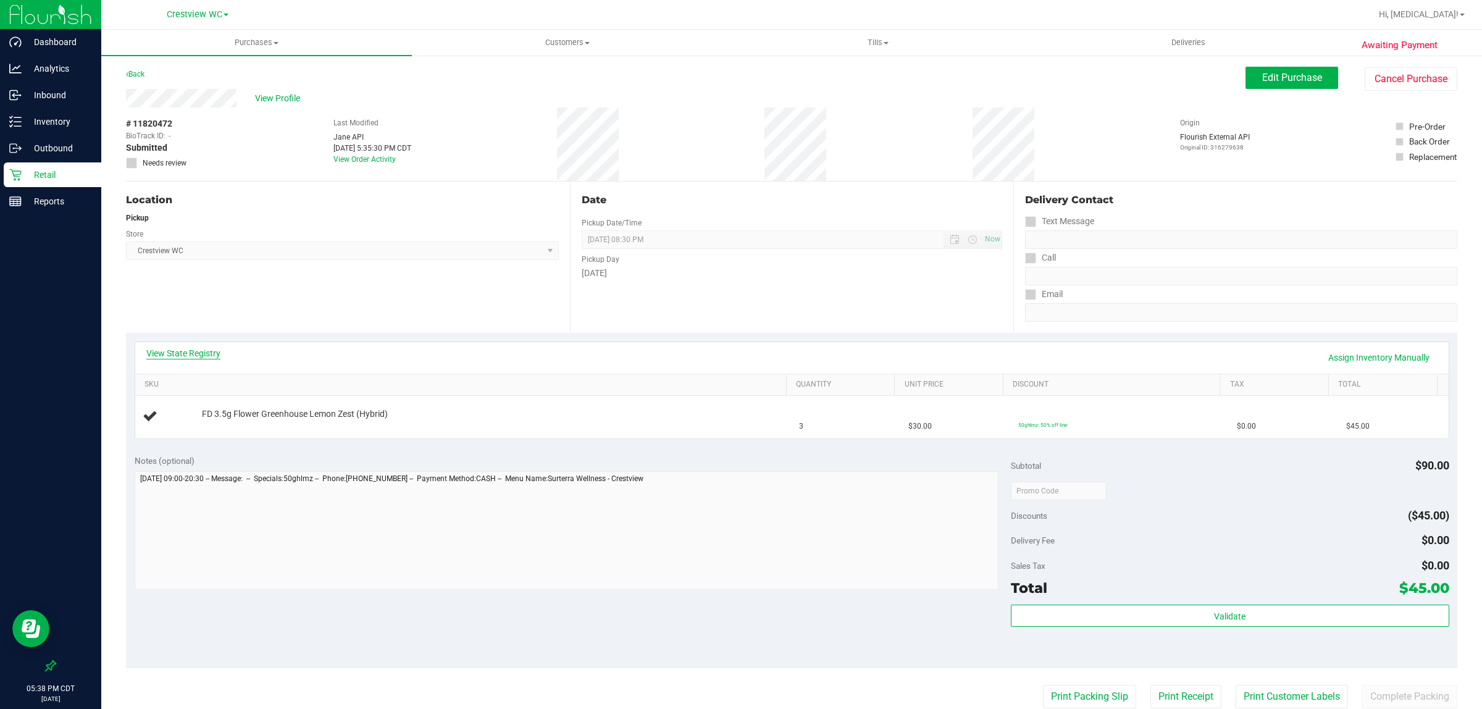
click at [180, 350] on link "View State Registry" at bounding box center [183, 353] width 74 height 12
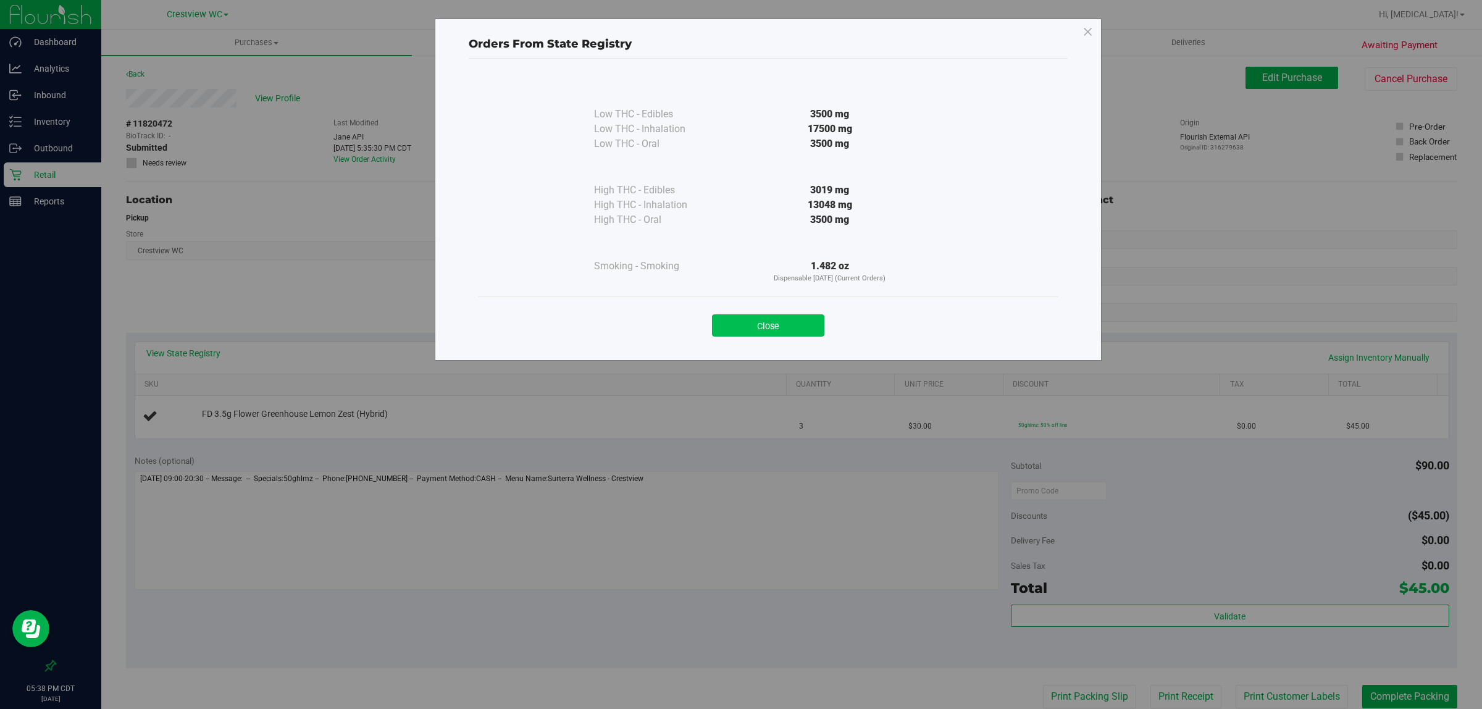
click at [725, 328] on button "Close" at bounding box center [768, 325] width 112 height 22
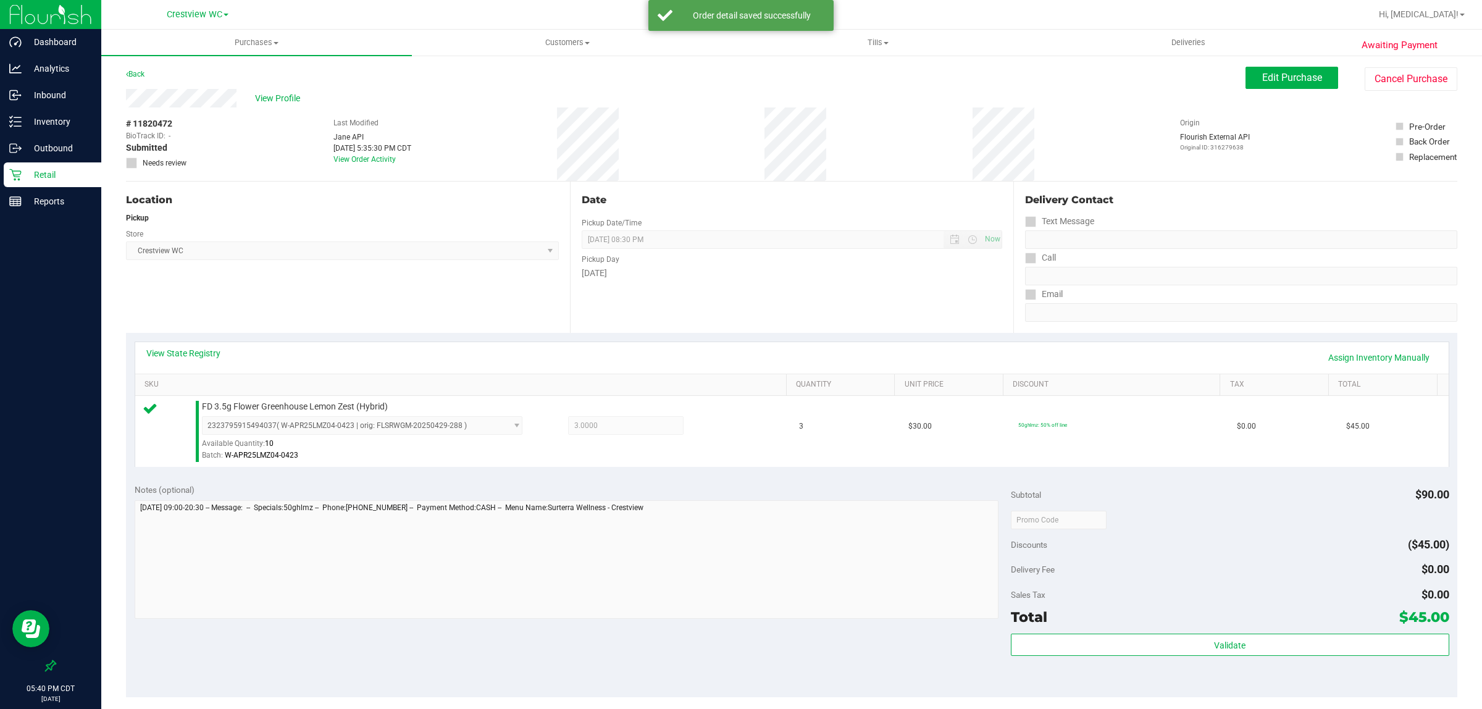
scroll to position [136, 0]
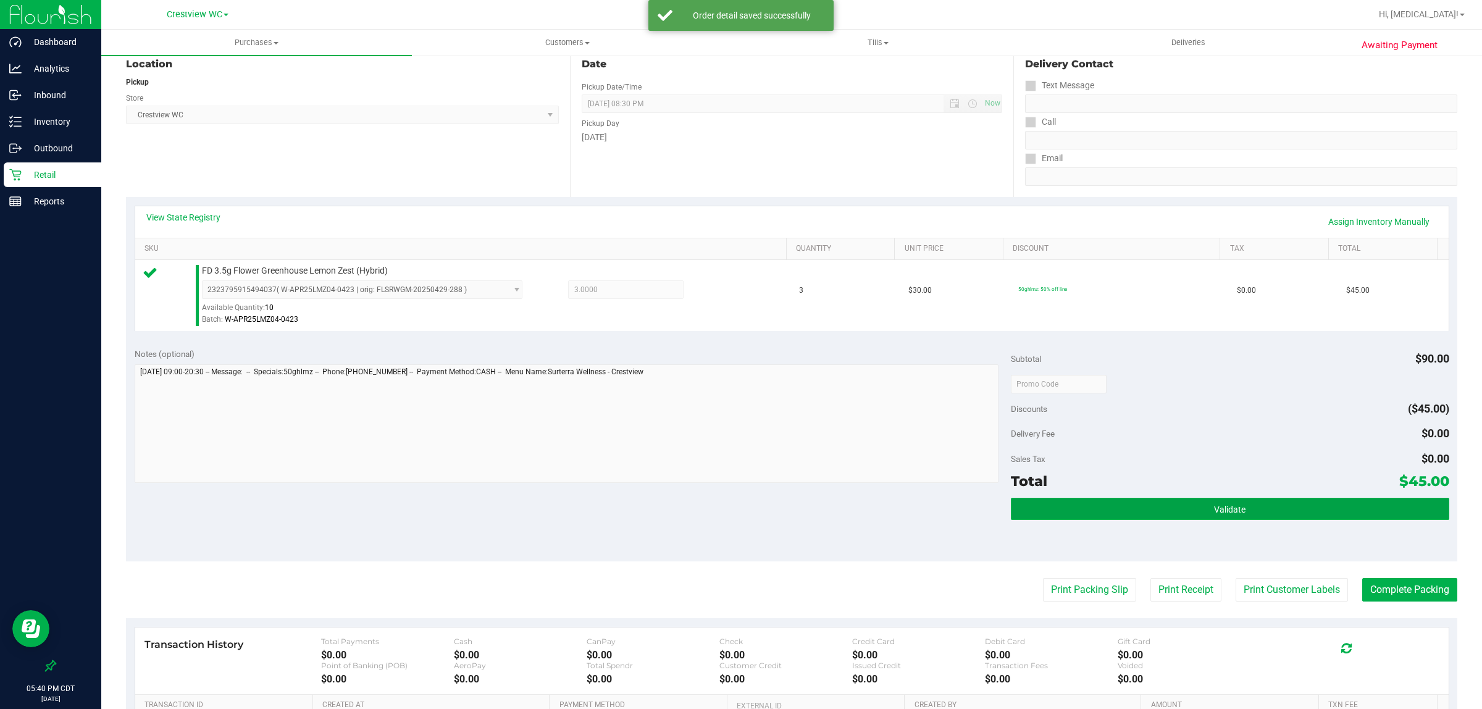
click at [725, 507] on span "Validate" at bounding box center [1229, 509] width 31 height 10
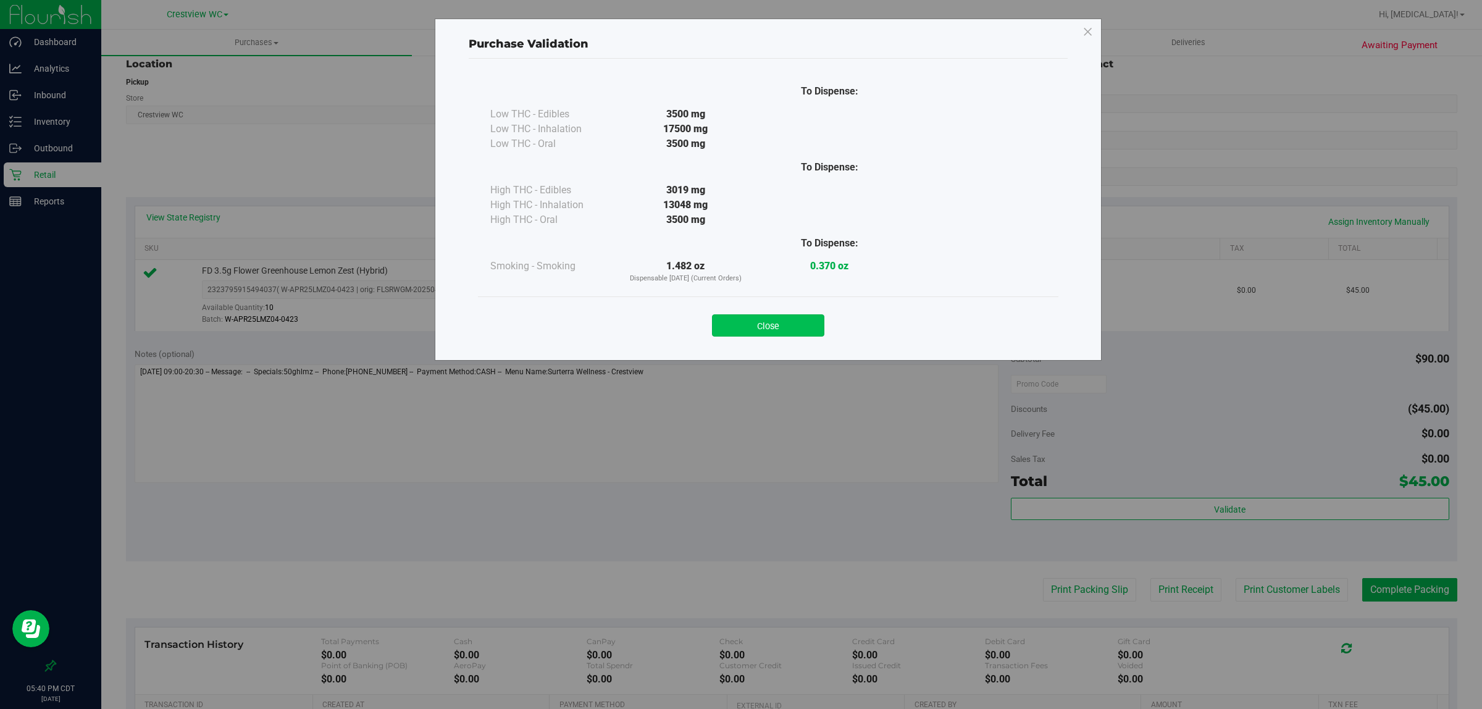
click at [725, 331] on button "Close" at bounding box center [768, 325] width 112 height 22
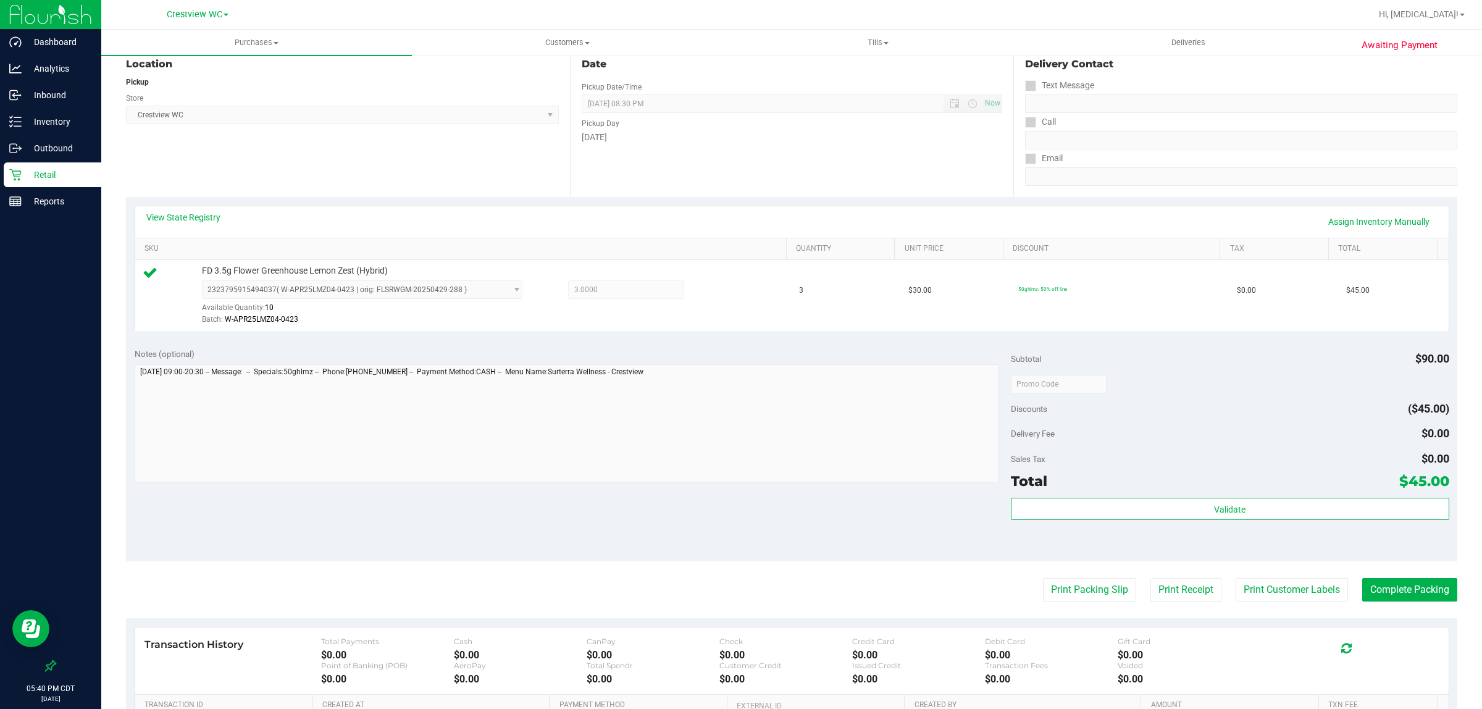
click at [725, 501] on div "Notes (optional) Subtotal $90.00 Discounts ($45.00) Delivery Fee $0.00 Sales Ta…" at bounding box center [791, 450] width 1331 height 222
click at [725, 601] on button "Print Packing Slip" at bounding box center [1089, 589] width 93 height 23
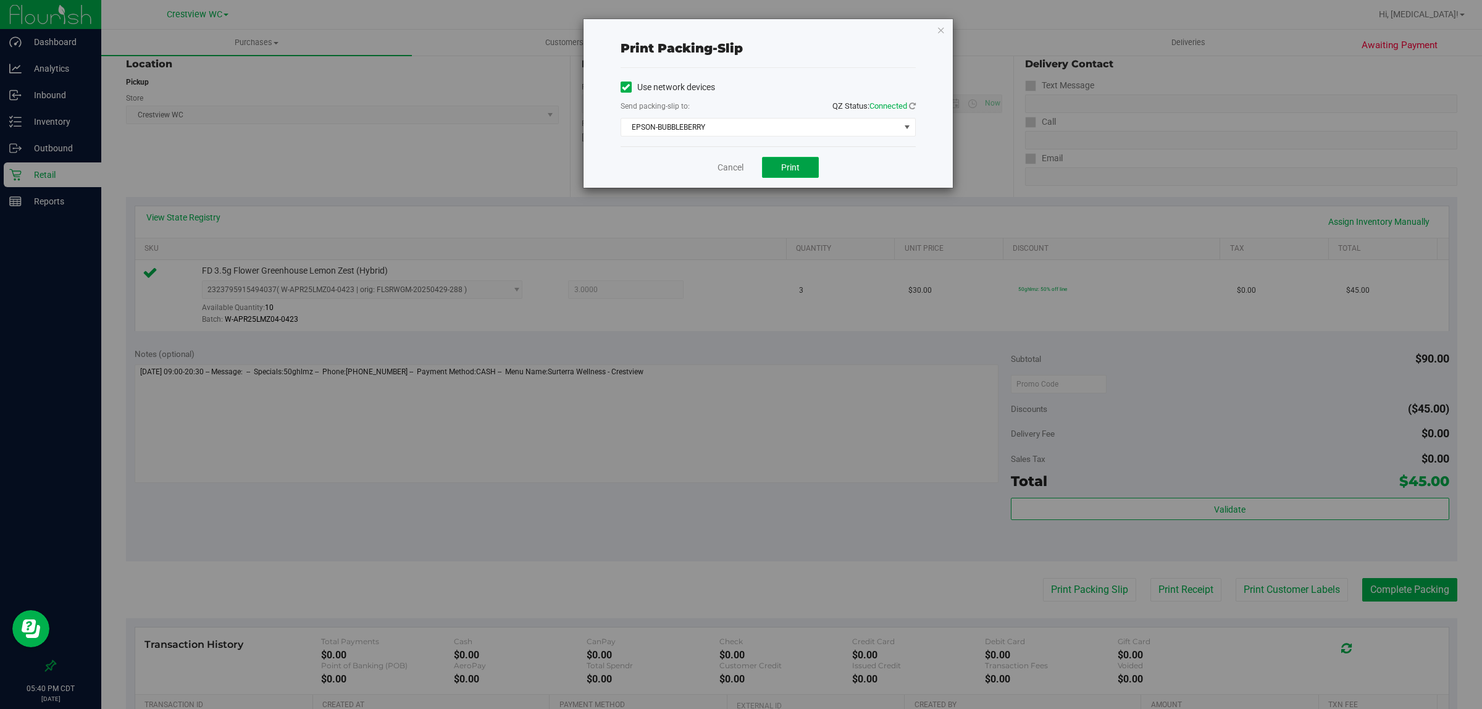
click at [725, 169] on span "Print" at bounding box center [790, 167] width 19 height 10
click at [725, 485] on div "Print packing-slip Use network devices Send packing-slip to: QZ Status: Connect…" at bounding box center [745, 354] width 1491 height 709
click at [717, 173] on link "Cancel" at bounding box center [730, 167] width 26 height 13
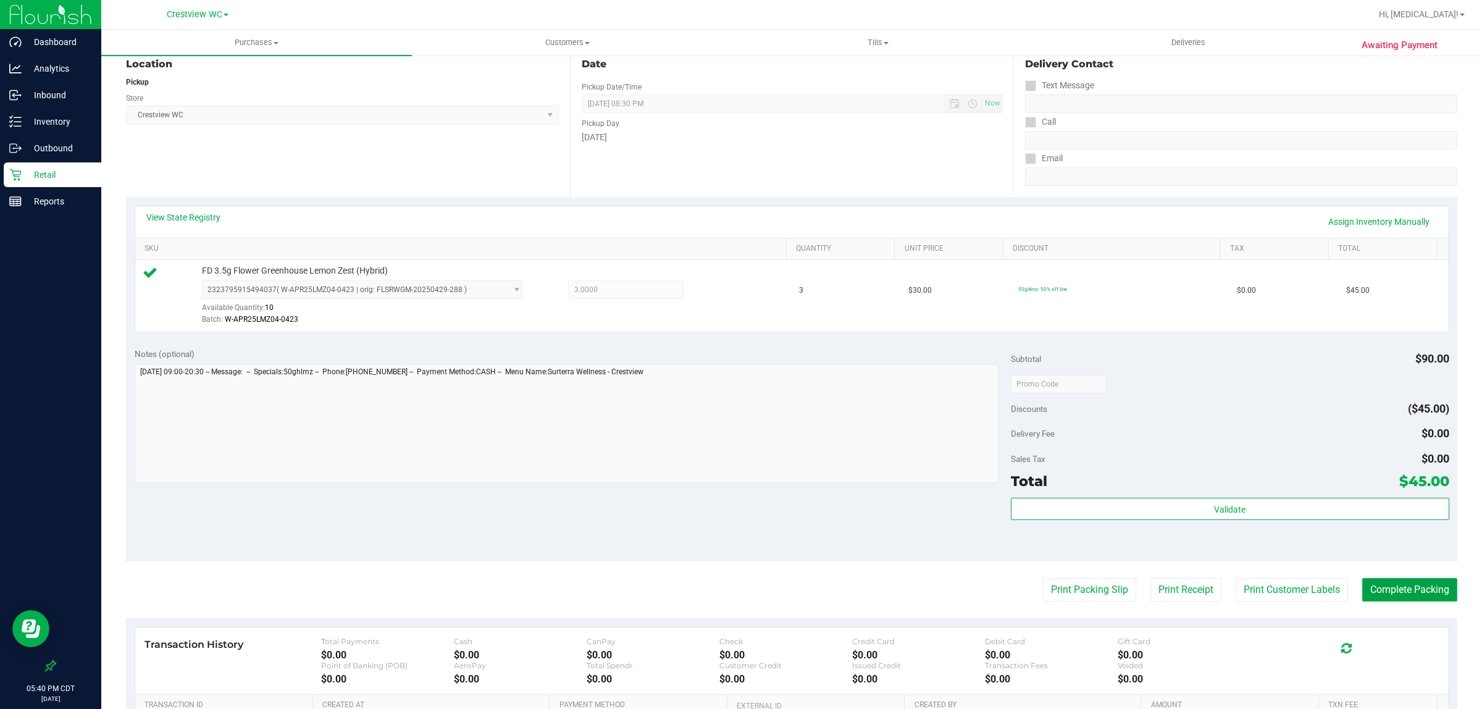
click at [725, 584] on button "Complete Packing" at bounding box center [1409, 589] width 95 height 23
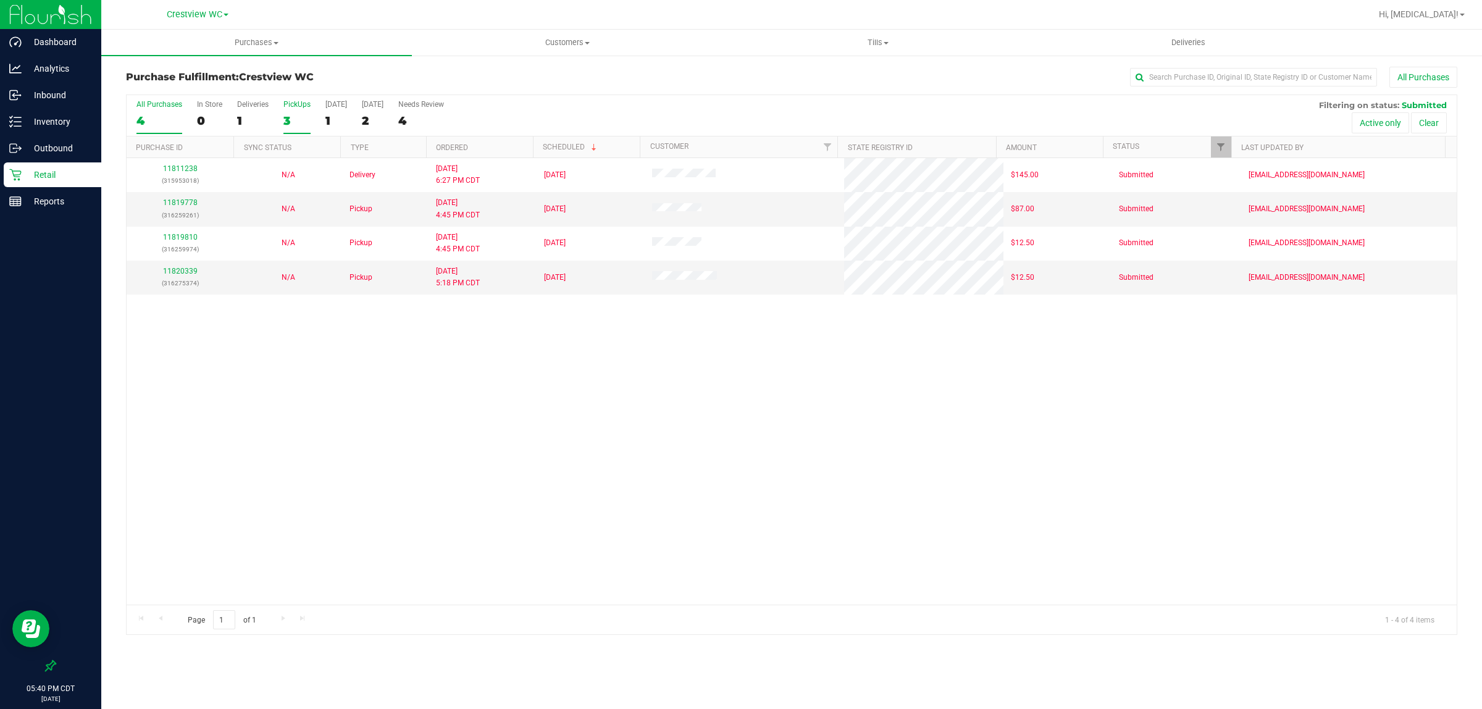
click at [295, 106] on div "PickUps" at bounding box center [296, 104] width 27 height 9
click at [0, 0] on input "PickUps 3" at bounding box center [0, 0] width 0 height 0
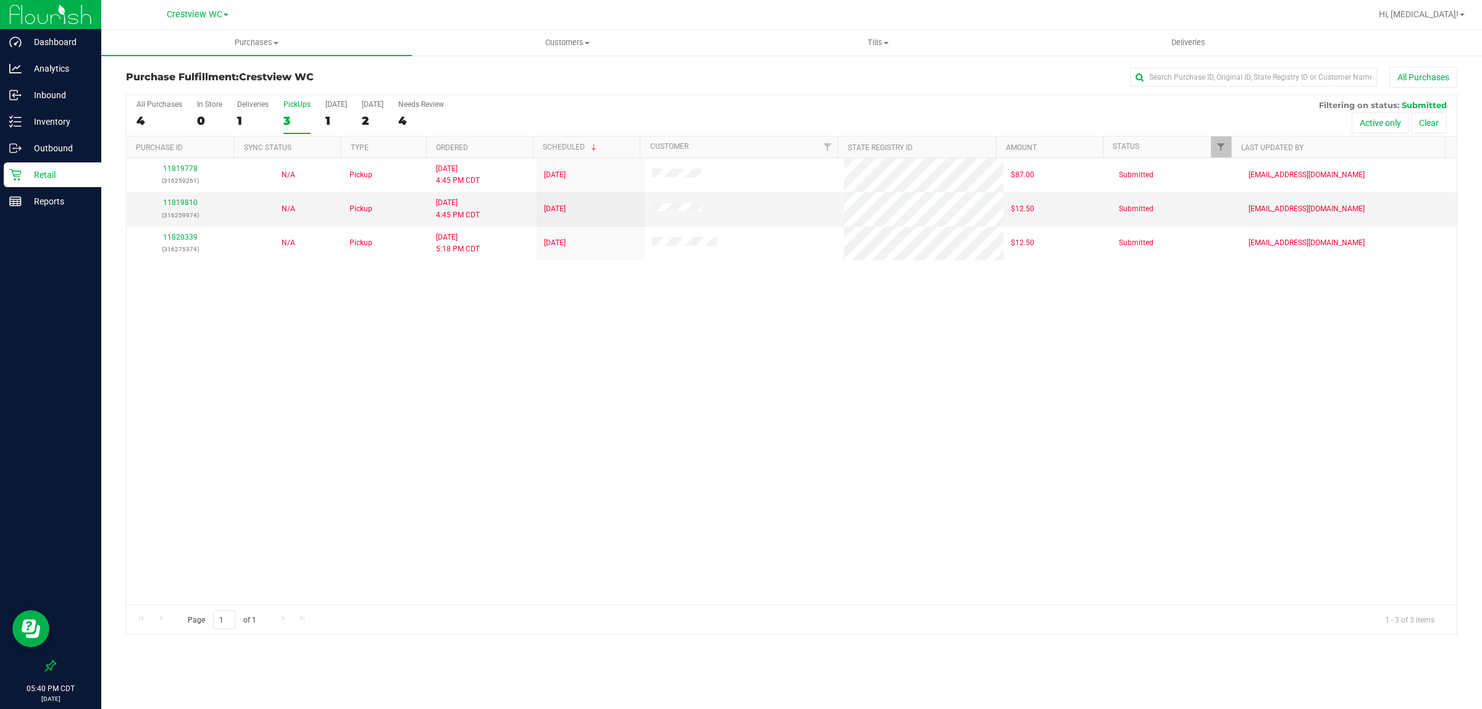
click at [79, 174] on p "Retail" at bounding box center [59, 174] width 74 height 15
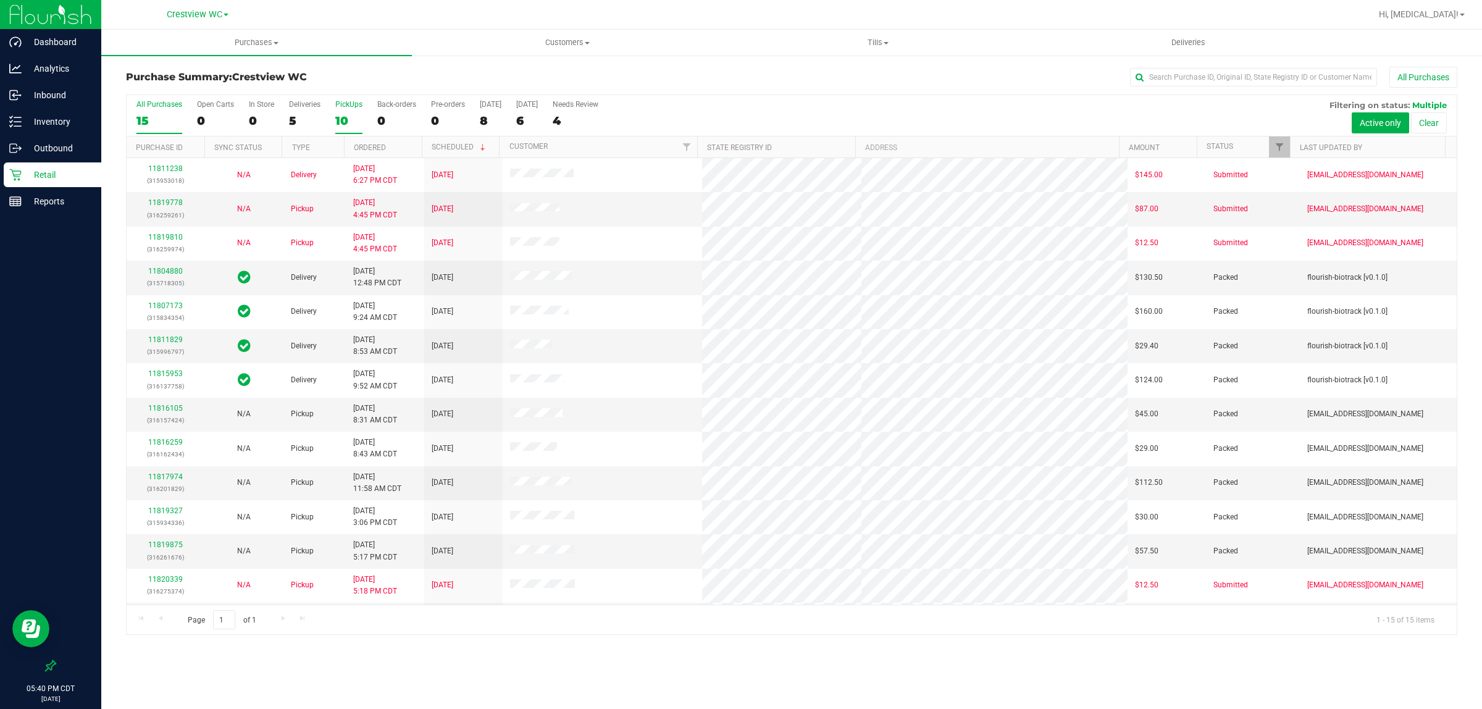
click at [340, 125] on div "10" at bounding box center [348, 121] width 27 height 14
click at [0, 0] on input "PickUps 10" at bounding box center [0, 0] width 0 height 0
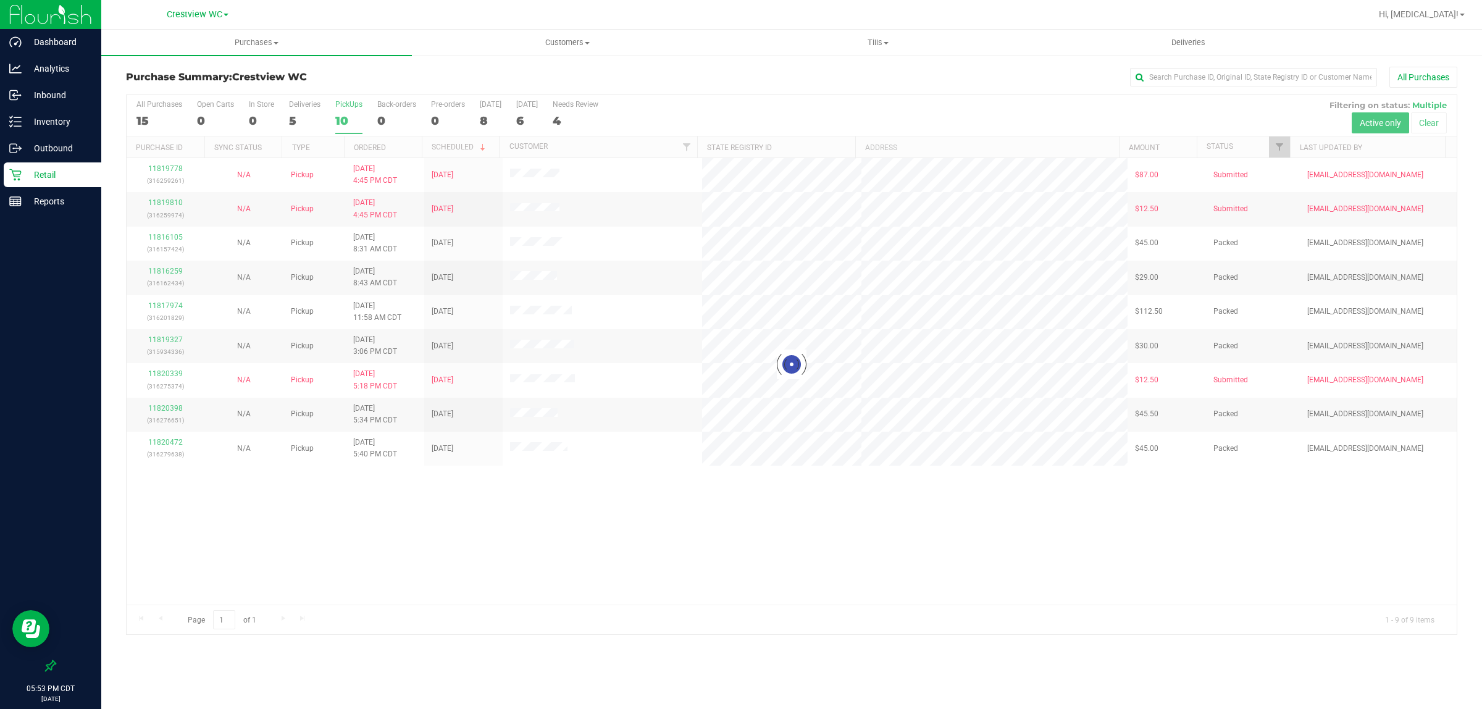
click at [341, 114] on div at bounding box center [792, 364] width 1330 height 539
click at [52, 165] on div "Retail" at bounding box center [53, 174] width 98 height 25
click at [59, 170] on p "Retail" at bounding box center [59, 174] width 74 height 15
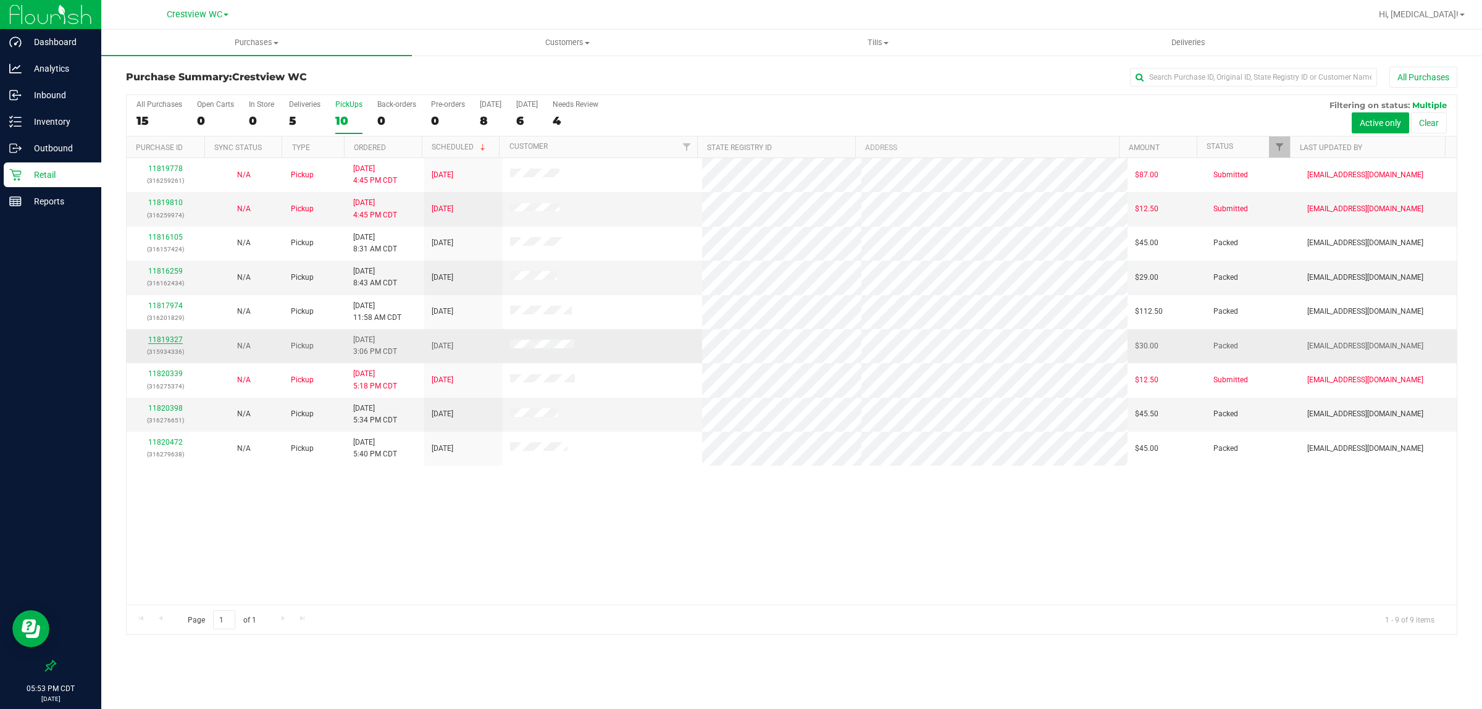
click at [174, 341] on link "11819327" at bounding box center [165, 339] width 35 height 9
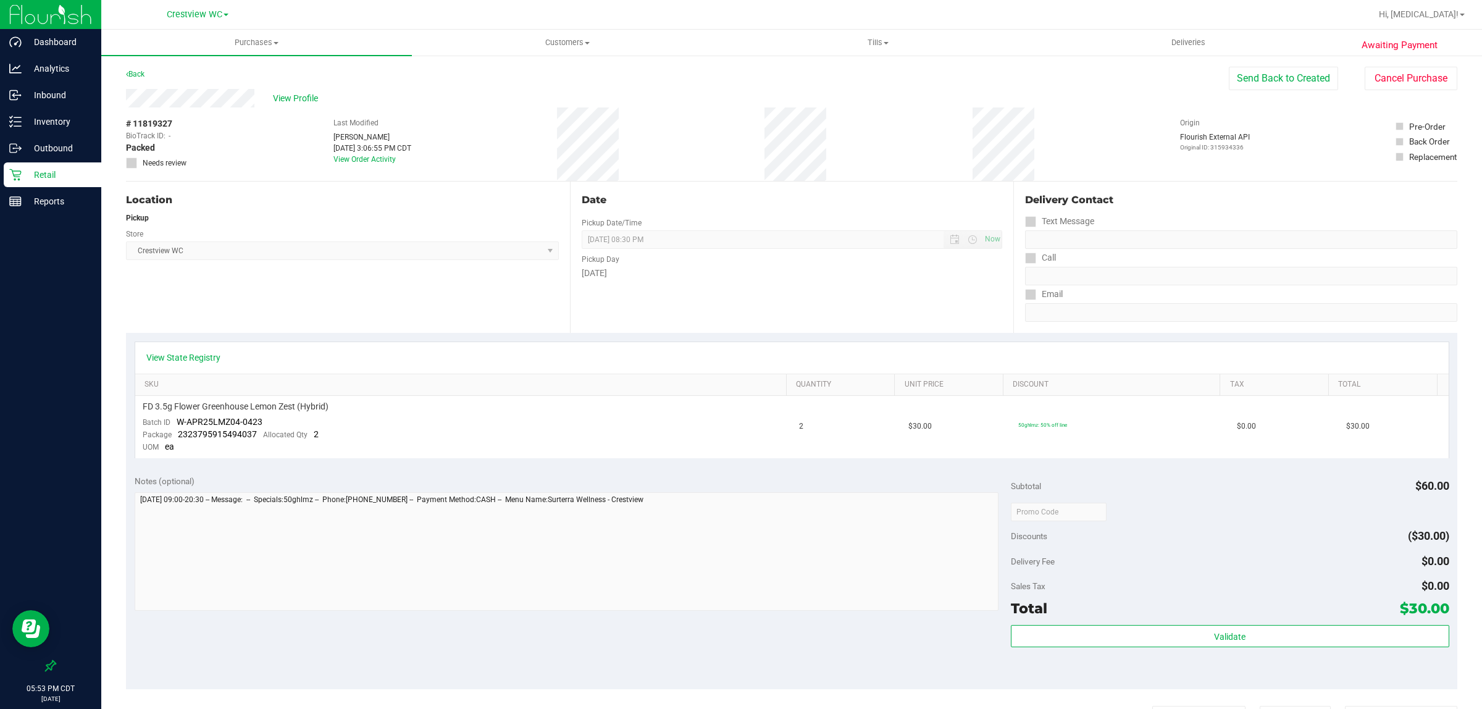
click at [62, 178] on p "Retail" at bounding box center [59, 174] width 74 height 15
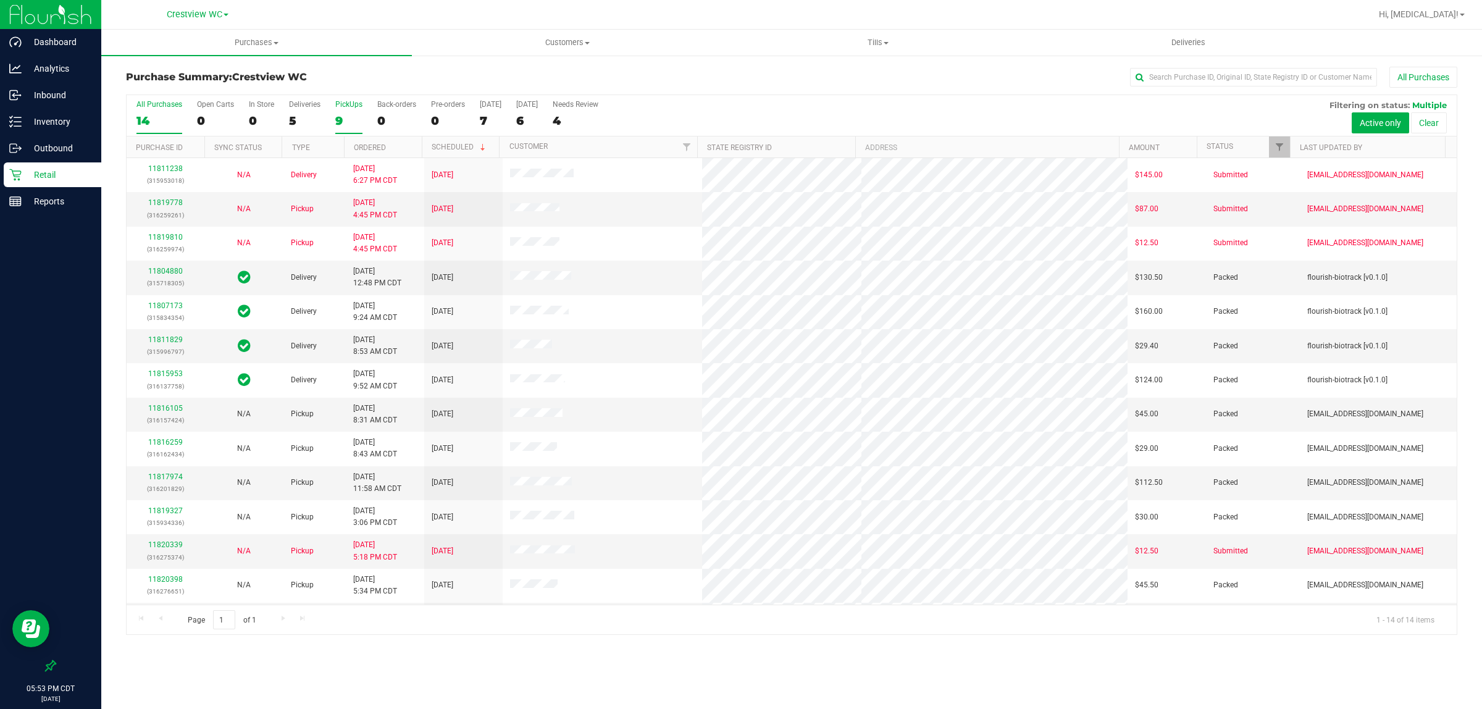
click at [349, 116] on div "9" at bounding box center [348, 121] width 27 height 14
click at [0, 0] on input "PickUps 9" at bounding box center [0, 0] width 0 height 0
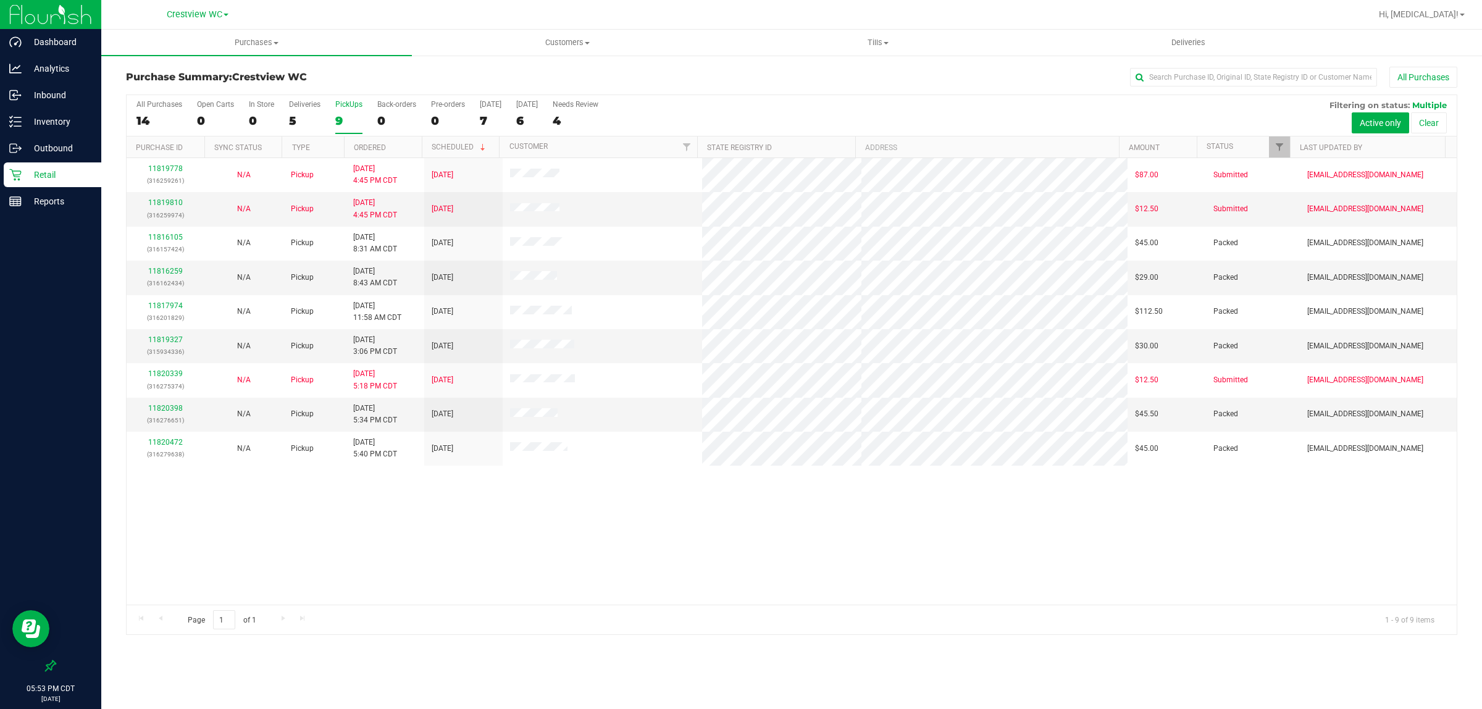
click at [491, 520] on div "11819778 (316259261) N/A Pickup [DATE] 4:45 PM CDT 8/21/2025 $87.00 Submitted […" at bounding box center [792, 381] width 1330 height 446
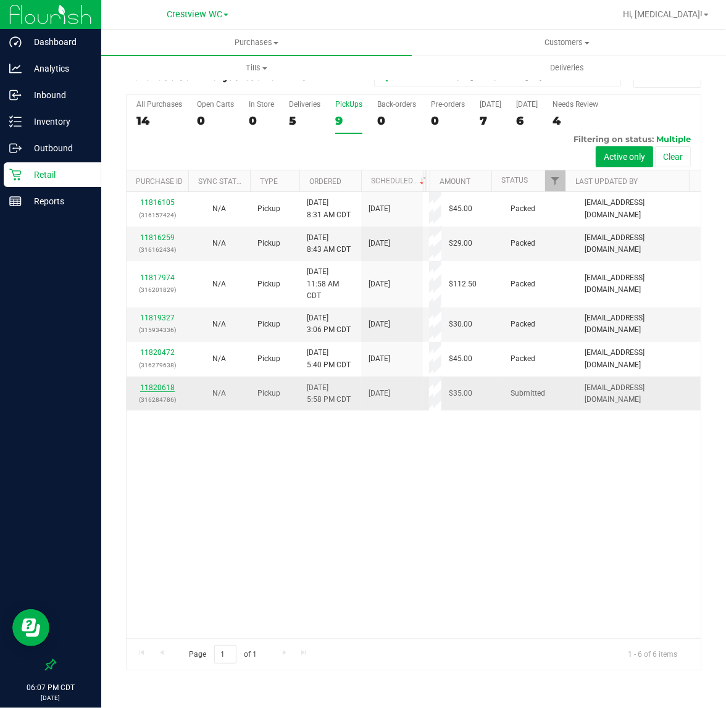
click at [167, 392] on link "11820618" at bounding box center [157, 387] width 35 height 9
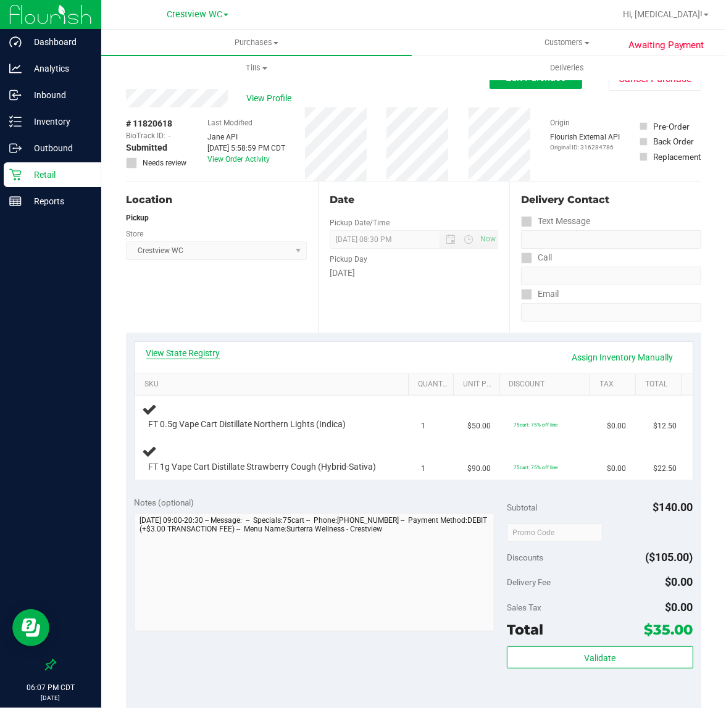
click at [172, 351] on link "View State Registry" at bounding box center [183, 353] width 74 height 12
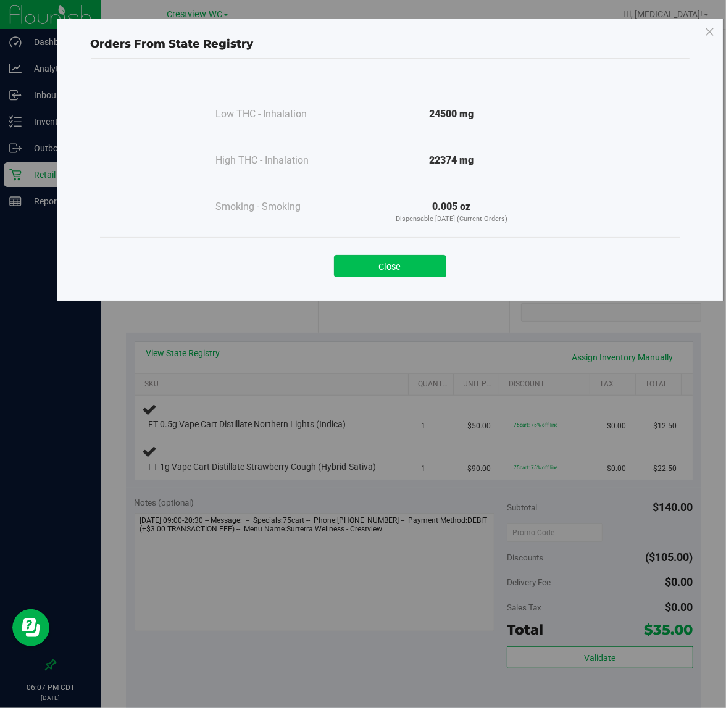
click at [412, 275] on button "Close" at bounding box center [390, 266] width 112 height 22
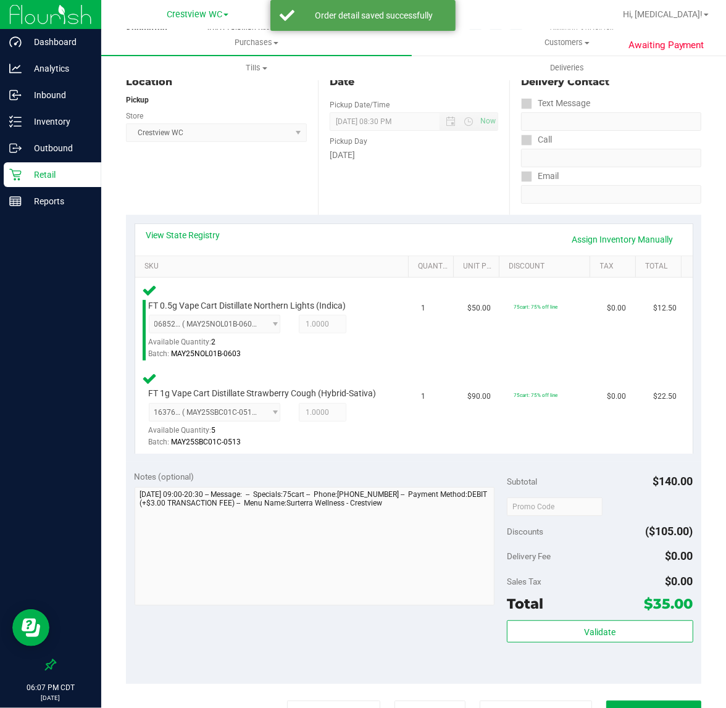
scroll to position [154, 0]
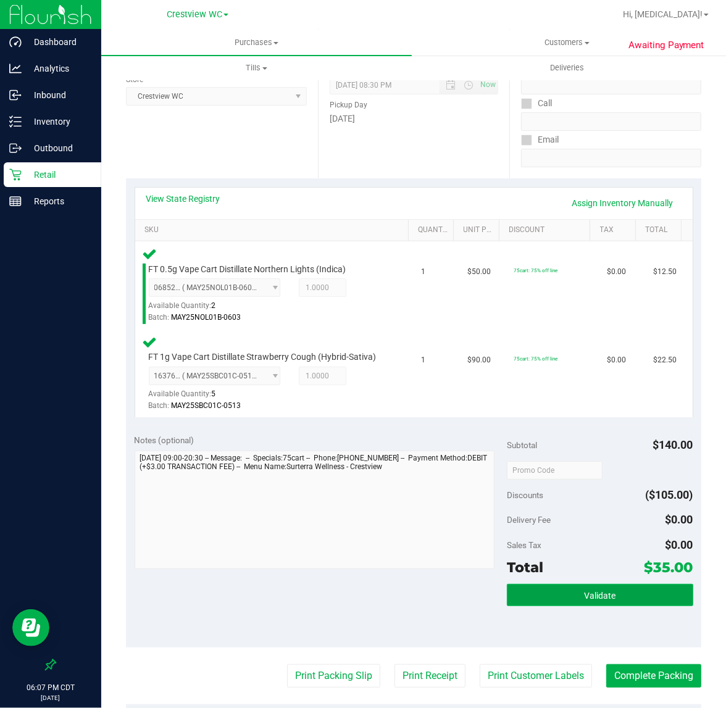
click at [553, 585] on button "Validate" at bounding box center [600, 595] width 186 height 22
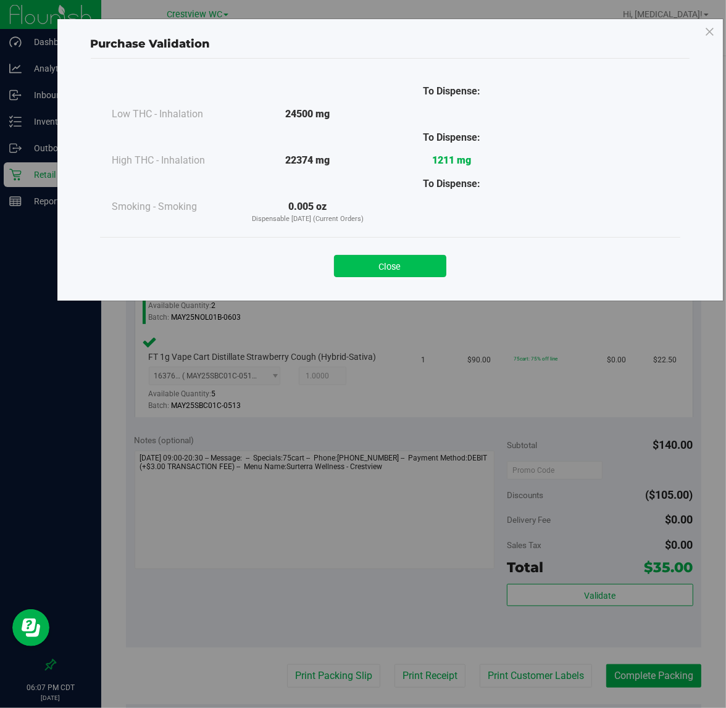
click at [417, 264] on button "Close" at bounding box center [390, 266] width 112 height 22
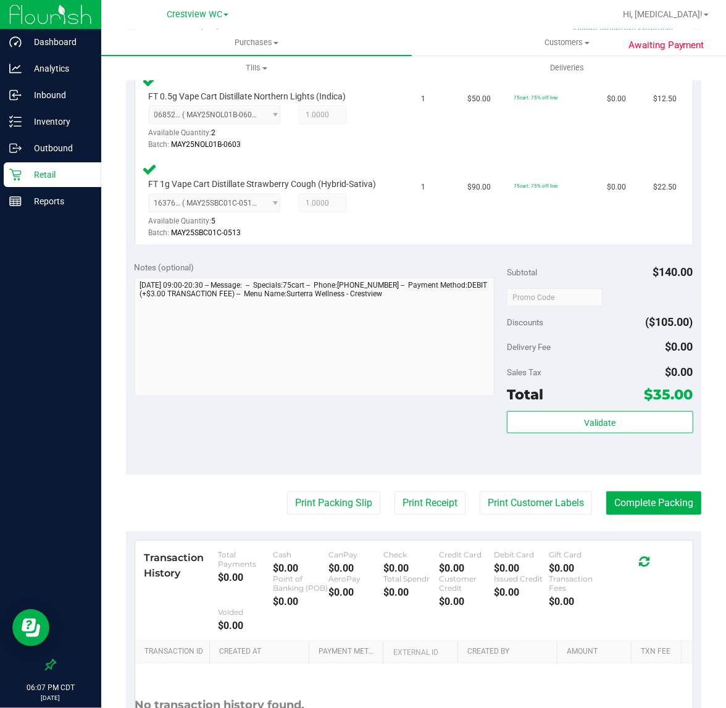
scroll to position [436, 0]
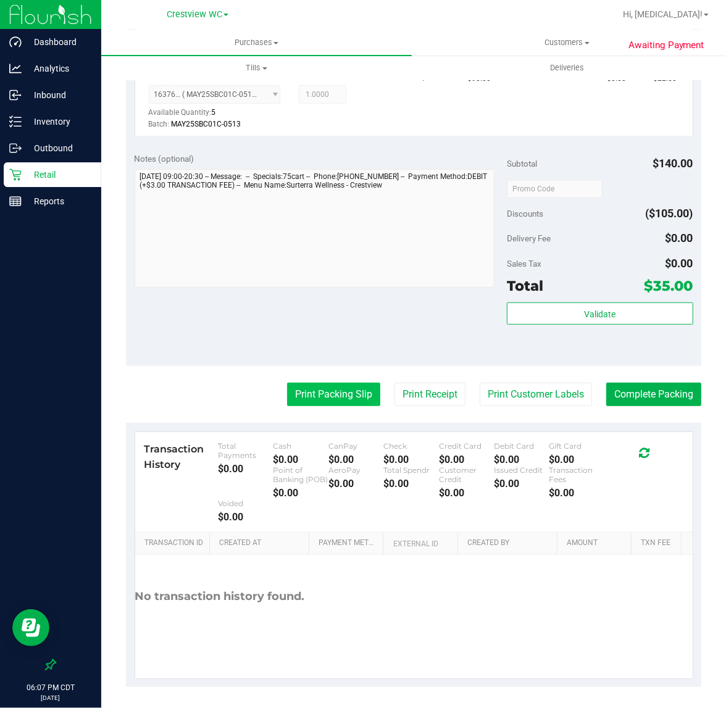
click at [338, 386] on button "Print Packing Slip" at bounding box center [333, 394] width 93 height 23
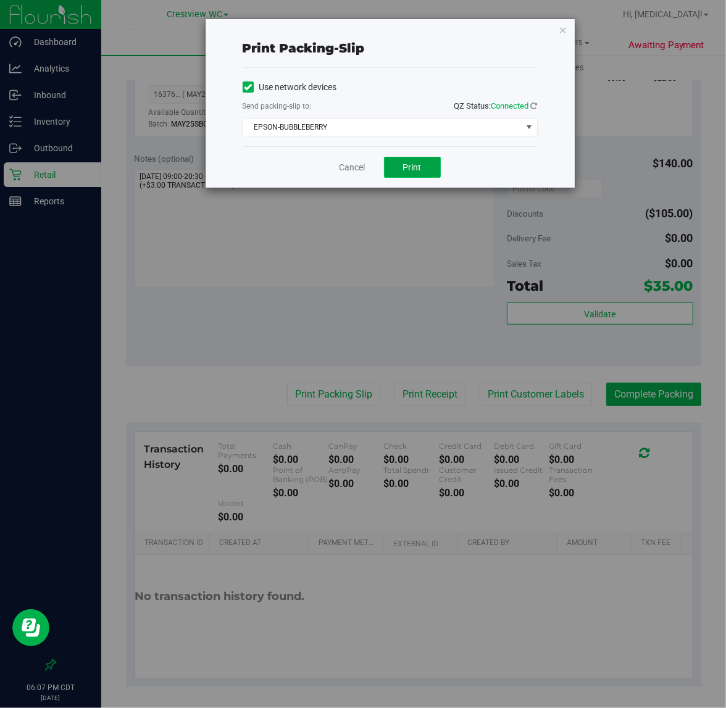
click at [398, 159] on button "Print" at bounding box center [412, 167] width 57 height 21
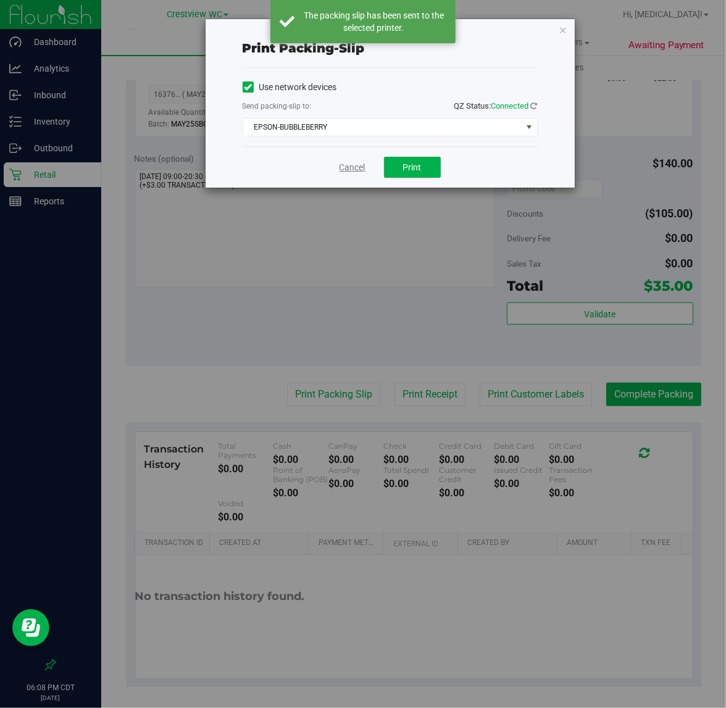
click at [350, 168] on link "Cancel" at bounding box center [353, 167] width 26 height 13
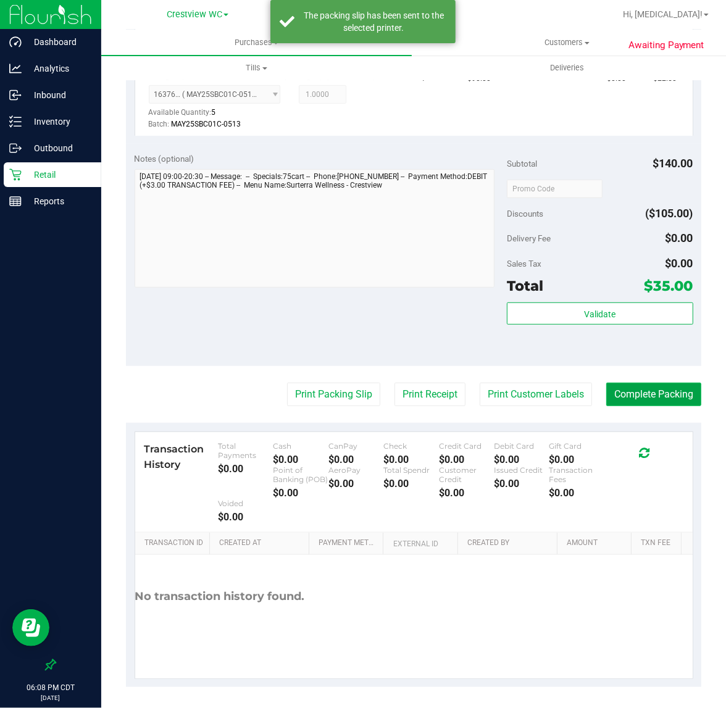
click at [637, 395] on button "Complete Packing" at bounding box center [653, 394] width 95 height 23
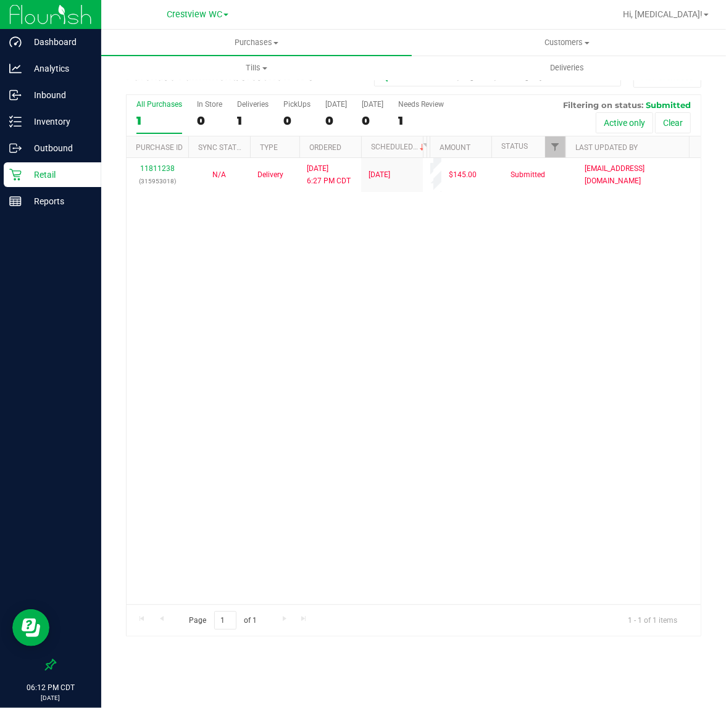
click at [378, 349] on div "11811238 (315953018) N/A Delivery [DATE] 6:27 PM CDT 8/22/2025 $145.00 Submitte…" at bounding box center [414, 381] width 574 height 446
click at [54, 181] on p "Retail" at bounding box center [59, 174] width 74 height 15
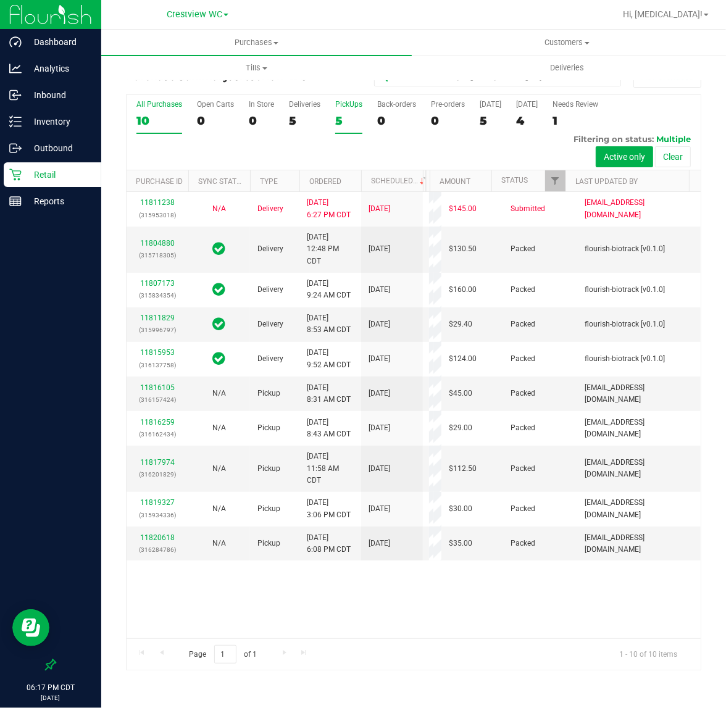
click at [336, 114] on div "5" at bounding box center [348, 121] width 27 height 14
click at [0, 0] on input "PickUps 5" at bounding box center [0, 0] width 0 height 0
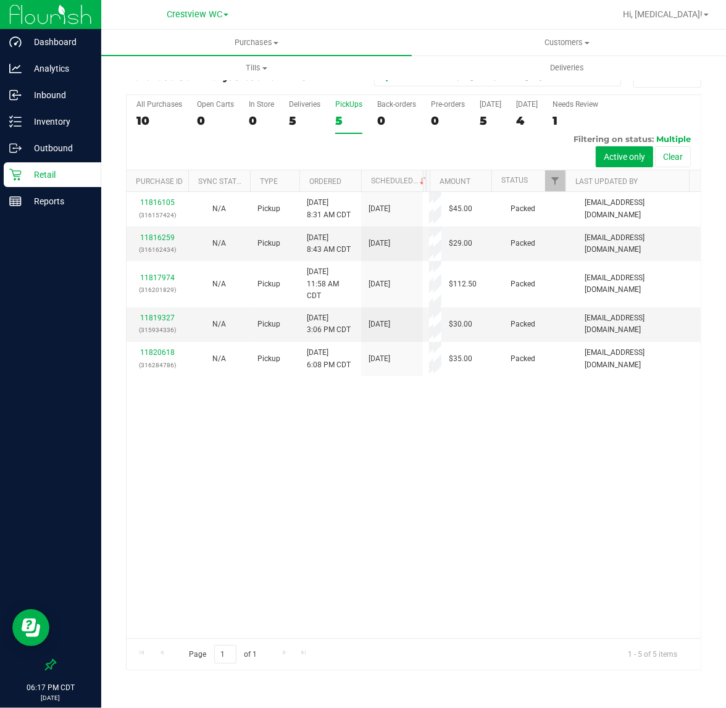
click at [466, 423] on div "11816105 (316157424) N/A Pickup [DATE] 8:31 AM CDT 8/20/2025 $45.00 Packed [EMA…" at bounding box center [414, 415] width 574 height 446
click at [496, 441] on div "11816105 (316157424) N/A Pickup [DATE] 8:31 AM CDT 8/20/2025 $45.00 Packed [EMA…" at bounding box center [414, 415] width 574 height 446
click at [335, 485] on div "11816105 (316157424) N/A Pickup [DATE] 8:31 AM CDT 8/20/2025 $45.00 Packed [EMA…" at bounding box center [414, 415] width 574 height 446
click at [322, 472] on div "11816105 (316157424) N/A Pickup [DATE] 8:31 AM CDT 8/20/2025 $45.00 Packed [EMA…" at bounding box center [414, 415] width 574 height 446
click at [48, 690] on p "06:18 PM CDT" at bounding box center [51, 687] width 90 height 11
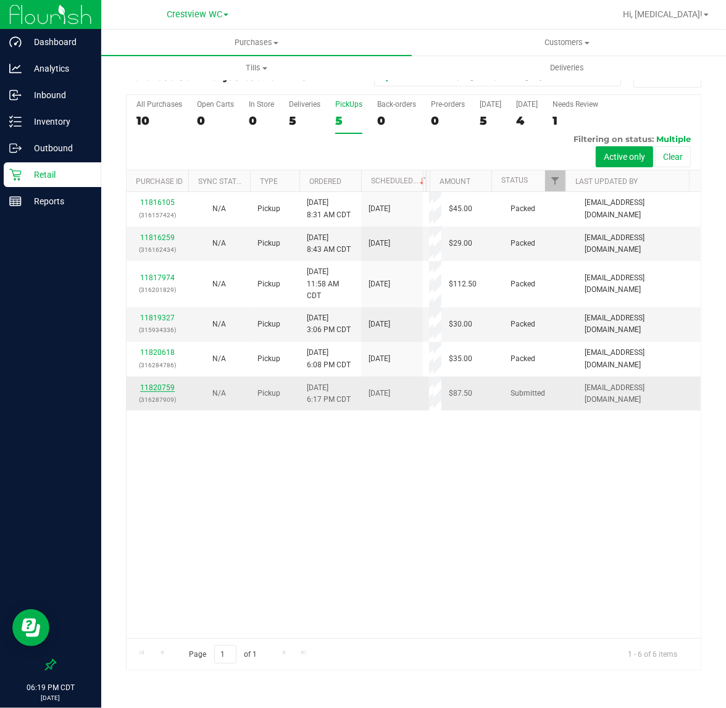
click at [162, 392] on link "11820759" at bounding box center [157, 387] width 35 height 9
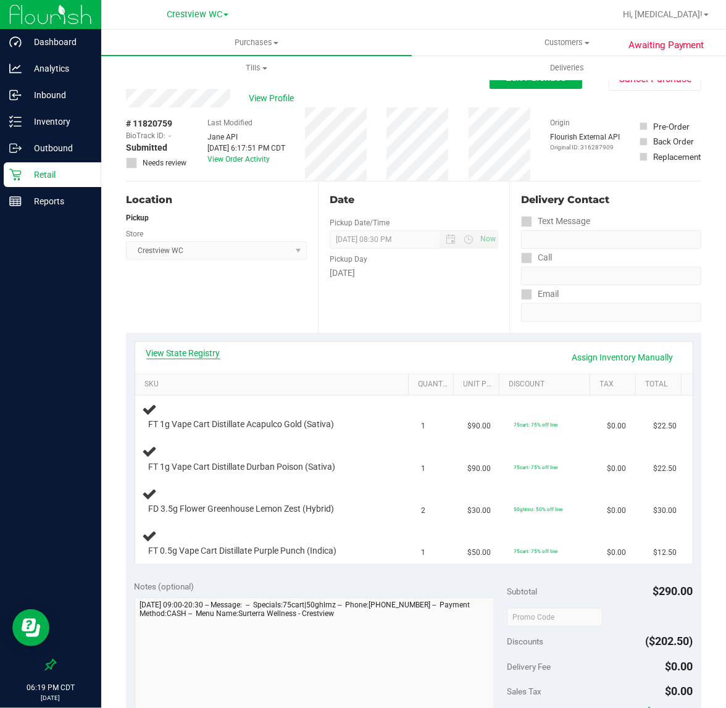
click at [195, 349] on link "View State Registry" at bounding box center [183, 353] width 74 height 12
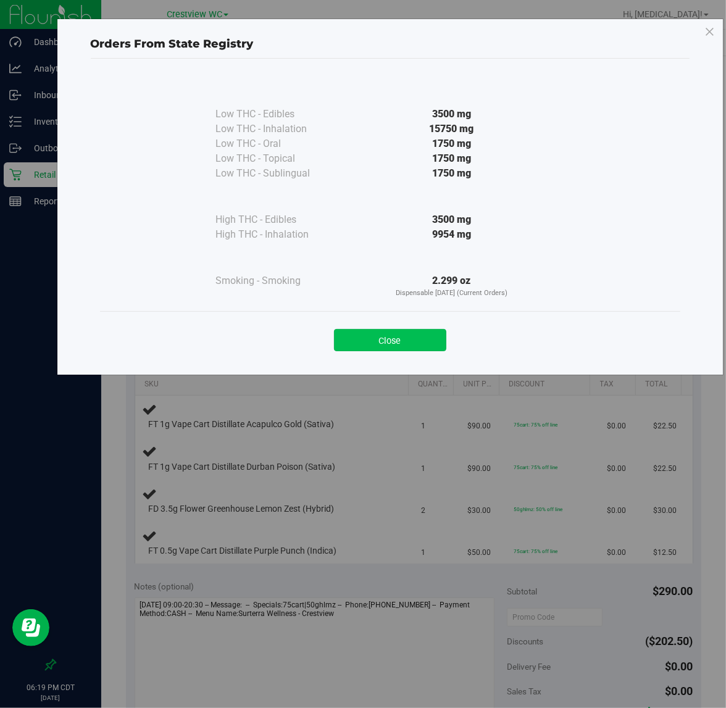
click at [404, 341] on button "Close" at bounding box center [390, 340] width 112 height 22
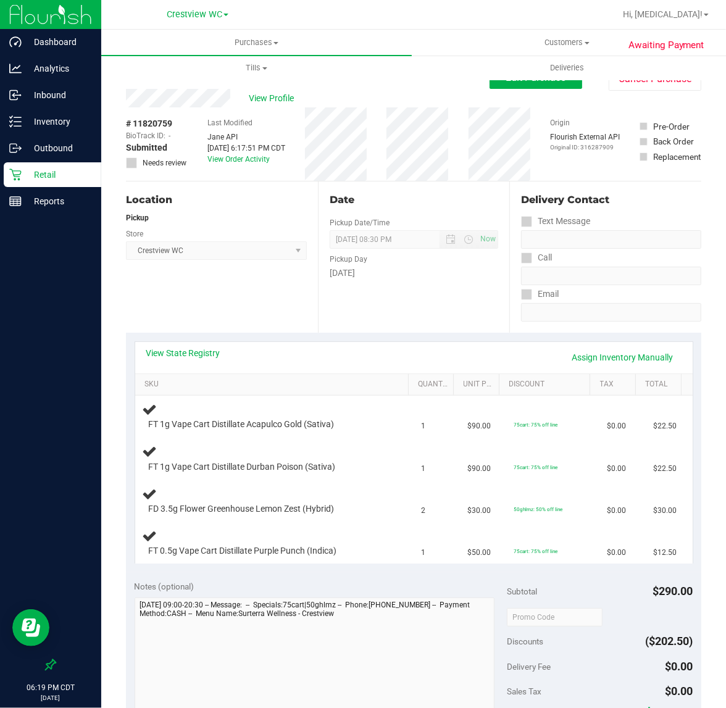
click at [171, 352] on link "View State Registry" at bounding box center [183, 353] width 74 height 12
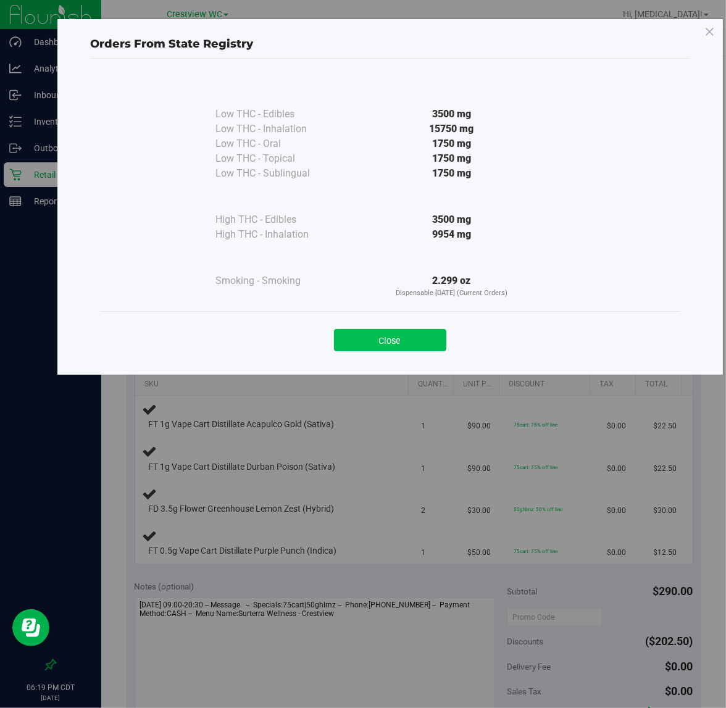
click at [385, 340] on button "Close" at bounding box center [390, 340] width 112 height 22
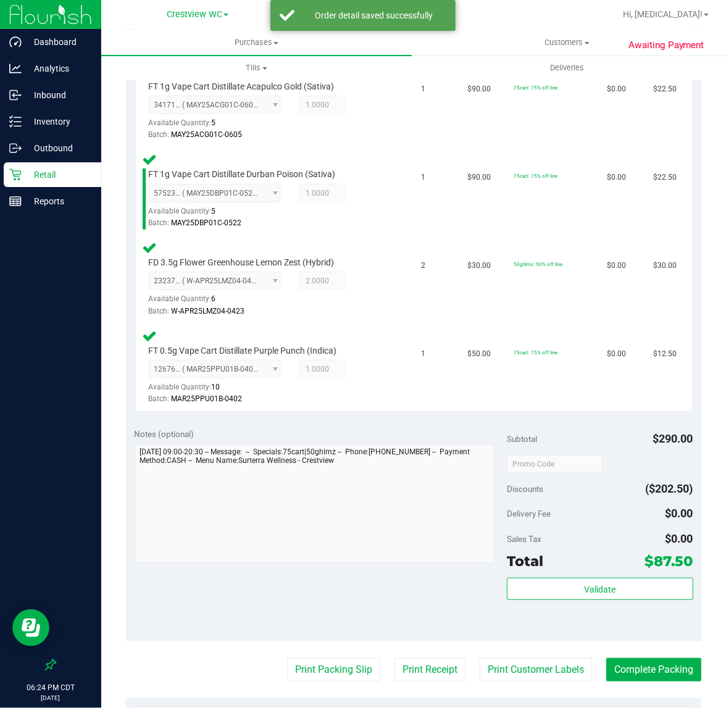
scroll to position [341, 0]
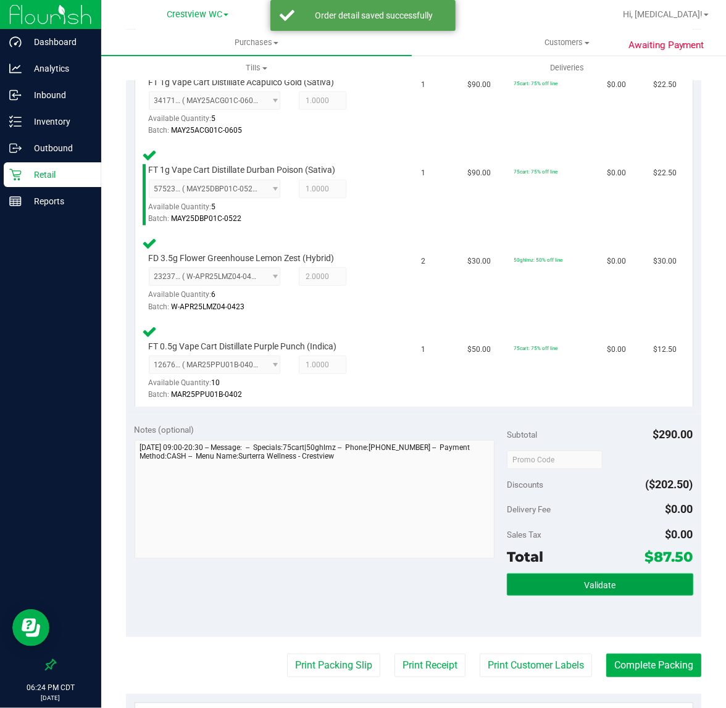
click at [593, 580] on span "Validate" at bounding box center [599, 585] width 31 height 10
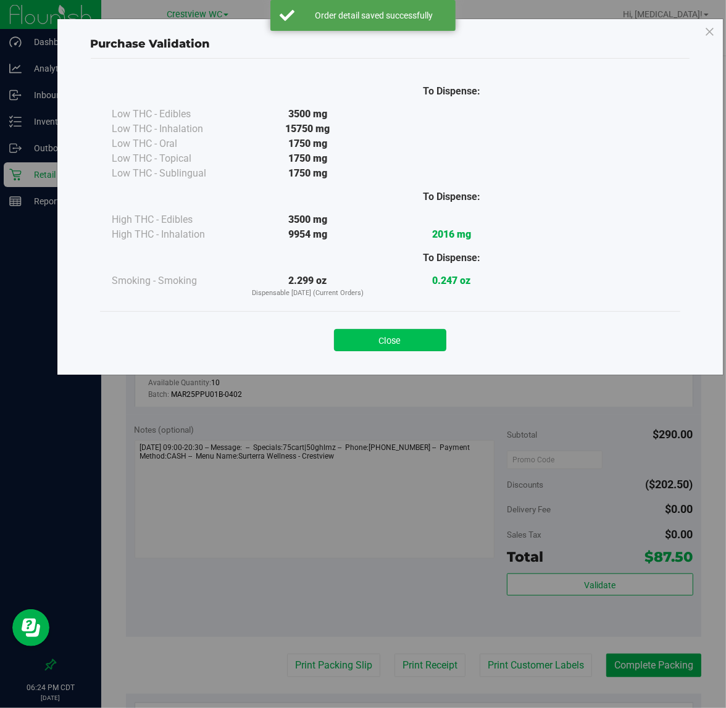
click at [407, 344] on button "Close" at bounding box center [390, 340] width 112 height 22
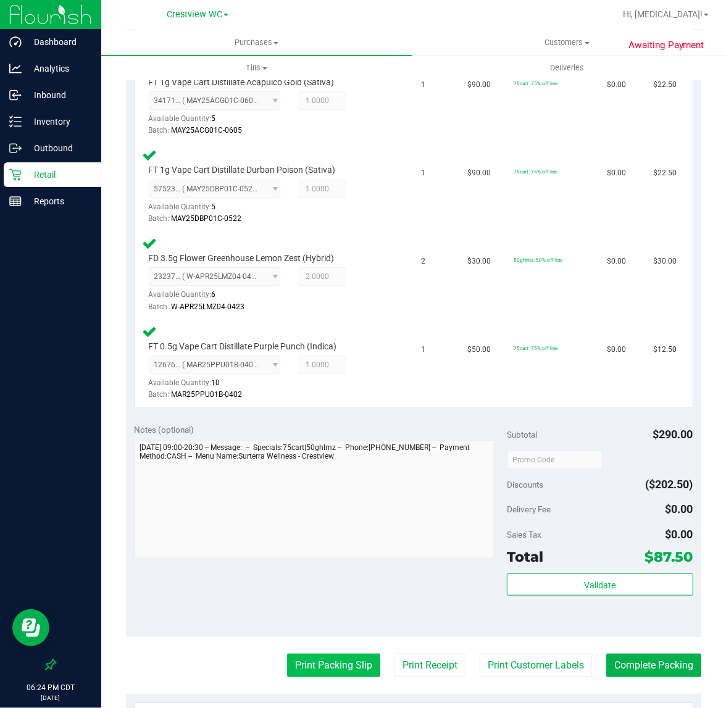
click at [355, 667] on button "Print Packing Slip" at bounding box center [333, 665] width 93 height 23
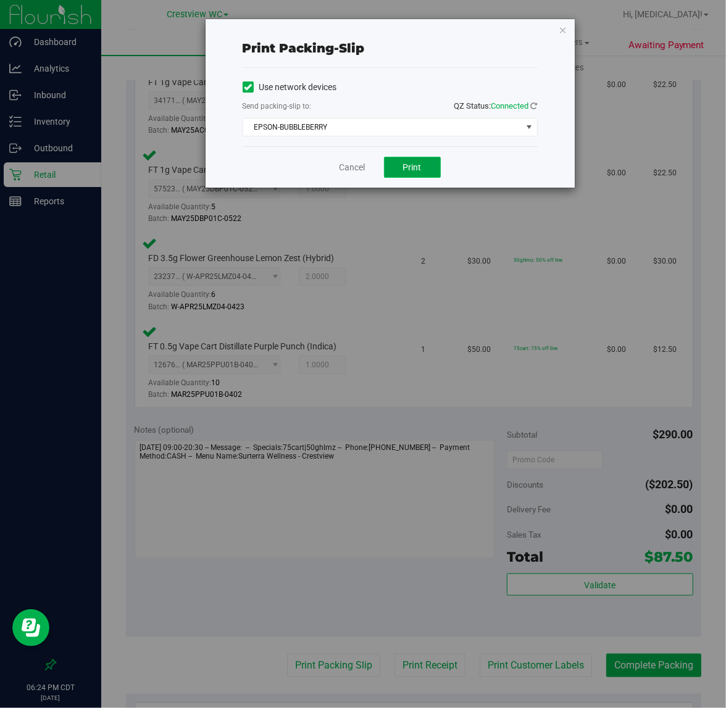
click at [419, 158] on button "Print" at bounding box center [412, 167] width 57 height 21
click at [356, 175] on div "Cancel Print" at bounding box center [390, 166] width 295 height 41
click at [347, 171] on link "Cancel" at bounding box center [353, 167] width 26 height 13
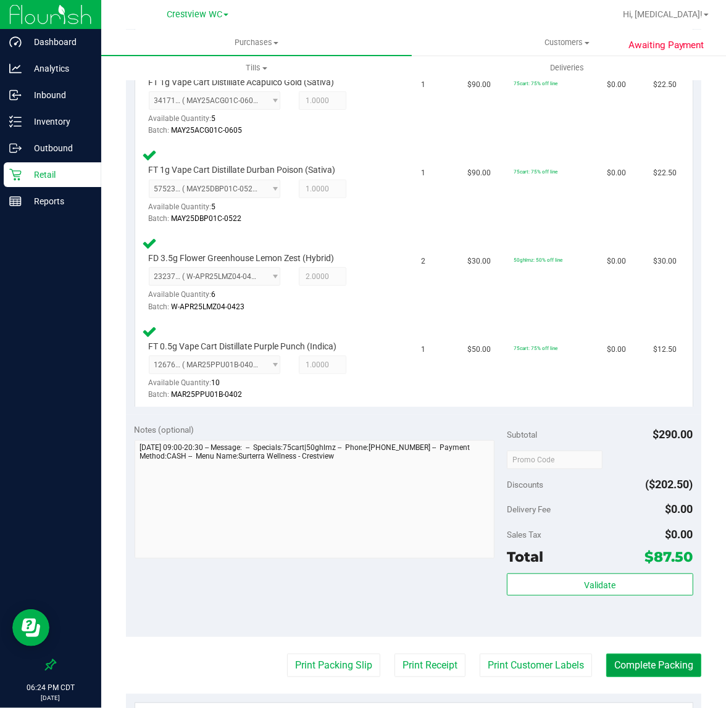
click at [640, 665] on button "Complete Packing" at bounding box center [653, 665] width 95 height 23
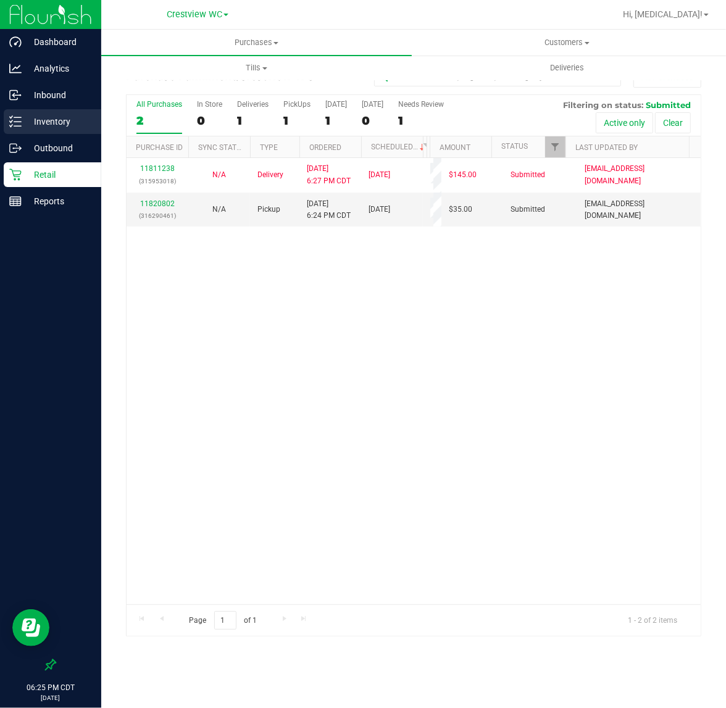
click at [54, 122] on p "Inventory" at bounding box center [59, 121] width 74 height 15
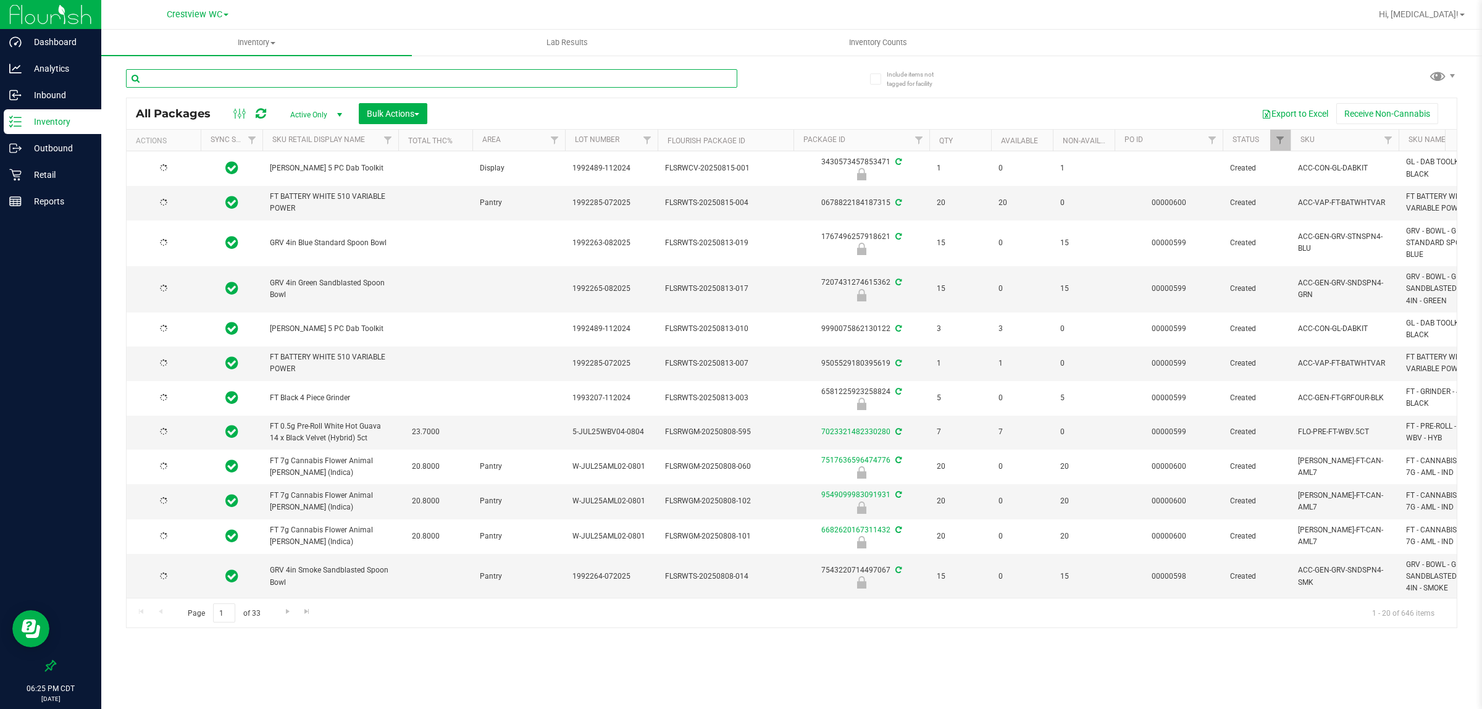
click at [452, 73] on input "text" at bounding box center [431, 78] width 611 height 19
click at [454, 77] on input "text" at bounding box center [431, 78] width 611 height 19
type input "lmz"
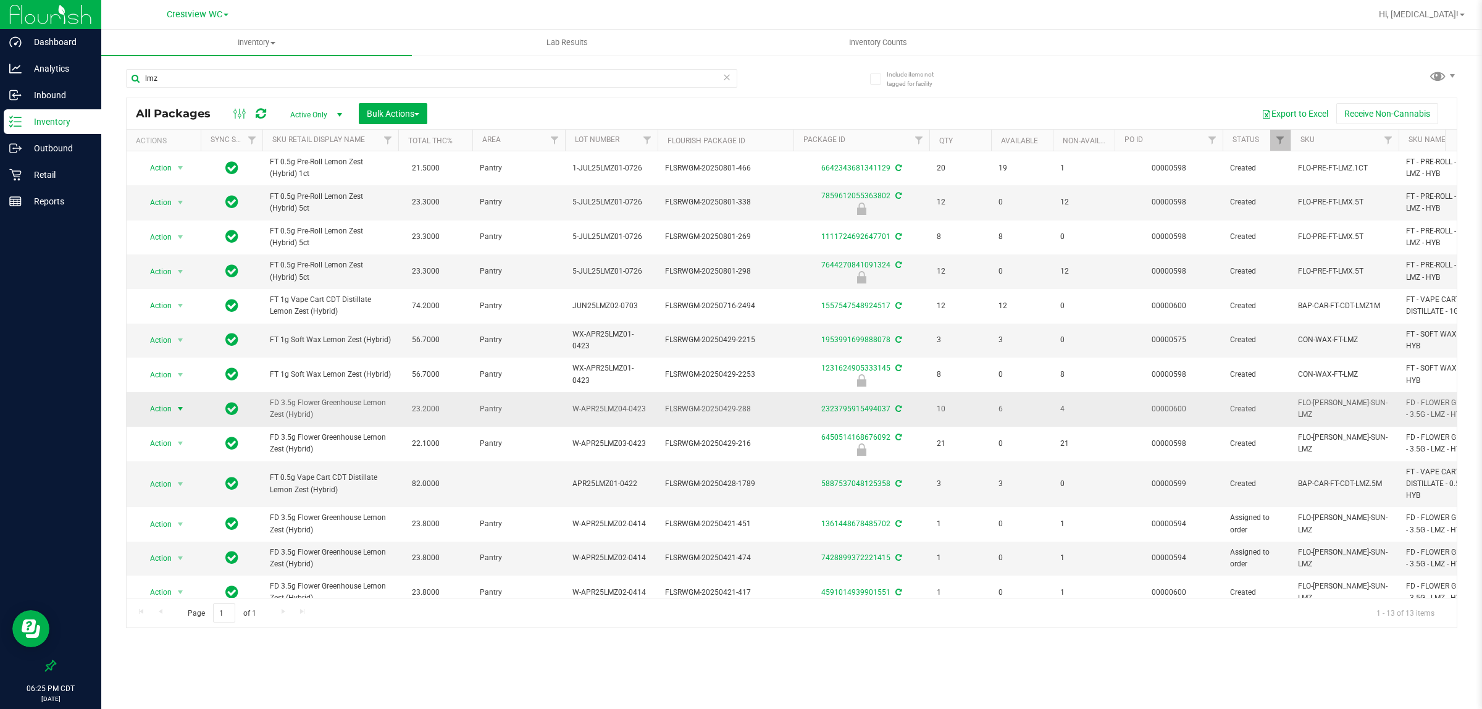
click at [161, 417] on span "Action" at bounding box center [155, 408] width 33 height 17
click at [185, 573] on li "Print package label" at bounding box center [188, 571] width 96 height 19
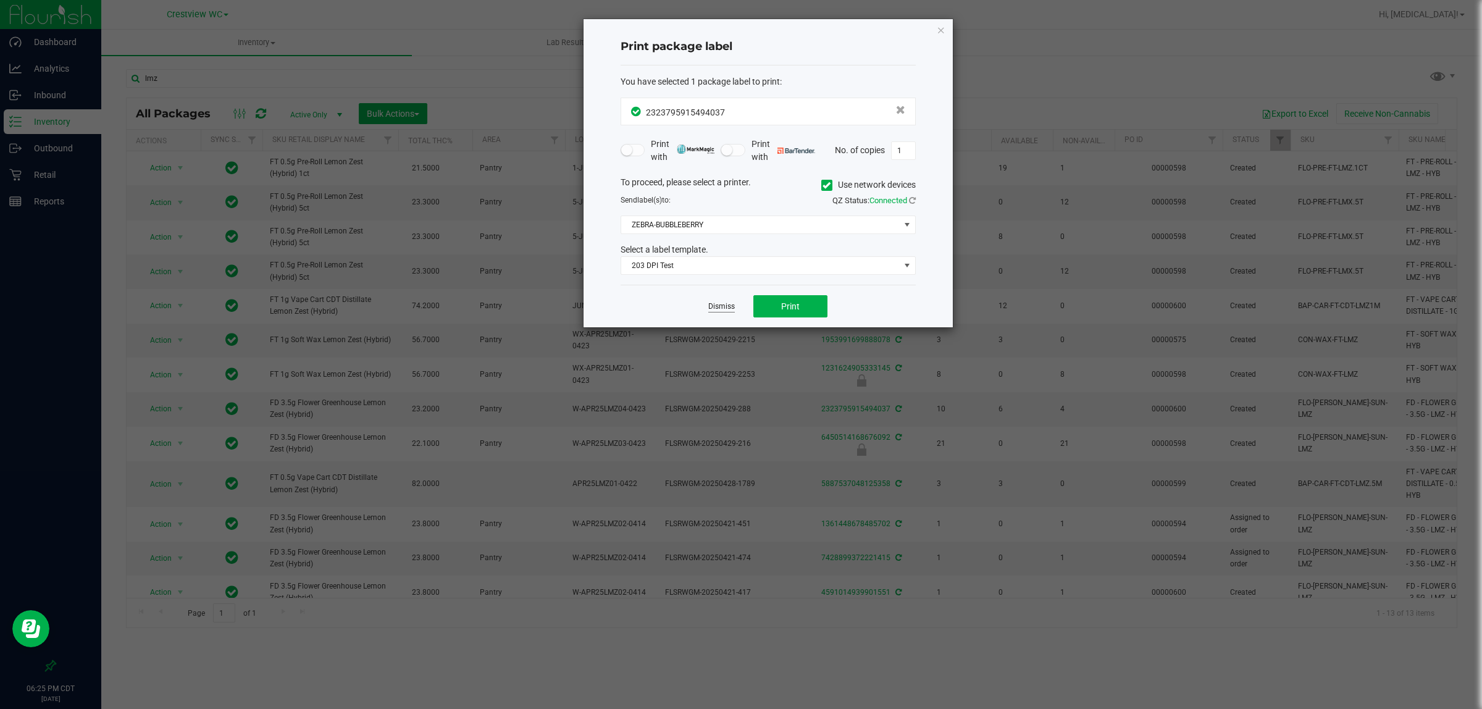
click at [711, 309] on link "Dismiss" at bounding box center [721, 306] width 27 height 10
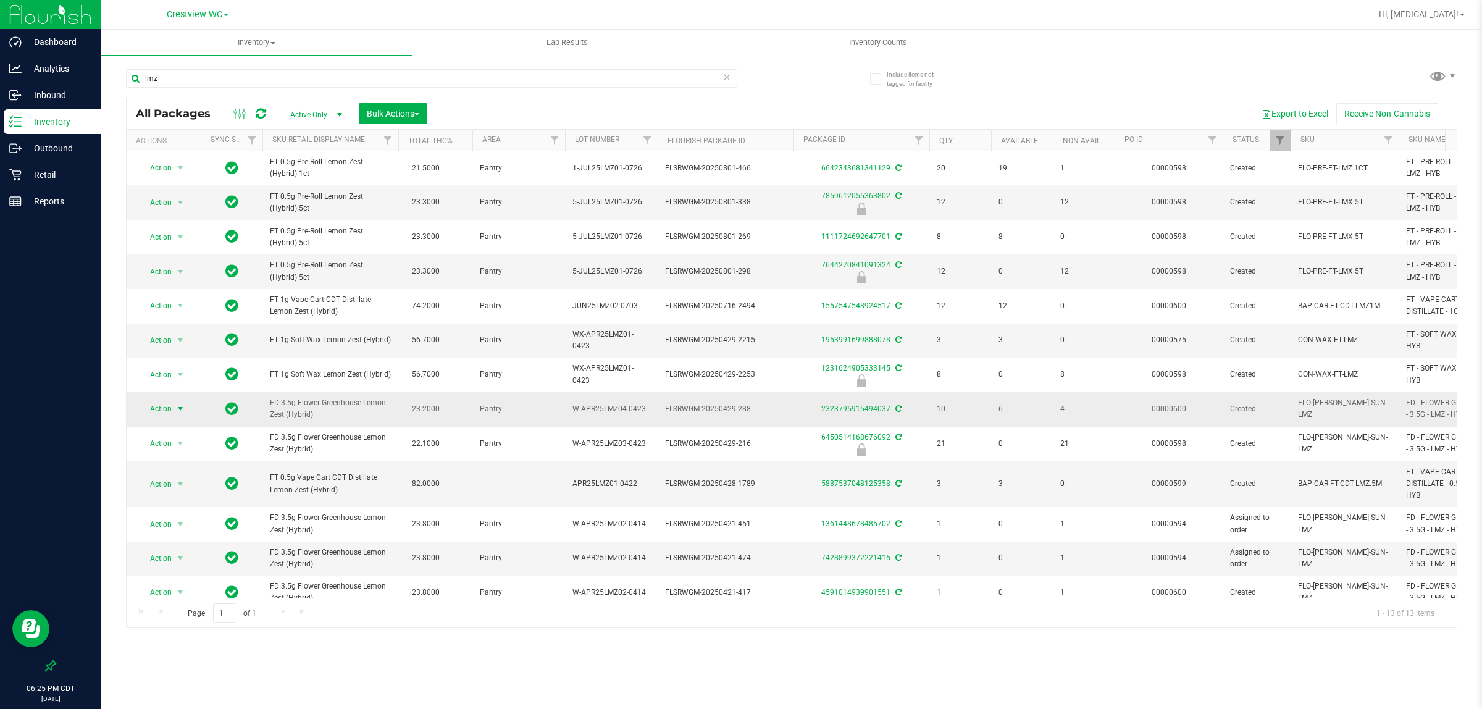
click at [170, 417] on span "Action" at bounding box center [155, 408] width 33 height 17
click at [188, 575] on li "Print package label" at bounding box center [188, 571] width 96 height 19
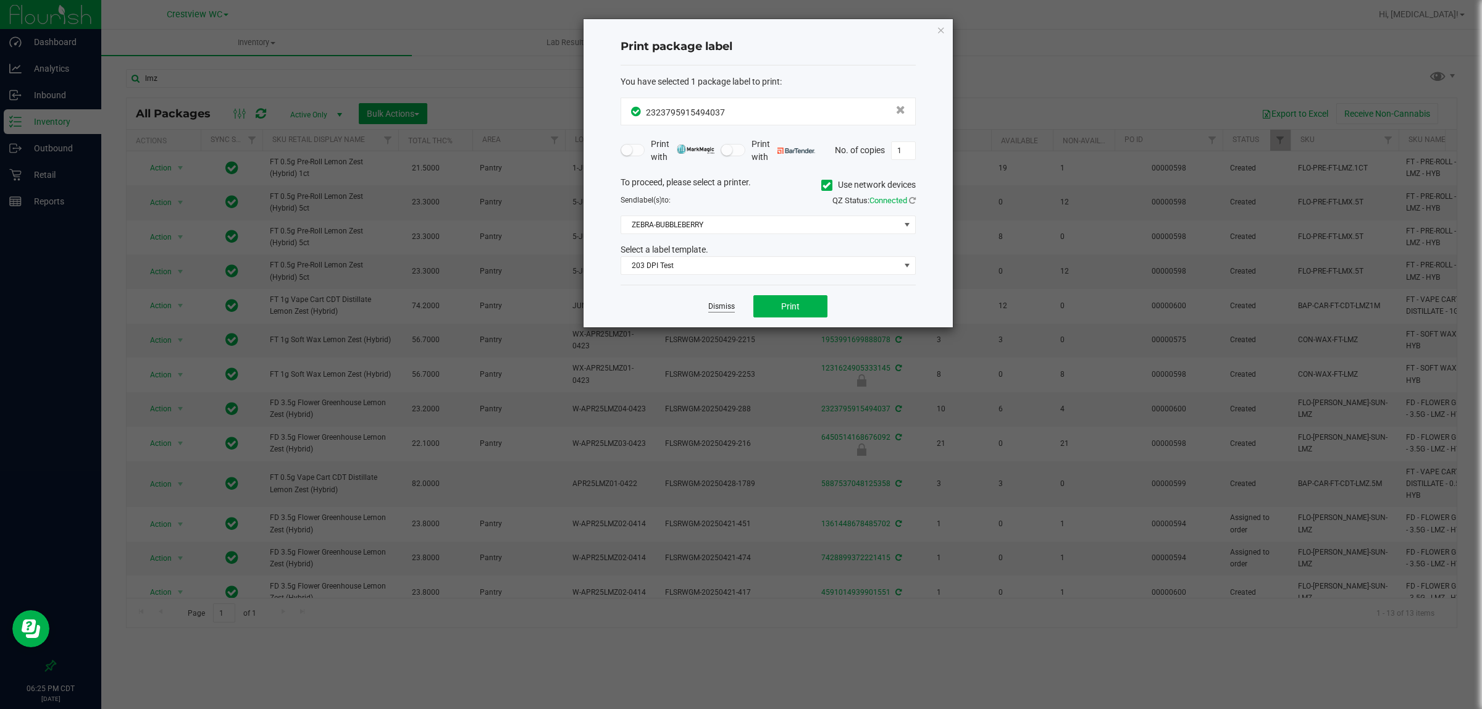
click at [722, 311] on link "Dismiss" at bounding box center [721, 306] width 27 height 10
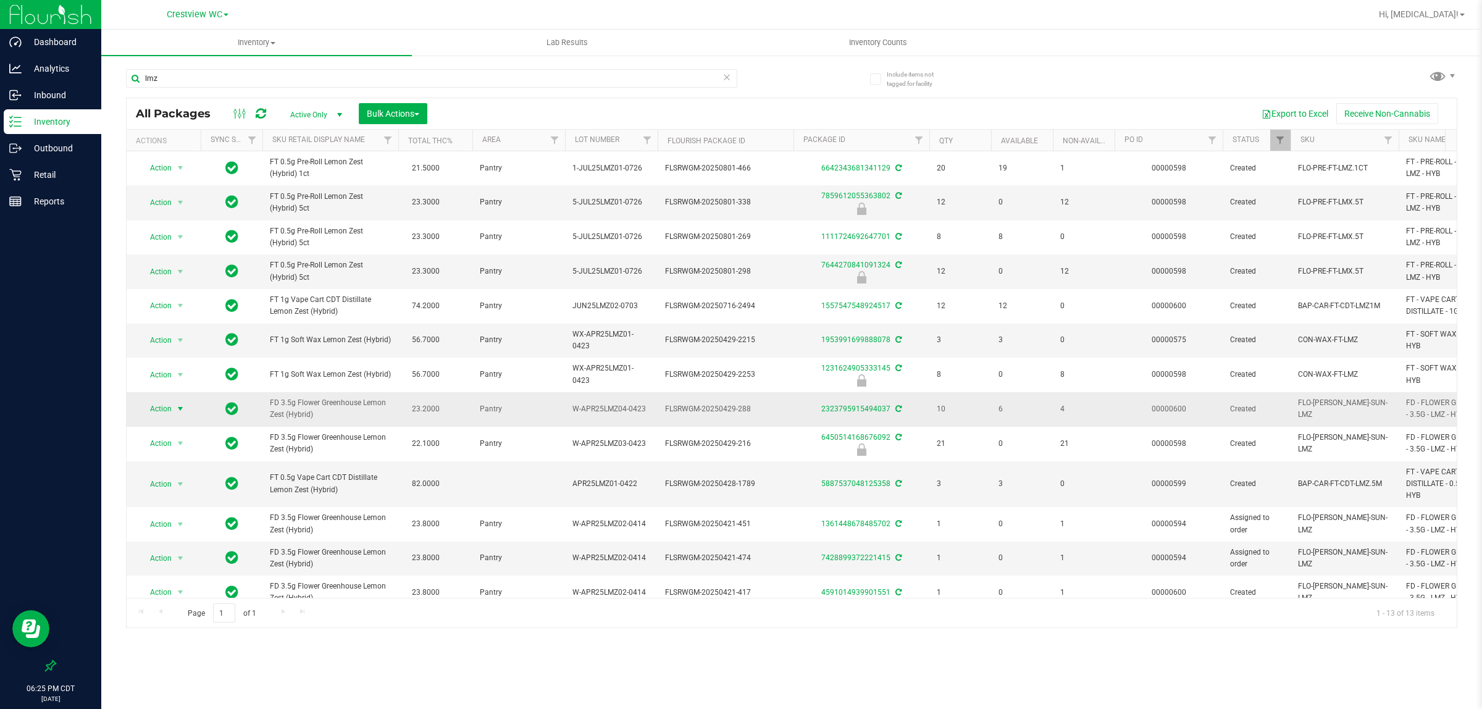
click at [153, 417] on span "Action" at bounding box center [155, 408] width 33 height 17
click at [199, 587] on li "Print product labels" at bounding box center [188, 589] width 96 height 19
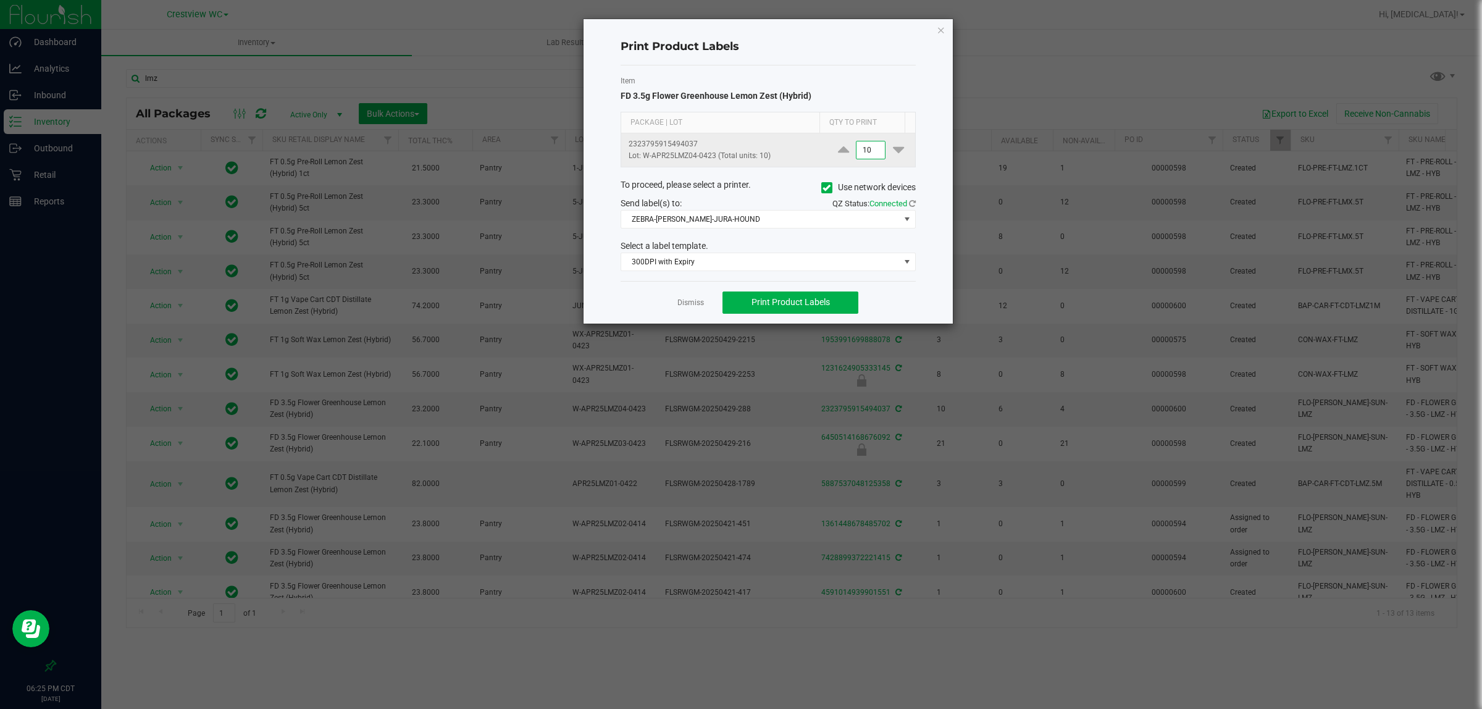
click at [725, 153] on input "10" at bounding box center [870, 149] width 28 height 17
type input "1"
click at [725, 216] on span "ZEBRA-[PERSON_NAME]-JURA-HOUND" at bounding box center [760, 219] width 278 height 17
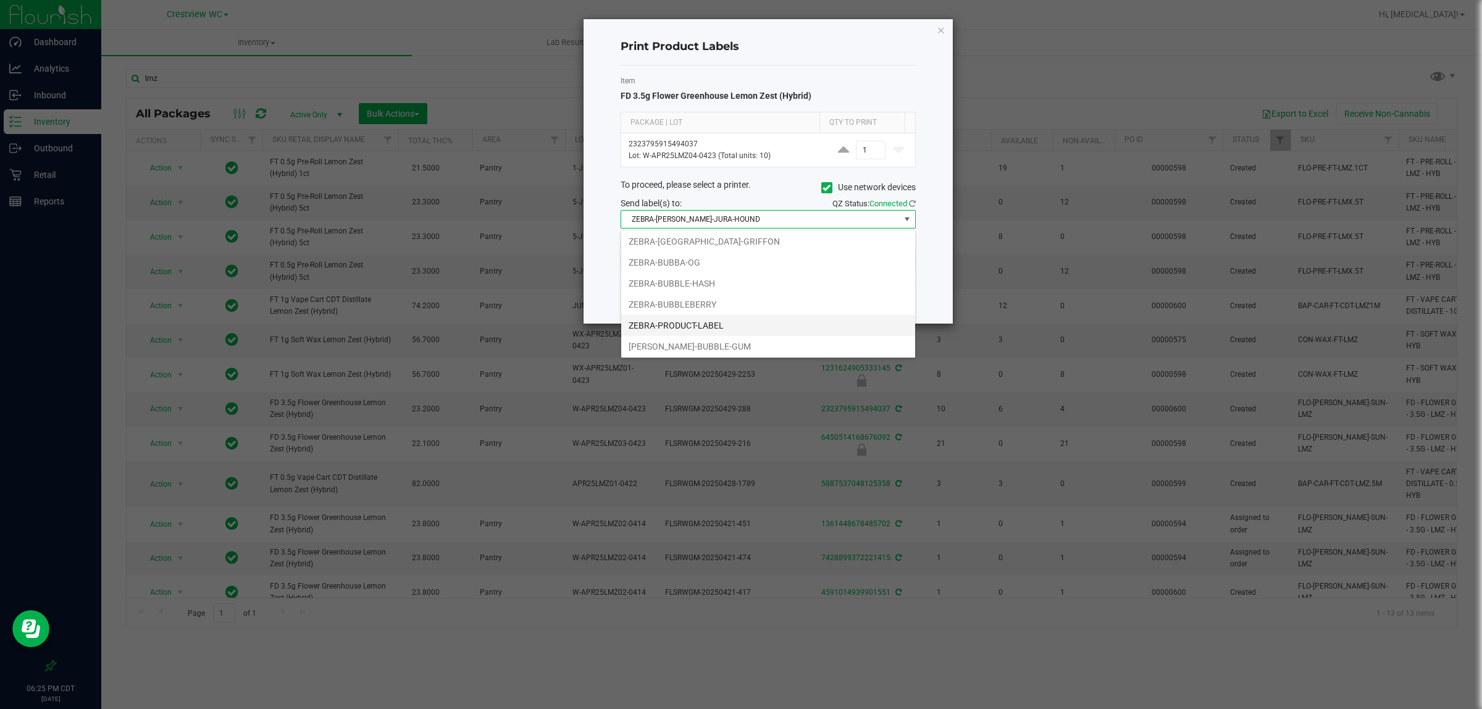
scroll to position [25, 0]
click at [713, 322] on li "ZEBRA-PRODUCT-LABEL" at bounding box center [768, 324] width 294 height 21
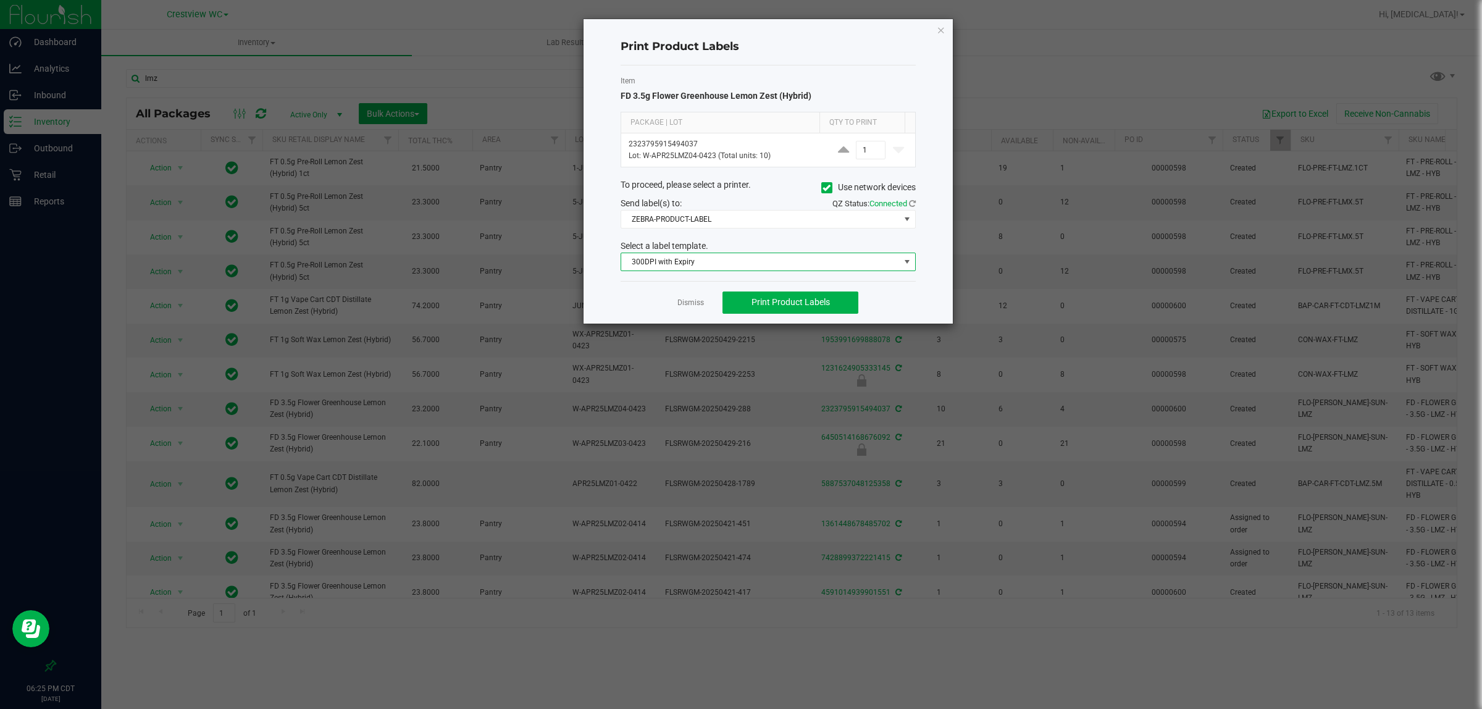
click at [712, 266] on span "300DPI with Expiry" at bounding box center [760, 261] width 278 height 17
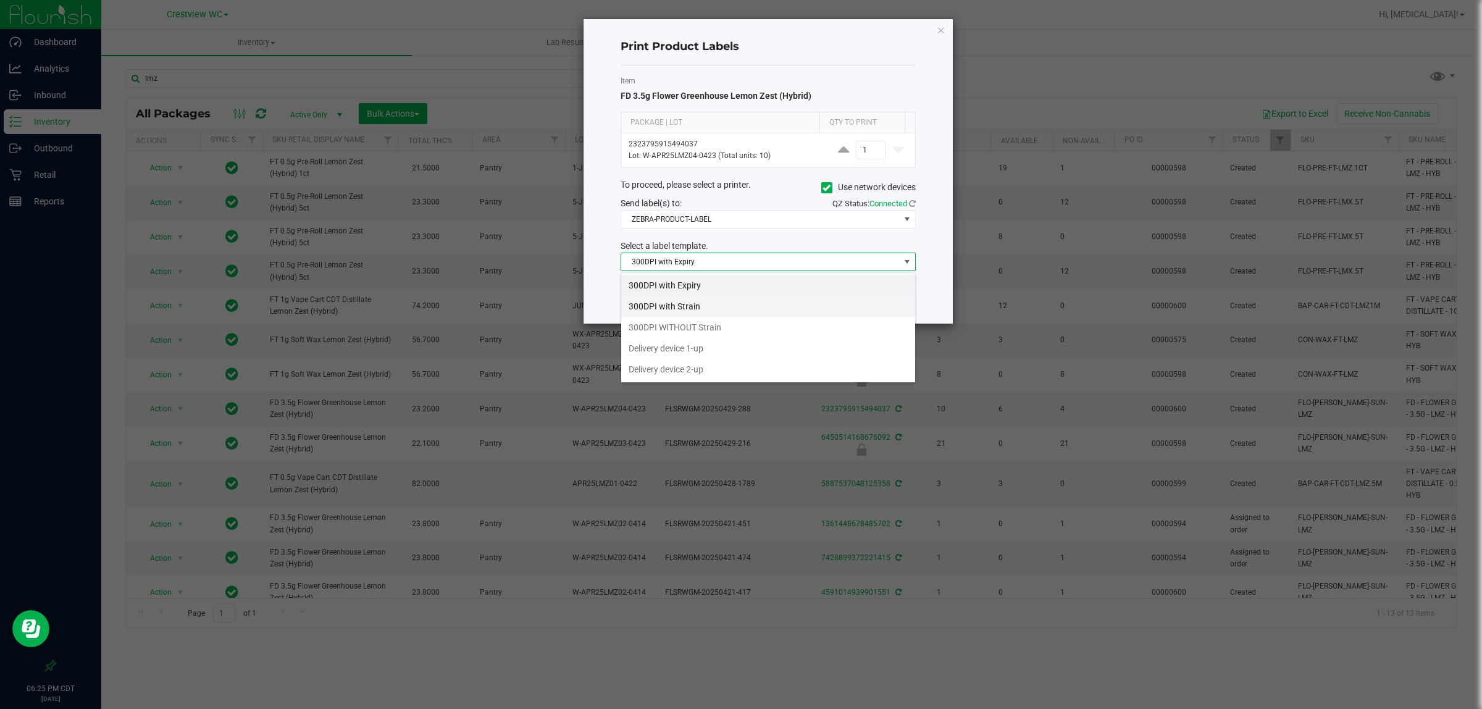
scroll to position [19, 294]
click at [711, 303] on li "300DPI with Strain" at bounding box center [768, 306] width 294 height 21
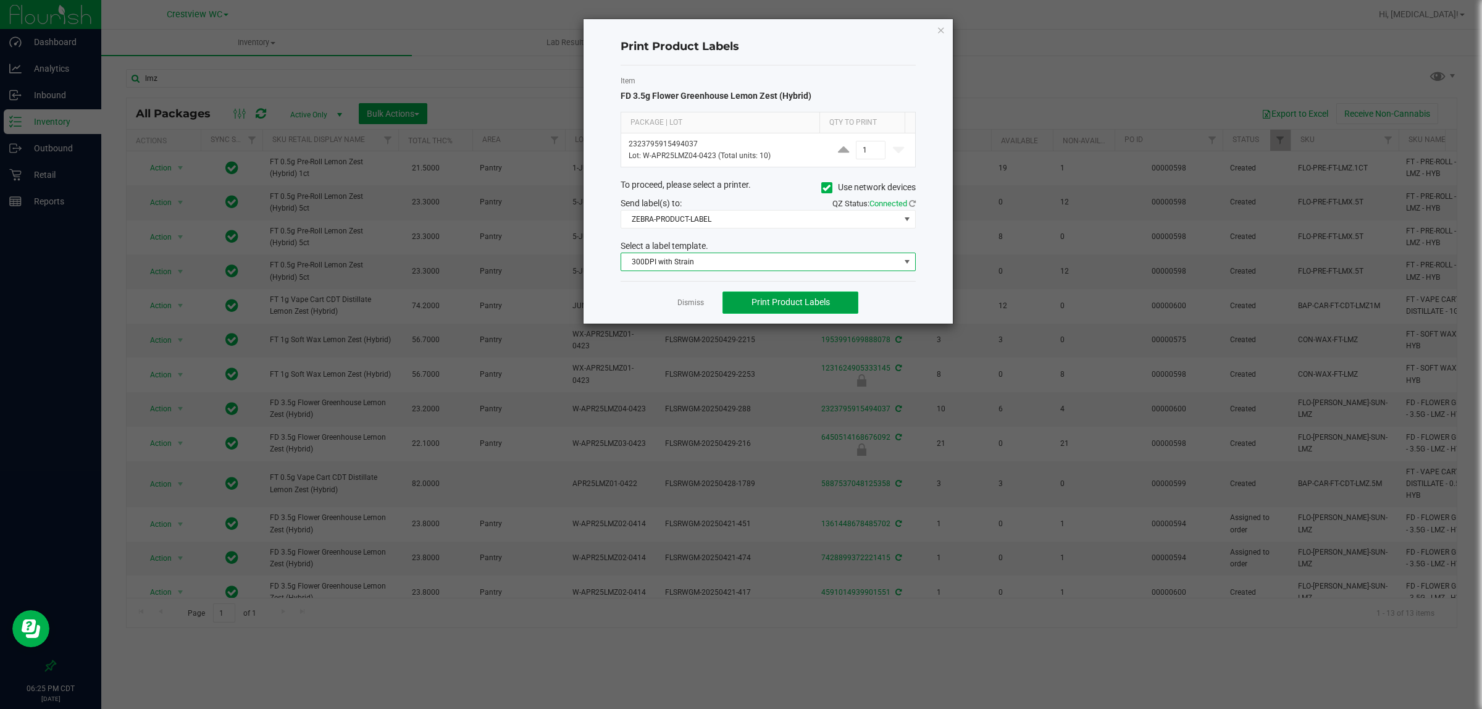
click at [725, 303] on span "Print Product Labels" at bounding box center [790, 302] width 78 height 10
click at [688, 303] on link "Dismiss" at bounding box center [690, 303] width 27 height 10
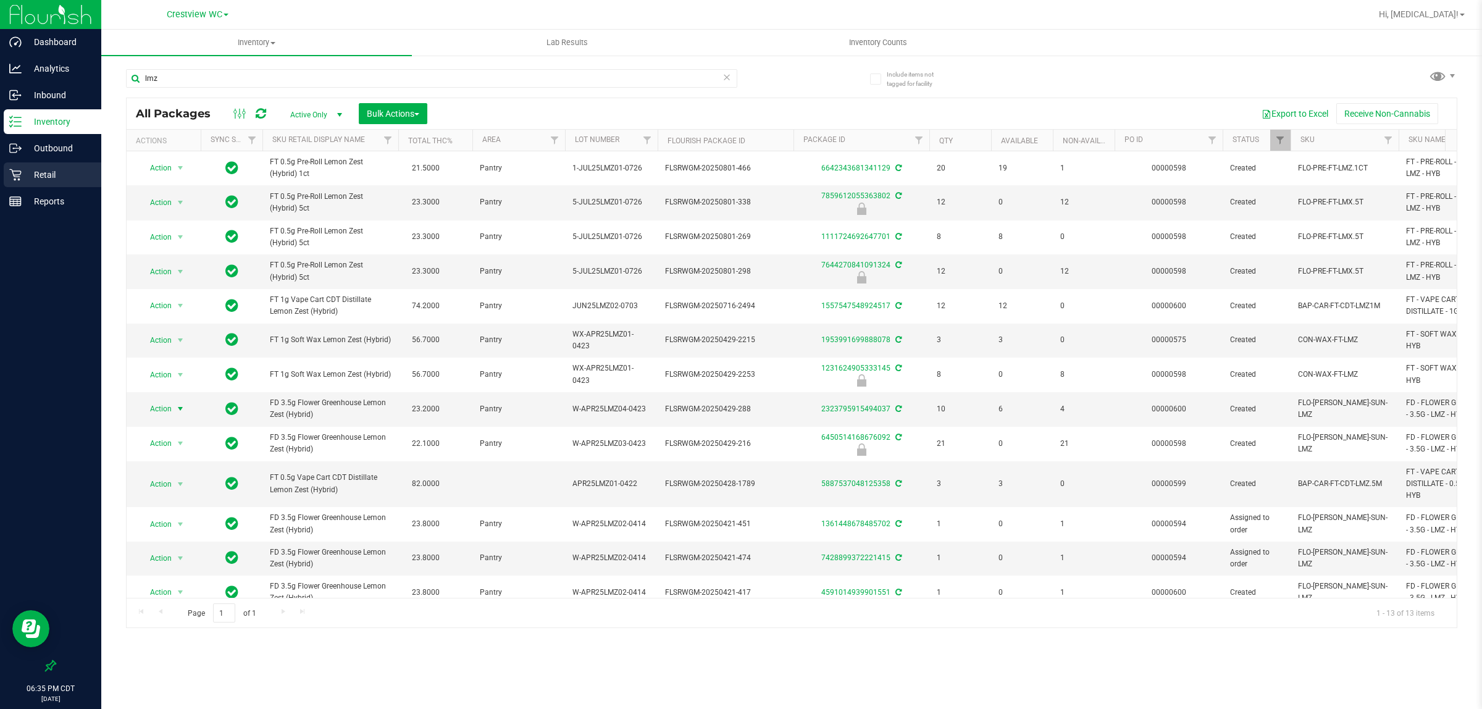
click at [48, 174] on p "Retail" at bounding box center [59, 174] width 74 height 15
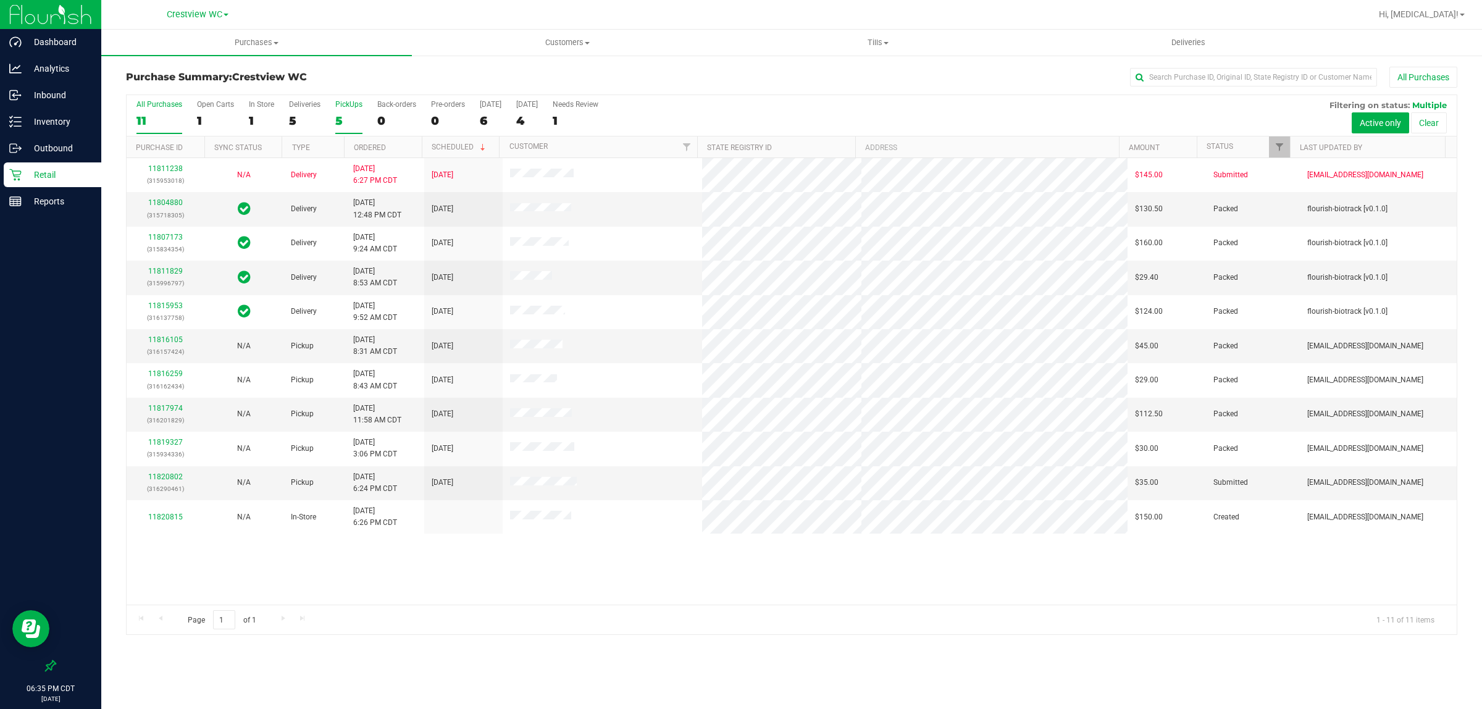
click at [346, 117] on div "5" at bounding box center [348, 121] width 27 height 14
click at [0, 0] on input "PickUps 5" at bounding box center [0, 0] width 0 height 0
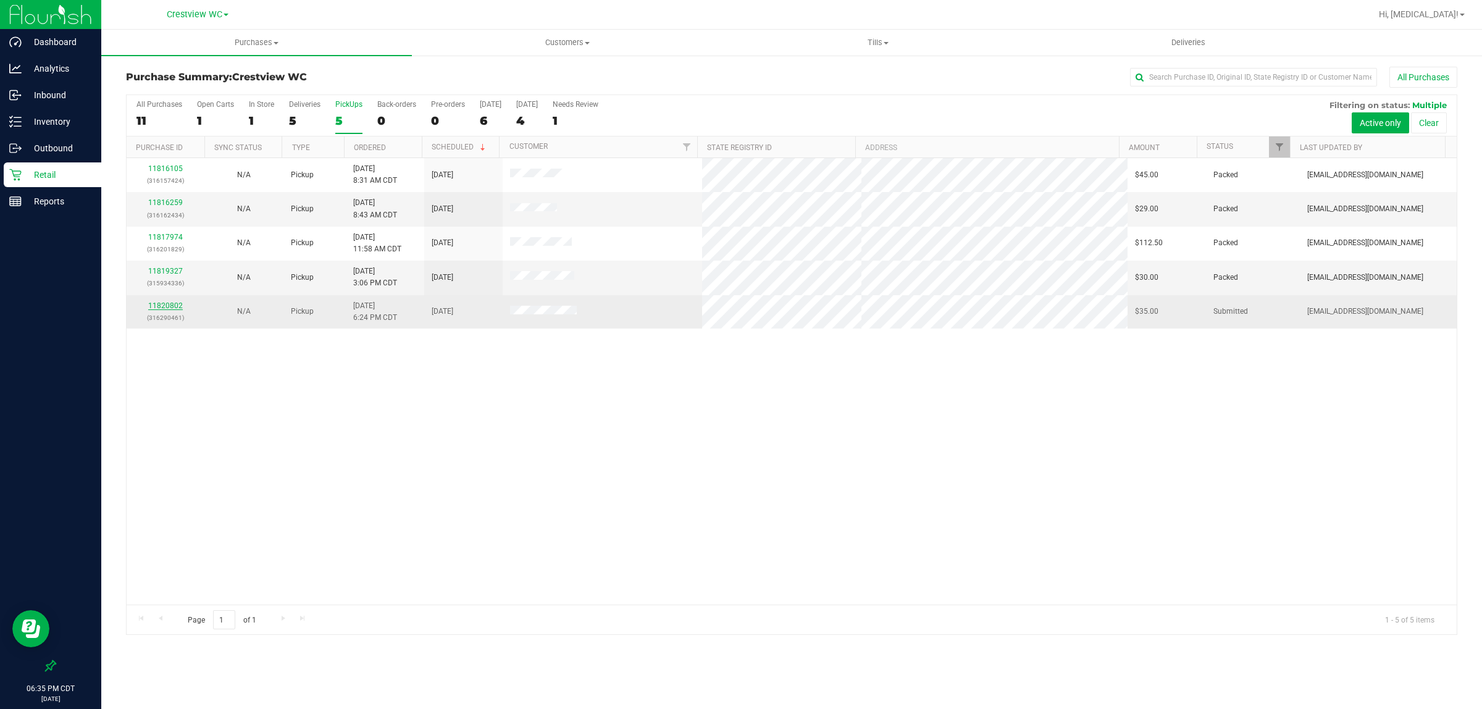
click at [167, 304] on link "11820802" at bounding box center [165, 305] width 35 height 9
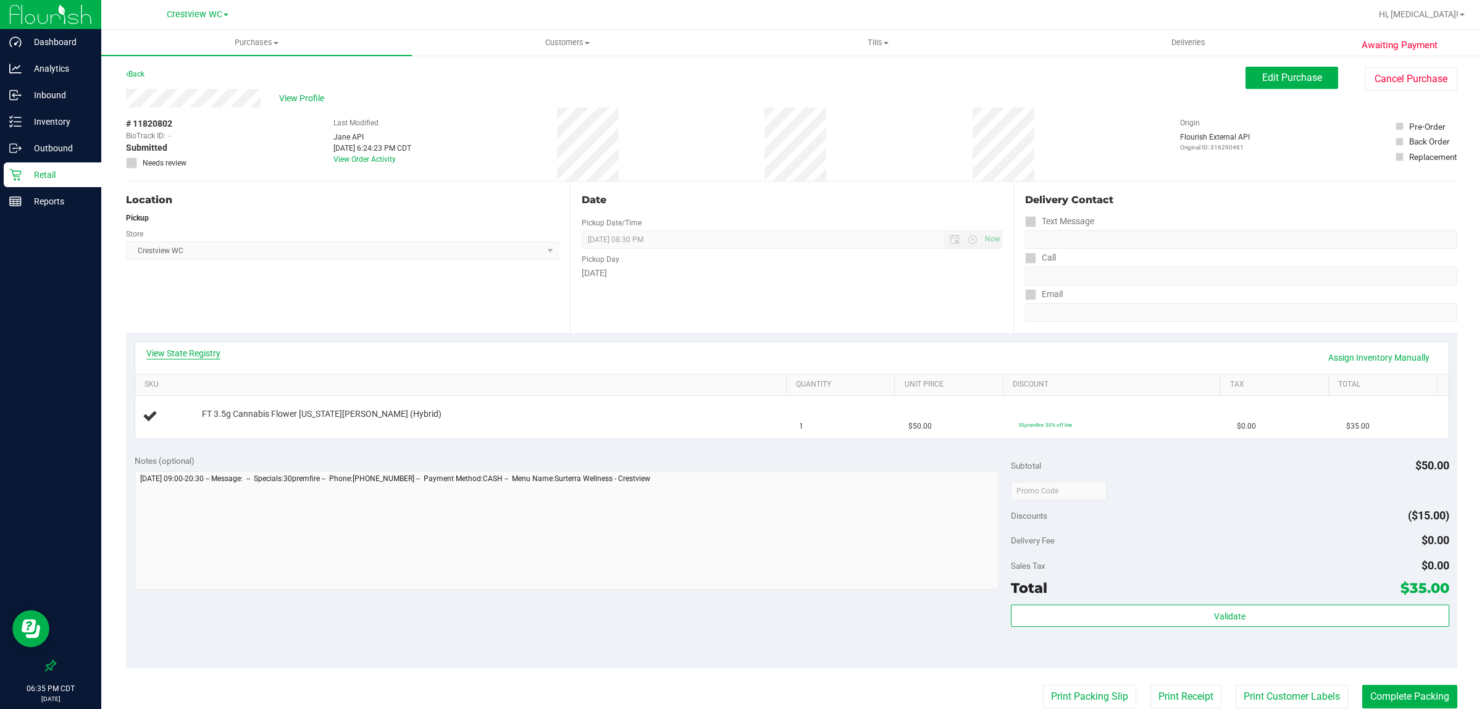
click at [214, 349] on link "View State Registry" at bounding box center [183, 353] width 74 height 12
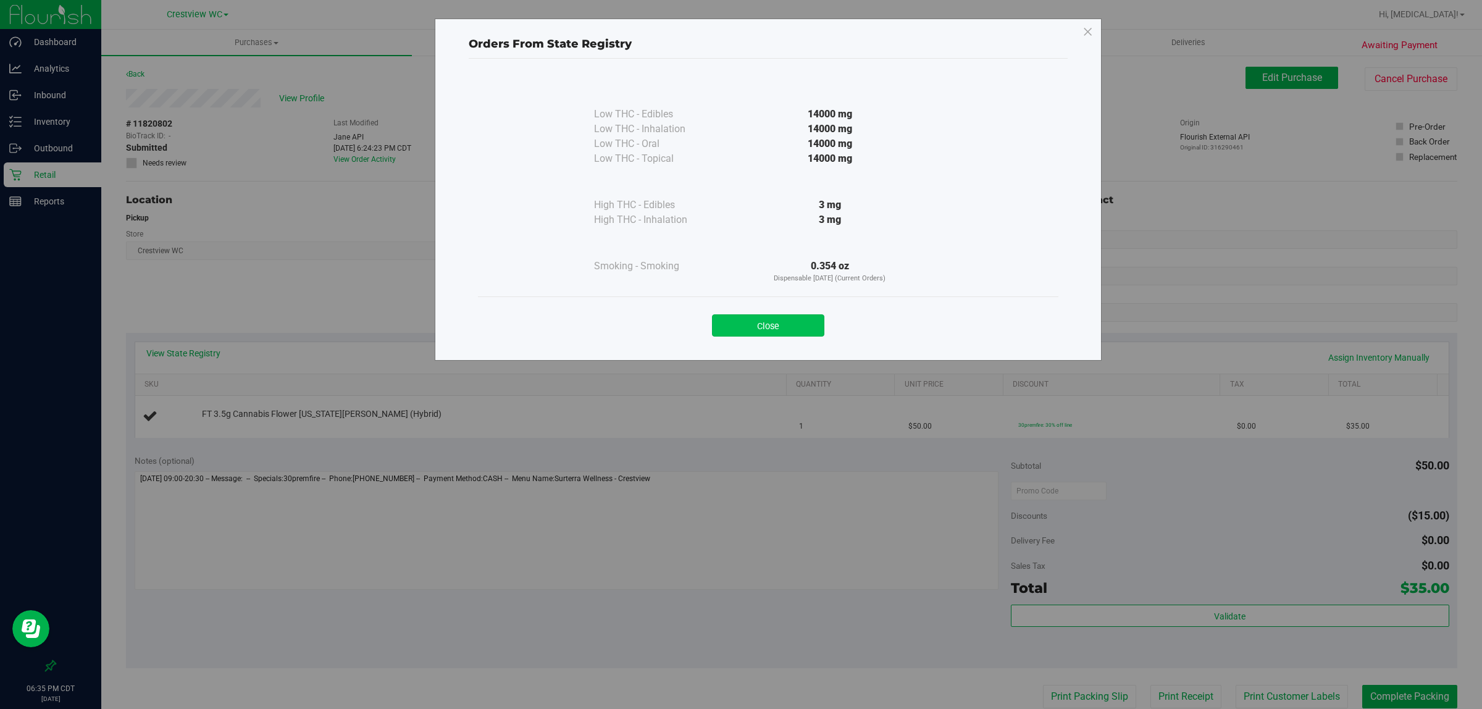
click at [725, 331] on button "Close" at bounding box center [768, 325] width 112 height 22
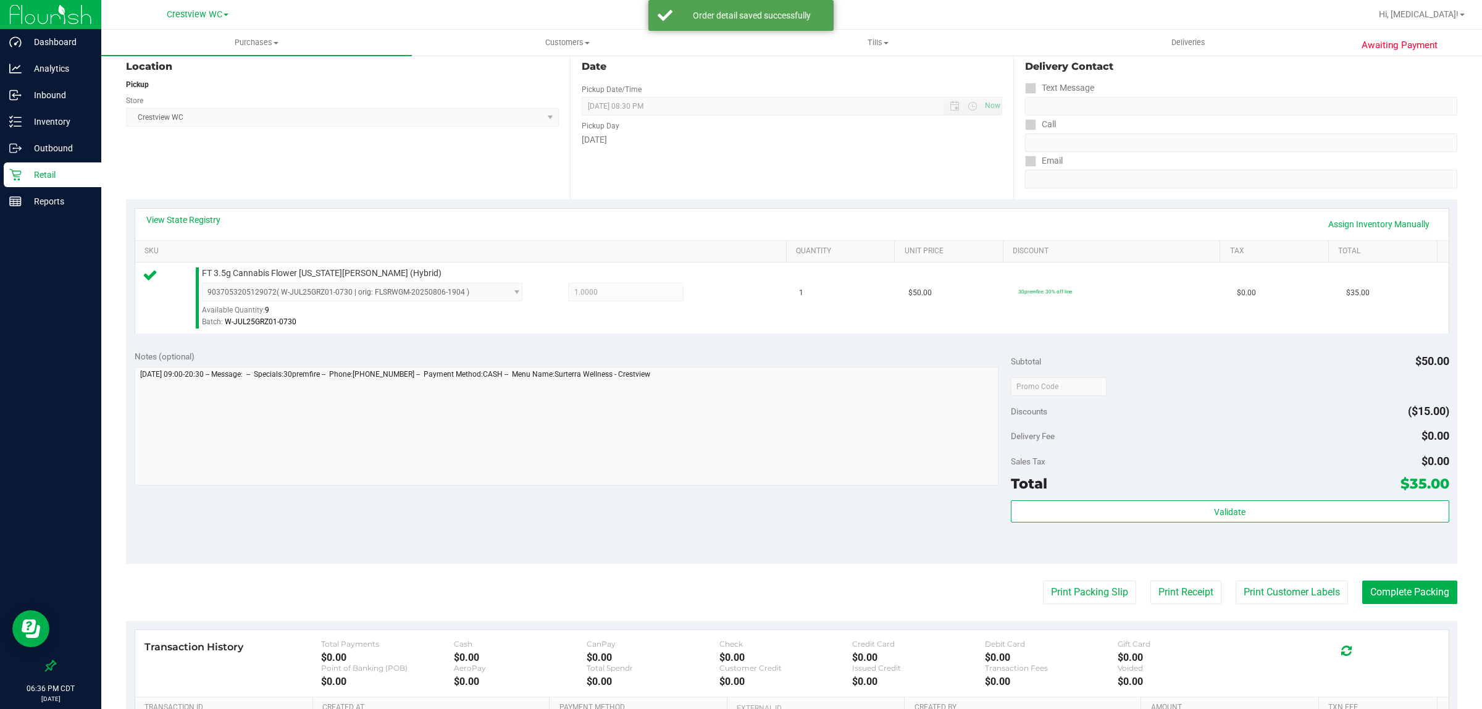
scroll to position [133, 0]
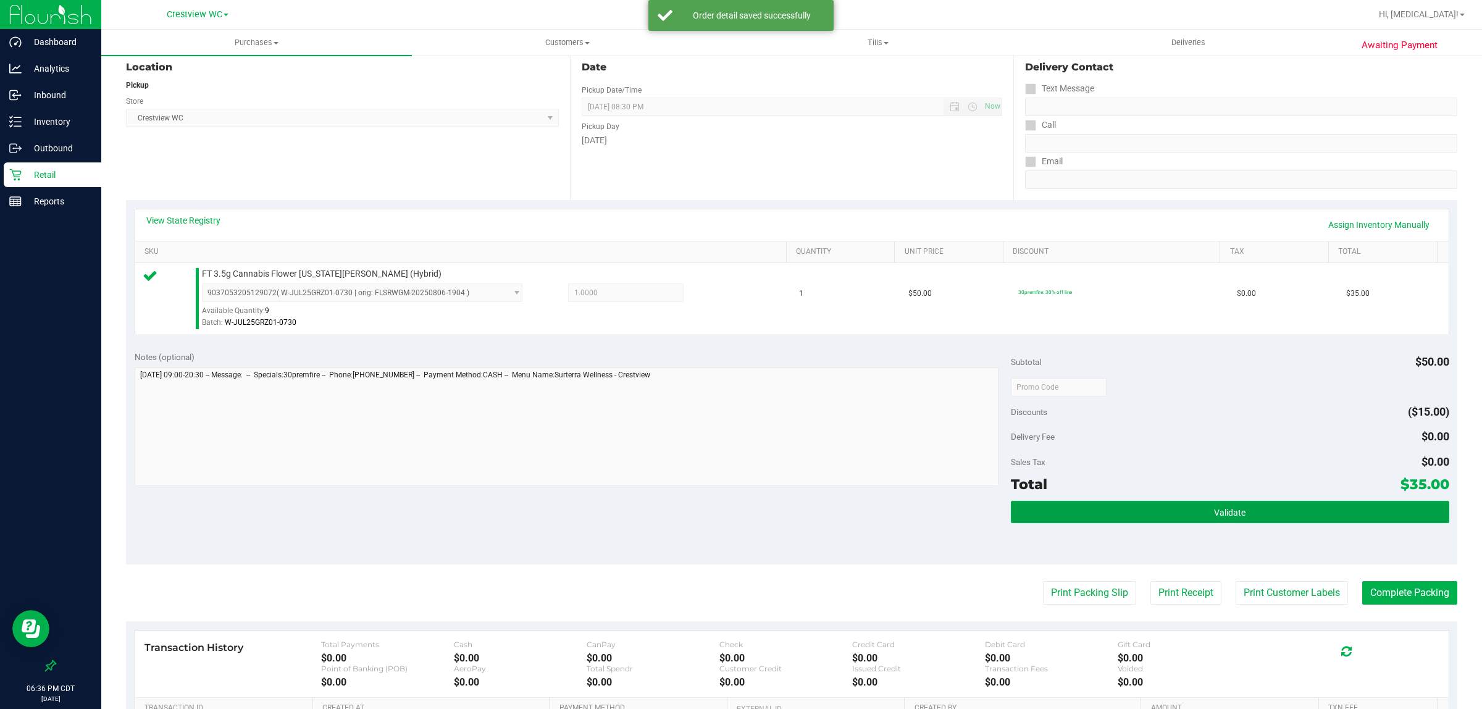
click at [725, 517] on span "Validate" at bounding box center [1229, 512] width 31 height 10
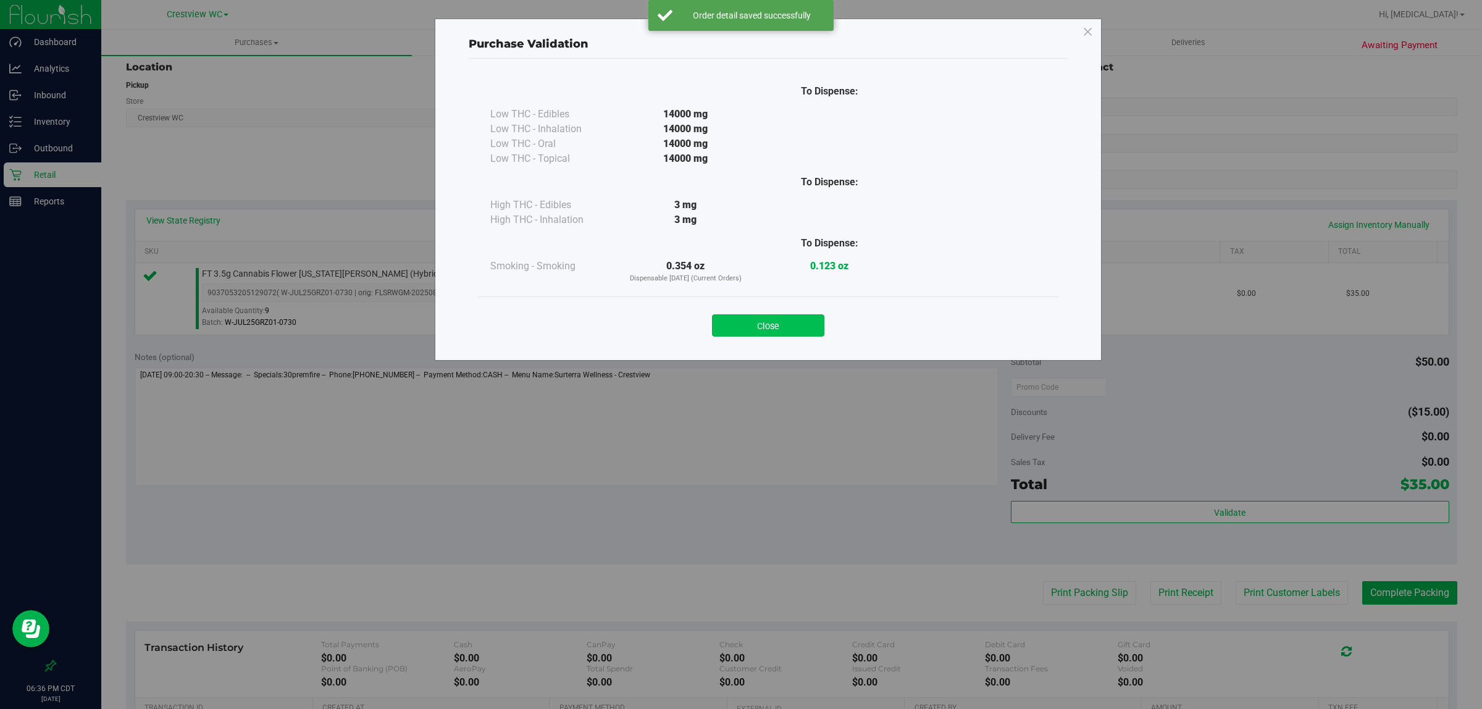
click at [725, 323] on button "Close" at bounding box center [768, 325] width 112 height 22
click at [725, 500] on div "Notes (optional) Subtotal $50.00 Discounts ($15.00) Delivery Fee $0.00 Sales Ta…" at bounding box center [791, 453] width 1331 height 222
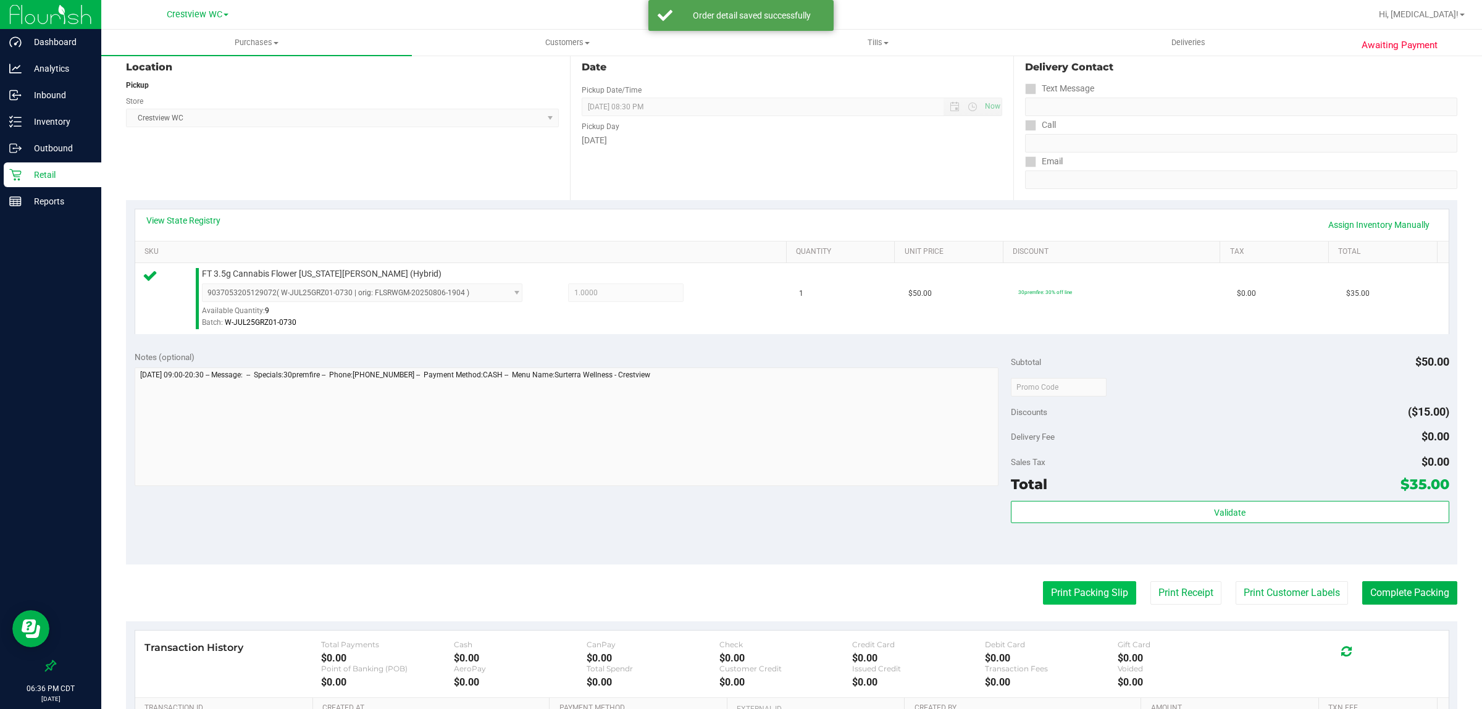
click at [725, 596] on button "Print Packing Slip" at bounding box center [1089, 592] width 93 height 23
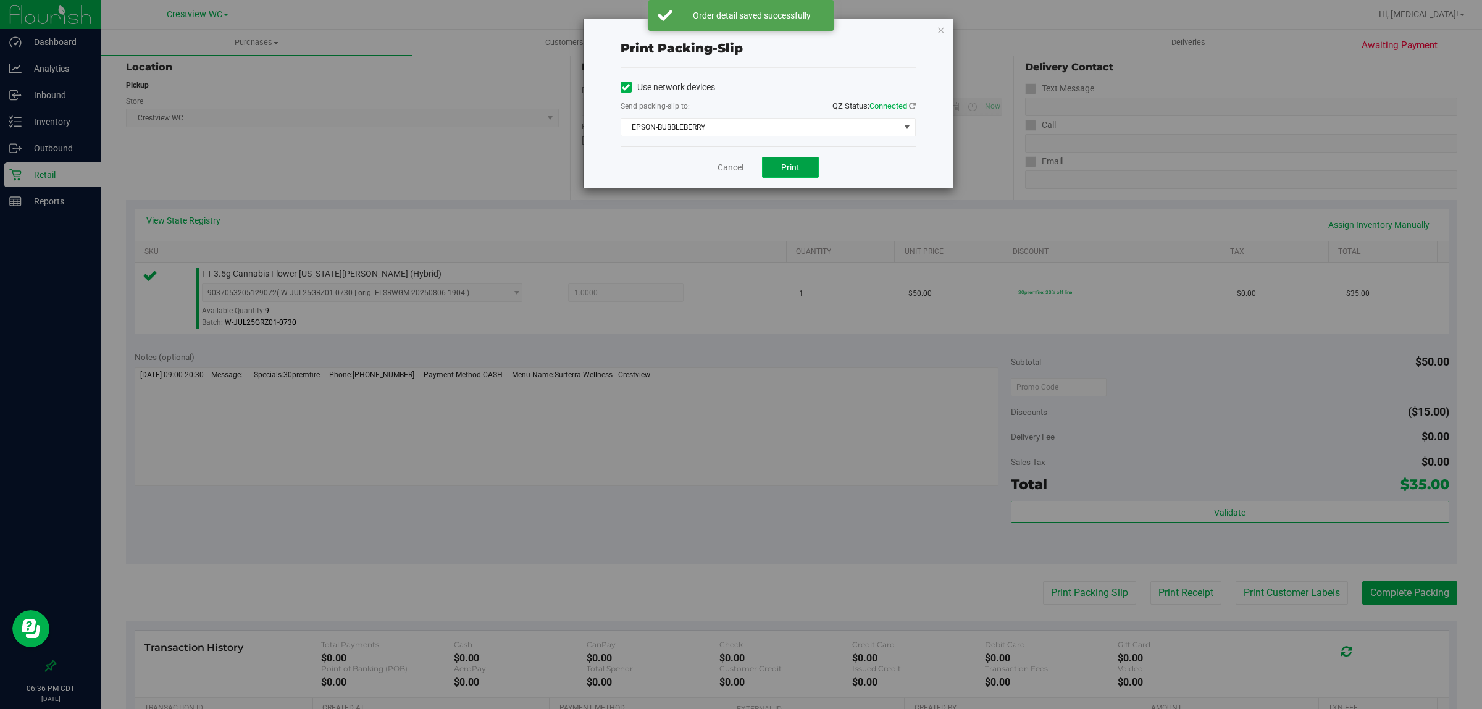
click at [725, 159] on button "Print" at bounding box center [790, 167] width 57 height 21
click at [725, 169] on link "Cancel" at bounding box center [730, 167] width 26 height 13
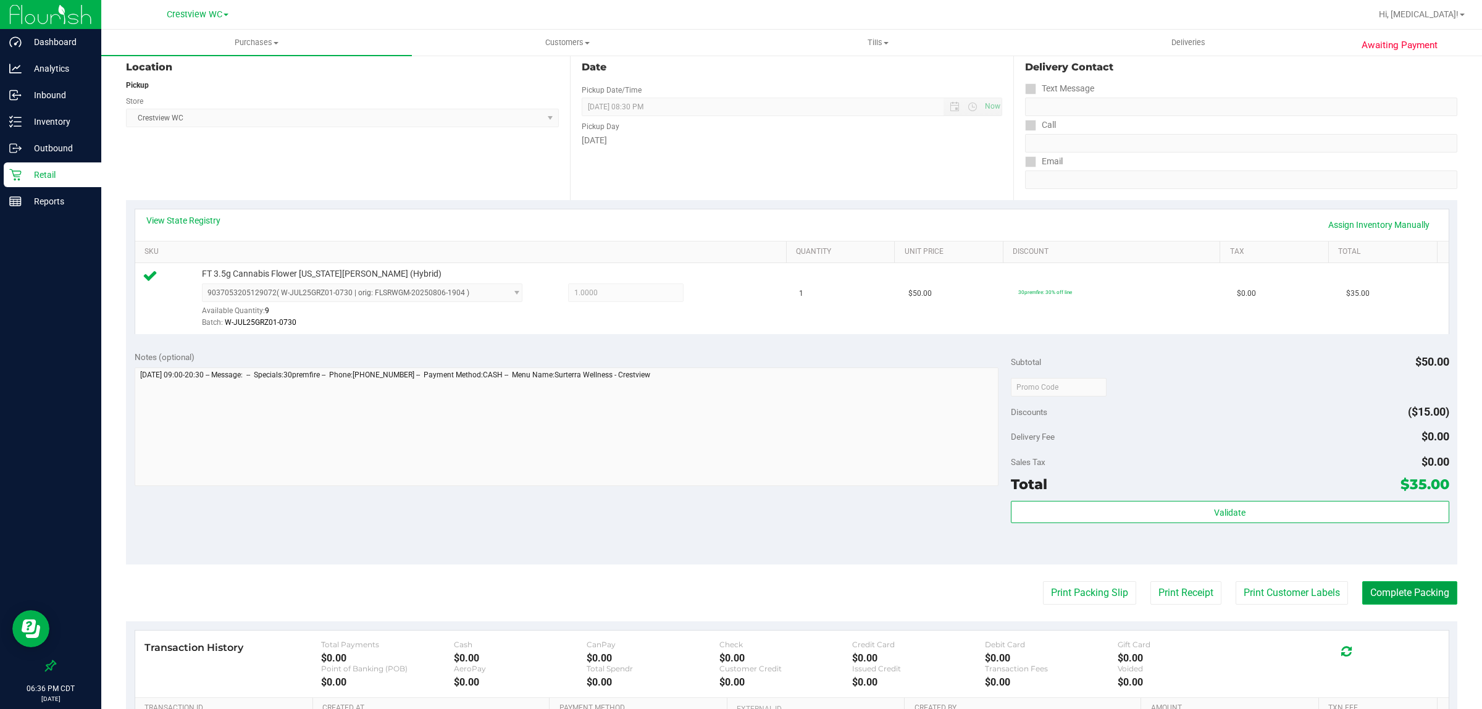
click at [725, 603] on button "Complete Packing" at bounding box center [1409, 592] width 95 height 23
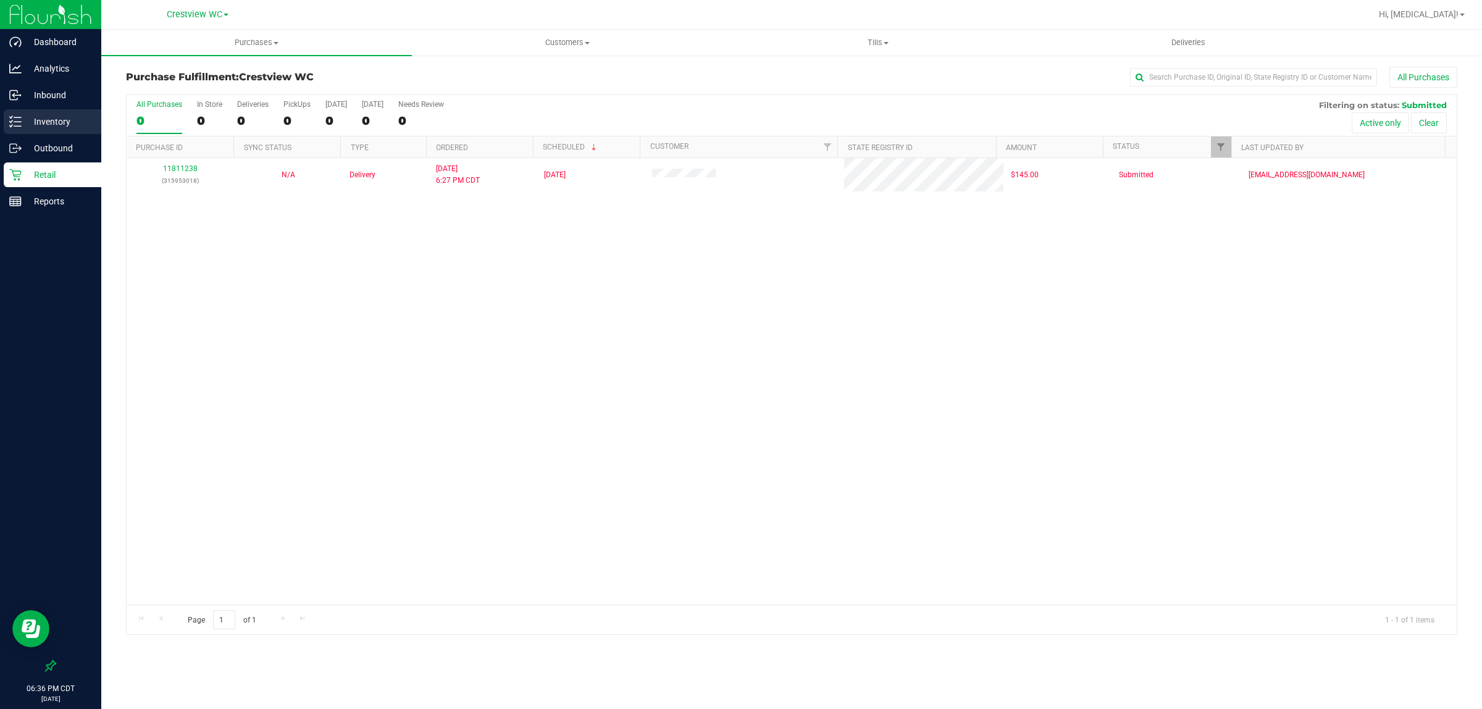
click at [70, 119] on p "Inventory" at bounding box center [59, 121] width 74 height 15
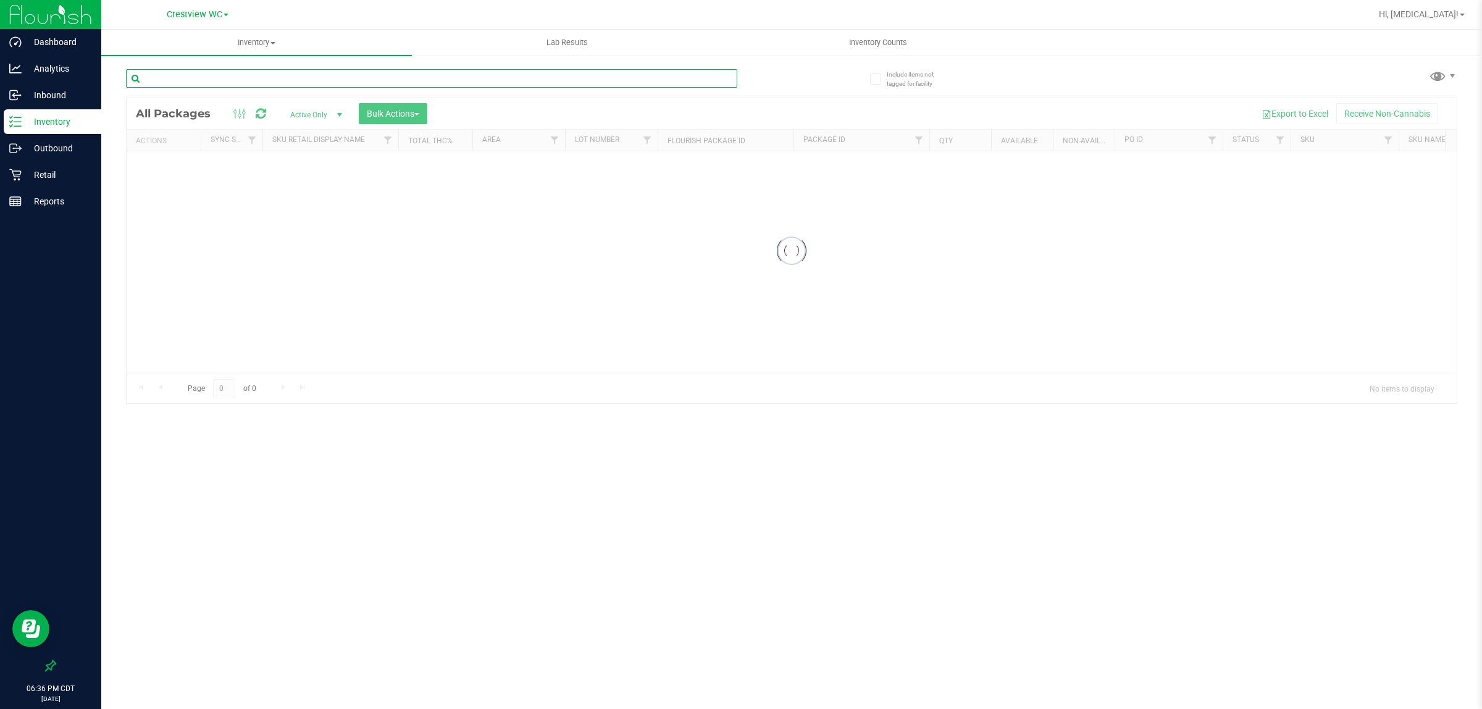
click at [183, 76] on div "Inventory All packages All inventory Waste log Create inventory Lab Results Inv…" at bounding box center [791, 369] width 1380 height 679
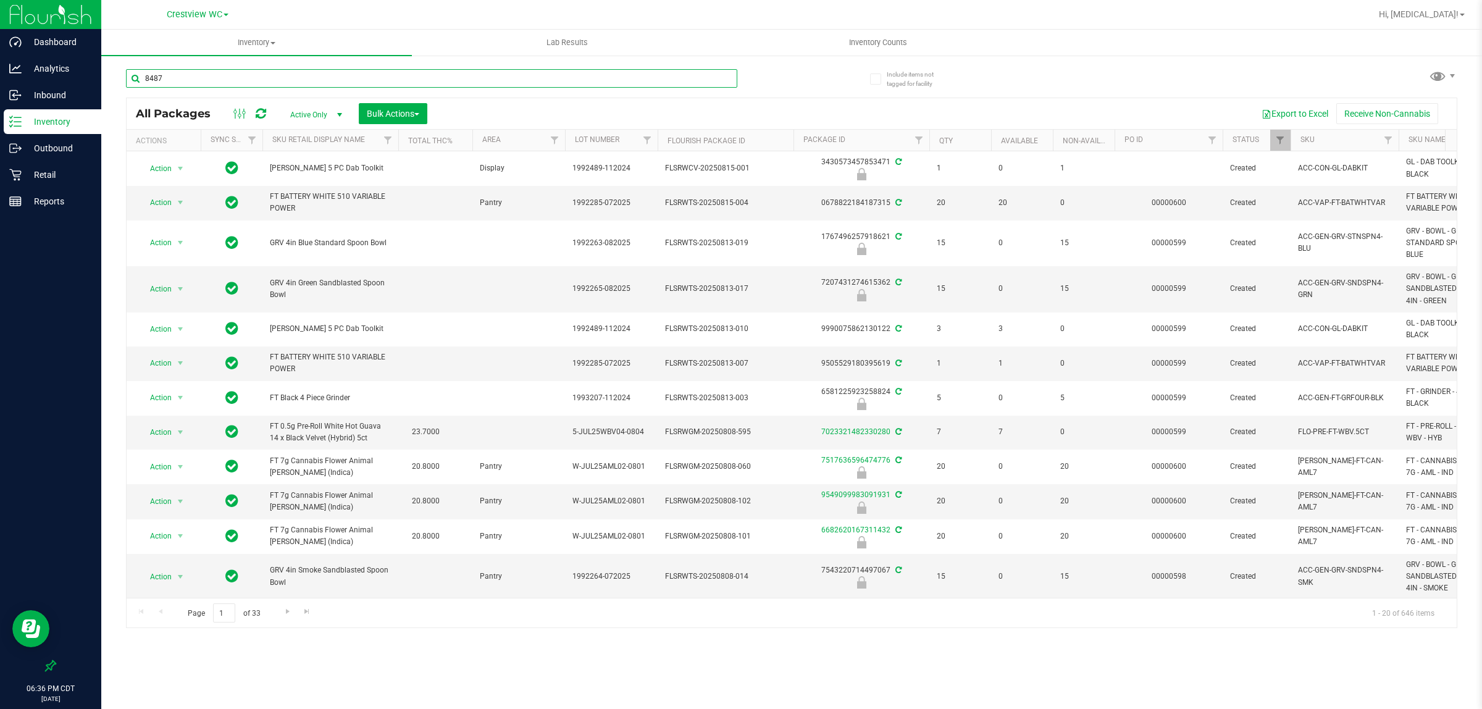
type input "8487"
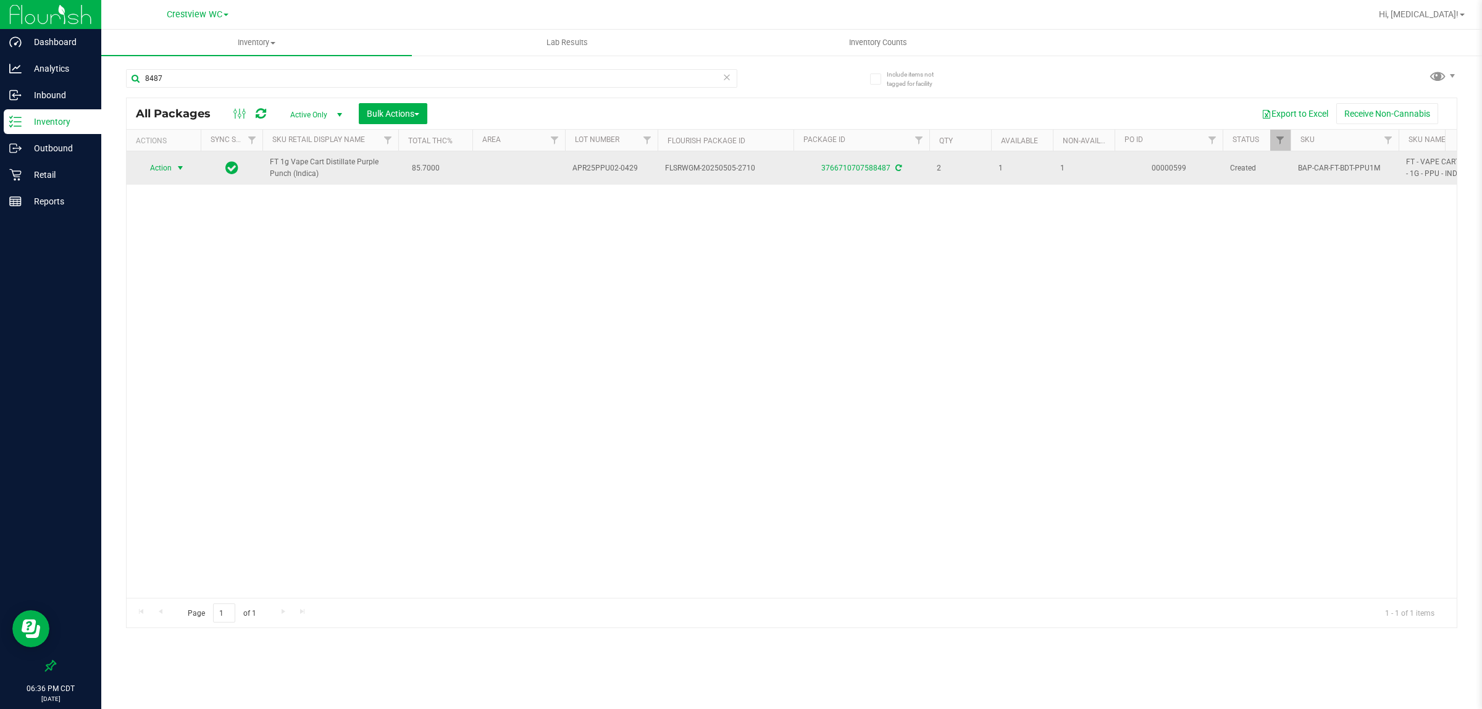
click at [169, 170] on span "Action" at bounding box center [155, 167] width 33 height 17
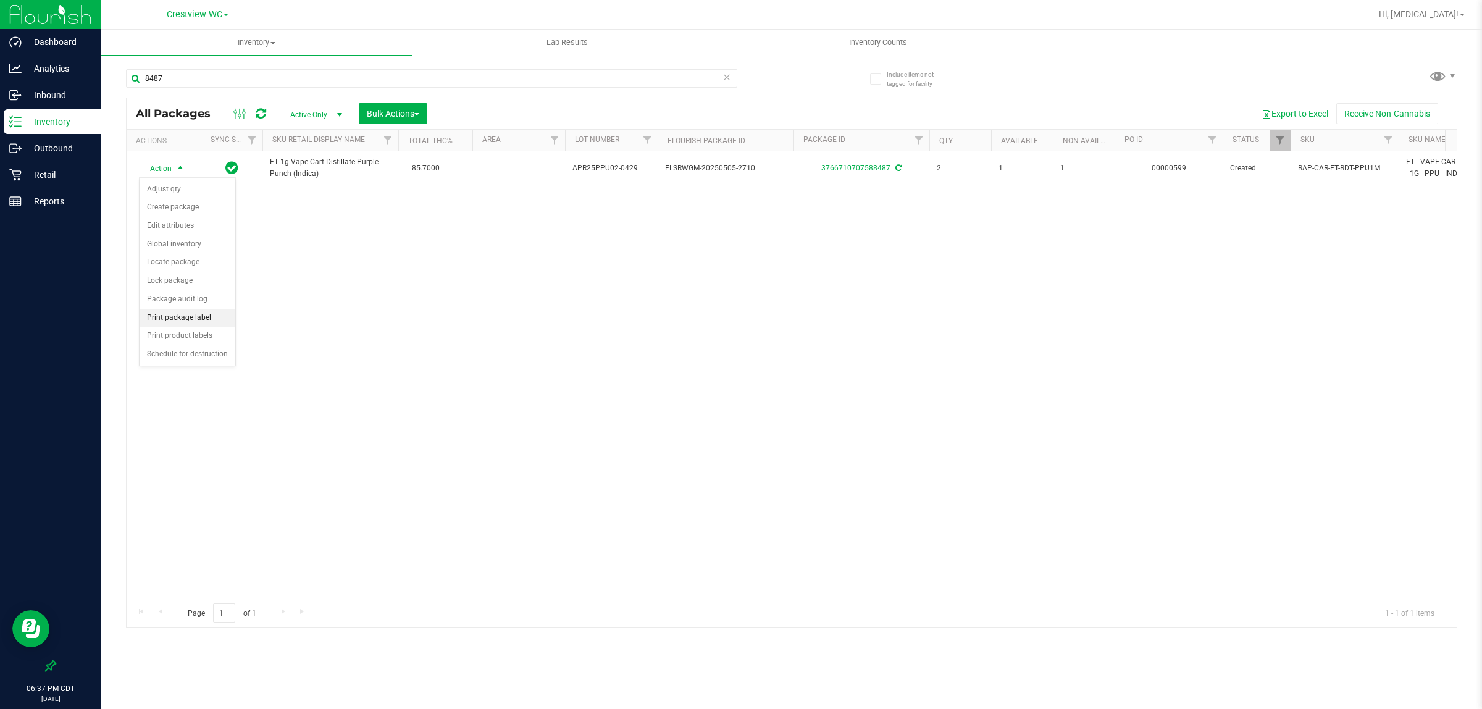
click at [193, 317] on li "Print package label" at bounding box center [188, 318] width 96 height 19
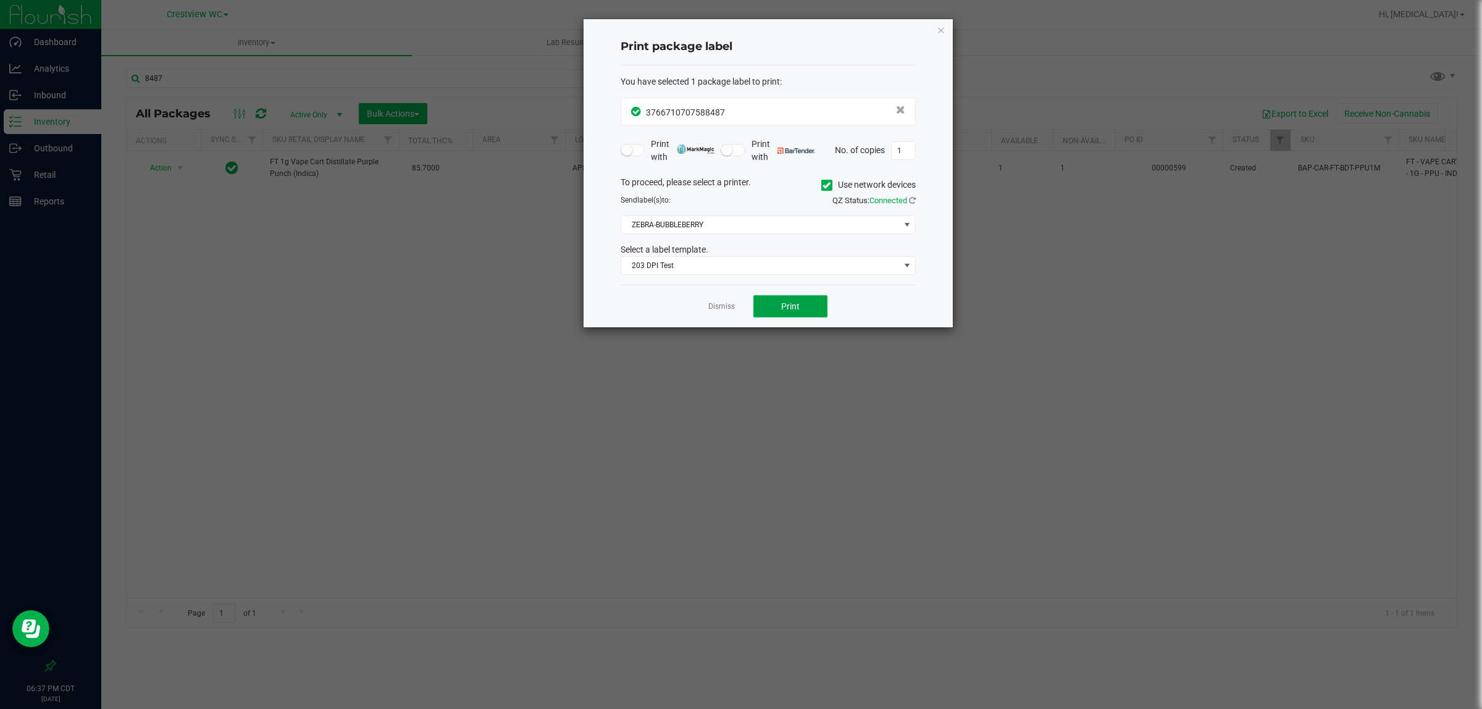
click at [725, 311] on span "Print" at bounding box center [790, 306] width 19 height 10
click at [718, 307] on link "Dismiss" at bounding box center [721, 306] width 27 height 10
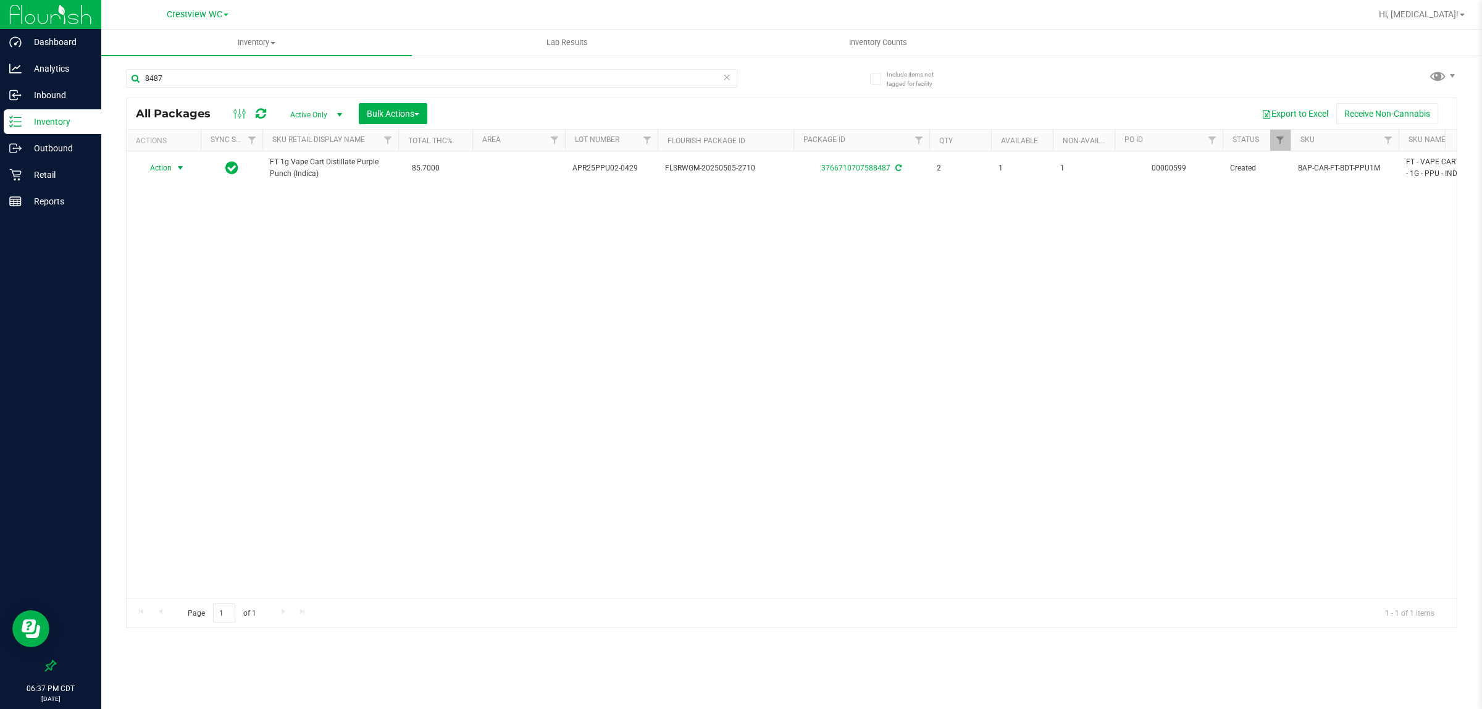
click at [654, 462] on div "Action Action Adjust qty Create package Edit attributes Global inventory Locate…" at bounding box center [792, 374] width 1330 height 446
click at [577, 482] on div "Action Action Adjust qty Create package Edit attributes Global inventory Locate…" at bounding box center [792, 374] width 1330 height 446
click at [51, 183] on div "Retail" at bounding box center [53, 174] width 98 height 25
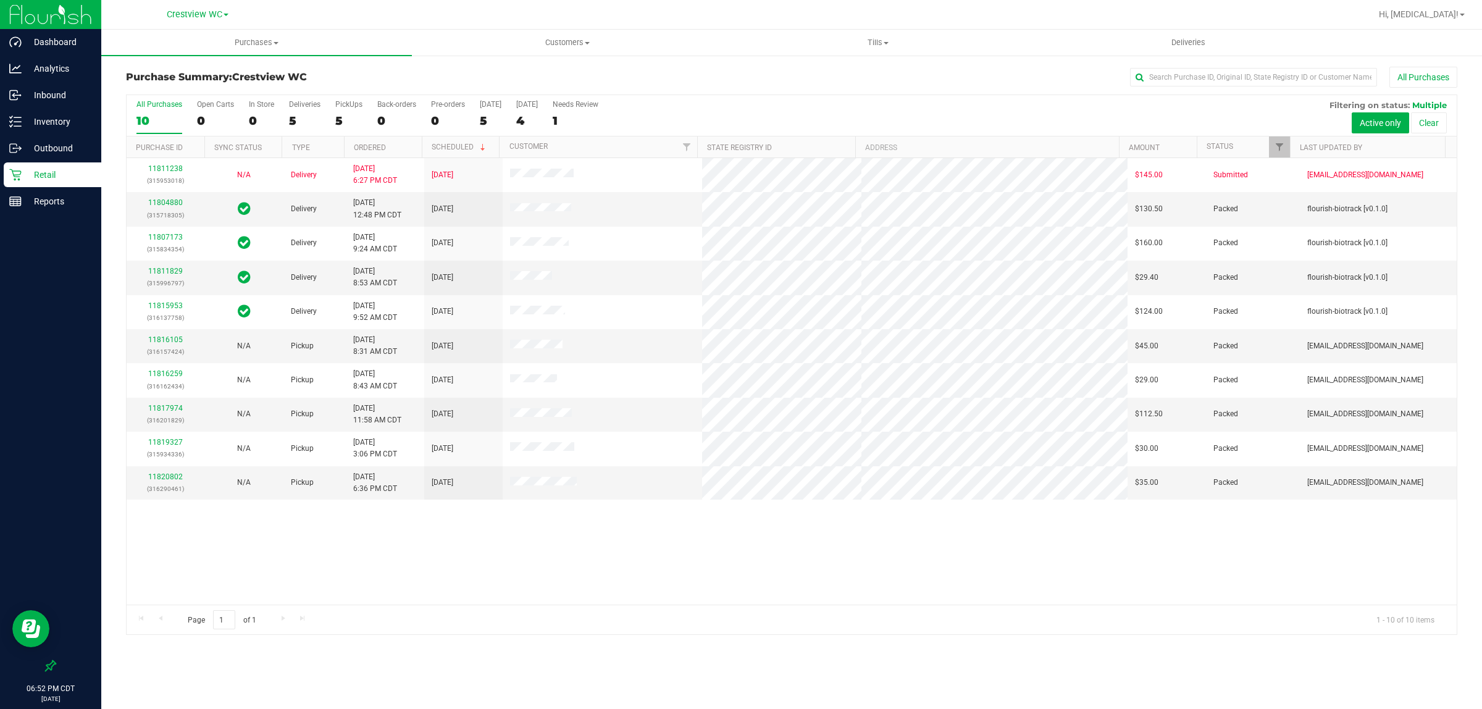
click at [725, 547] on div "11811238 (315953018) N/A Delivery [DATE] 6:27 PM CDT 8/22/2025 $145.00 Submitte…" at bounding box center [792, 381] width 1330 height 446
click at [329, 112] on div "All Purchases 10 Open Carts 0 In Store 0 Deliveries 5 PickUps 5 Back-orders 0 P…" at bounding box center [792, 115] width 1330 height 41
click at [338, 122] on div "5" at bounding box center [348, 121] width 27 height 14
click at [0, 0] on input "PickUps 5" at bounding box center [0, 0] width 0 height 0
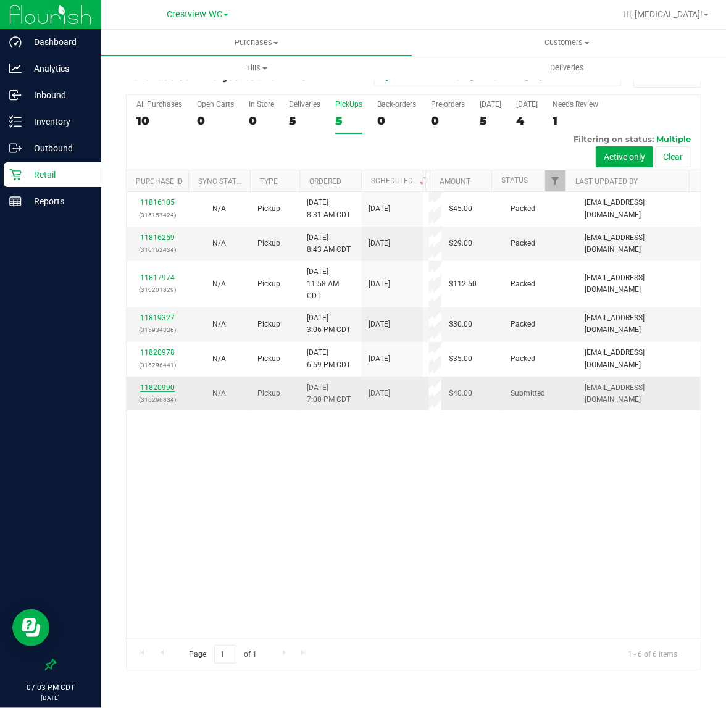
click at [152, 392] on link "11820990" at bounding box center [157, 387] width 35 height 9
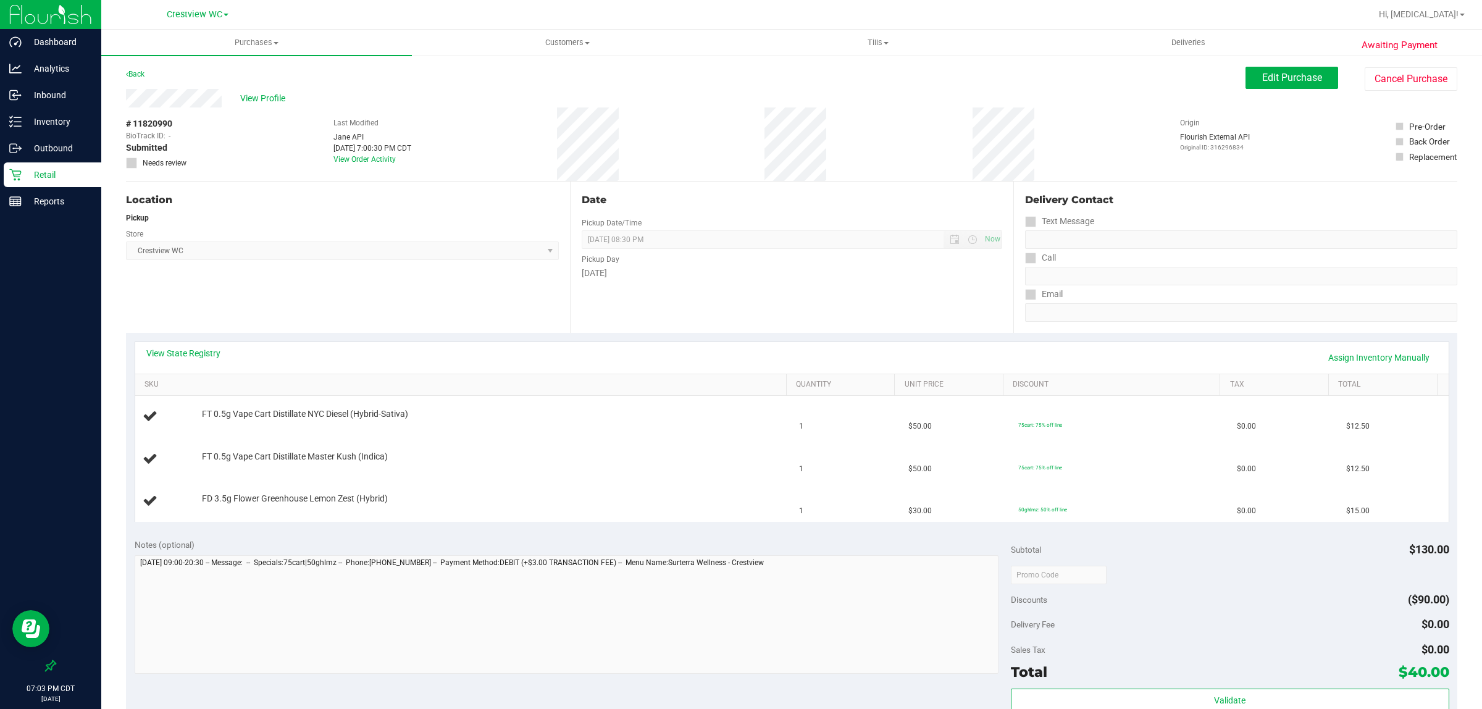
click at [173, 338] on div "View State Registry Assign Inventory Manually SKU Quantity Unit Price Discount …" at bounding box center [791, 431] width 1331 height 197
click at [179, 348] on link "View State Registry" at bounding box center [183, 353] width 74 height 12
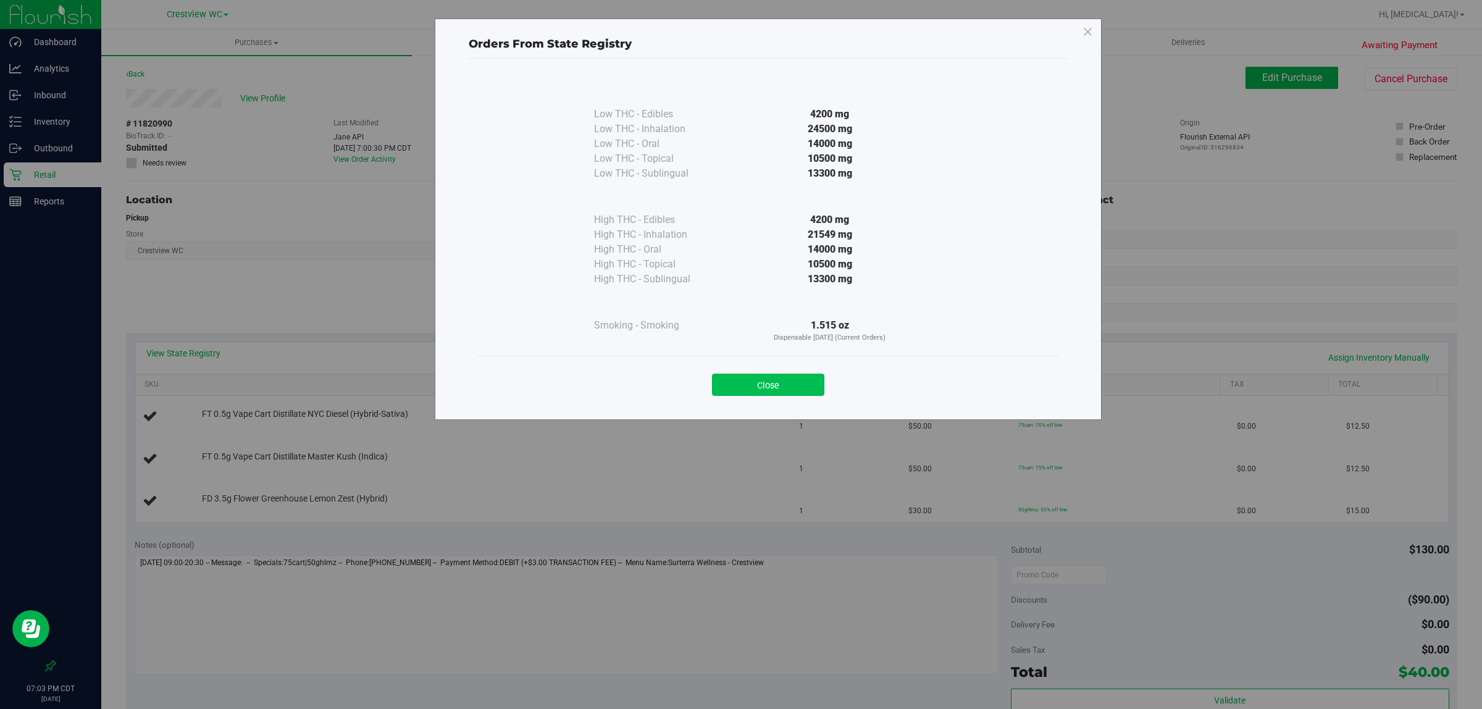
click at [725, 386] on button "Close" at bounding box center [768, 385] width 112 height 22
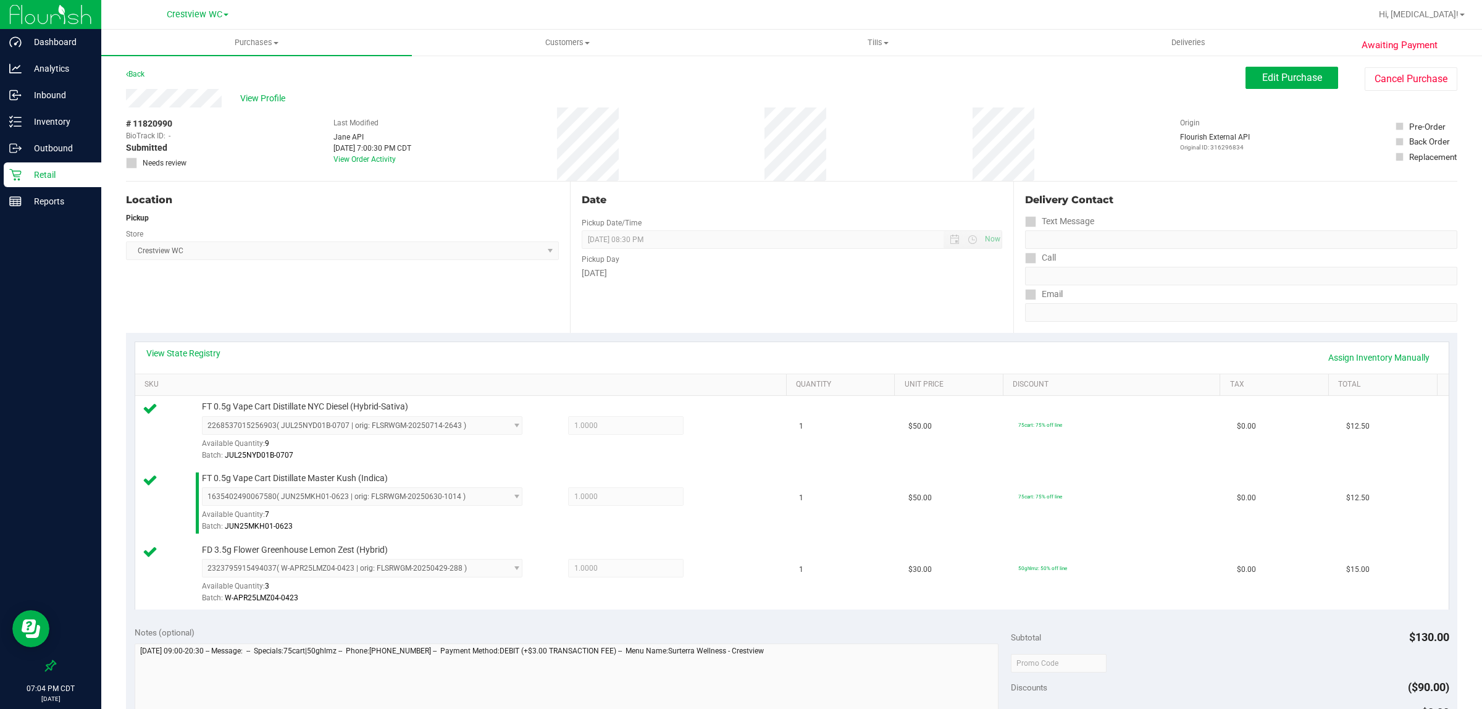
scroll to position [244, 0]
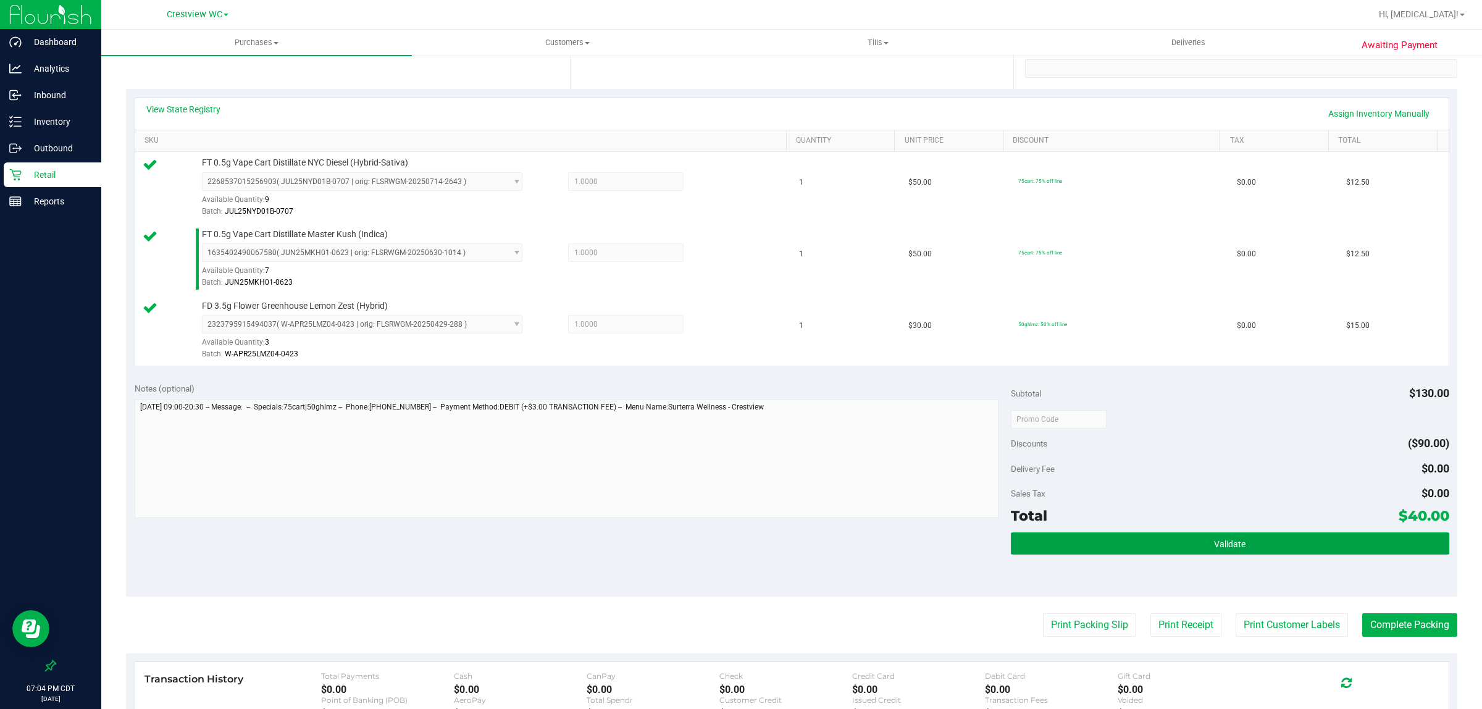
click at [725, 548] on button "Validate" at bounding box center [1230, 543] width 438 height 22
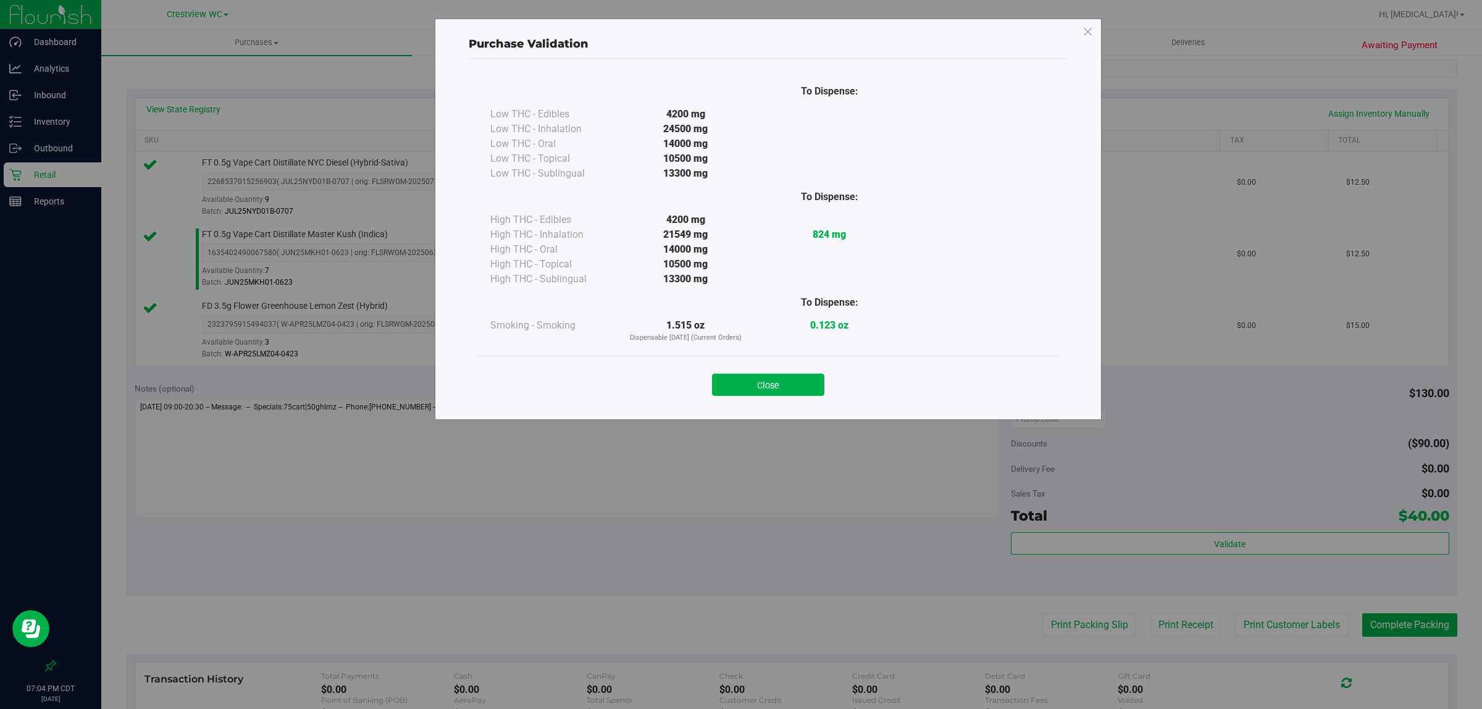
click at [725, 411] on div "Purchase Validation To Dispense: Low THC - Edibles 4200 mg" at bounding box center [768, 219] width 667 height 401
click at [725, 390] on button "Close" at bounding box center [768, 385] width 112 height 22
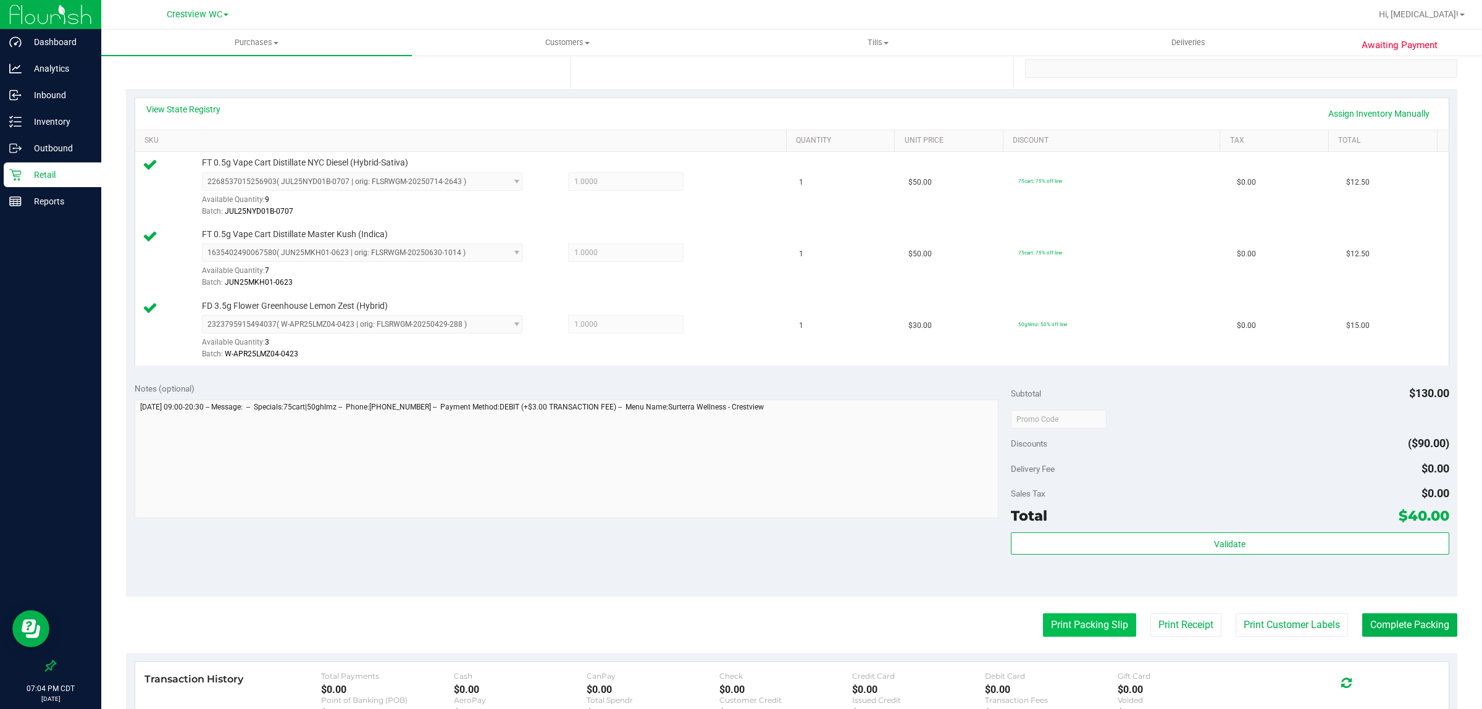
click at [725, 625] on button "Print Packing Slip" at bounding box center [1089, 624] width 93 height 23
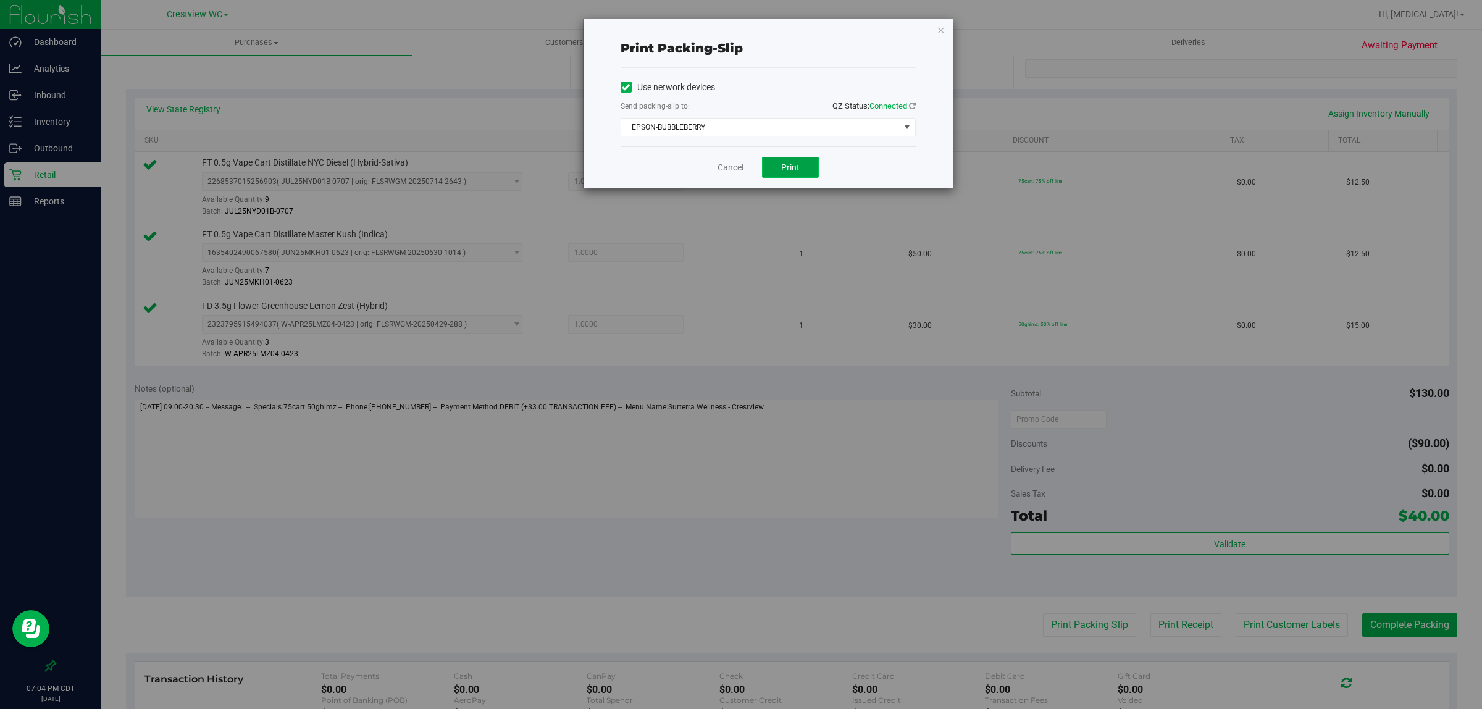
click at [725, 164] on span "Print" at bounding box center [790, 167] width 19 height 10
click at [725, 169] on link "Cancel" at bounding box center [730, 167] width 26 height 13
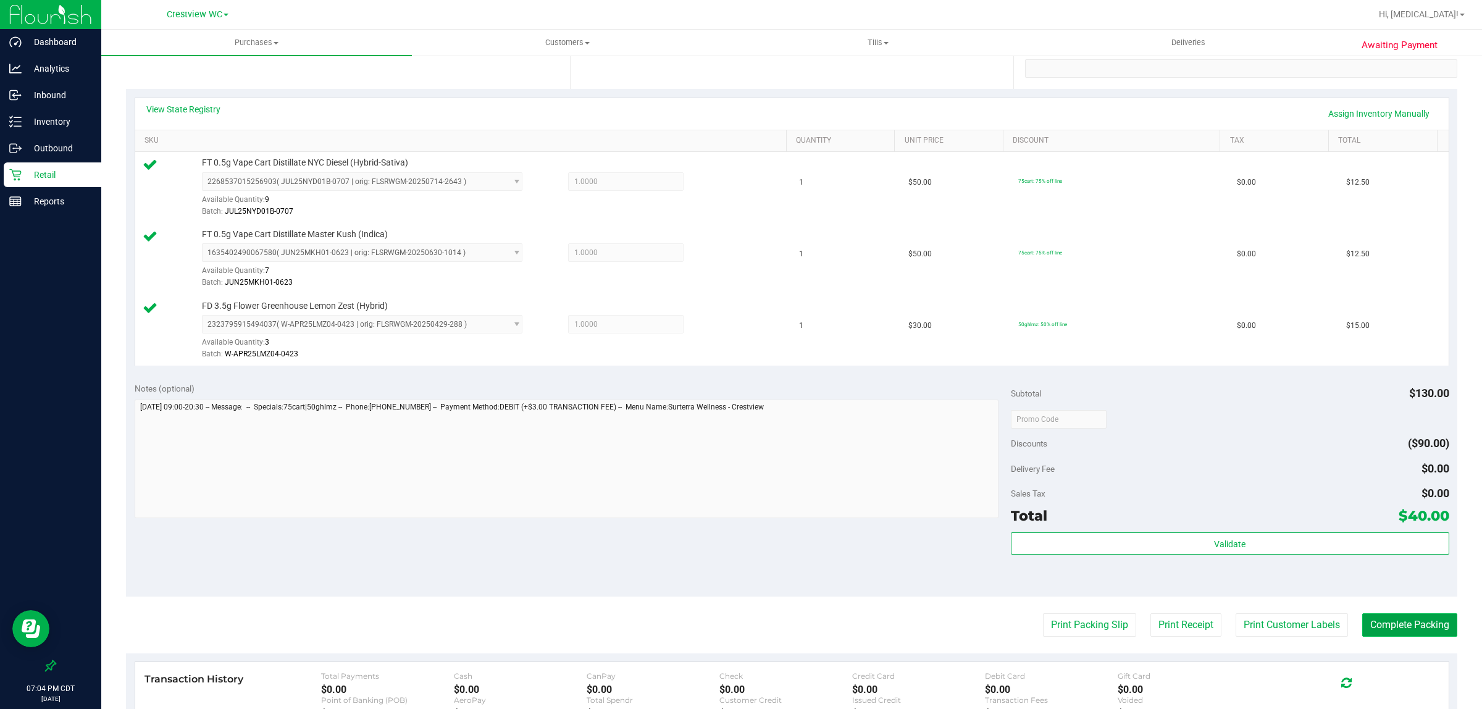
click at [725, 637] on button "Complete Packing" at bounding box center [1409, 624] width 95 height 23
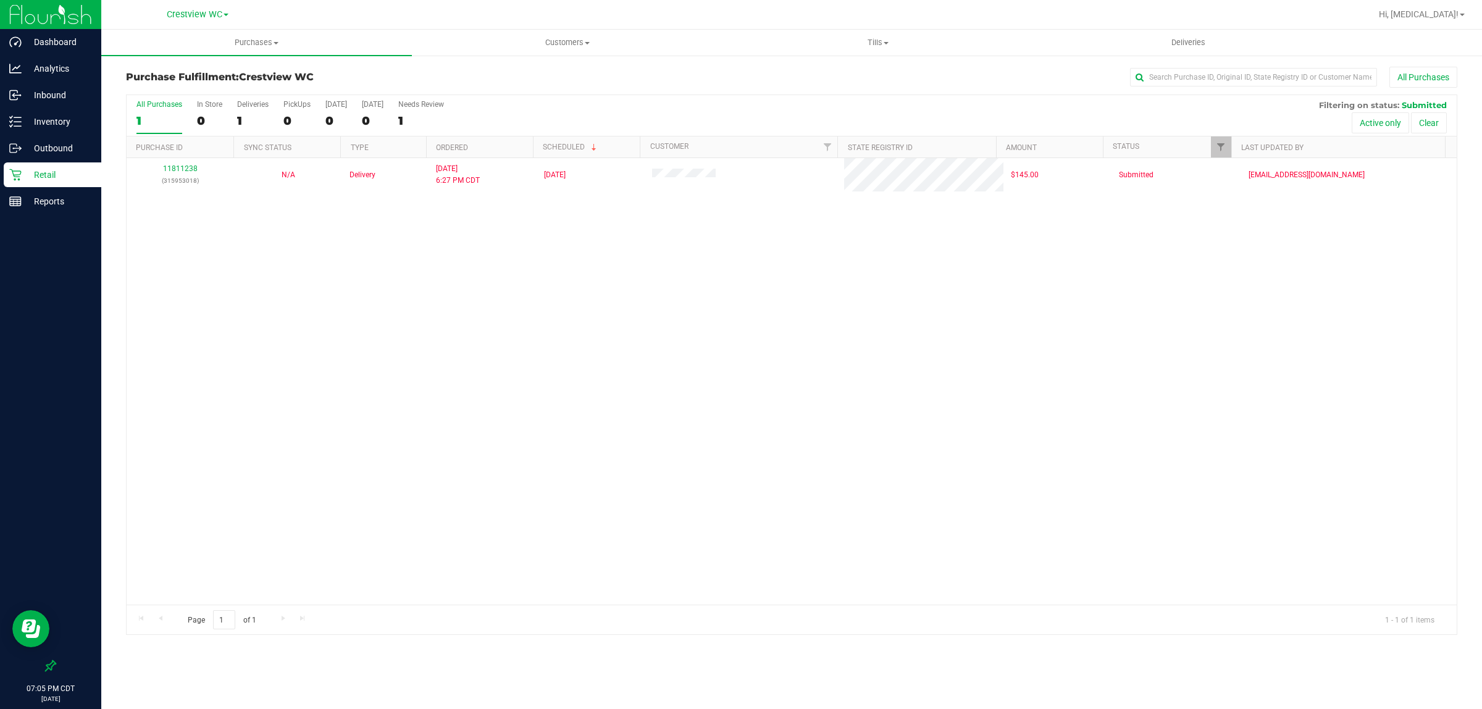
click at [44, 180] on p "Retail" at bounding box center [59, 174] width 74 height 15
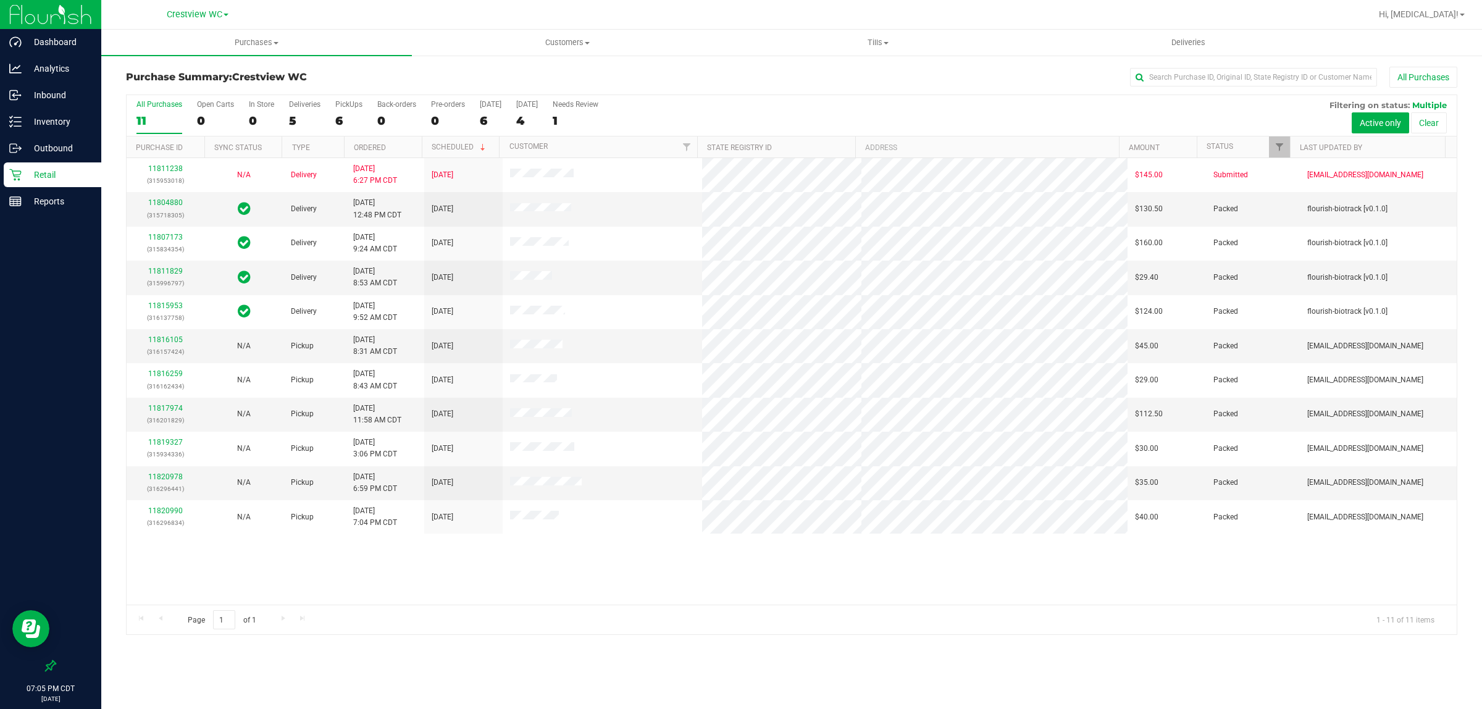
click at [375, 578] on div "11811238 (315953018) N/A Delivery [DATE] 6:27 PM CDT 8/22/2025 $145.00 Submitte…" at bounding box center [792, 381] width 1330 height 446
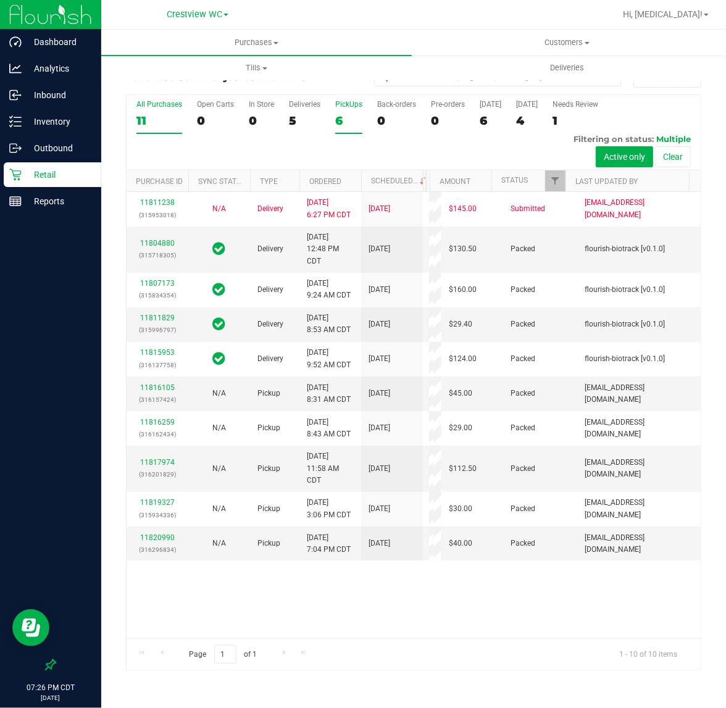
click at [351, 121] on div "6" at bounding box center [348, 121] width 27 height 14
click at [0, 0] on input "PickUps 6" at bounding box center [0, 0] width 0 height 0
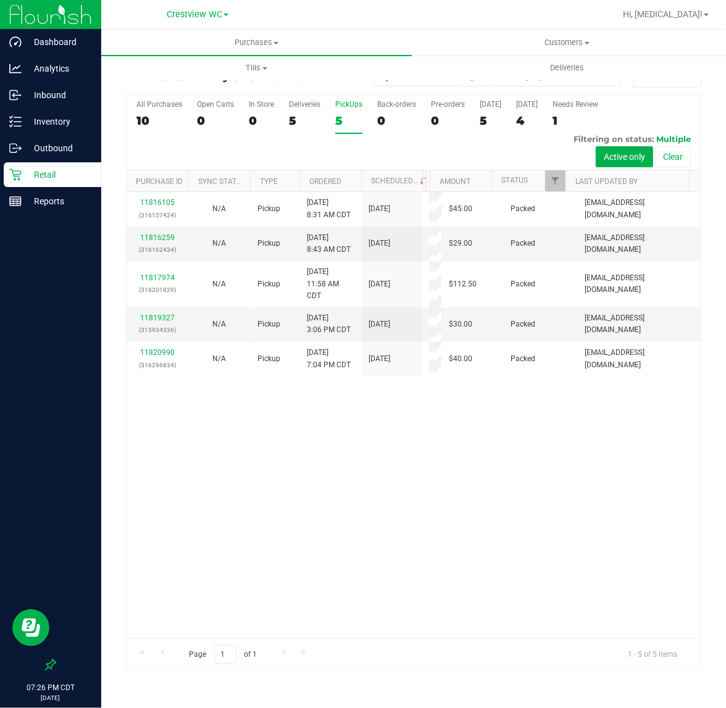
click at [494, 604] on div "11816105 (316157424) N/A Pickup [DATE] 8:31 AM CDT 8/20/2025 $45.00 Packed [EMA…" at bounding box center [414, 415] width 574 height 446
click at [473, 548] on div "11816105 (316157424) N/A Pickup [DATE] 8:31 AM CDT 8/20/2025 $45.00 Packed [EMA…" at bounding box center [414, 415] width 574 height 446
click at [329, 118] on div "All Purchases 10 Open Carts 0 In Store 0 Deliveries 5 PickUps 5 Back-orders 0 P…" at bounding box center [414, 132] width 574 height 75
click at [341, 114] on div "5" at bounding box center [348, 121] width 27 height 14
click at [0, 0] on input "PickUps 5" at bounding box center [0, 0] width 0 height 0
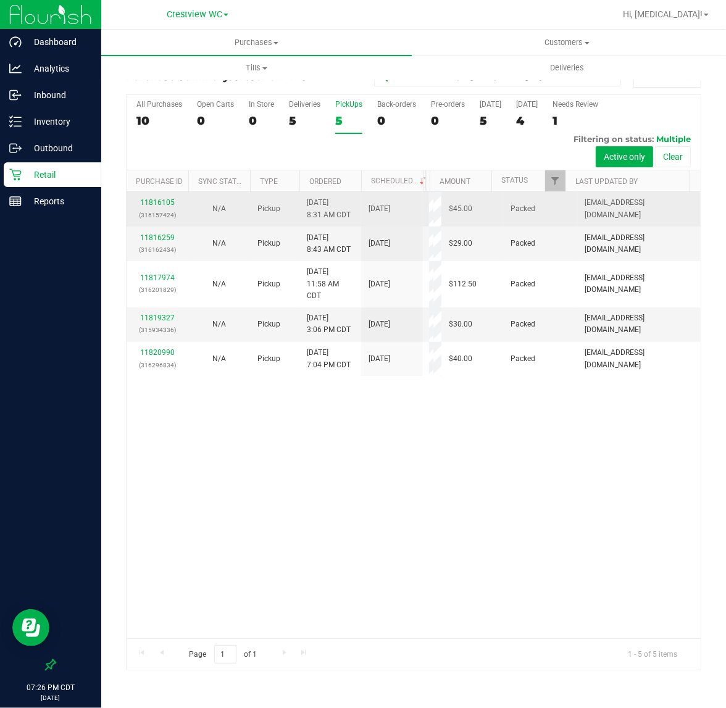
drag, startPoint x: 468, startPoint y: 548, endPoint x: 185, endPoint y: 230, distance: 426.0
click at [470, 548] on div "11816105 (316157424) N/A Pickup [DATE] 8:31 AM CDT 8/20/2025 $45.00 Packed [EMA…" at bounding box center [414, 415] width 574 height 446
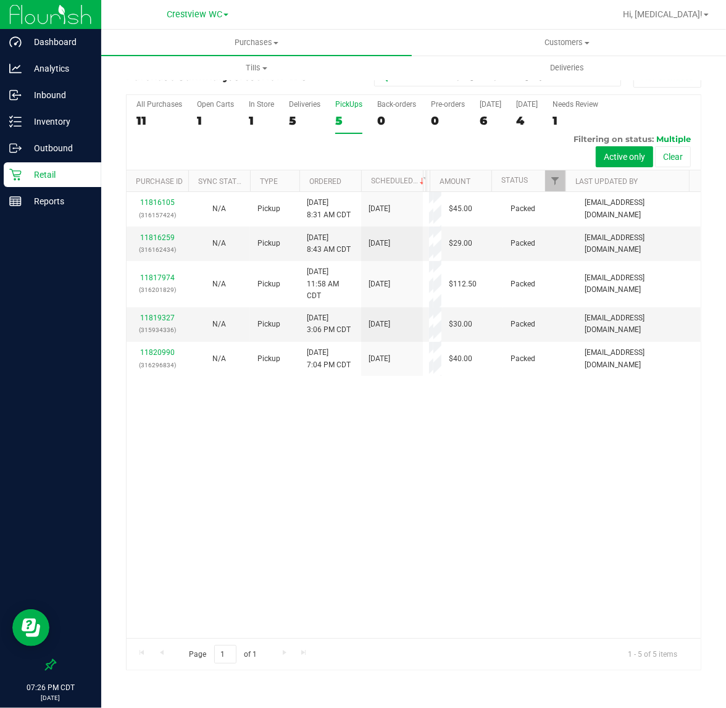
click at [372, 466] on div "11816105 (316157424) N/A Pickup [DATE] 8:31 AM CDT 8/20/2025 $45.00 Packed [EMA…" at bounding box center [414, 415] width 574 height 446
click at [343, 517] on div "11816105 (316157424) N/A Pickup [DATE] 8:31 AM CDT 8/20/2025 $45.00 Packed [EMA…" at bounding box center [414, 415] width 574 height 446
drag, startPoint x: 343, startPoint y: 517, endPoint x: 352, endPoint y: 514, distance: 9.8
click at [352, 516] on div "11816105 (316157424) N/A Pickup [DATE] 8:31 AM CDT 8/20/2025 $45.00 Packed [EMA…" at bounding box center [414, 415] width 574 height 446
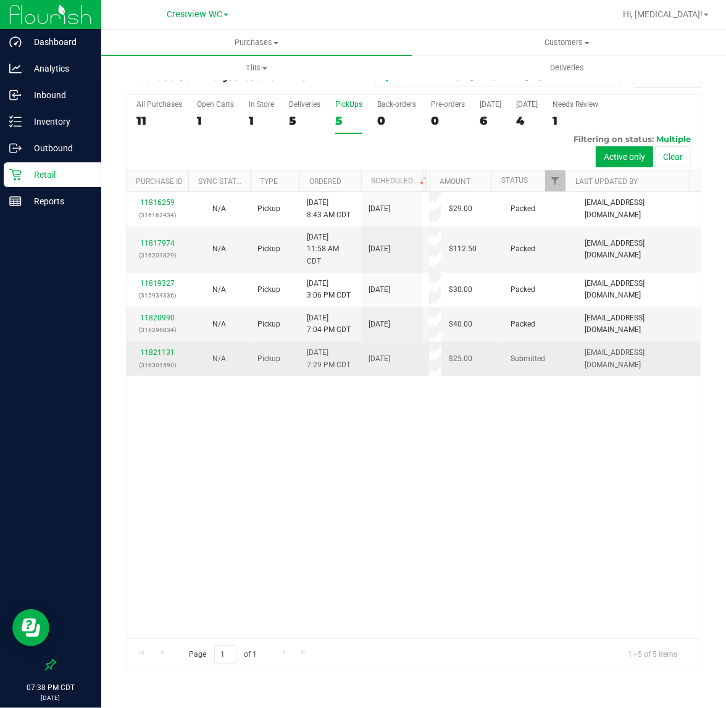
click at [156, 370] on div "11821131 (316301590)" at bounding box center [157, 358] width 47 height 23
click at [156, 357] on link "11821131" at bounding box center [157, 352] width 35 height 9
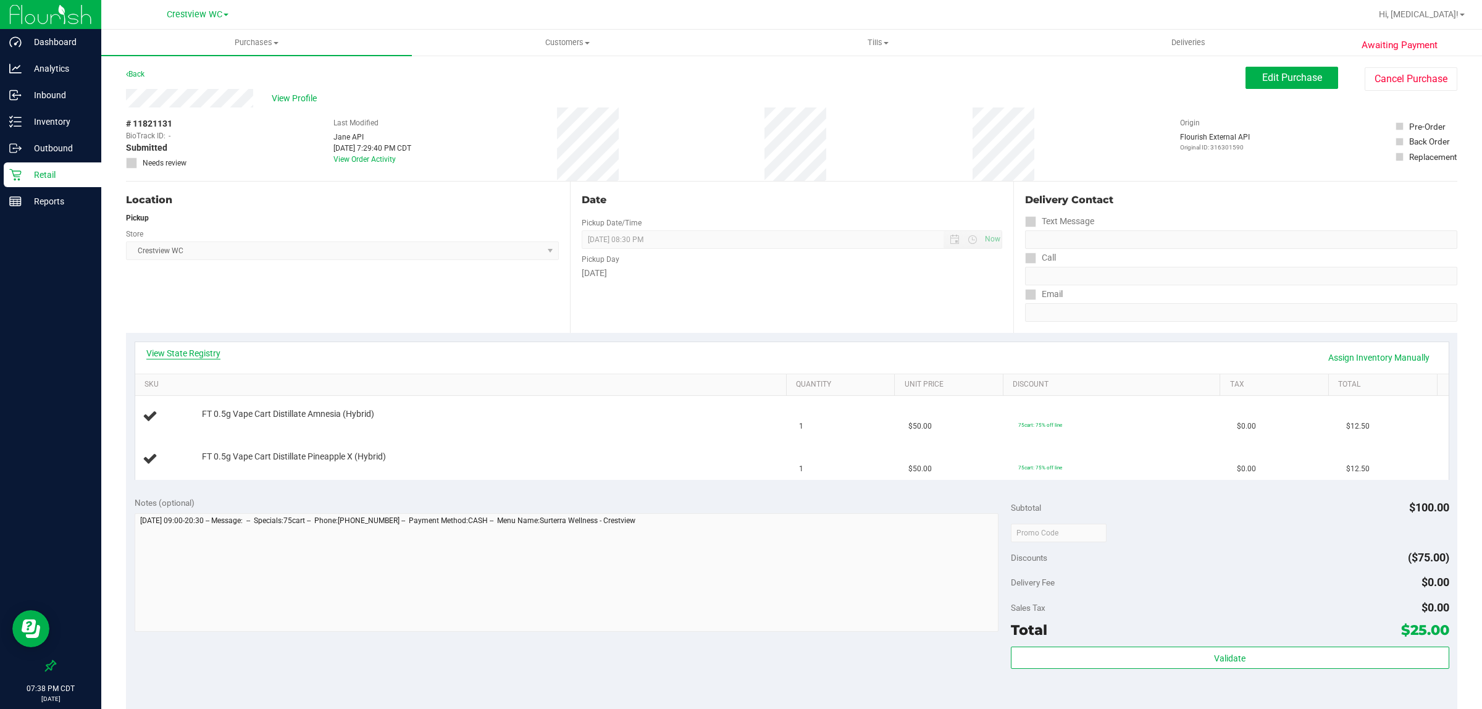
click at [206, 358] on link "View State Registry" at bounding box center [183, 353] width 74 height 12
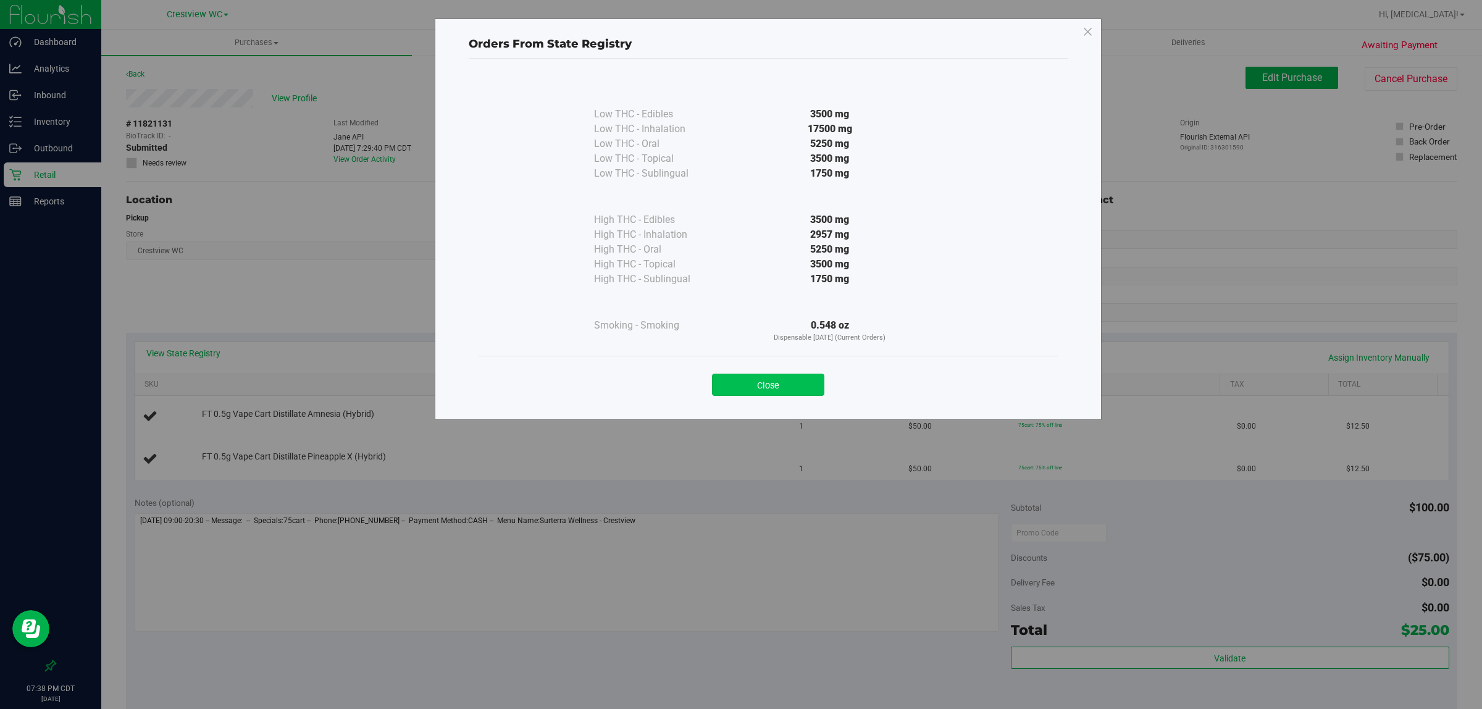
click at [725, 386] on button "Close" at bounding box center [768, 385] width 112 height 22
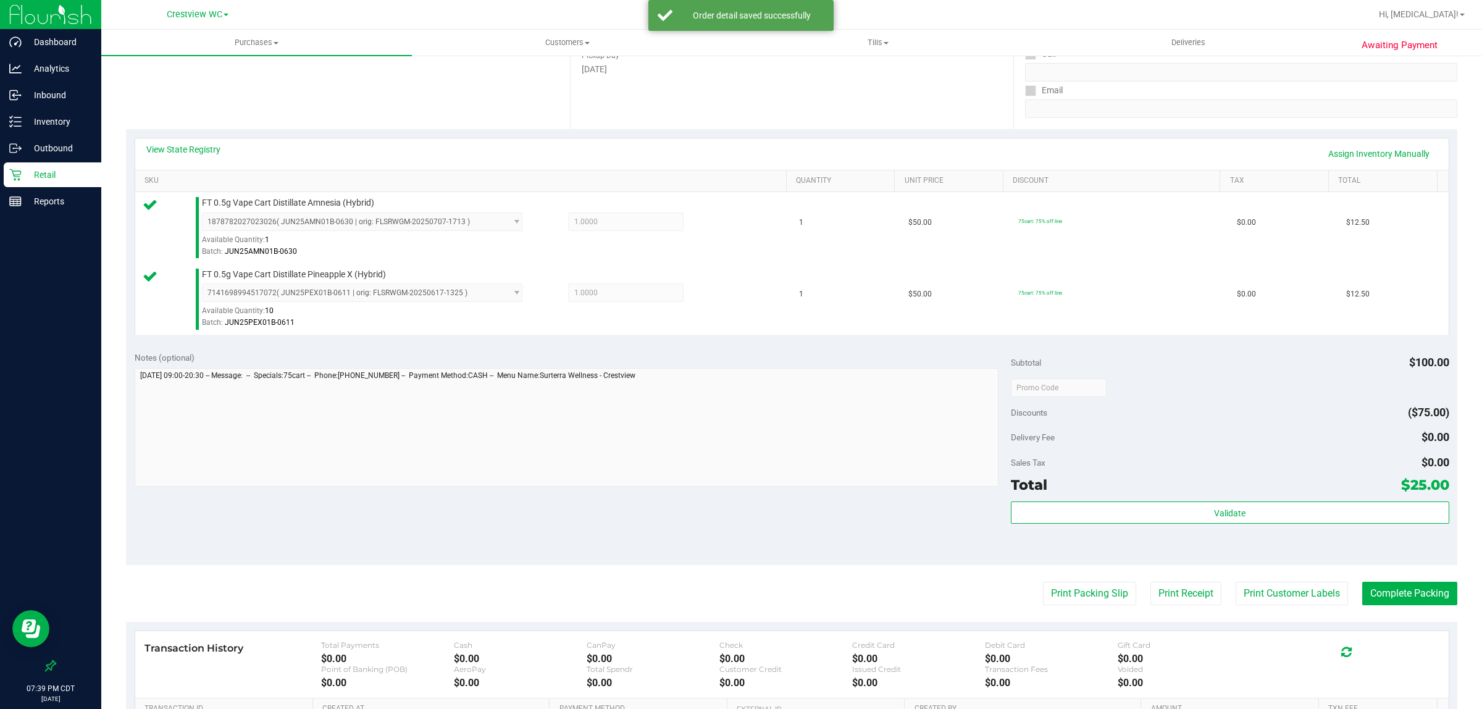
scroll to position [215, 0]
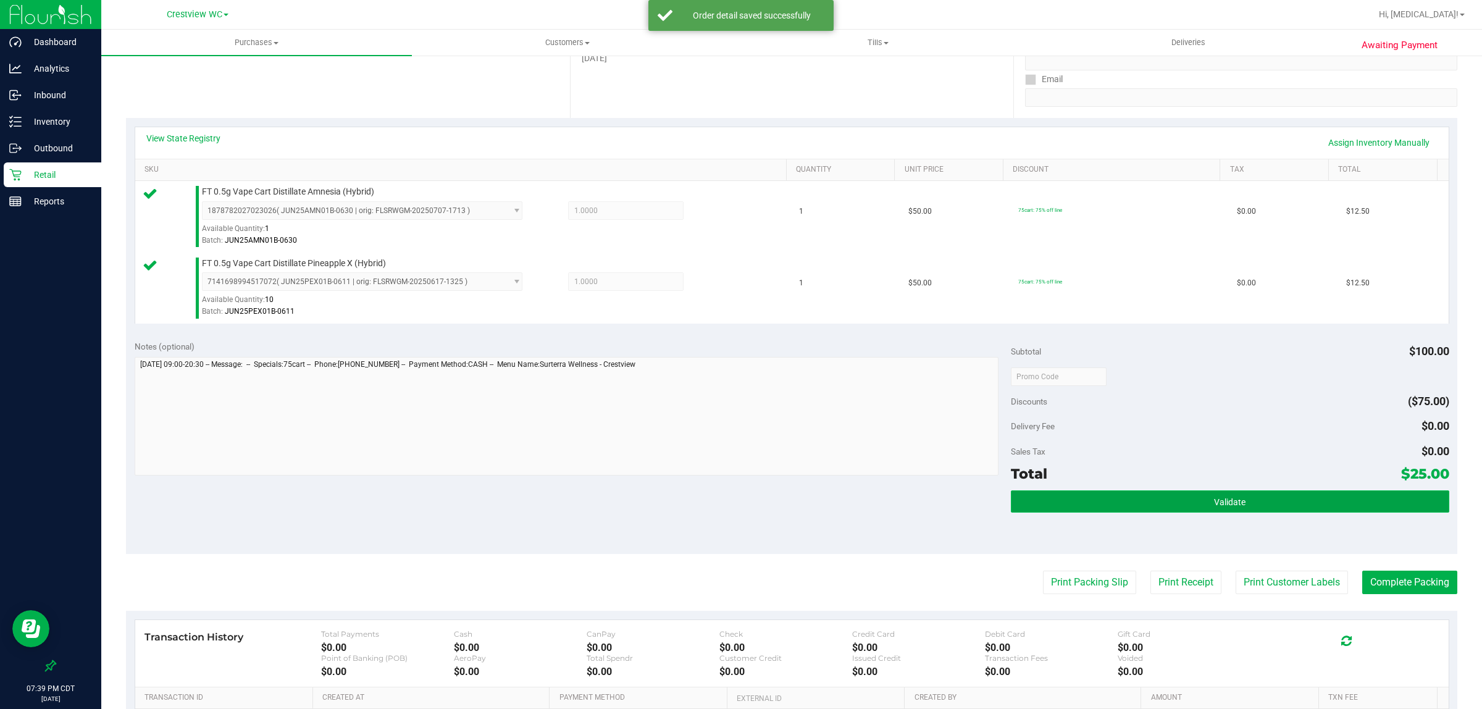
click at [725, 506] on span "Validate" at bounding box center [1229, 502] width 31 height 10
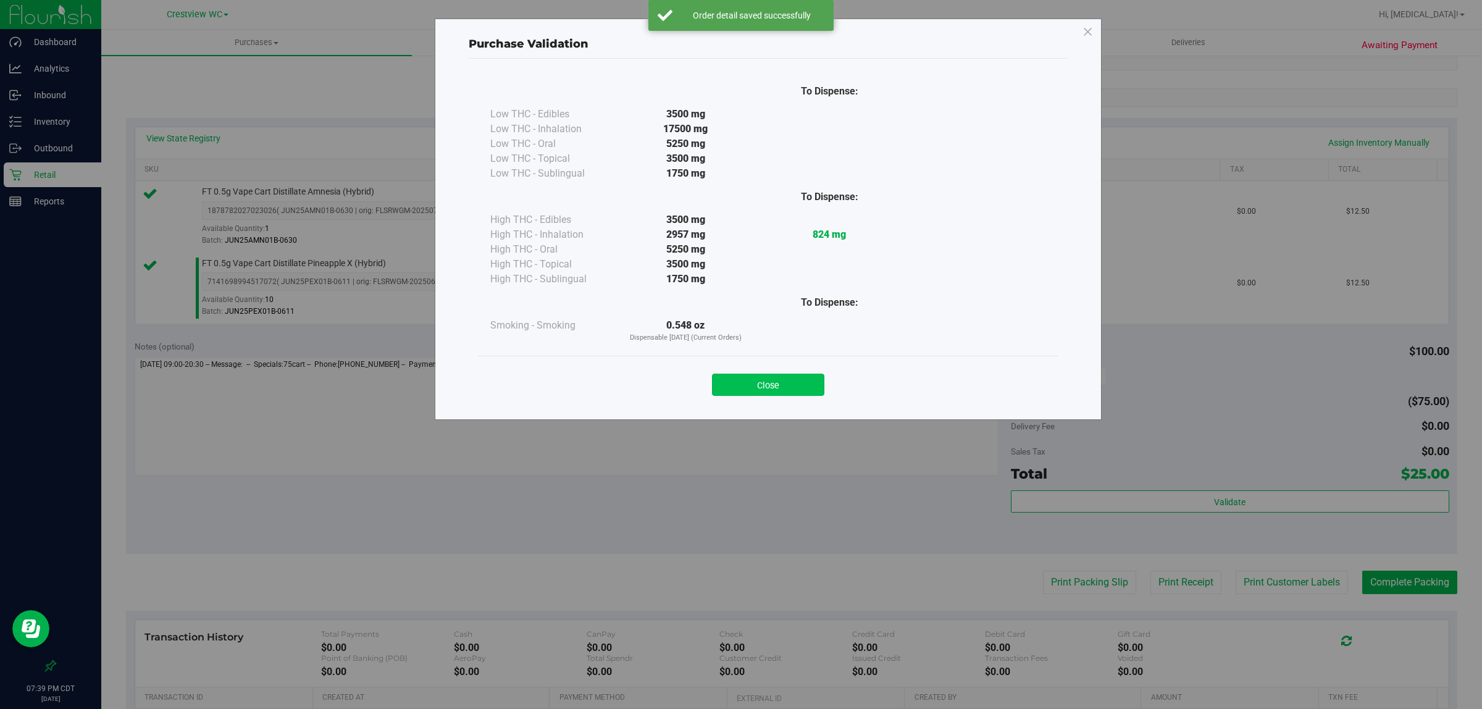
click at [725, 383] on button "Close" at bounding box center [768, 385] width 112 height 22
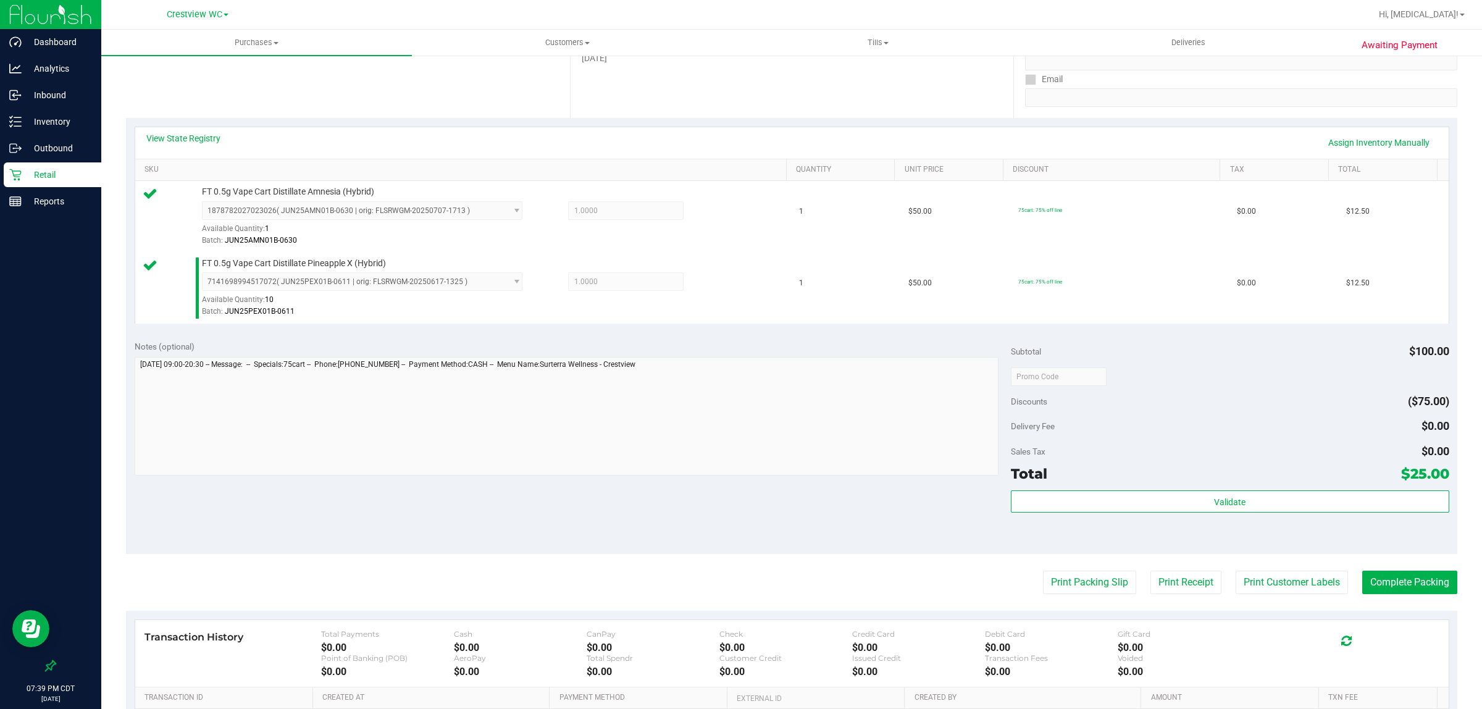
click at [725, 524] on div "Notes (optional) Subtotal $100.00 Discounts ($75.00) Delivery Fee $0.00 Sales T…" at bounding box center [791, 443] width 1331 height 222
click at [725, 583] on button "Print Packing Slip" at bounding box center [1089, 581] width 93 height 23
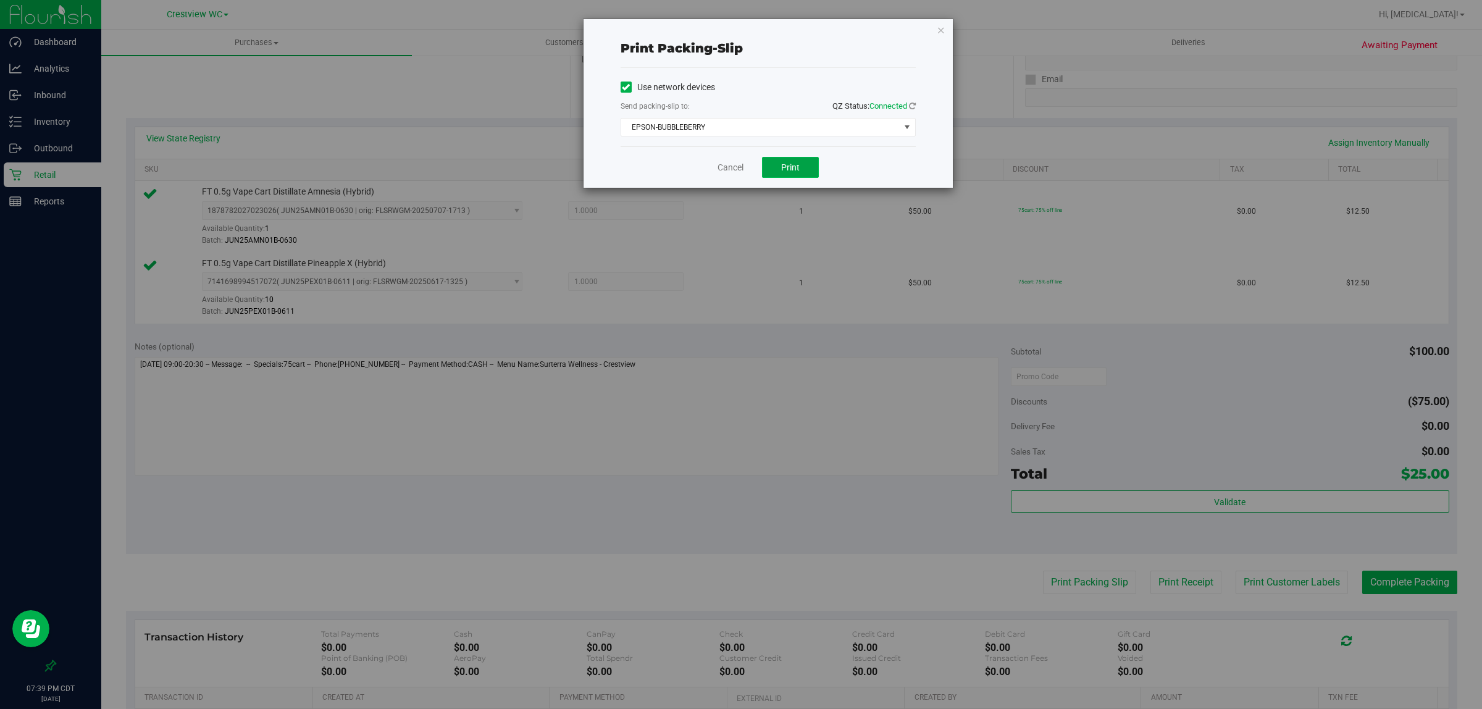
click at [725, 169] on span "Print" at bounding box center [790, 167] width 19 height 10
click at [725, 165] on link "Cancel" at bounding box center [730, 167] width 26 height 13
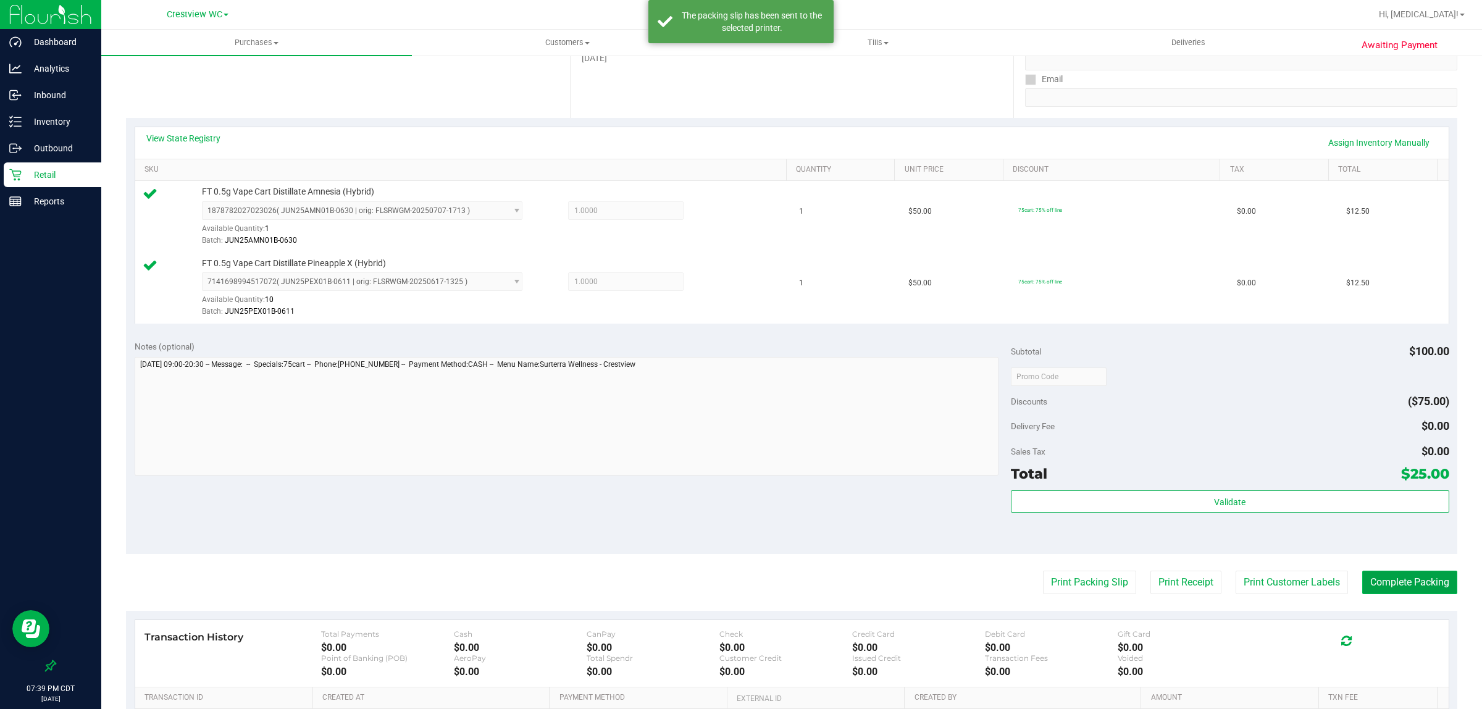
click at [725, 572] on button "Complete Packing" at bounding box center [1409, 581] width 95 height 23
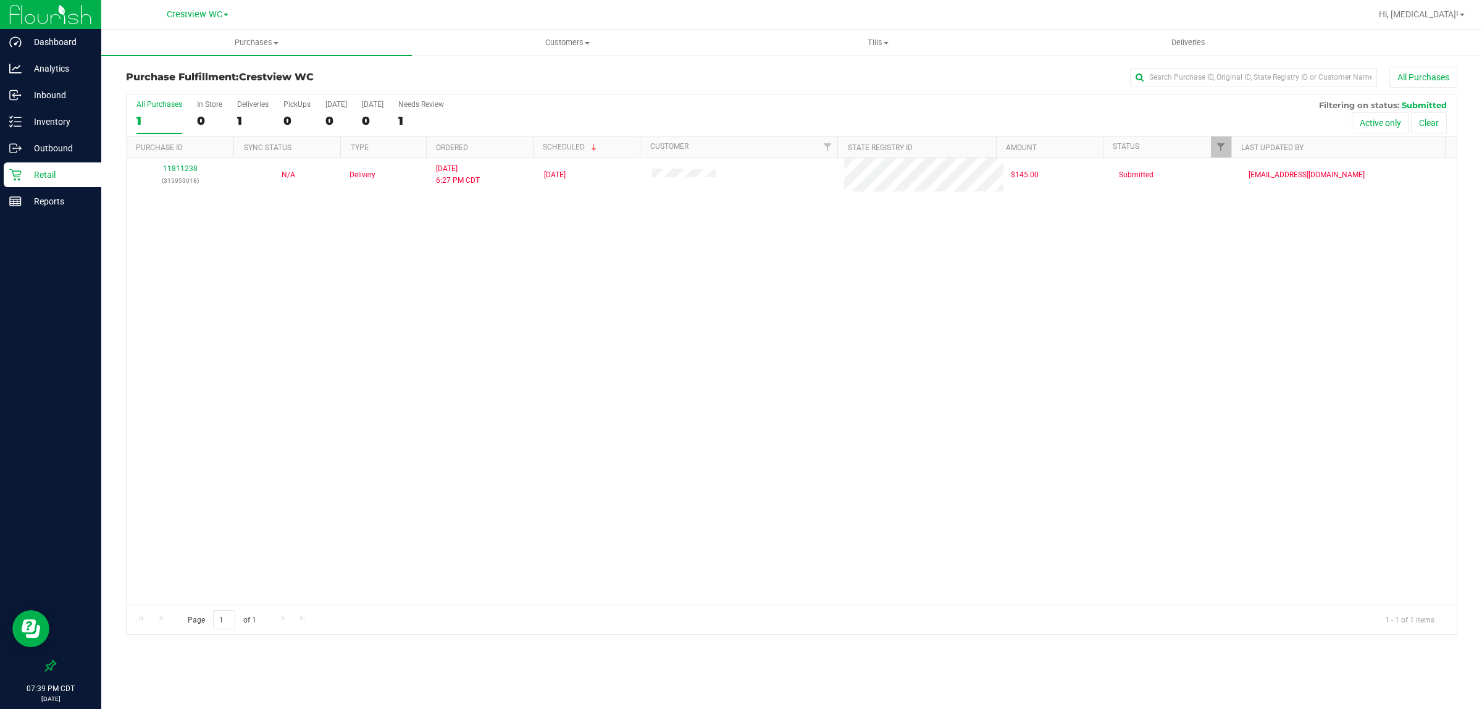
click at [41, 183] on div "Retail" at bounding box center [53, 174] width 98 height 25
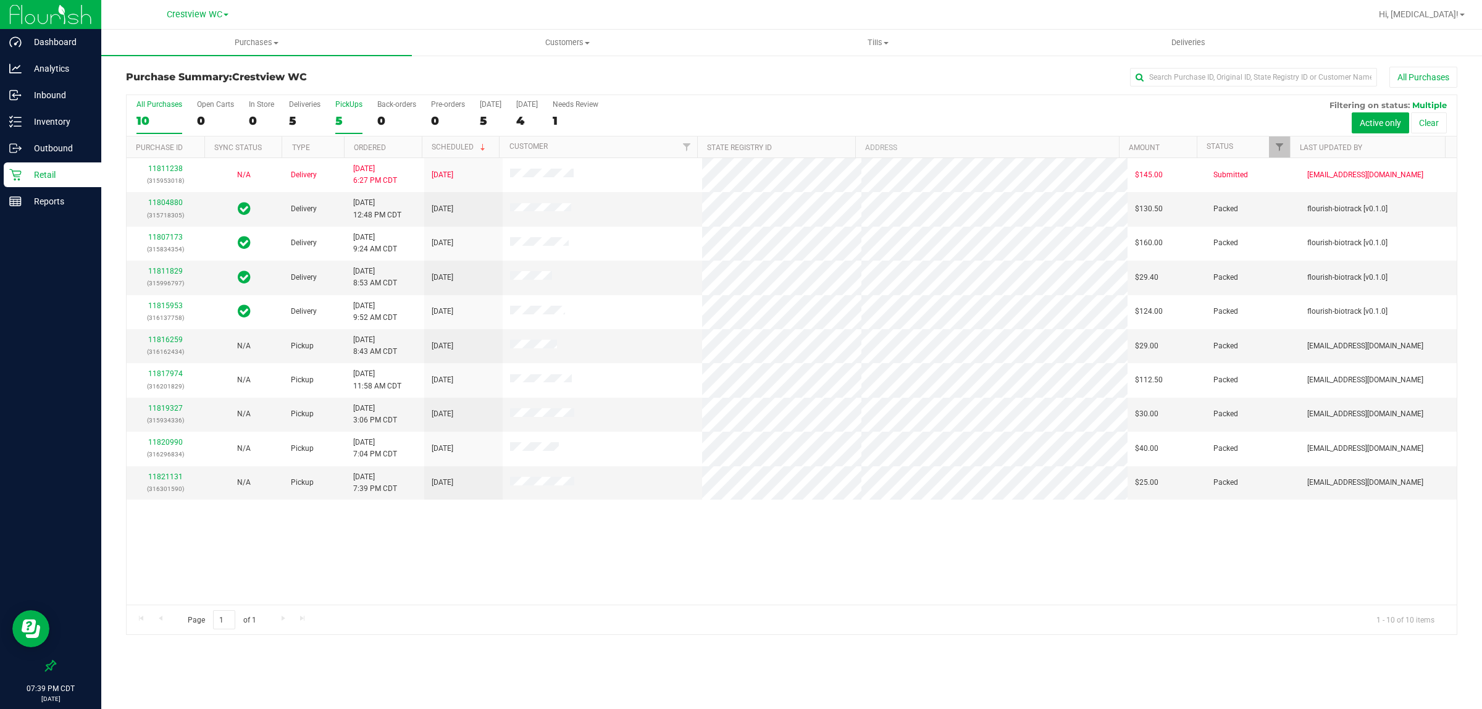
click at [340, 111] on label "PickUps 5" at bounding box center [348, 117] width 27 height 34
click at [0, 0] on input "PickUps 5" at bounding box center [0, 0] width 0 height 0
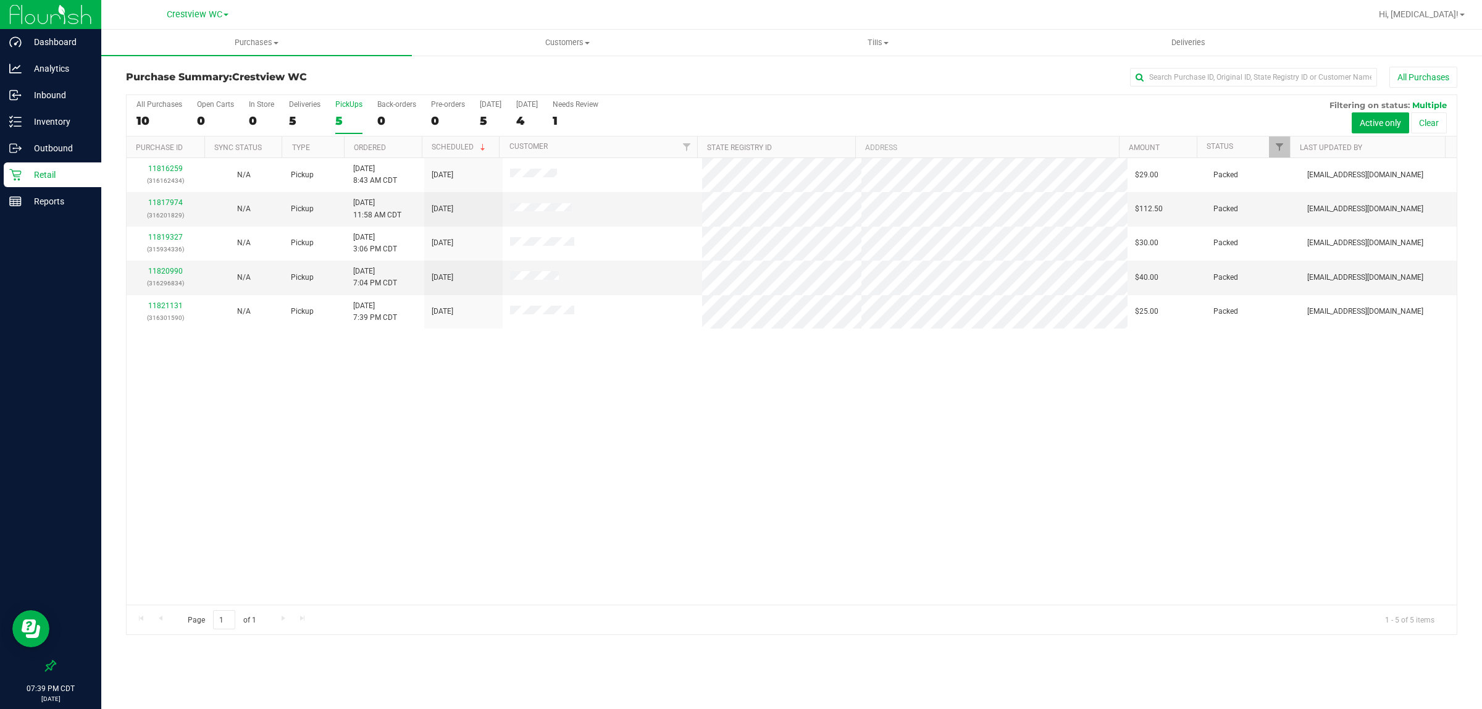
click at [690, 475] on div "11816259 (316162434) N/A Pickup [DATE] 8:43 AM CDT 8/20/2025 $29.00 Packed [EMA…" at bounding box center [792, 381] width 1330 height 446
click at [343, 124] on div "5" at bounding box center [348, 121] width 27 height 14
click at [0, 0] on input "PickUps 5" at bounding box center [0, 0] width 0 height 0
click at [303, 114] on div "6" at bounding box center [304, 121] width 31 height 14
click at [0, 0] on input "Deliveries 6" at bounding box center [0, 0] width 0 height 0
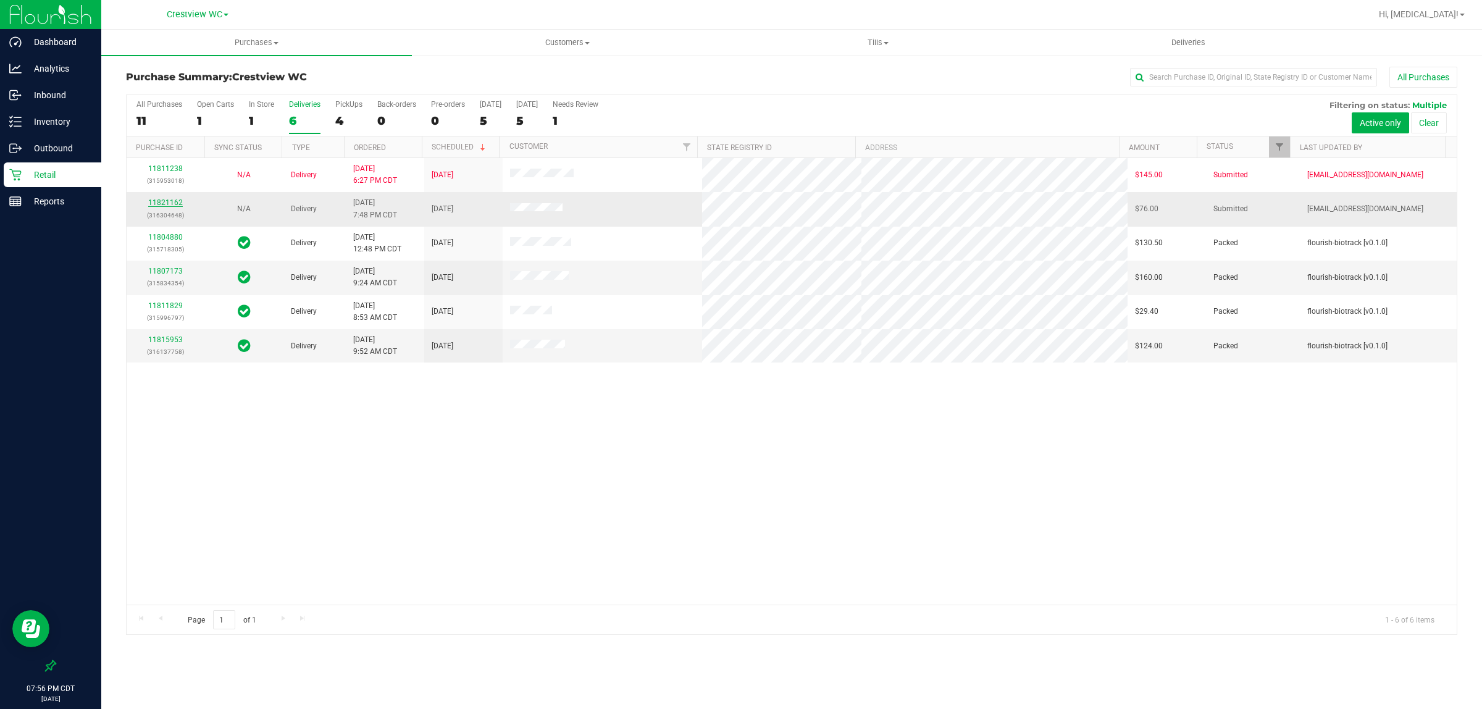
click at [164, 204] on link "11821162" at bounding box center [165, 202] width 35 height 9
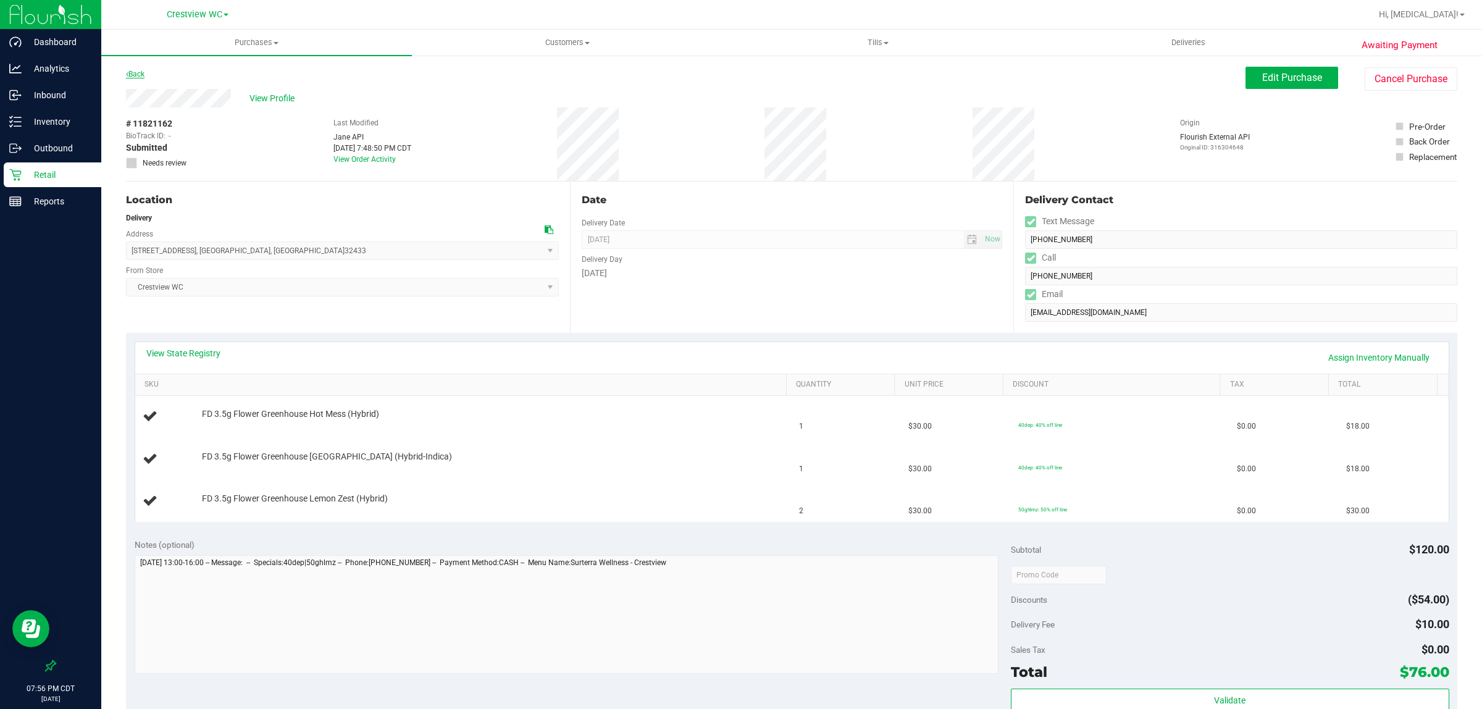
click at [136, 77] on link "Back" at bounding box center [135, 74] width 19 height 9
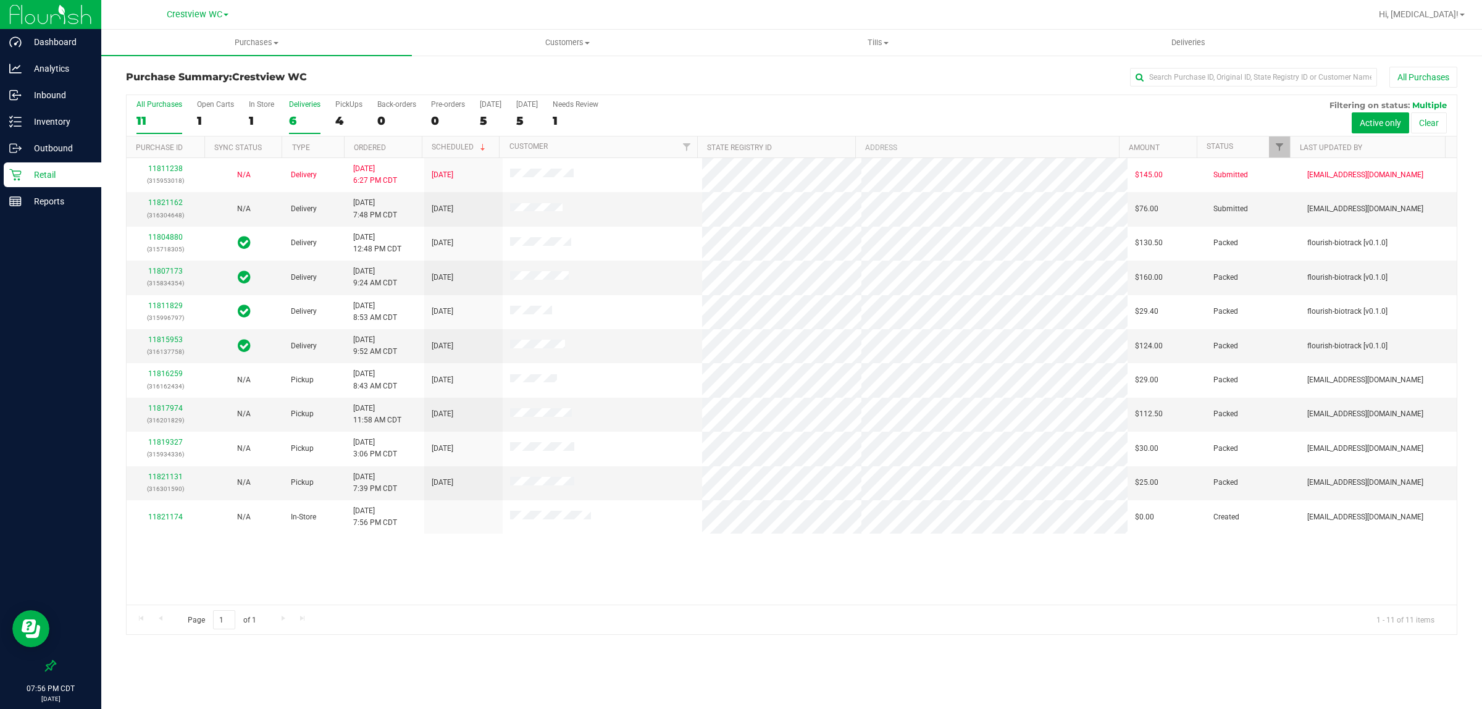
click at [298, 123] on div "6" at bounding box center [304, 121] width 31 height 14
click at [0, 0] on input "Deliveries 6" at bounding box center [0, 0] width 0 height 0
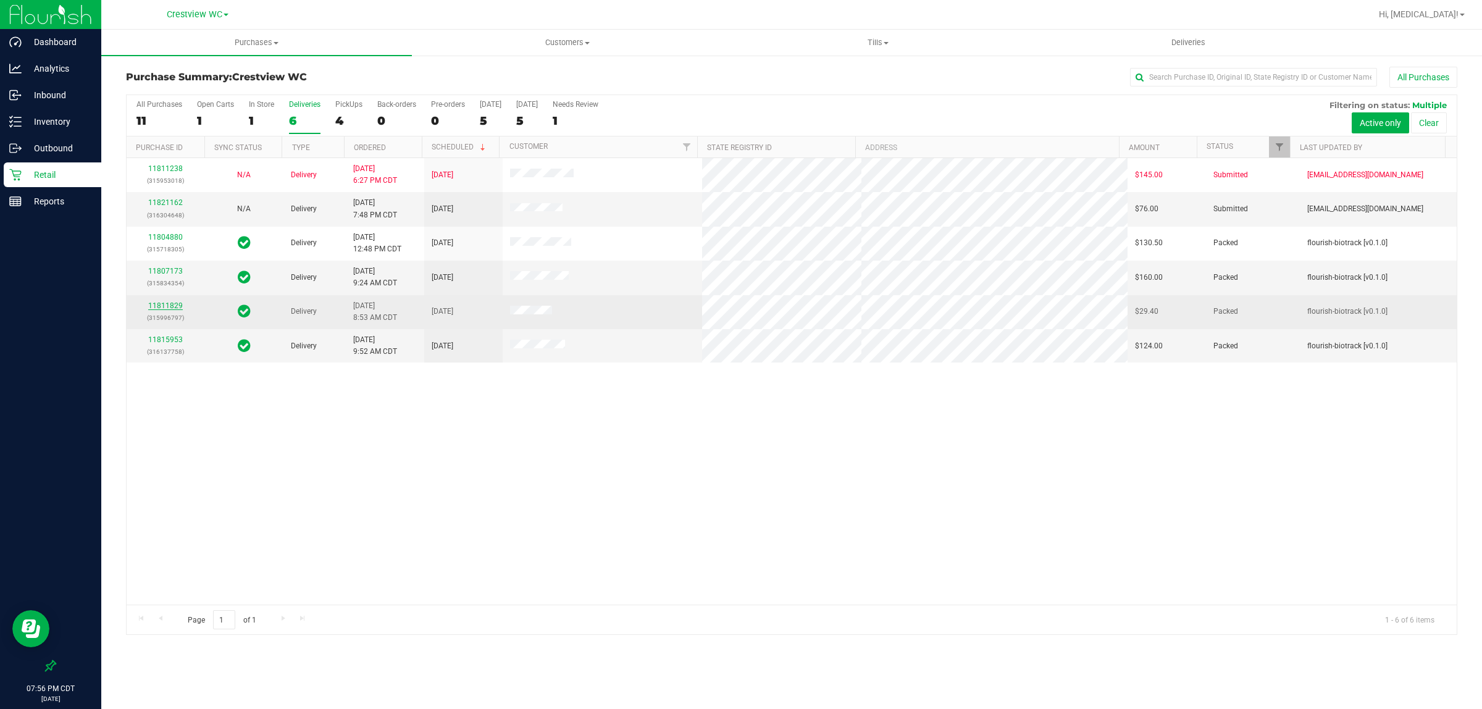
click at [162, 303] on link "11811829" at bounding box center [165, 305] width 35 height 9
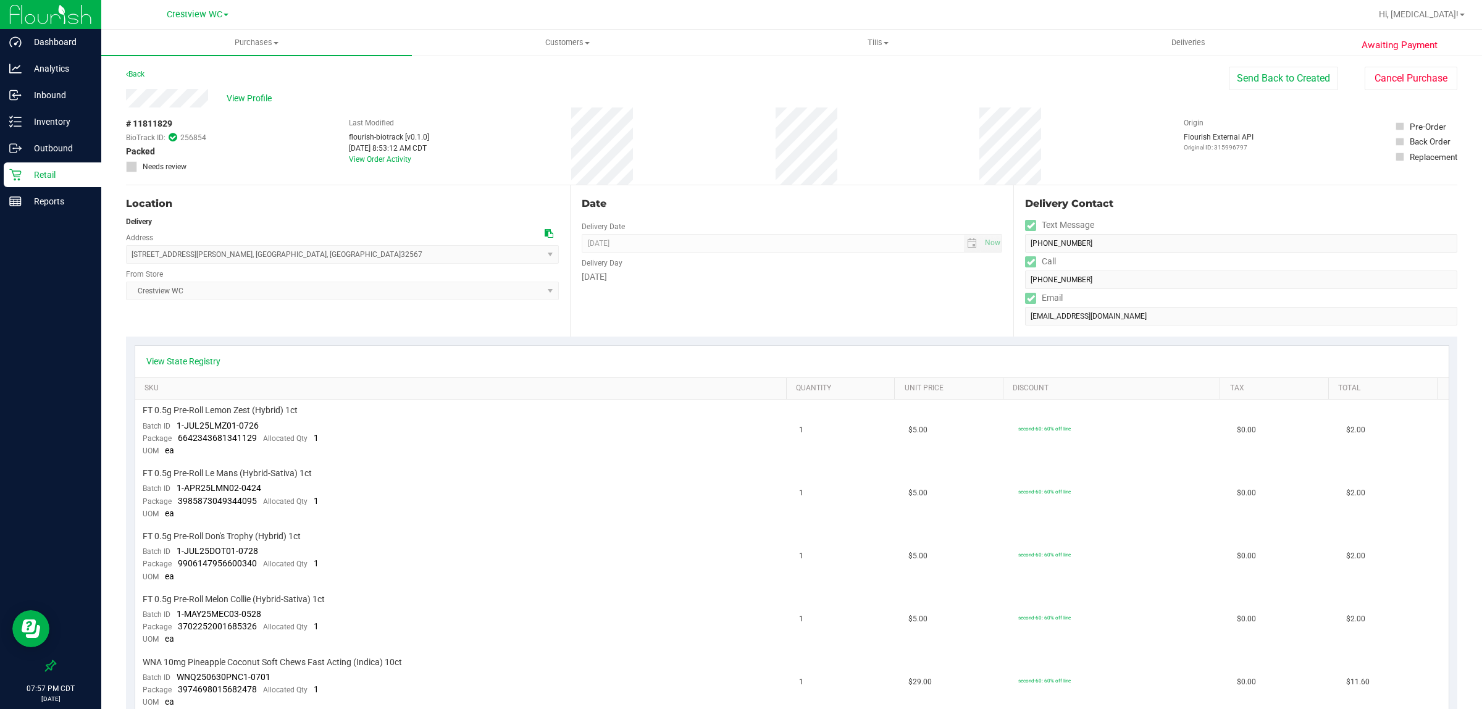
click at [44, 176] on p "Retail" at bounding box center [59, 174] width 74 height 15
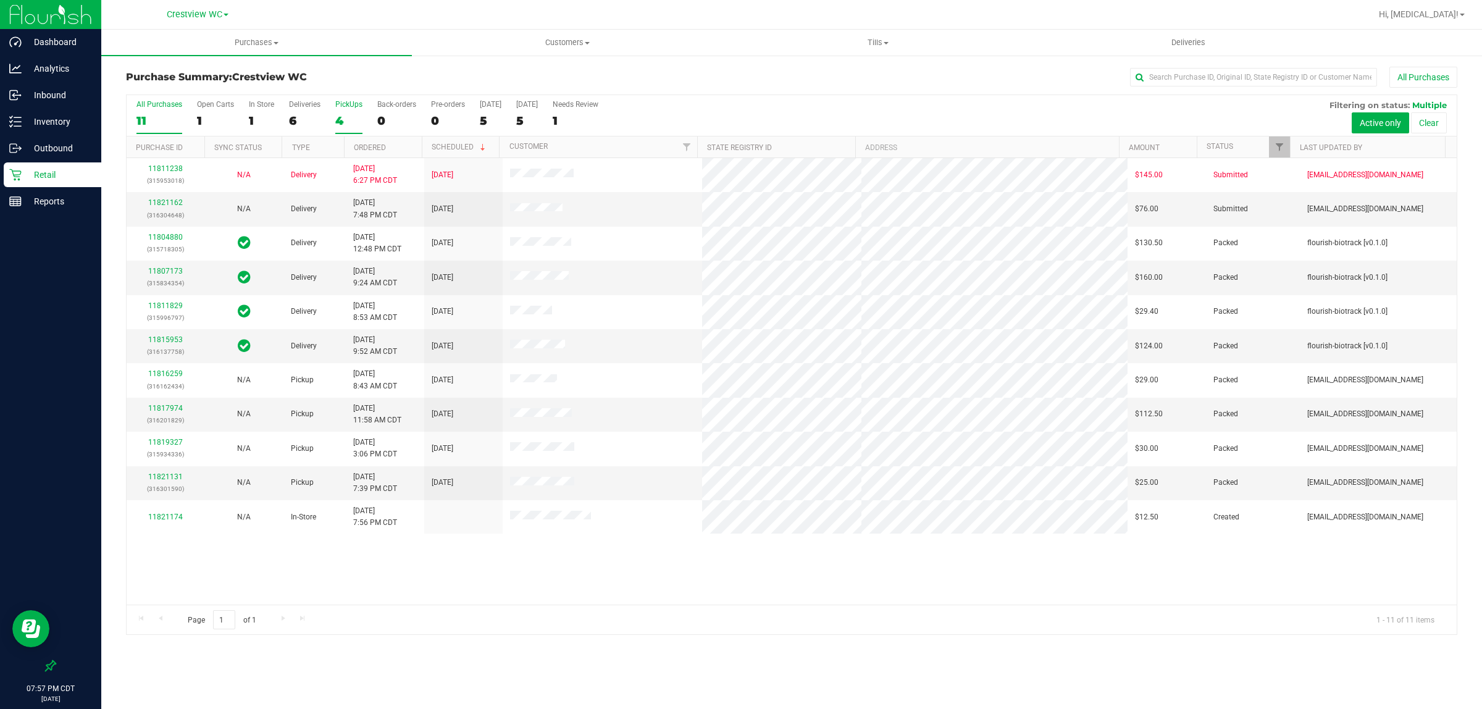
click at [335, 112] on label "PickUps 4" at bounding box center [348, 117] width 27 height 34
click at [0, 0] on input "PickUps 4" at bounding box center [0, 0] width 0 height 0
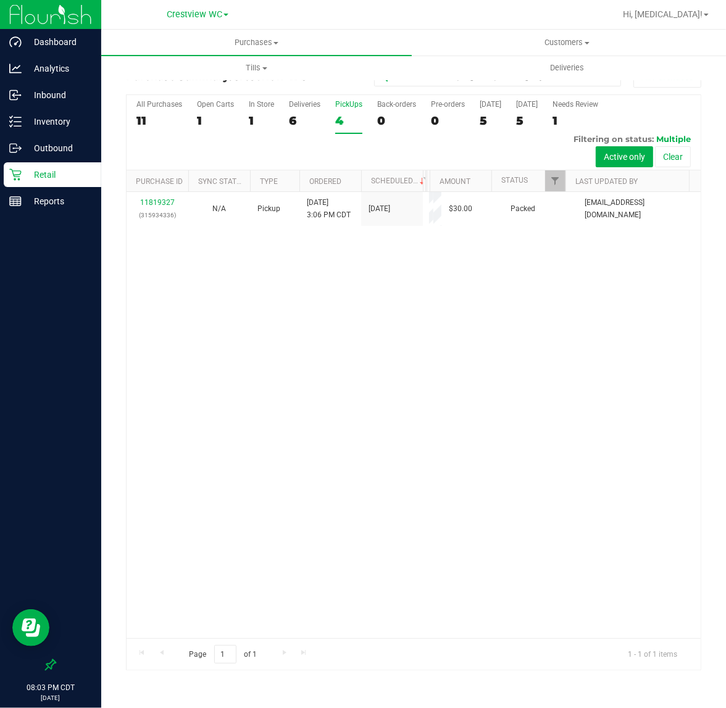
click at [340, 114] on div "4" at bounding box center [348, 121] width 27 height 14
click at [0, 0] on input "PickUps 4" at bounding box center [0, 0] width 0 height 0
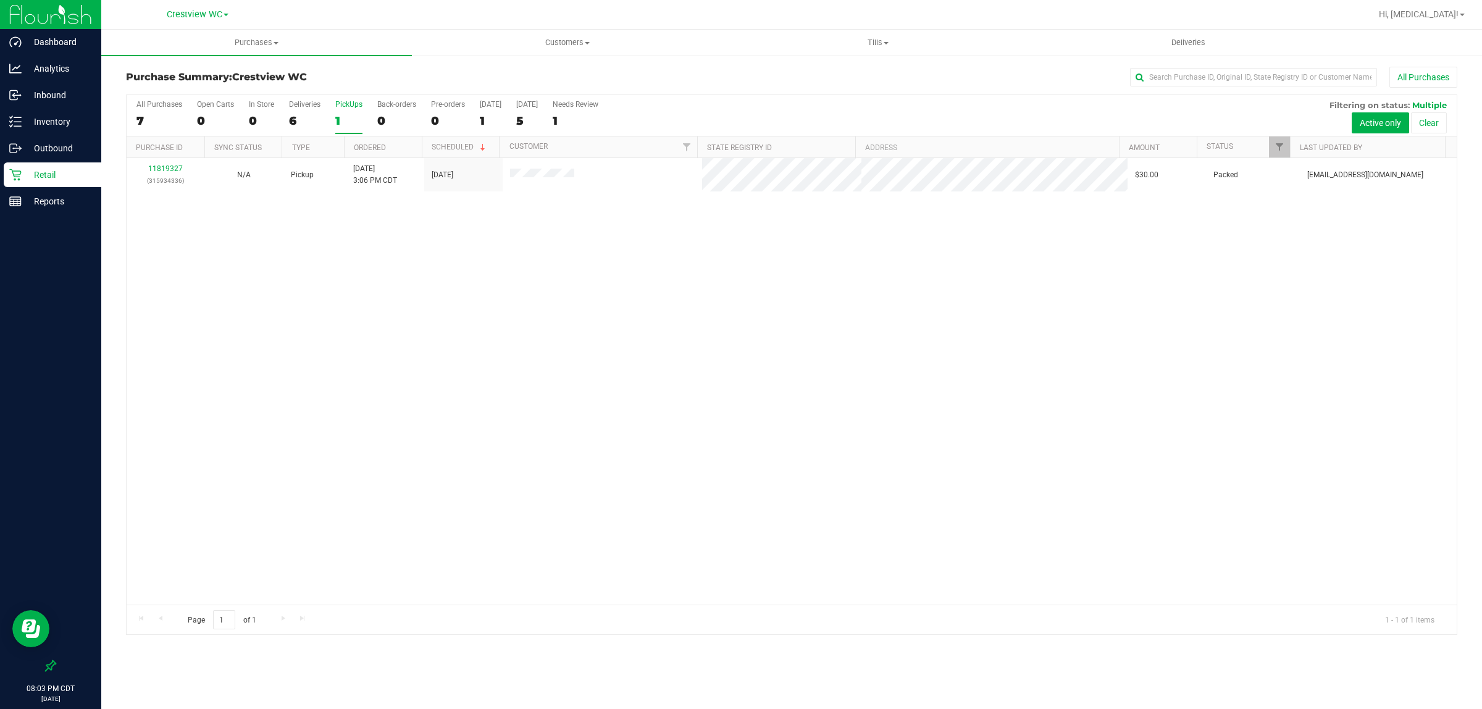
click at [504, 365] on div "11819327 (315934336) N/A Pickup [DATE] 3:06 PM CDT 8/20/2025 $30.00 Packed [EMA…" at bounding box center [792, 381] width 1330 height 446
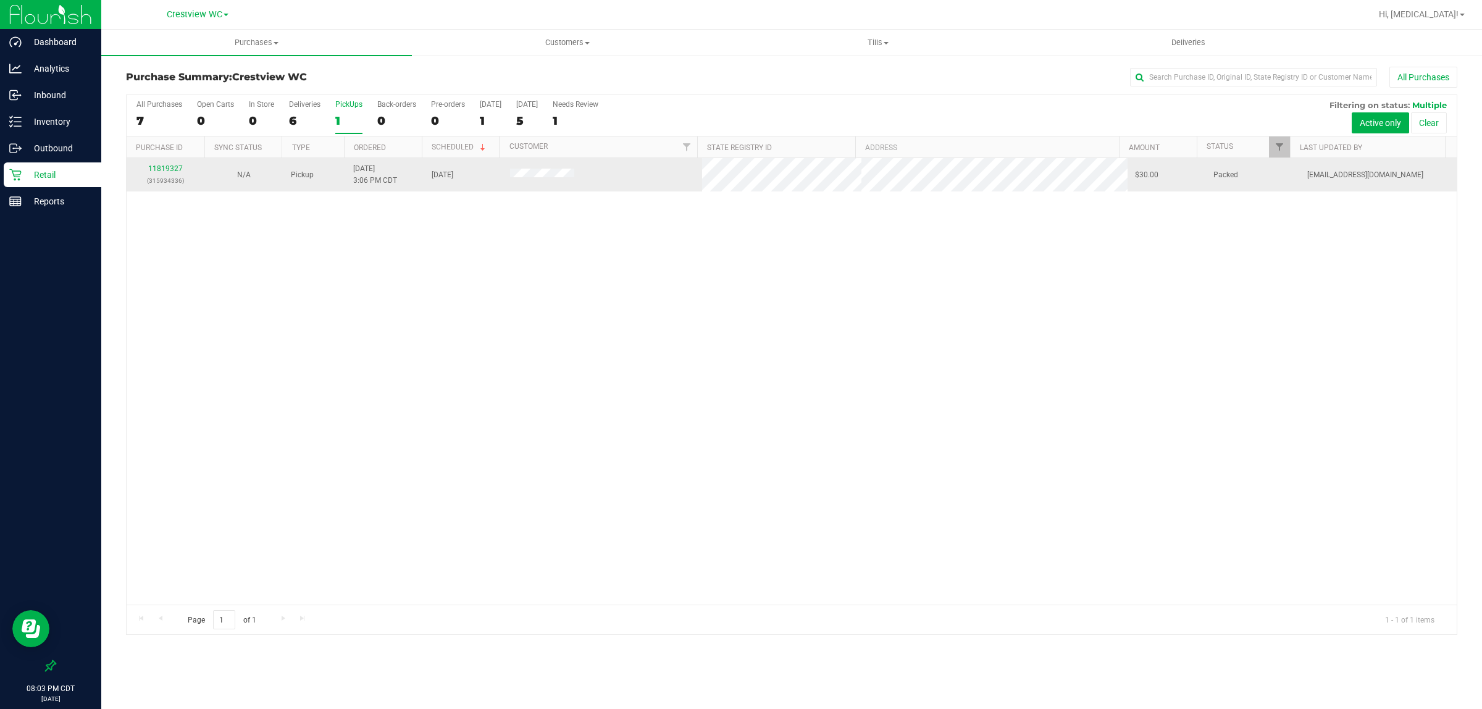
click at [161, 176] on p "(315934336)" at bounding box center [166, 181] width 64 height 12
click at [162, 173] on link "11819327" at bounding box center [165, 168] width 35 height 9
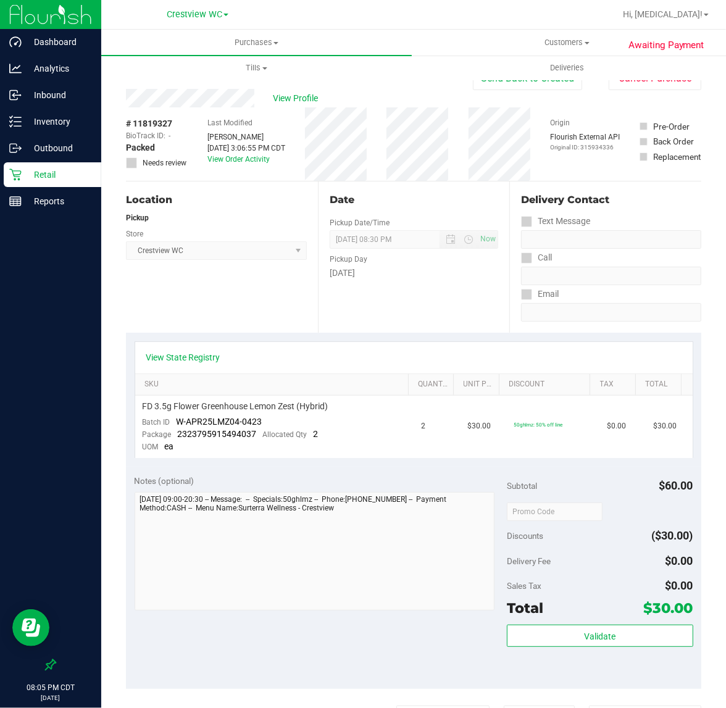
click at [44, 175] on p "Retail" at bounding box center [59, 174] width 74 height 15
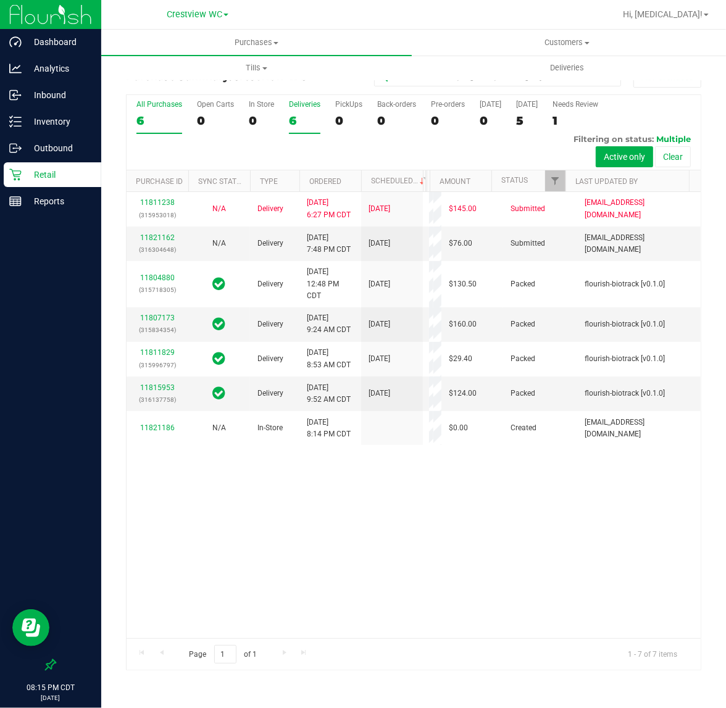
click at [306, 115] on div "6" at bounding box center [304, 121] width 31 height 14
click at [0, 0] on input "Deliveries 6" at bounding box center [0, 0] width 0 height 0
click at [344, 115] on div "0" at bounding box center [348, 121] width 27 height 14
click at [0, 0] on input "PickUps 0" at bounding box center [0, 0] width 0 height 0
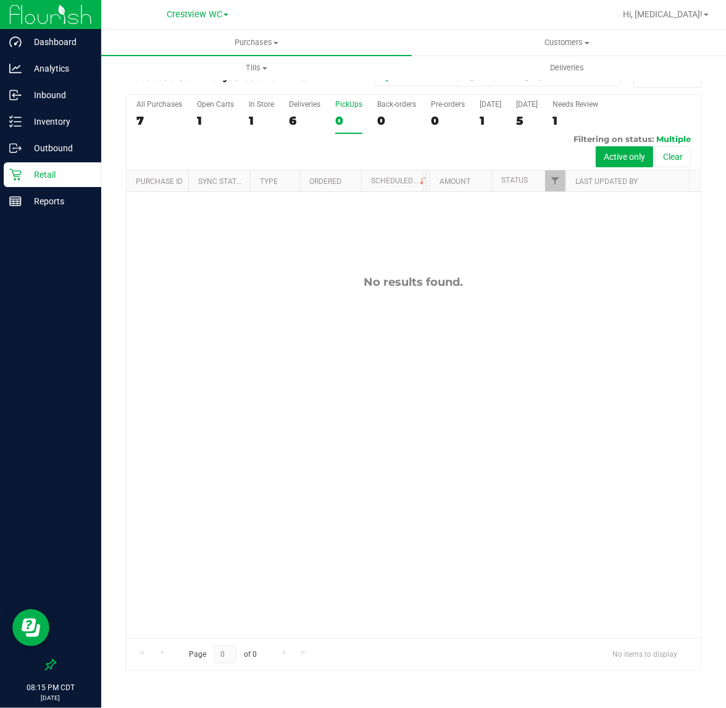
click at [65, 174] on p "Retail" at bounding box center [59, 174] width 74 height 15
click at [31, 164] on div "Retail" at bounding box center [53, 174] width 98 height 25
drag, startPoint x: 39, startPoint y: 169, endPoint x: 60, endPoint y: 182, distance: 25.0
click at [38, 169] on p "Retail" at bounding box center [59, 174] width 74 height 15
click at [44, 212] on div "Reports" at bounding box center [53, 201] width 98 height 25
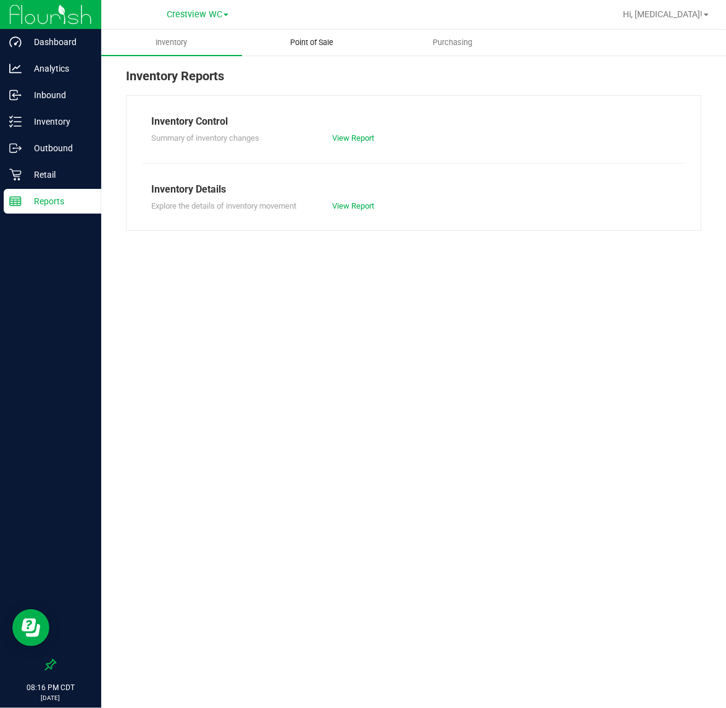
click at [301, 41] on span "Point of Sale" at bounding box center [312, 42] width 77 height 11
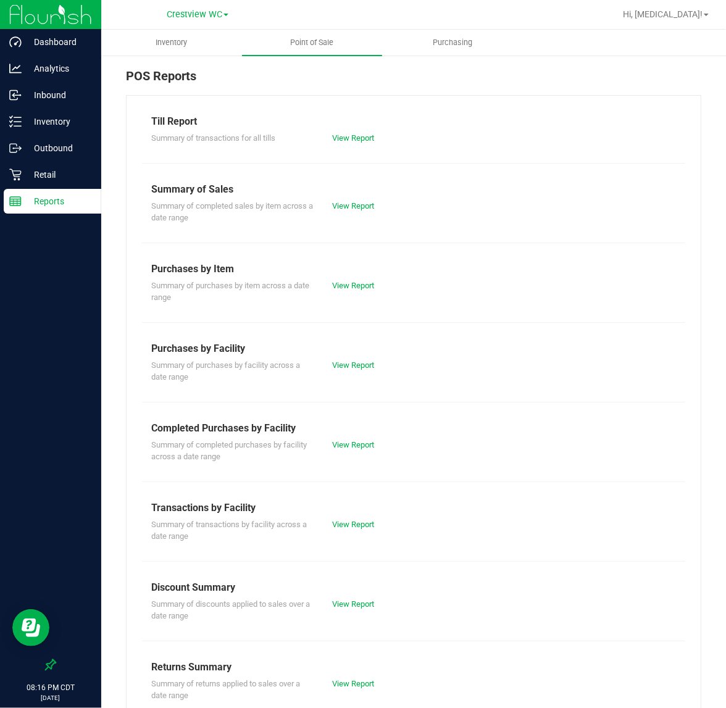
click at [358, 454] on div "Summary of completed purchases by facility across a date range View Report" at bounding box center [413, 449] width 543 height 27
click at [353, 446] on link "View Report" at bounding box center [353, 444] width 42 height 9
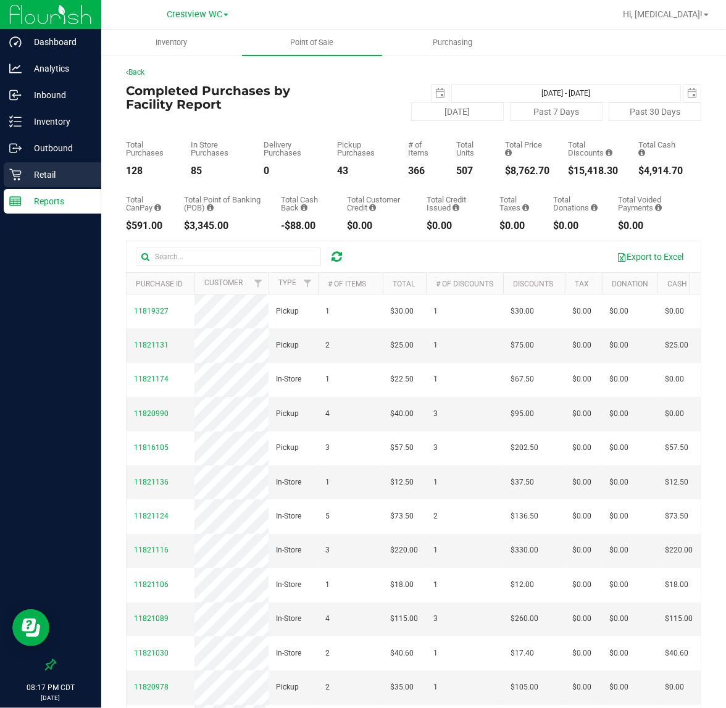
click at [74, 169] on p "Retail" at bounding box center [59, 174] width 74 height 15
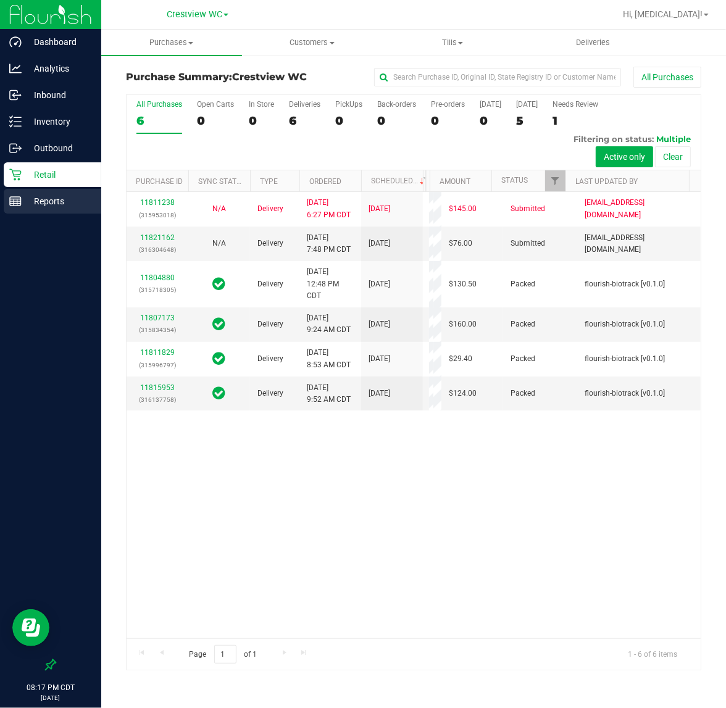
click at [43, 207] on p "Reports" at bounding box center [59, 201] width 74 height 15
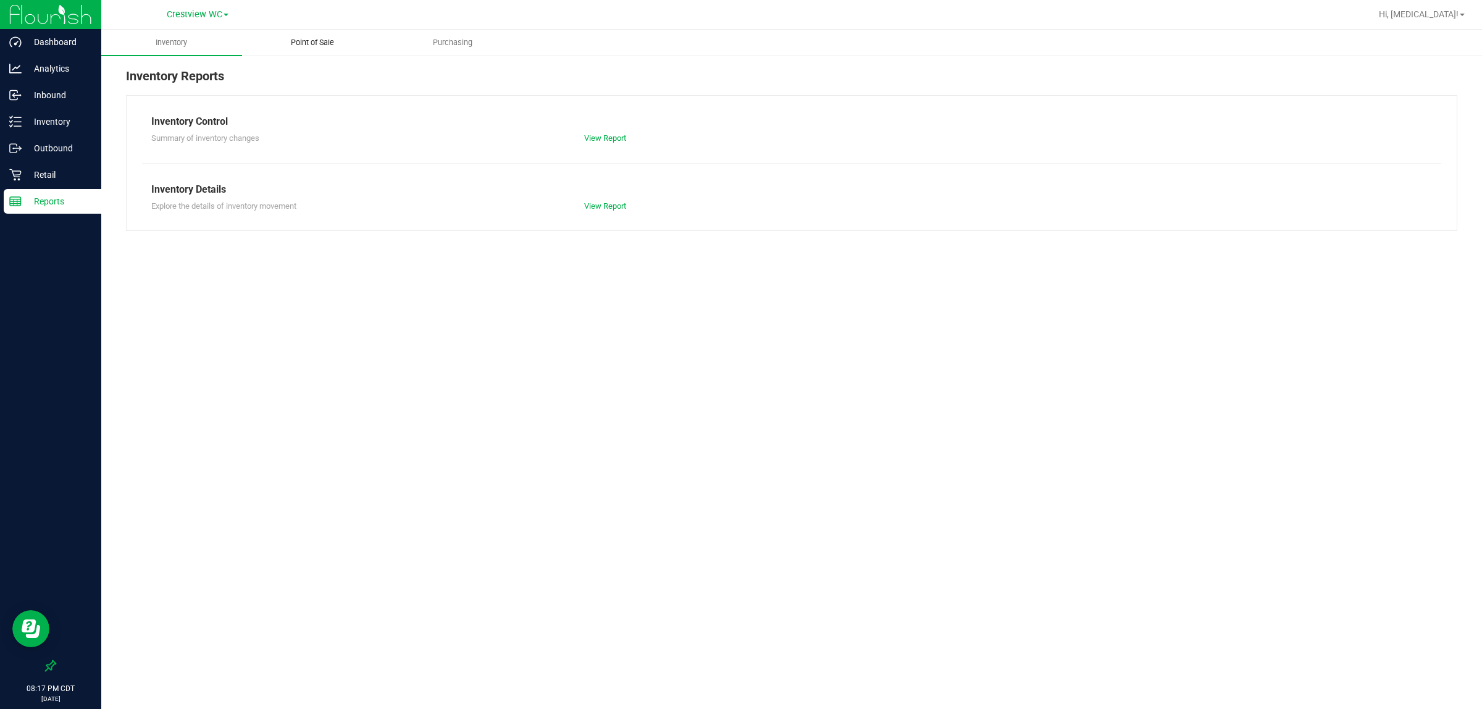
click at [315, 41] on span "Point of Sale" at bounding box center [312, 42] width 77 height 11
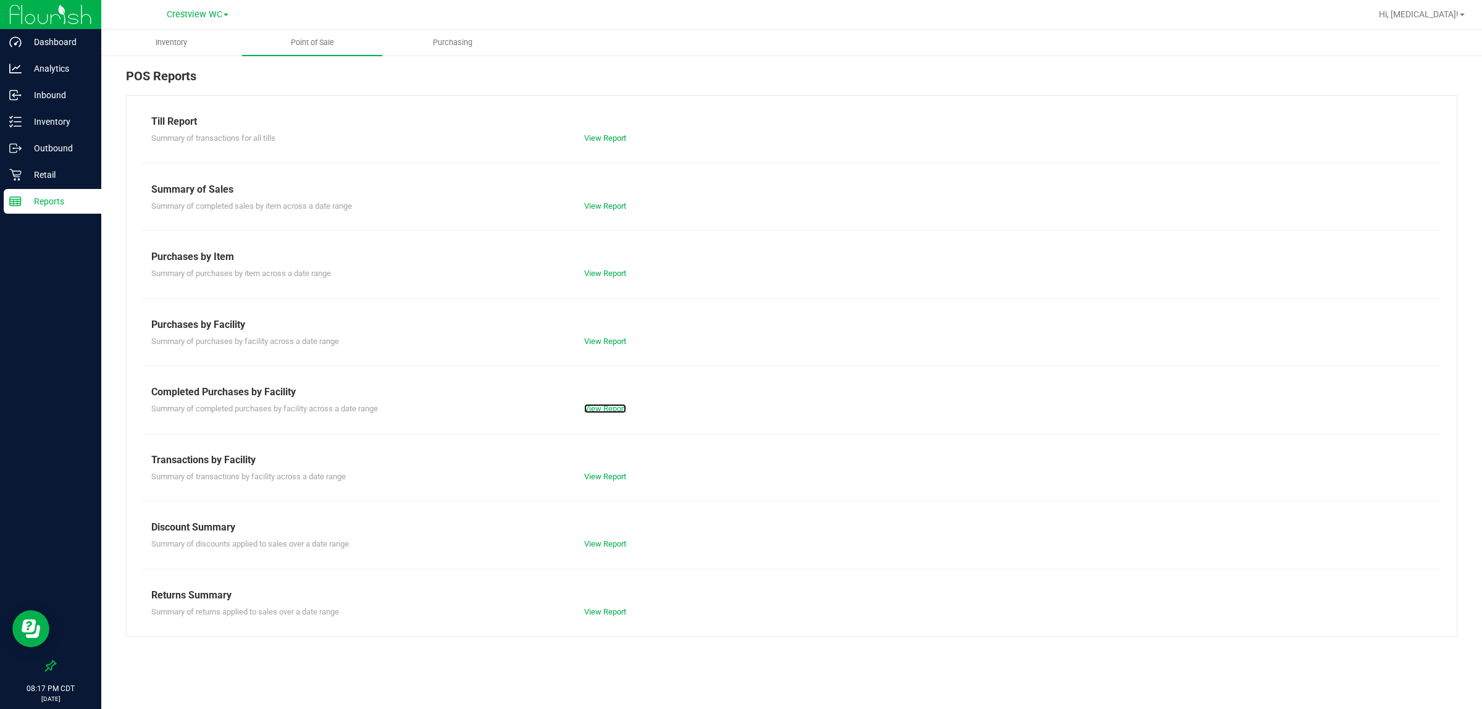
drag, startPoint x: 625, startPoint y: 407, endPoint x: 664, endPoint y: 409, distance: 38.9
click at [624, 407] on link "View Report" at bounding box center [605, 408] width 42 height 9
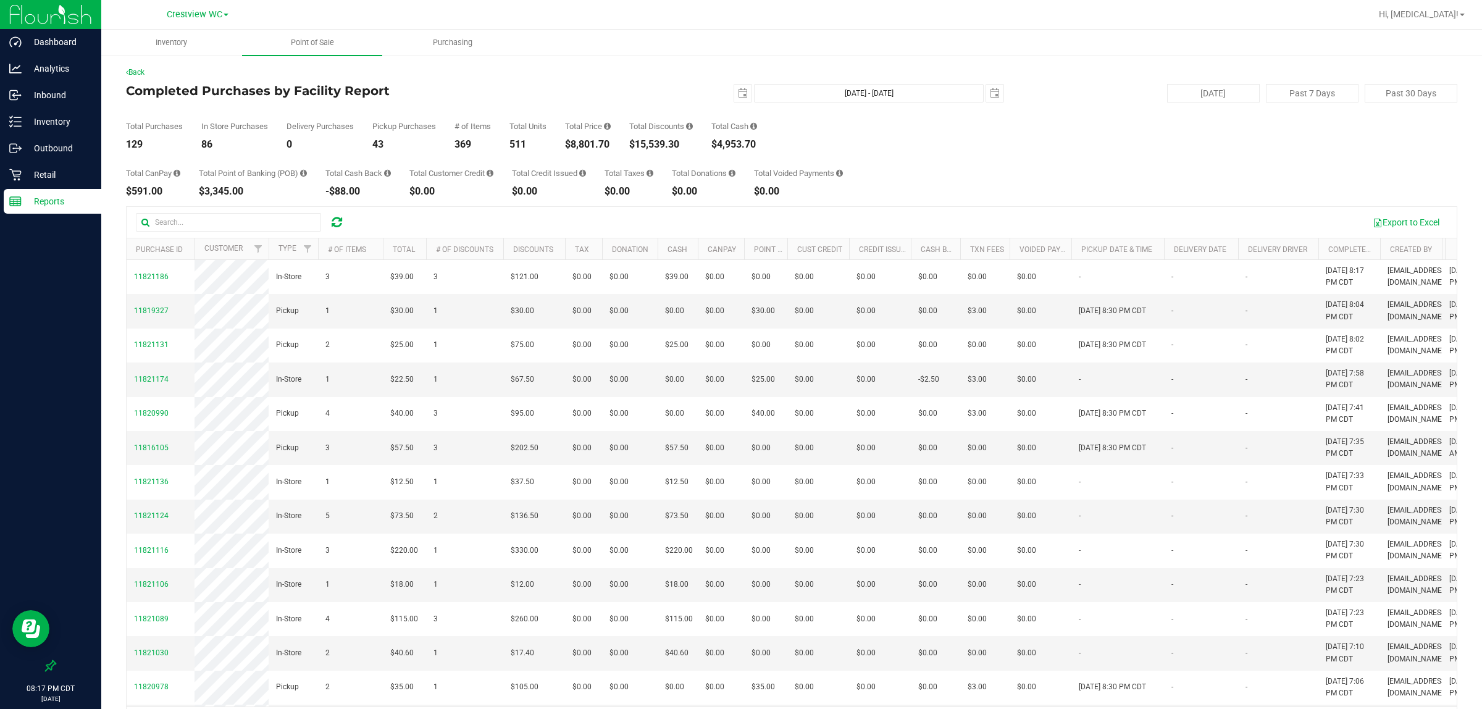
click at [725, 189] on div "Total CanPay $591.00 Total Point of Banking (POB) $3,345.00 Total Cash Back -$8…" at bounding box center [791, 172] width 1331 height 47
